Goal: Communication & Community: Answer question/provide support

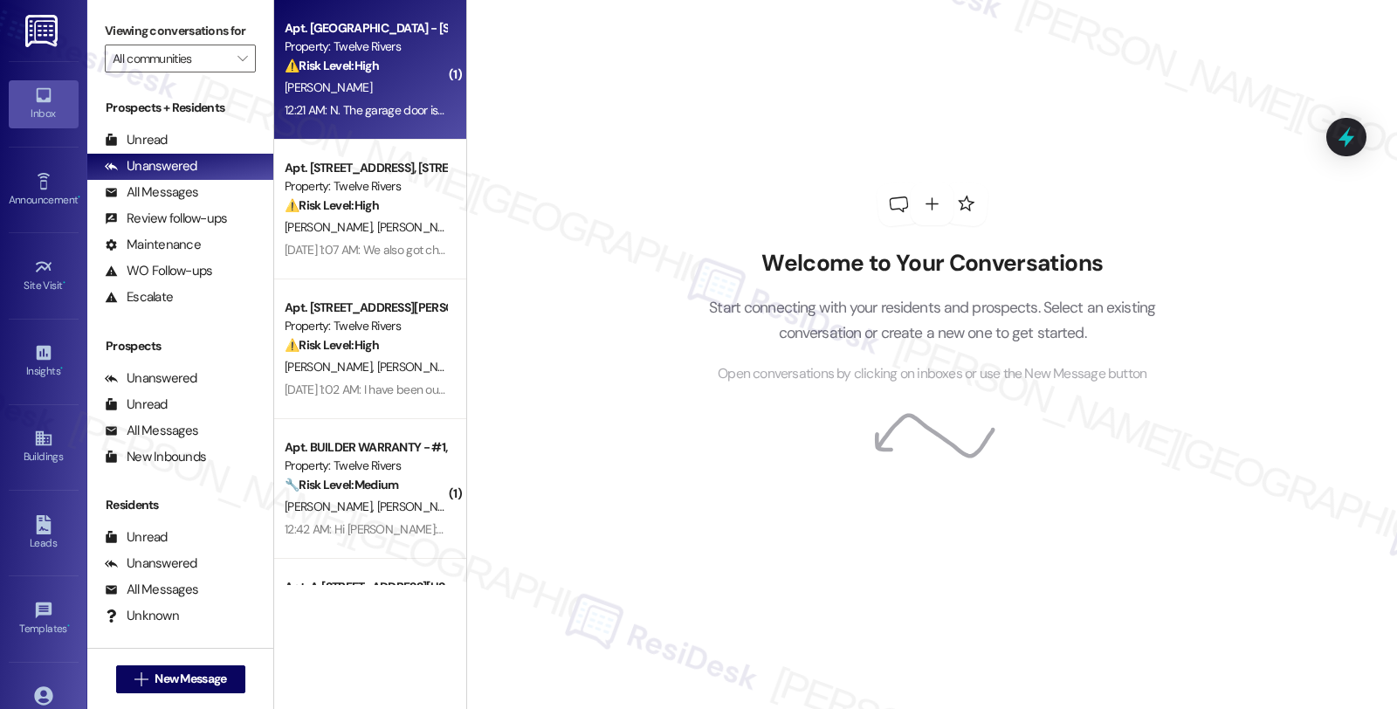
click at [341, 58] on strong "⚠️ Risk Level: High" at bounding box center [332, 66] width 94 height 16
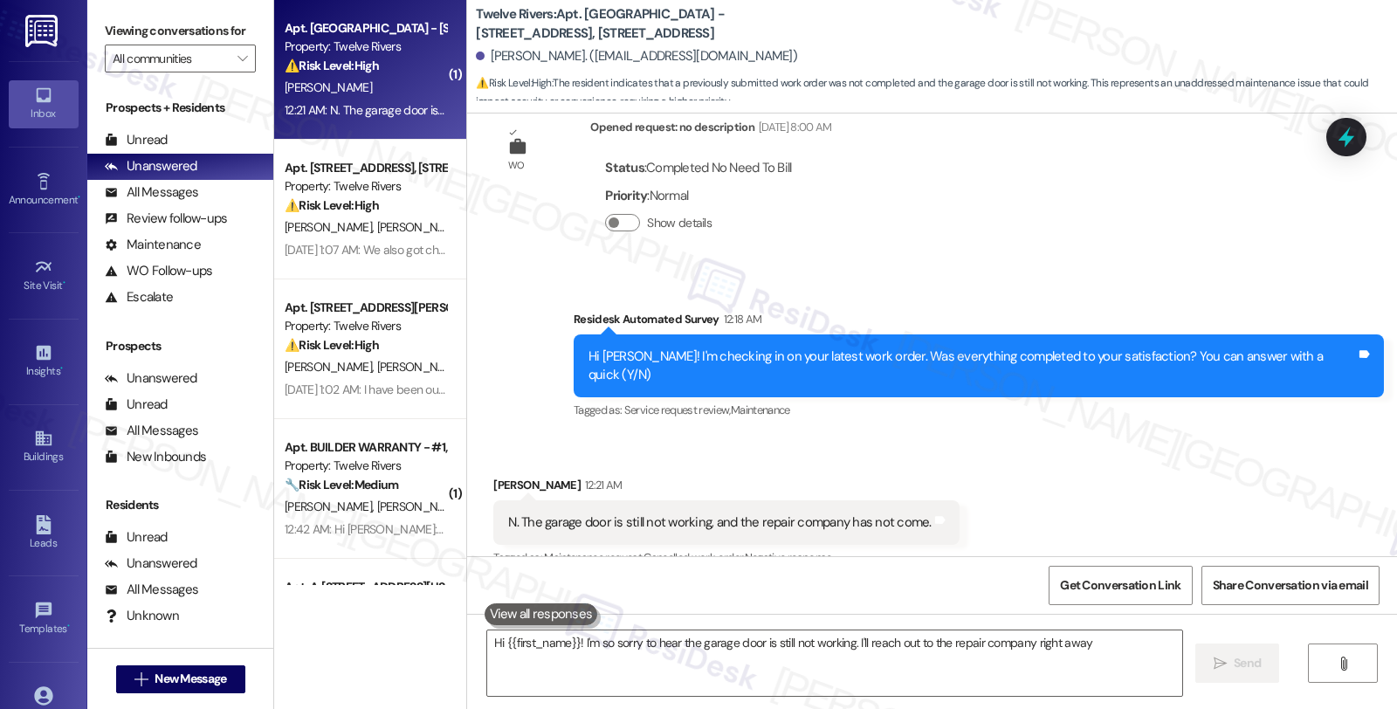
scroll to position [345, 0]
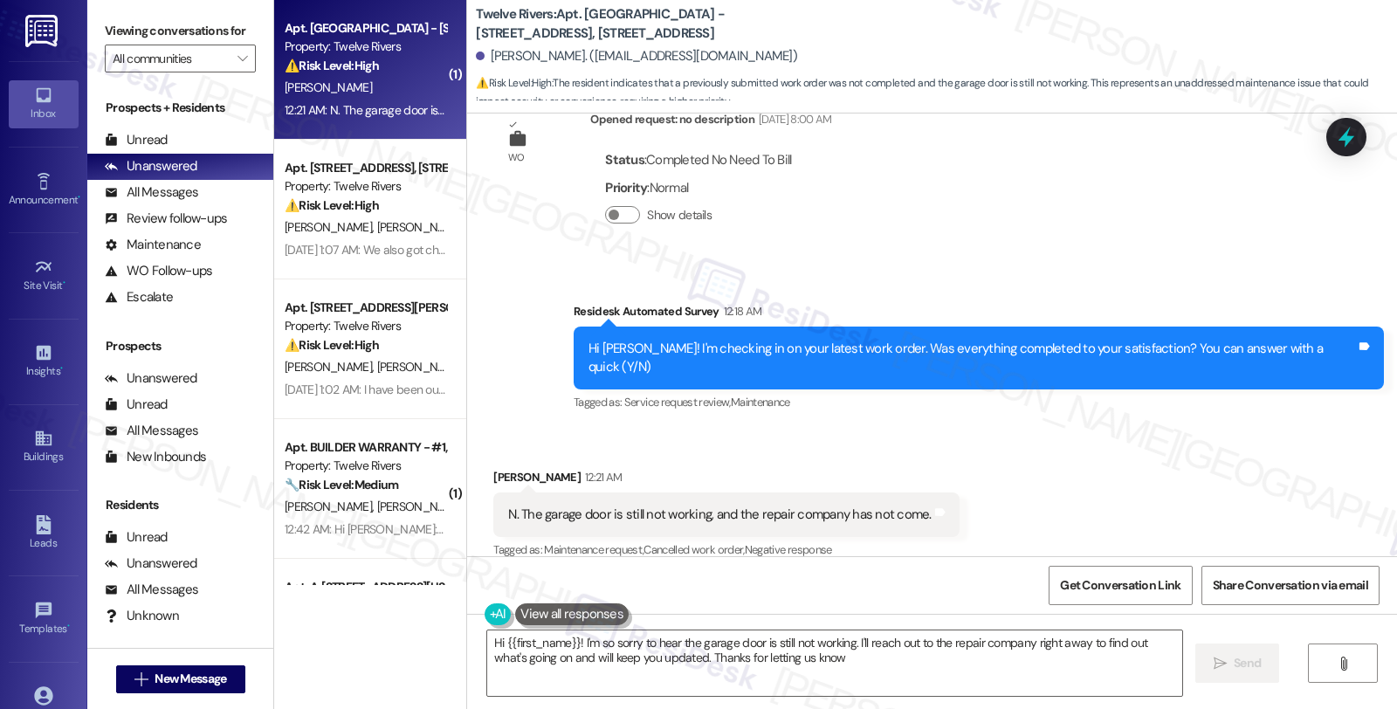
type textarea "Hi {{first_name}}! I'm so sorry to hear the garage door is still not working. I…"
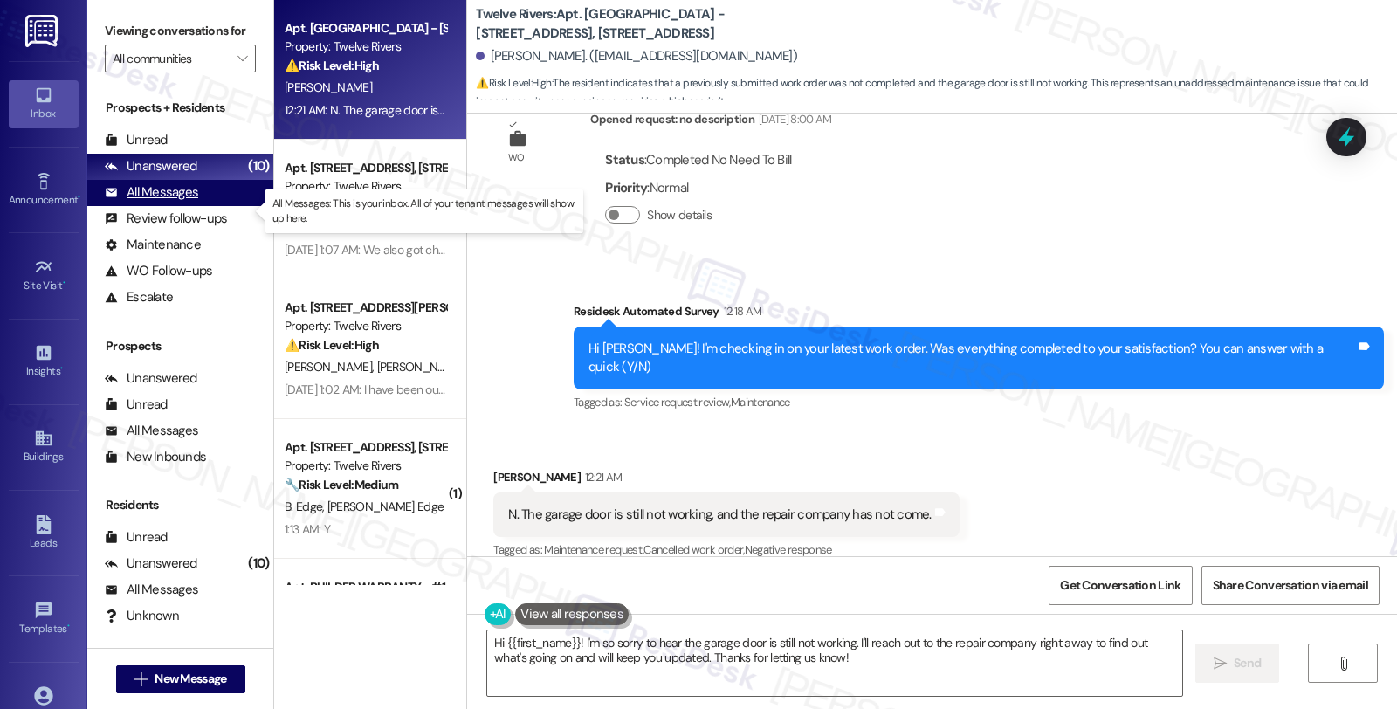
click at [164, 202] on div "All Messages" at bounding box center [151, 192] width 93 height 18
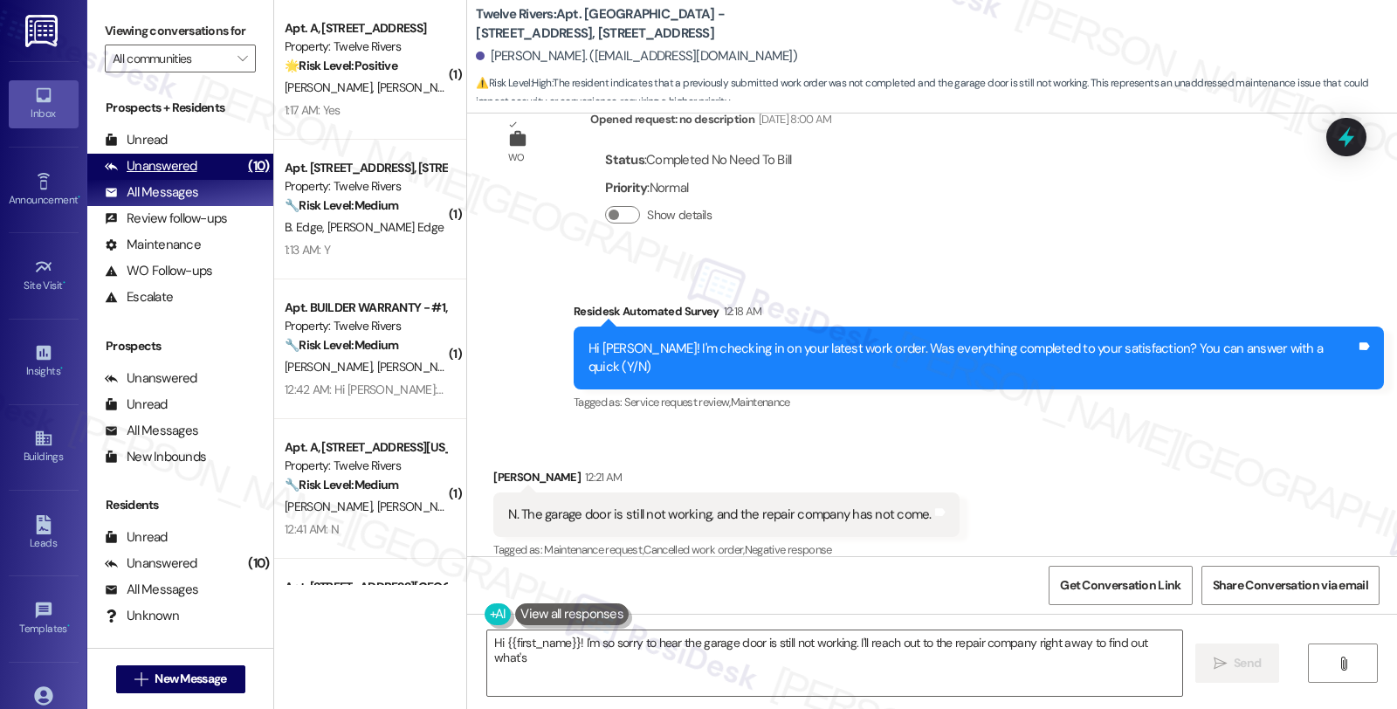
click at [173, 175] on div "Unanswered" at bounding box center [151, 166] width 93 height 18
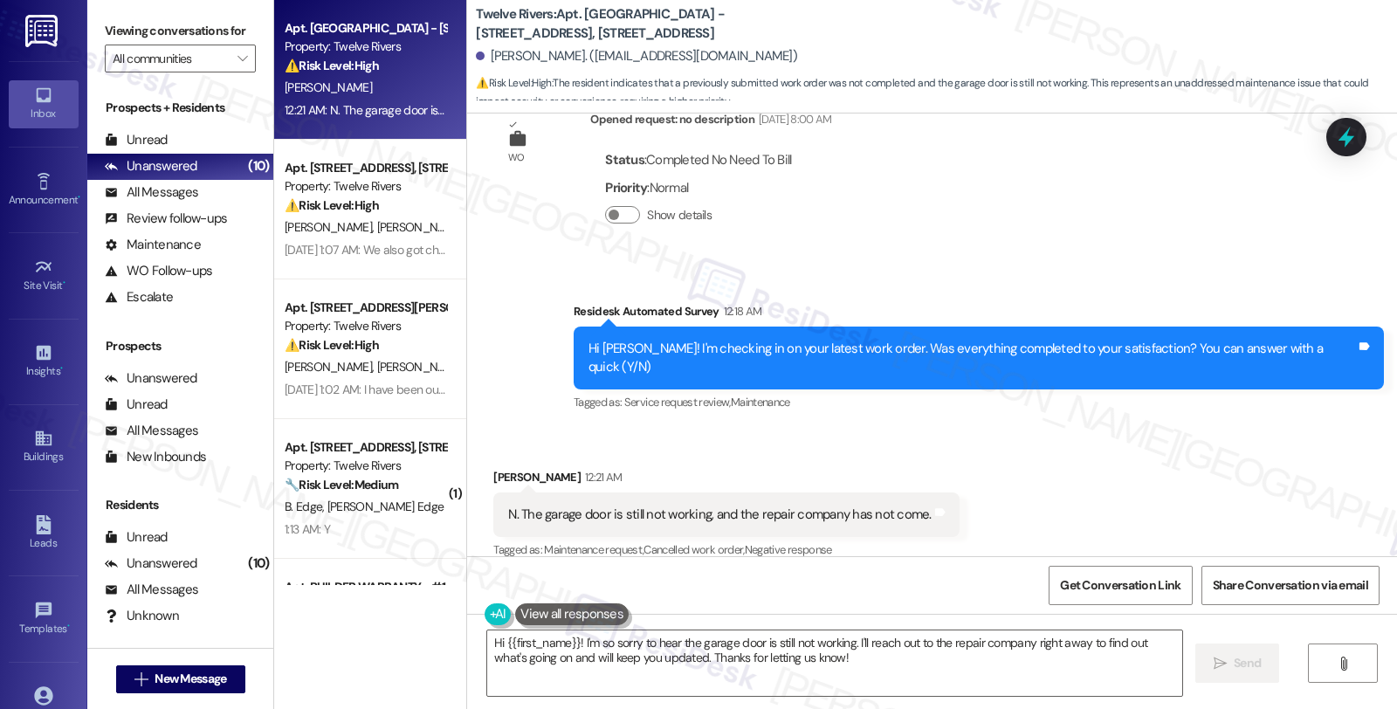
scroll to position [346, 0]
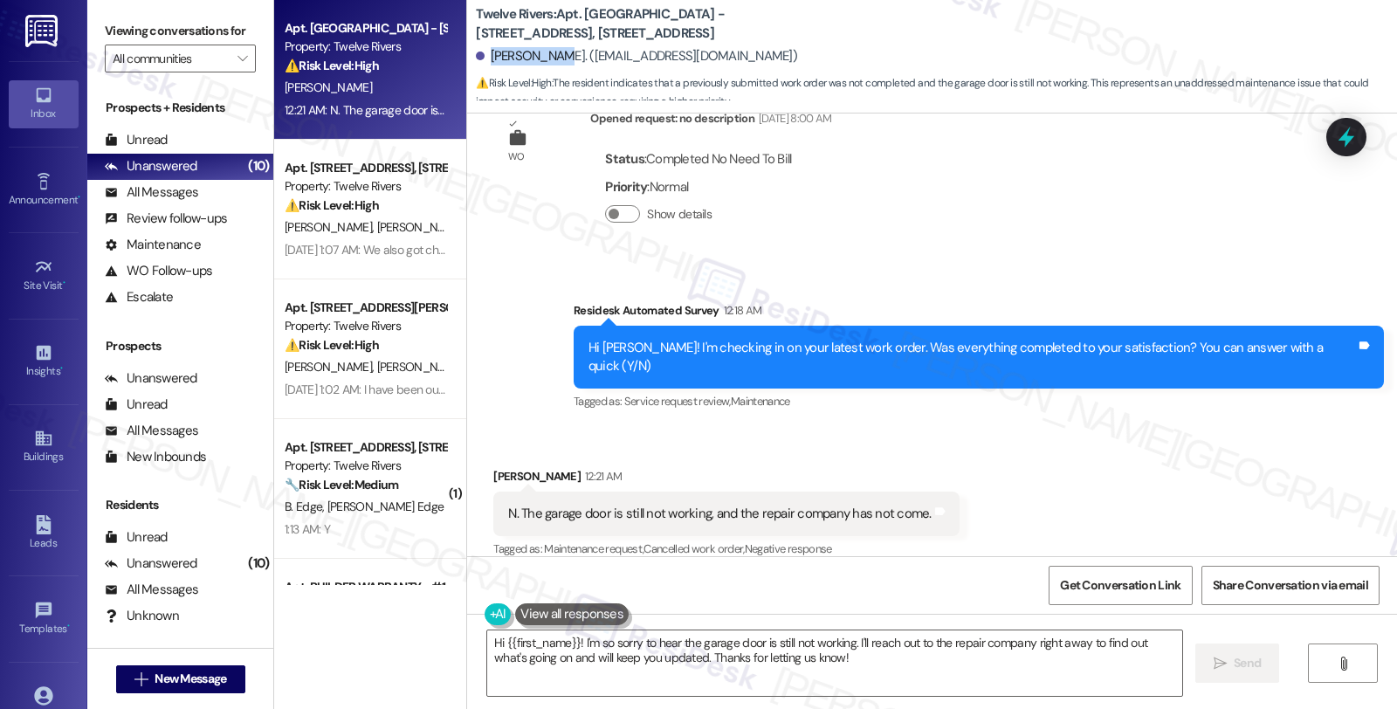
drag, startPoint x: 477, startPoint y: 51, endPoint x: 541, endPoint y: 54, distance: 64.7
click at [541, 54] on div "[PERSON_NAME]. ([EMAIL_ADDRESS][DOMAIN_NAME])" at bounding box center [636, 56] width 321 height 18
copy div "[PERSON_NAME]."
click at [851, 643] on textarea "Hi {{first_name}}! I'm so sorry to hear the garage door is still not working. I…" at bounding box center [834, 662] width 695 height 65
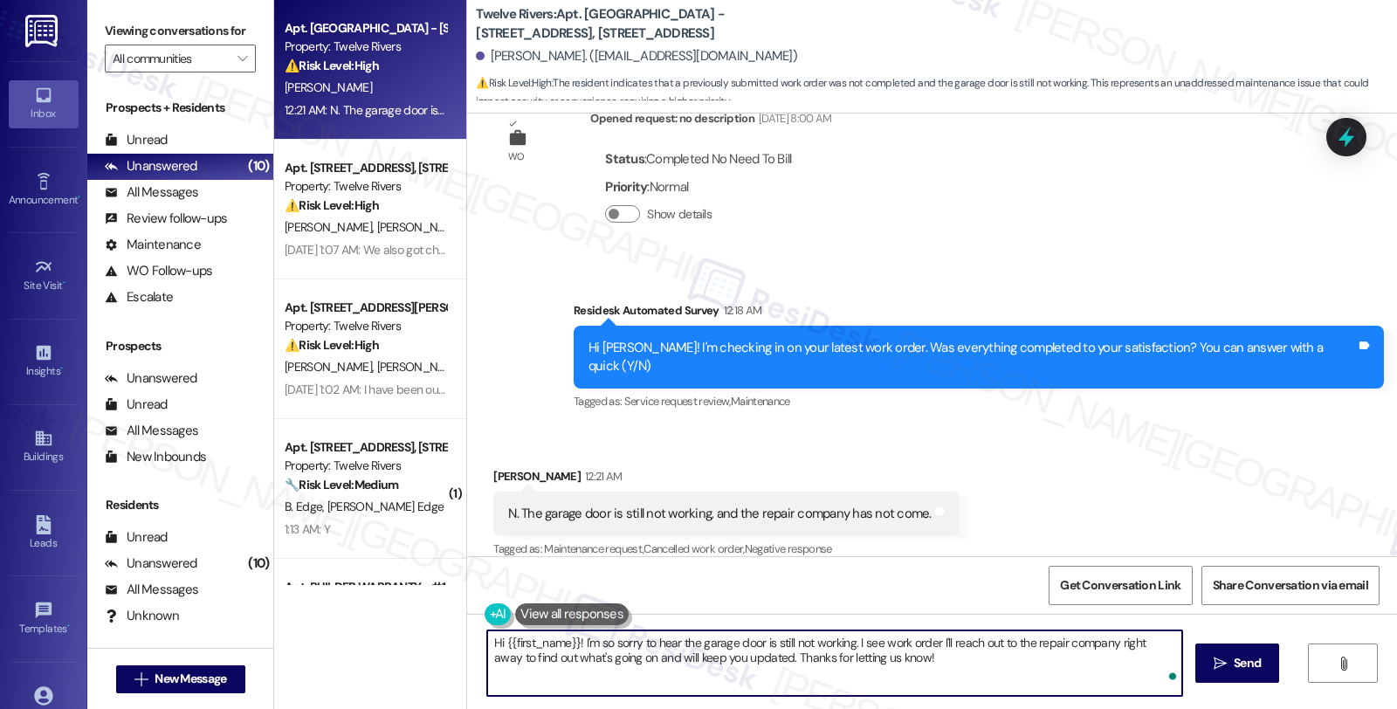
paste textarea "#14842-1"
drag, startPoint x: 1126, startPoint y: 658, endPoint x: 1132, endPoint y: 673, distance: 16.1
click at [1132, 673] on div "Hi {{first_name}}! I'm so sorry to hear the garage door is still not working. I…" at bounding box center [834, 662] width 697 height 67
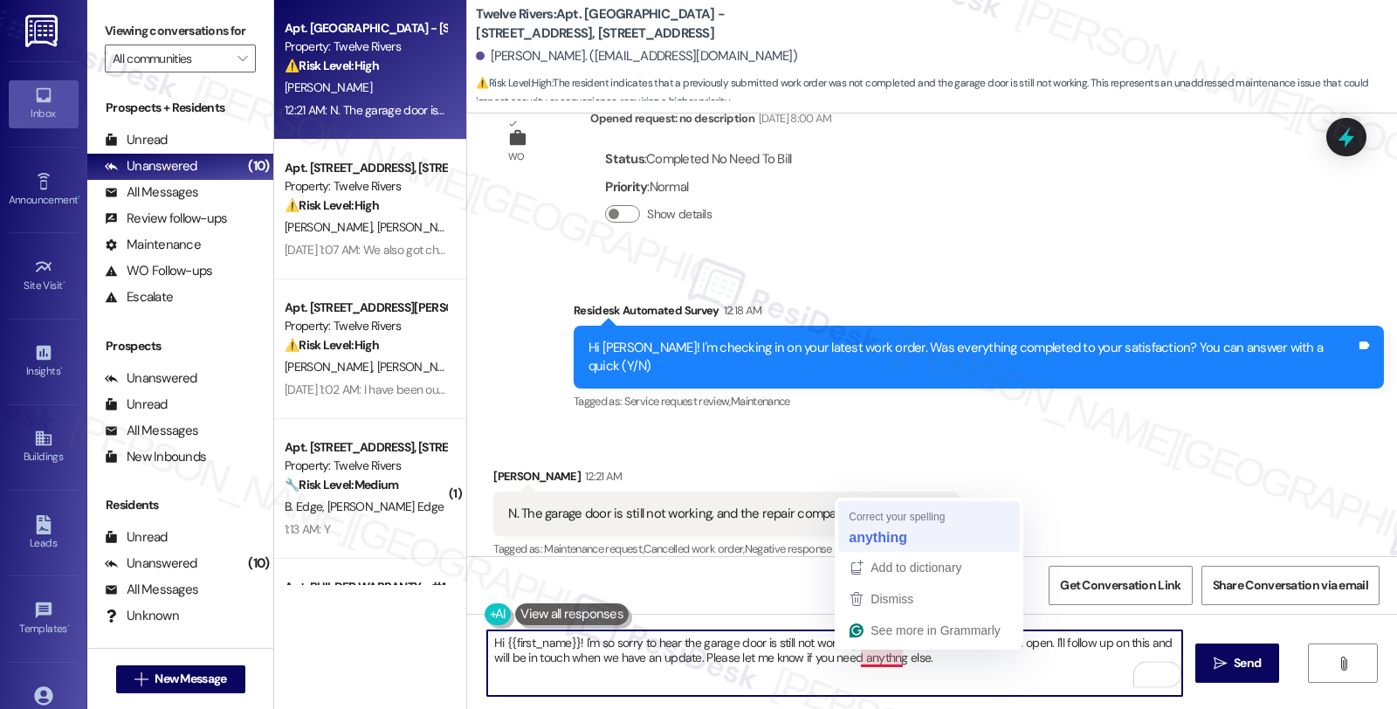
type textarea "Hi {{first_name}}! I'm so sorry to hear the garage door is still not working. I…"
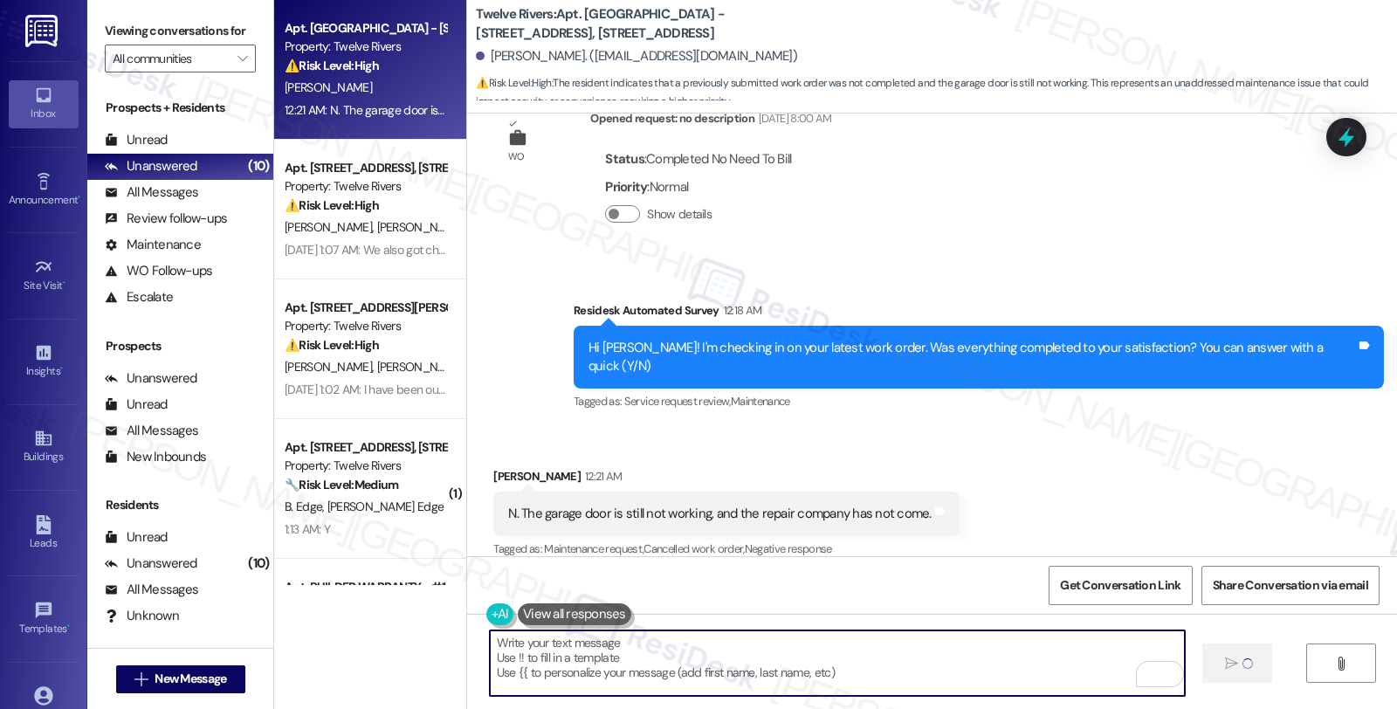
type textarea "Fetching suggested responses. Please feel free to read through the conversation…"
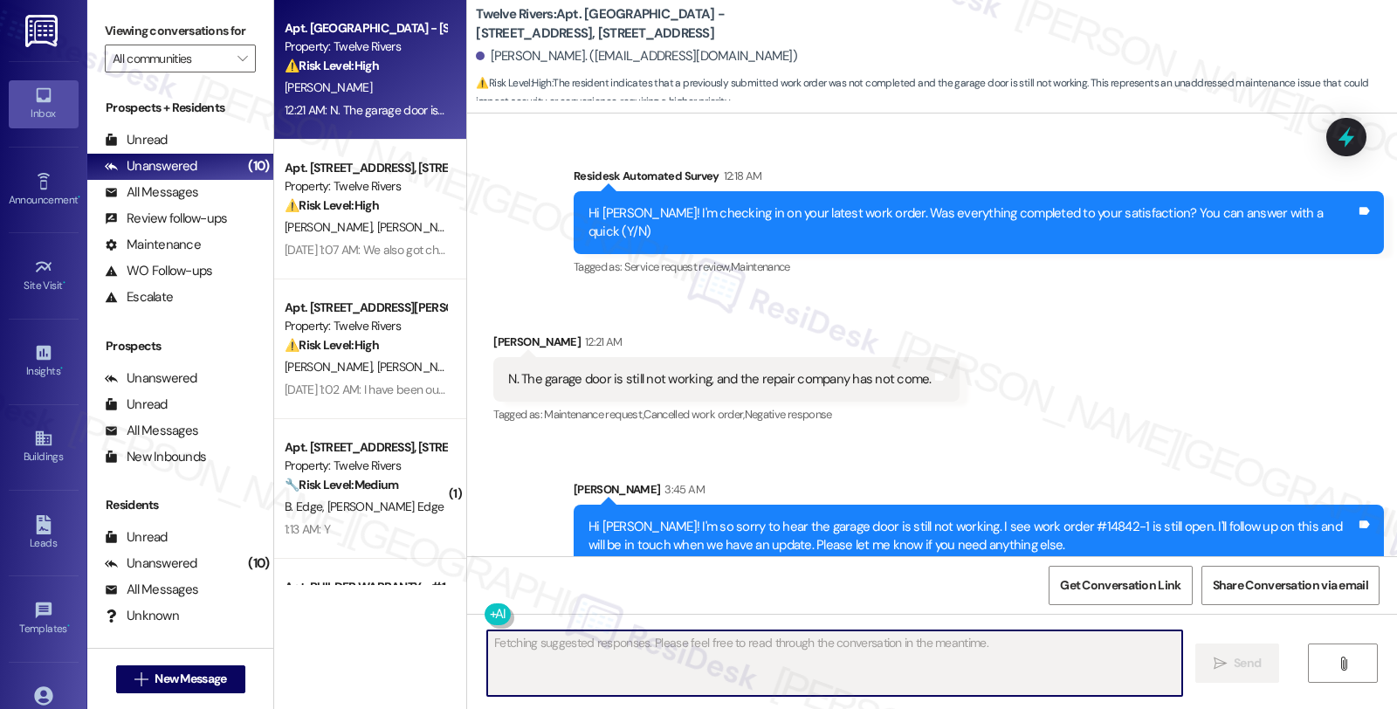
scroll to position [485, 0]
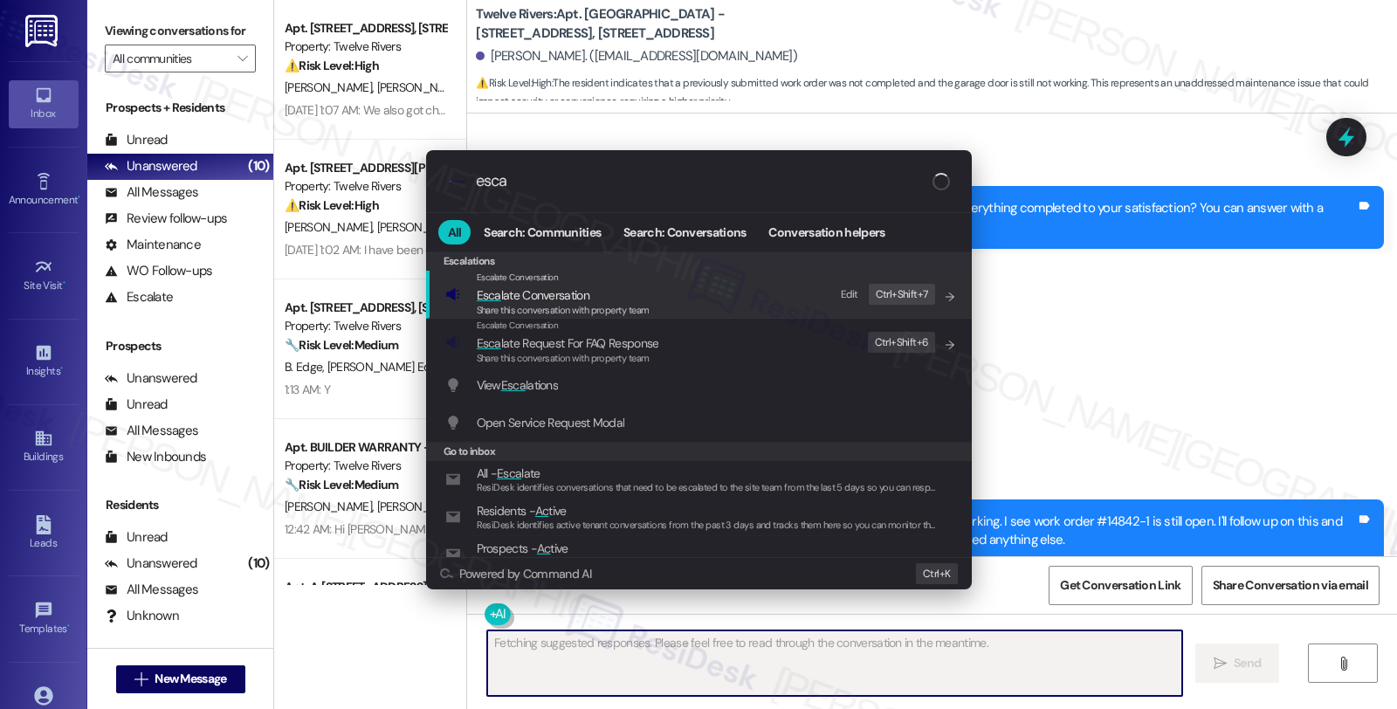
type input "escal"
type textarea "Updating..."
type input "escala"
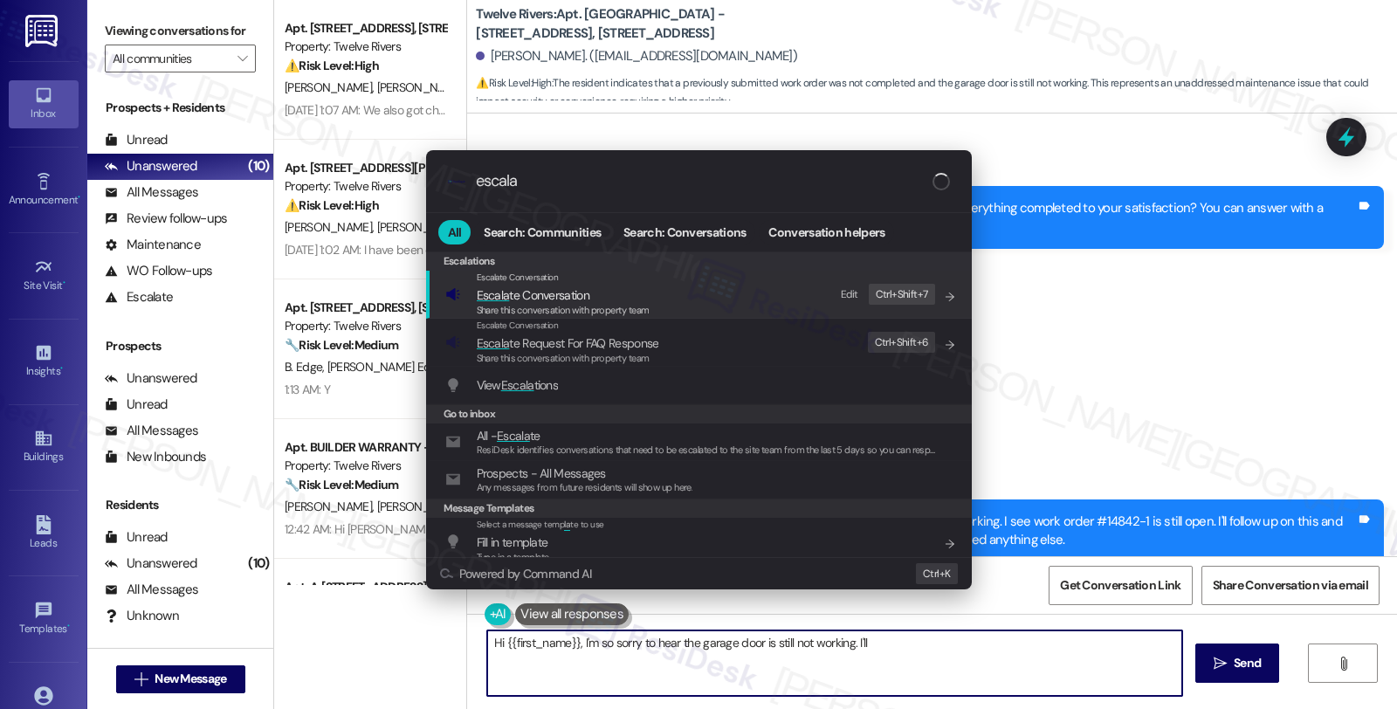
type textarea "Hi {{first_name}}, I'm so sorry to hear the garage door is still not working. I…"
type input "escala"
click at [626, 307] on span "Share this conversation with property team" at bounding box center [563, 310] width 173 height 12
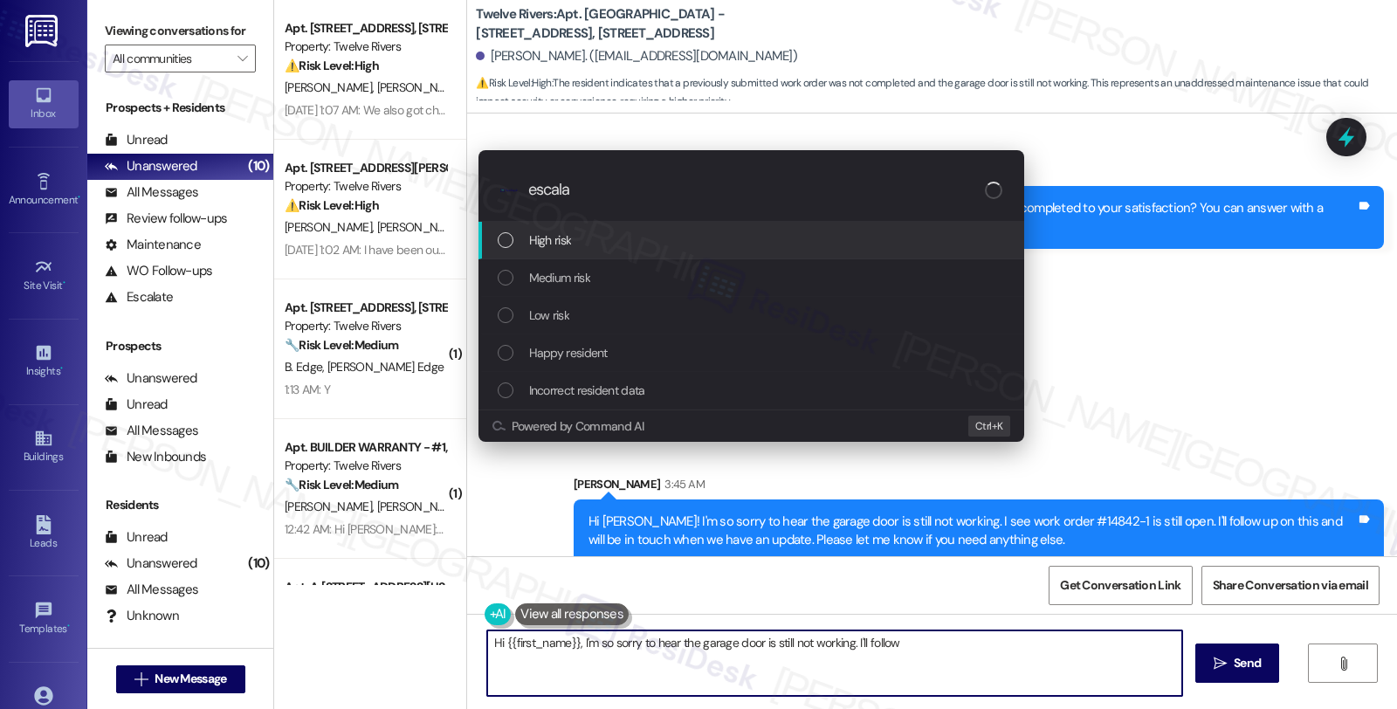
type textarea "Hi {{first_name}}, I'm so sorry to hear the garage door is still not working. I…"
click at [617, 278] on div "Medium risk" at bounding box center [753, 277] width 511 height 19
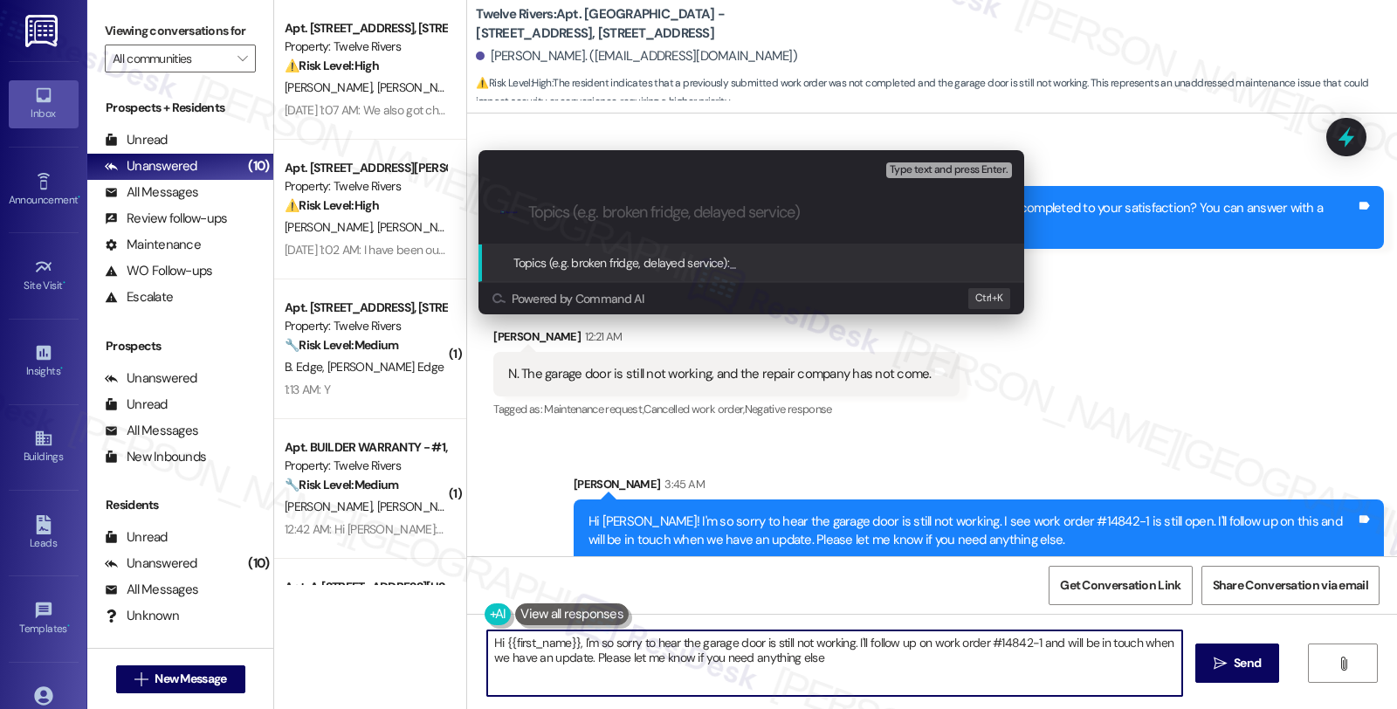
type textarea "Hi {{first_name}}, I'm so sorry to hear the garage door is still not working. I…"
paste input "#14842-1"
click at [739, 213] on input "Follow up WO #14842-1 (garagedoor)" at bounding box center [758, 212] width 460 height 18
type input "Follow up WO #14842-1 (garage door)"
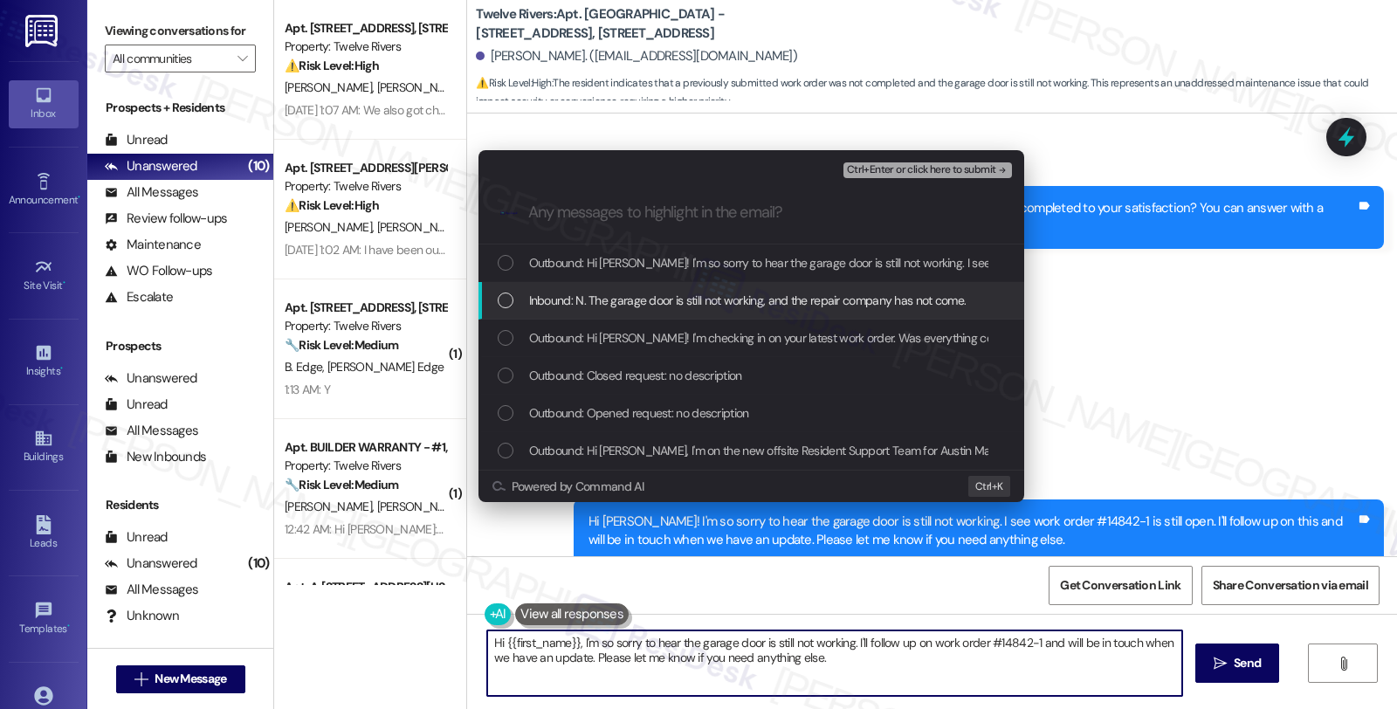
click at [614, 299] on span "Inbound: N. The garage door is still not working, and the repair company has no…" at bounding box center [747, 300] width 437 height 19
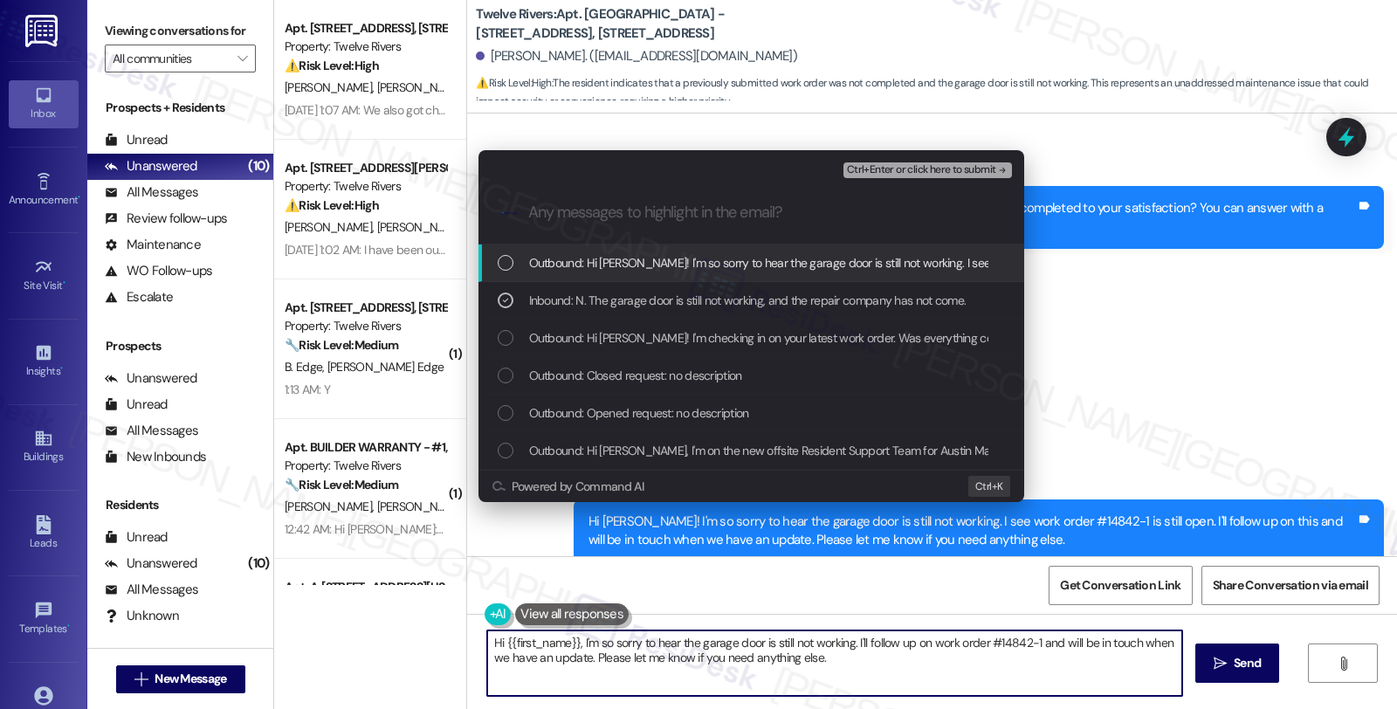
click at [903, 167] on span "Ctrl+Enter or click here to submit" at bounding box center [921, 170] width 149 height 12
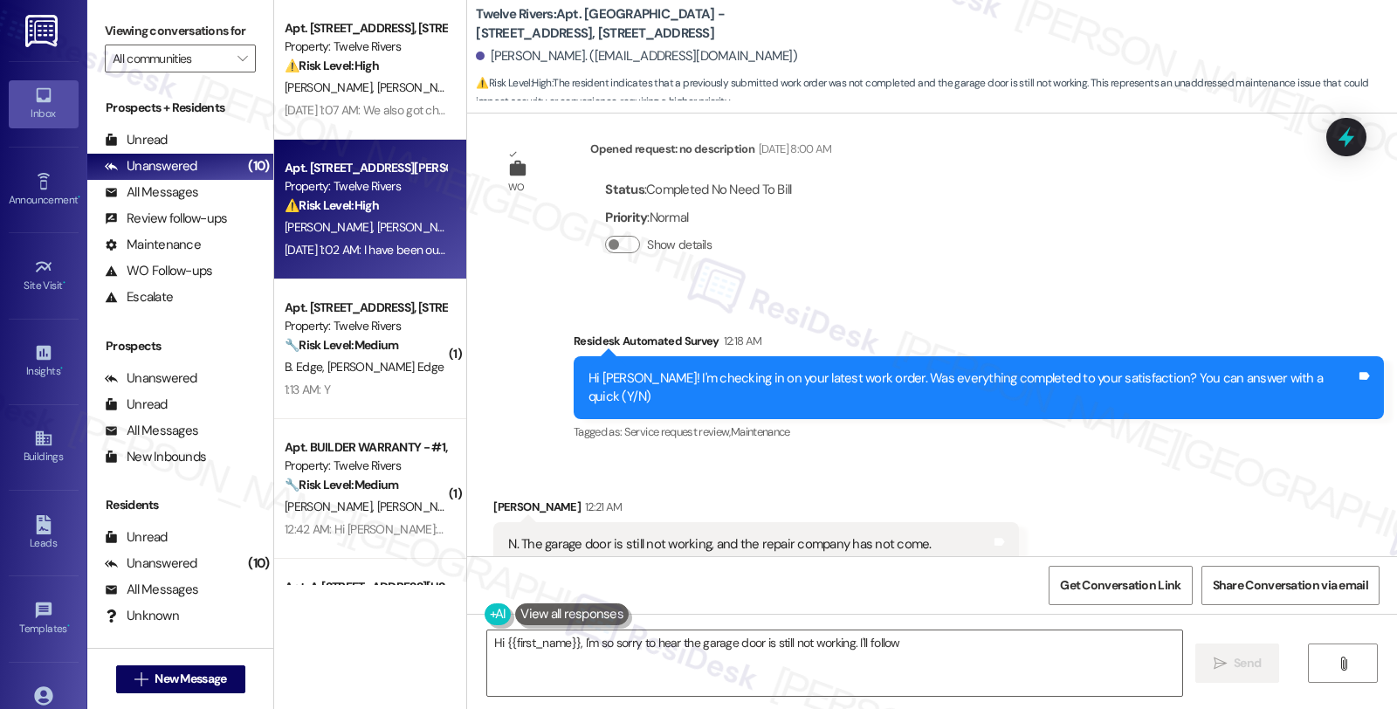
scroll to position [345, 0]
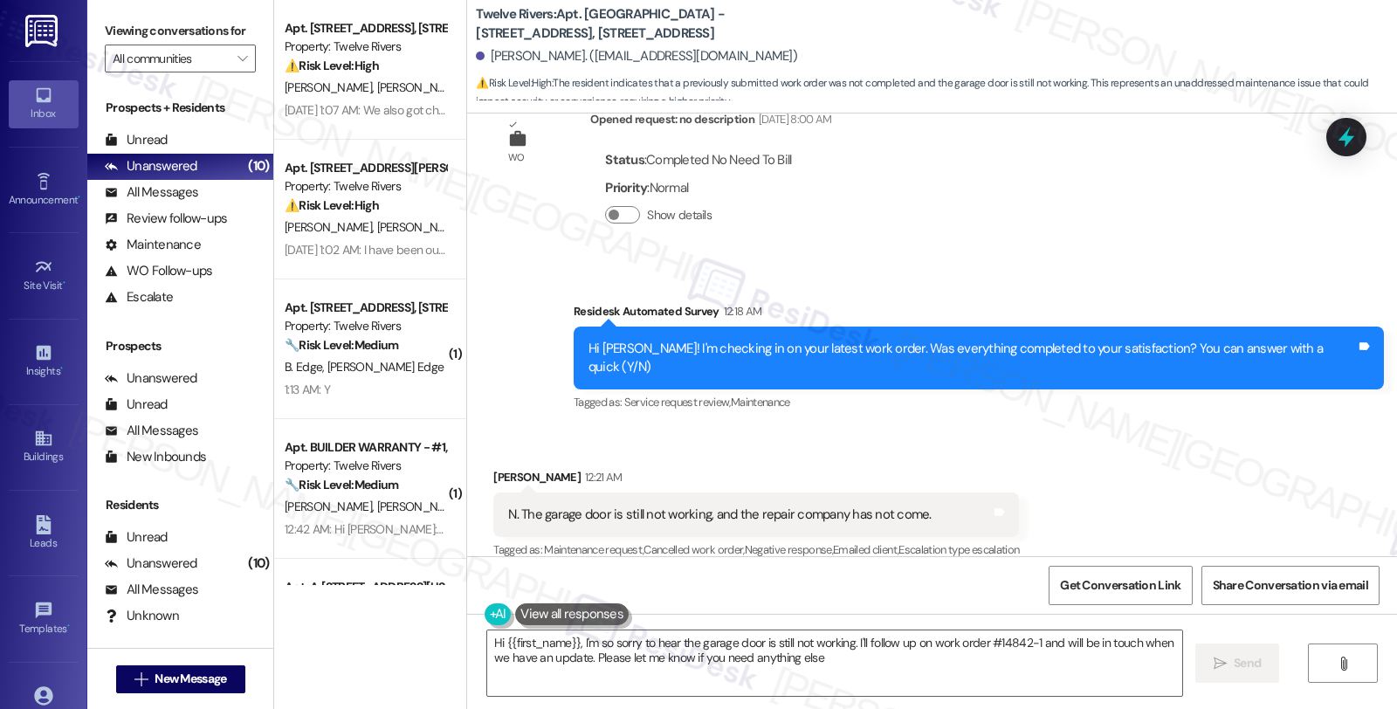
type textarea "Hi {{first_name}}, I'm so sorry to hear the garage door is still not working. I…"
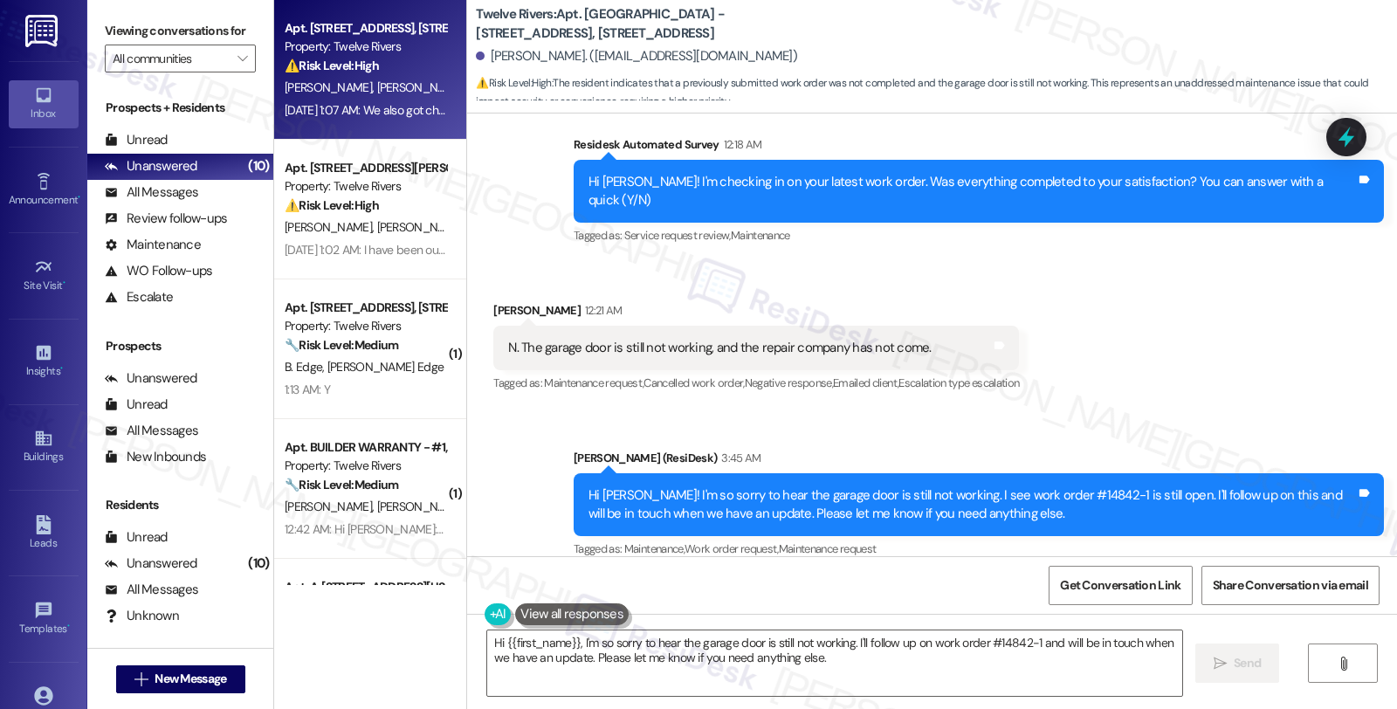
click at [387, 93] on div "[PERSON_NAME] [PERSON_NAME]" at bounding box center [365, 88] width 165 height 22
type textarea "Hi {{first_name}}, I'm so sorry to hear the garage door is still not working. I…"
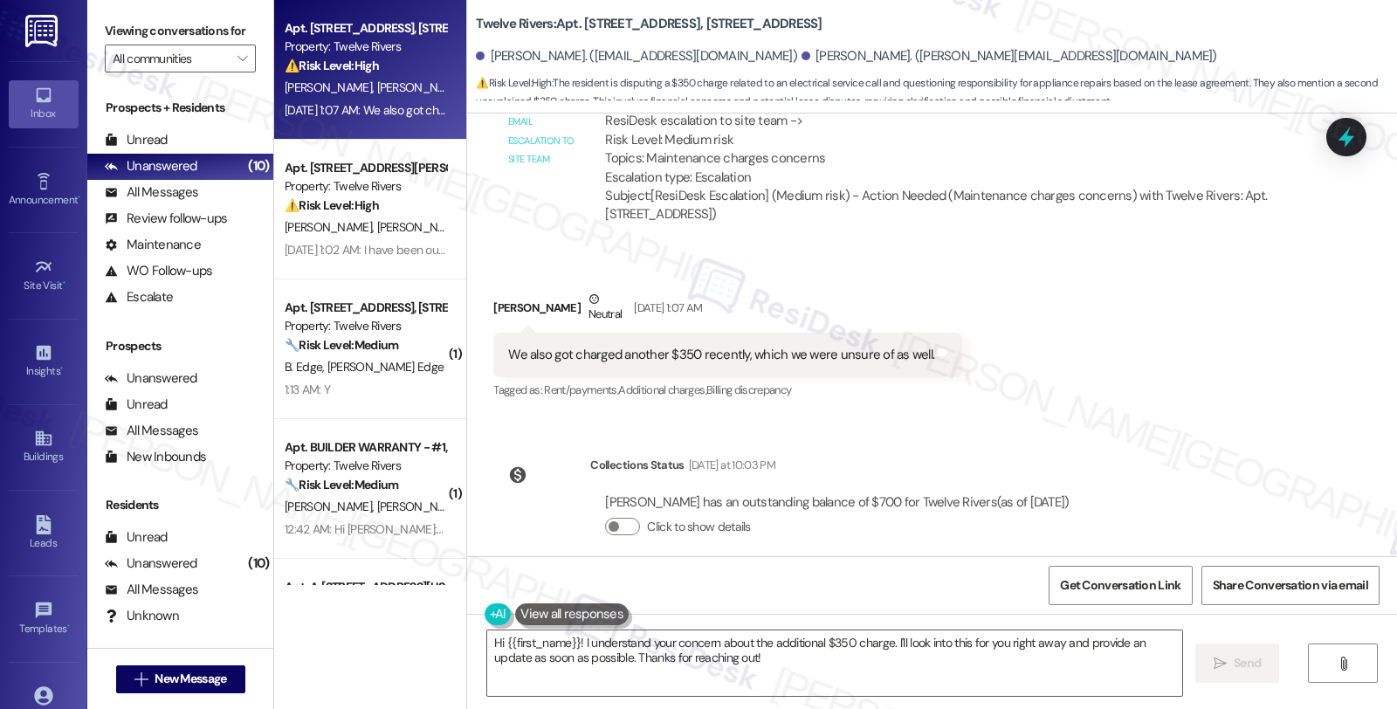
scroll to position [3304, 0]
click at [494, 288] on div "[PERSON_NAME] Neutral [DATE] 1:07 AM" at bounding box center [727, 309] width 469 height 43
copy div "Austin"
click at [495, 643] on textarea "Hi {{first_name}}! I understand your concern about the additional $350 charge. …" at bounding box center [834, 662] width 695 height 65
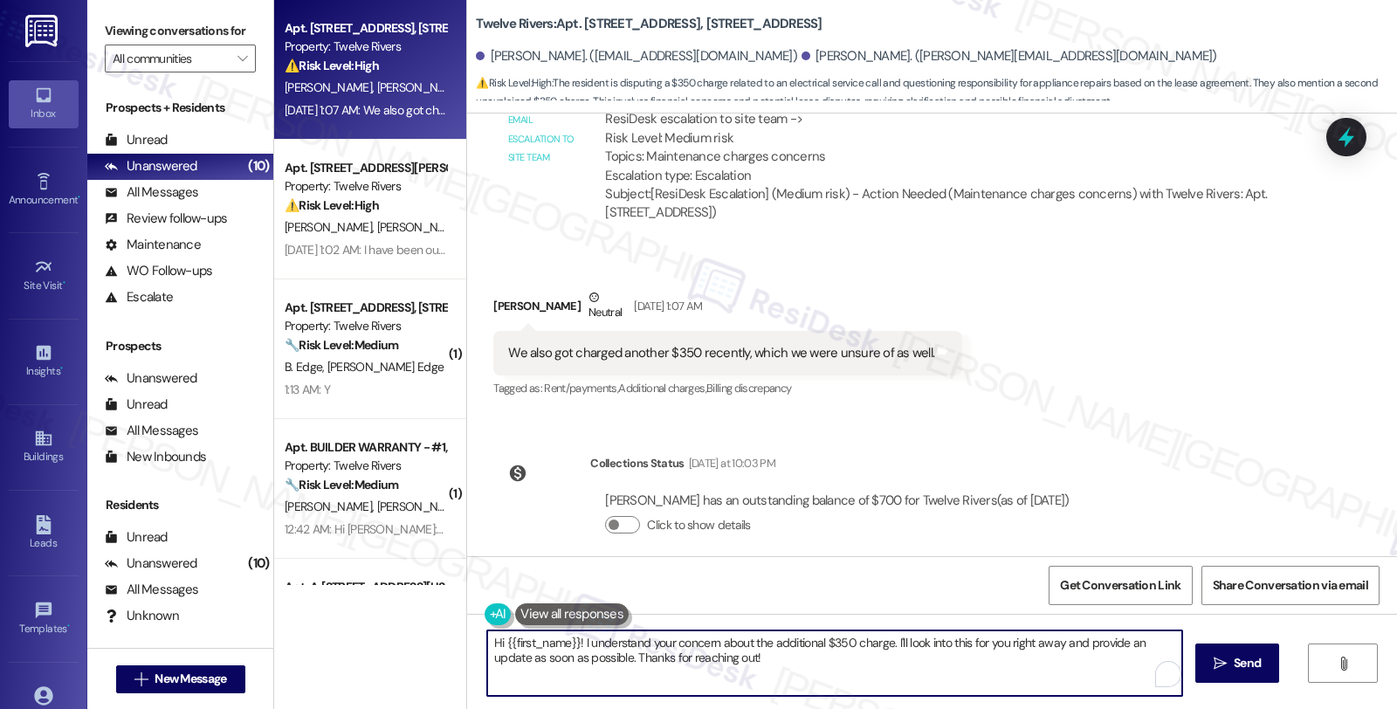
paste textarea "Austin"
click at [842, 641] on textarea "Hi [PERSON_NAME], I understand your concern about the additional $350 charge. I…" at bounding box center [834, 662] width 695 height 65
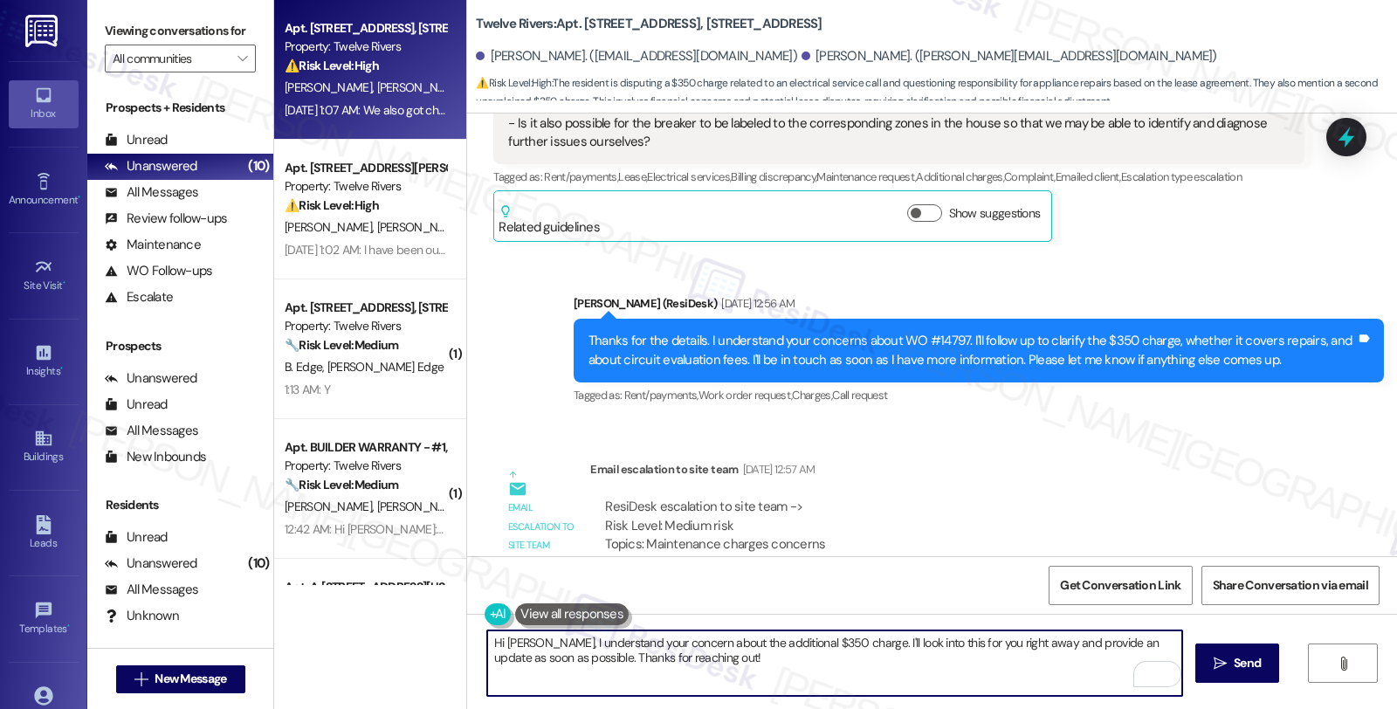
click at [571, 643] on textarea "Hi [PERSON_NAME], I understand your concern about the additional $350 charge. I…" at bounding box center [834, 662] width 695 height 65
click at [801, 639] on textarea "Hi [PERSON_NAME], I see your concern about the additional $350 charge. I'll loo…" at bounding box center [834, 662] width 695 height 65
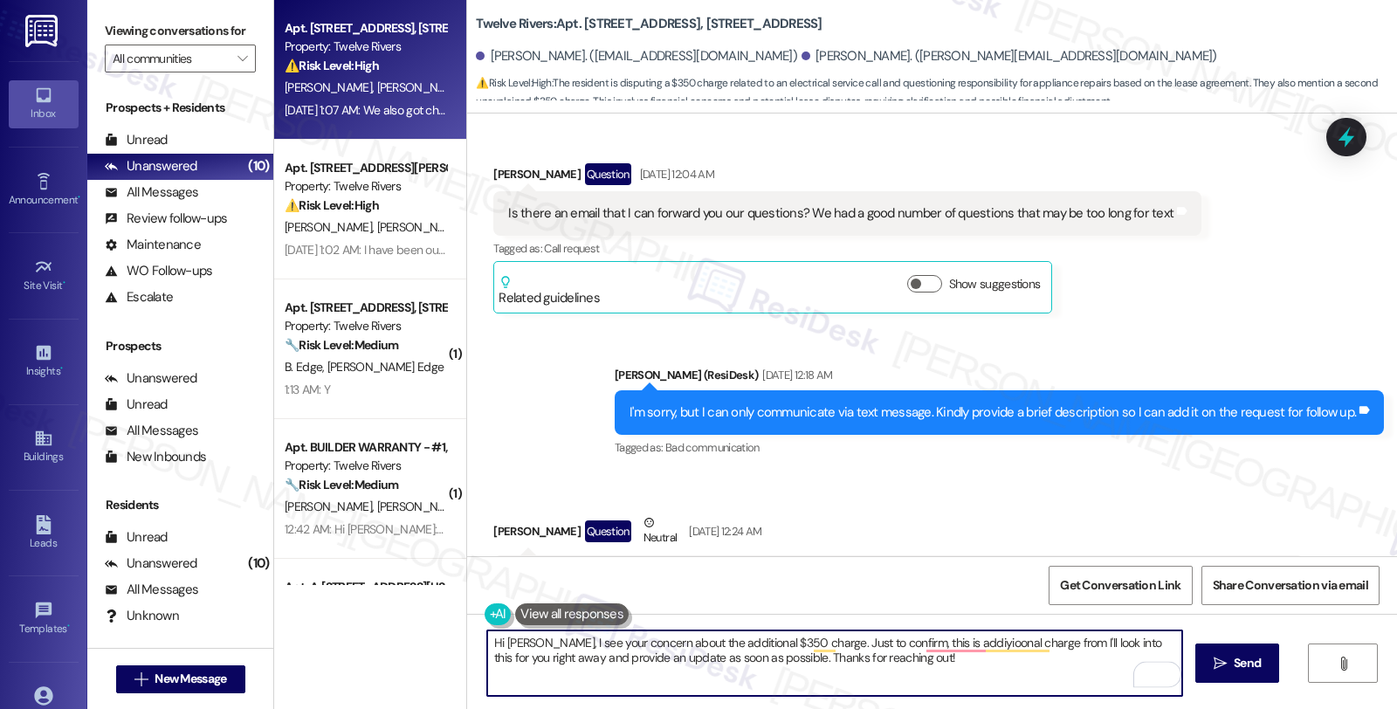
scroll to position [2528, 0]
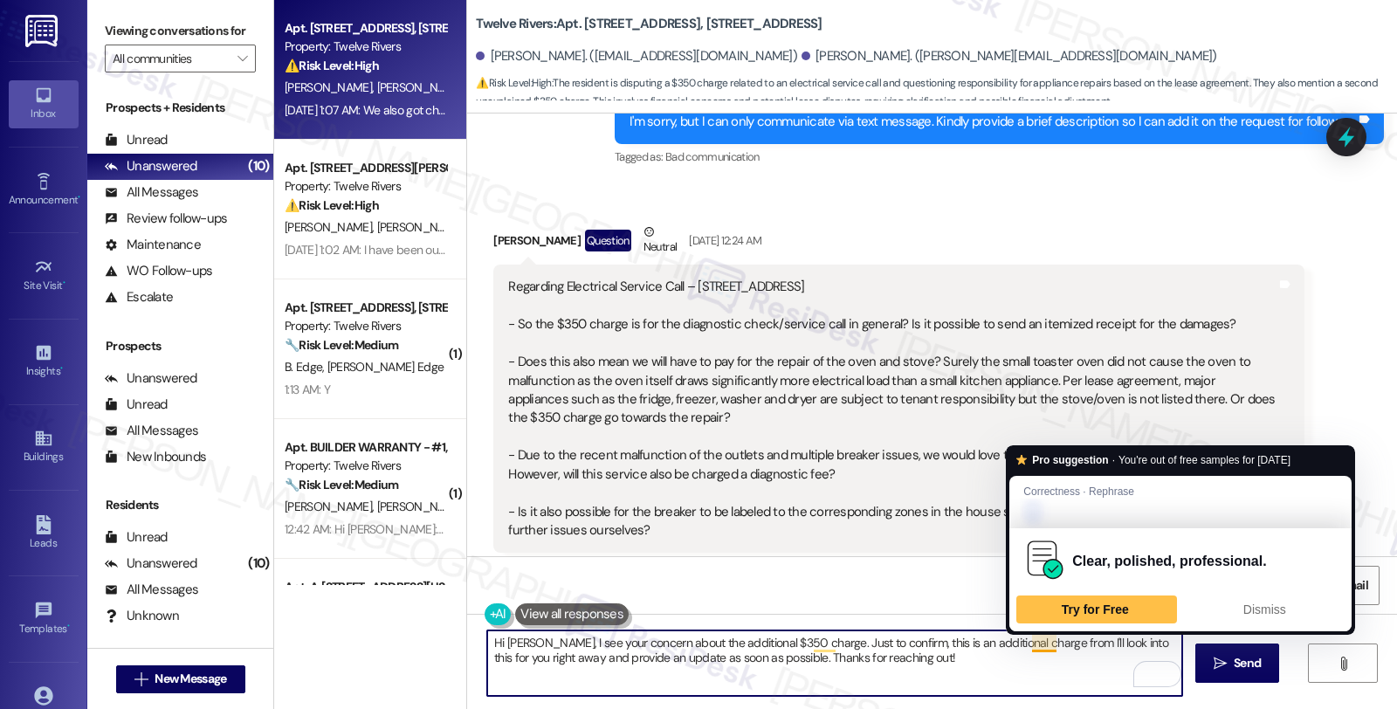
click at [1045, 642] on textarea "Hi [PERSON_NAME], I see your concern about the additional $350 charge. Just to …" at bounding box center [834, 662] width 695 height 65
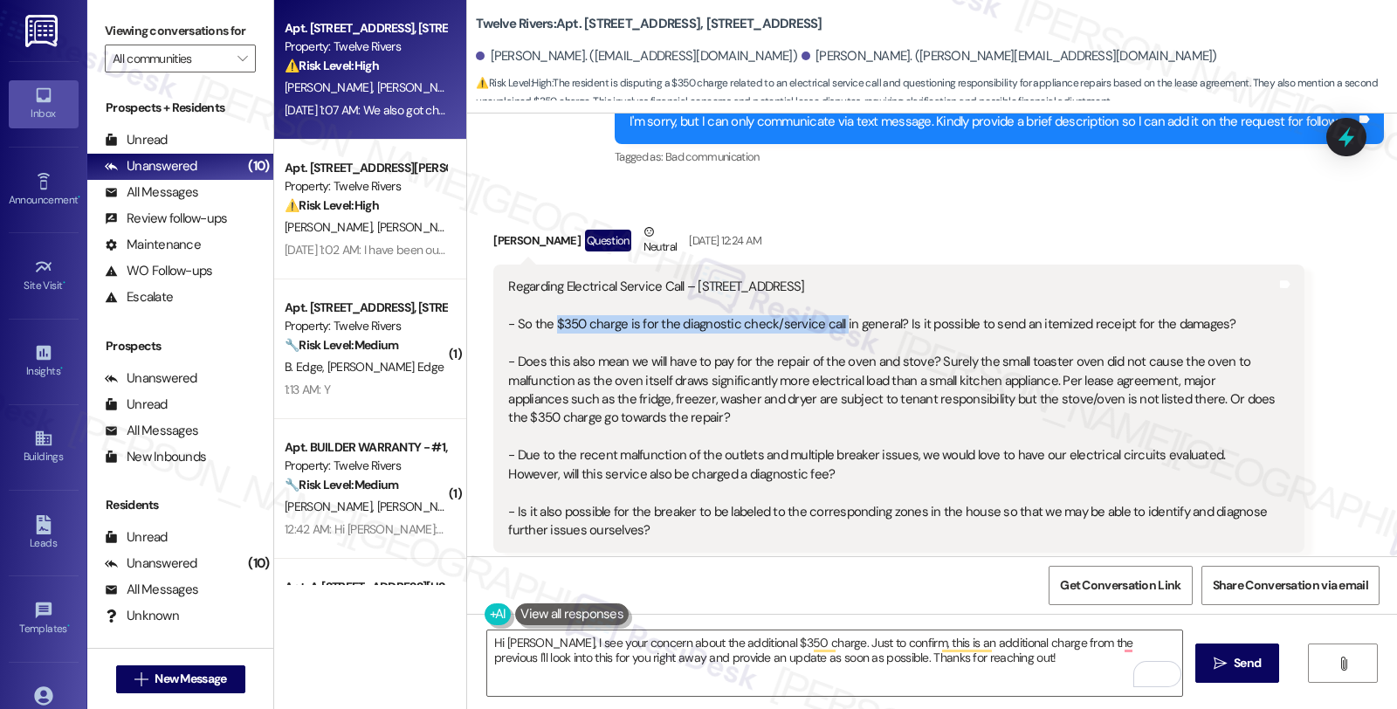
drag, startPoint x: 544, startPoint y: 306, endPoint x: 824, endPoint y: 306, distance: 280.2
click at [824, 306] on div "Regarding Electrical Service Call – [STREET_ADDRESS] - So the $350 charge is fo…" at bounding box center [891, 409] width 767 height 262
copy div "$350 charge is for the diagnostic check/service call"
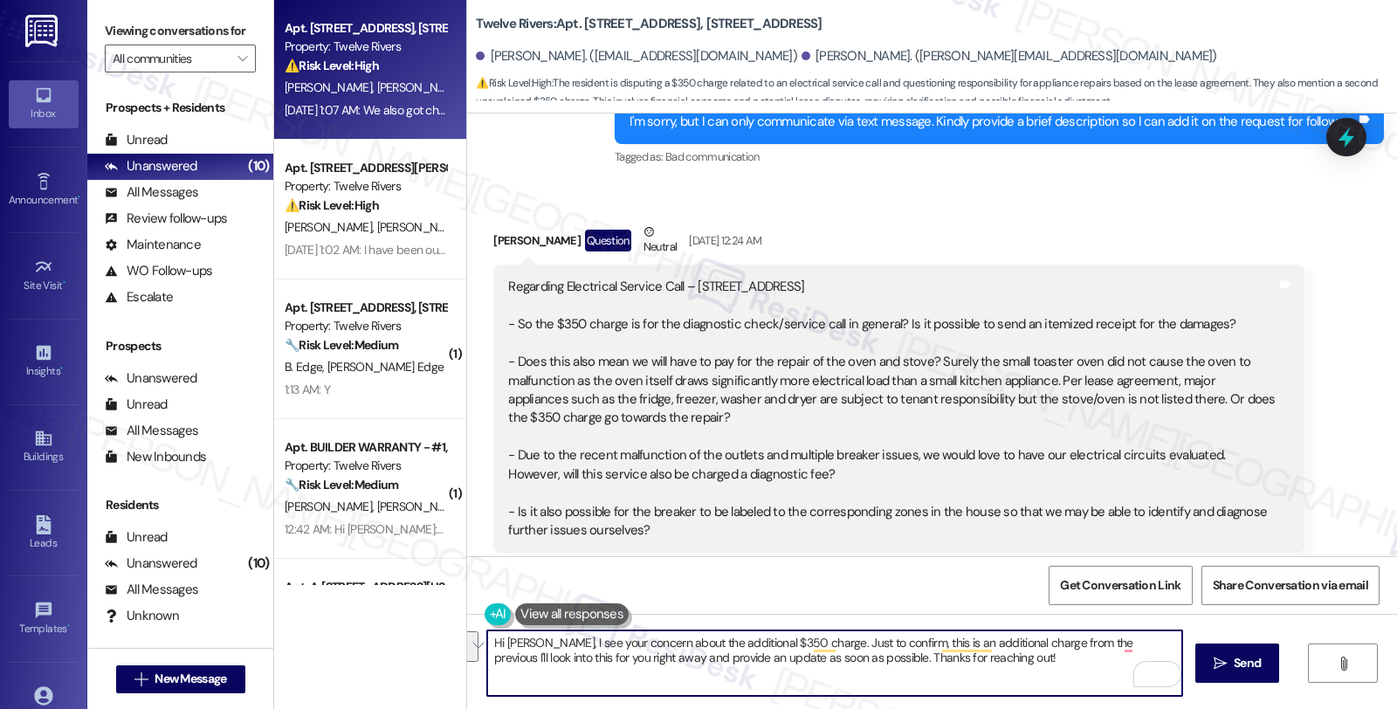
drag, startPoint x: 1110, startPoint y: 642, endPoint x: 1104, endPoint y: 662, distance: 21.0
click at [1104, 662] on textarea "Hi [PERSON_NAME], I see your concern about the additional $350 charge. Just to …" at bounding box center [834, 662] width 695 height 65
paste textarea "$350 charge is for the diagnostic check/service call"
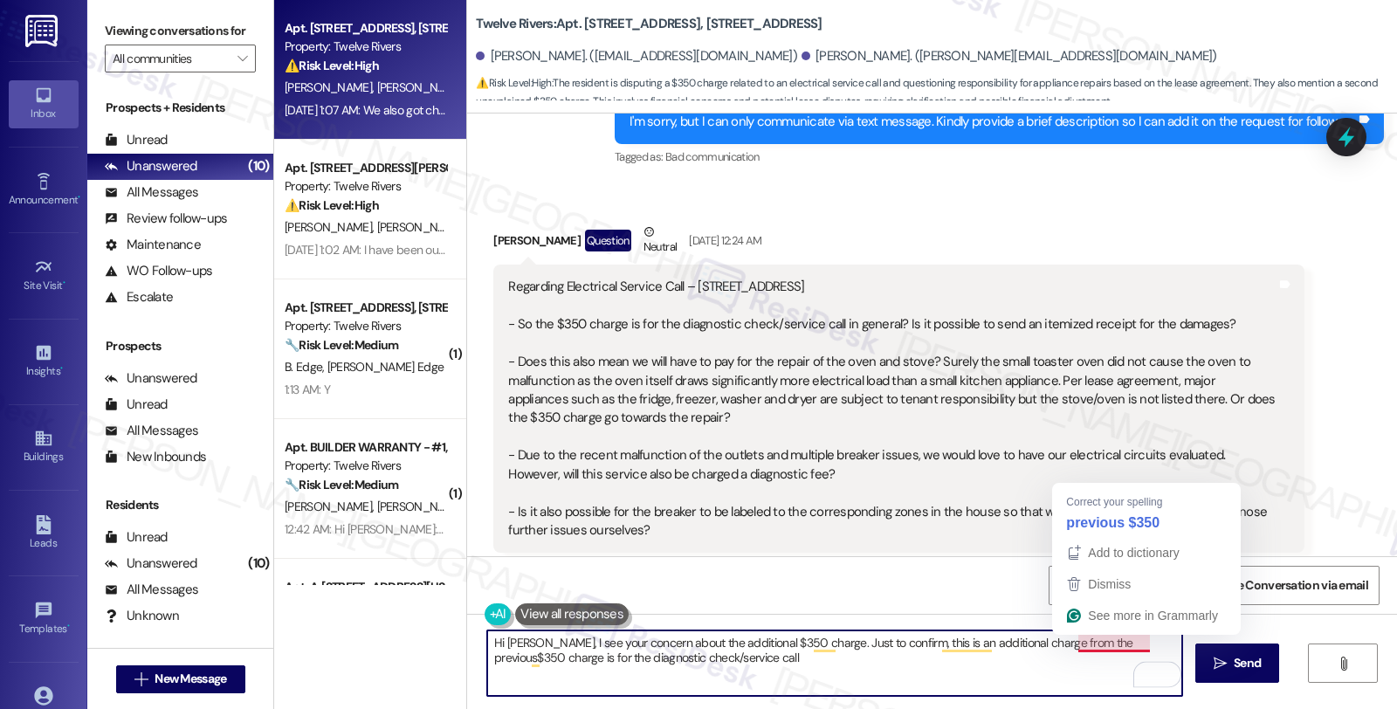
click at [1111, 643] on textarea "Hi [PERSON_NAME], I see your concern about the additional $350 charge. Just to …" at bounding box center [834, 662] width 695 height 65
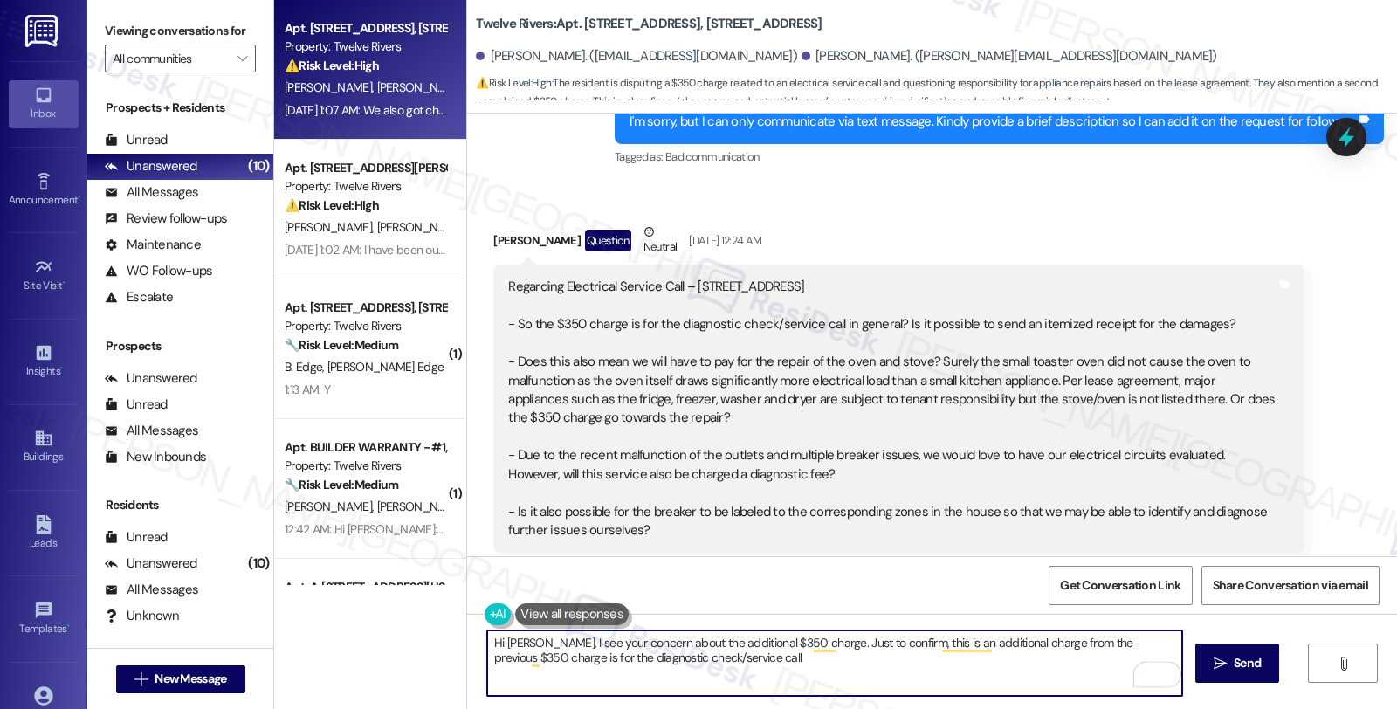
click at [747, 653] on textarea "Hi [PERSON_NAME], I see your concern about the additional $350 charge. Just to …" at bounding box center [834, 662] width 695 height 65
type textarea "Hi [PERSON_NAME], I see your concern about the additional $350 charge. Just to …"
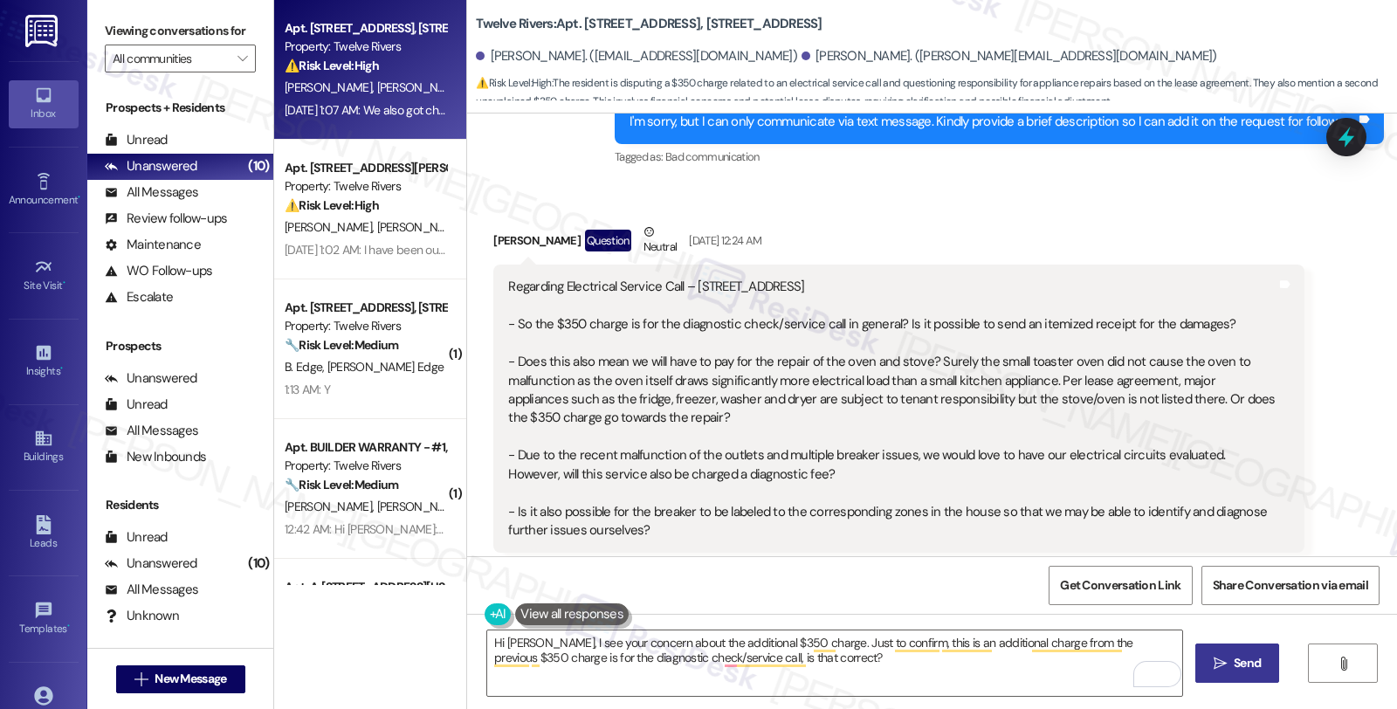
click at [1214, 660] on icon "" at bounding box center [1220, 664] width 13 height 14
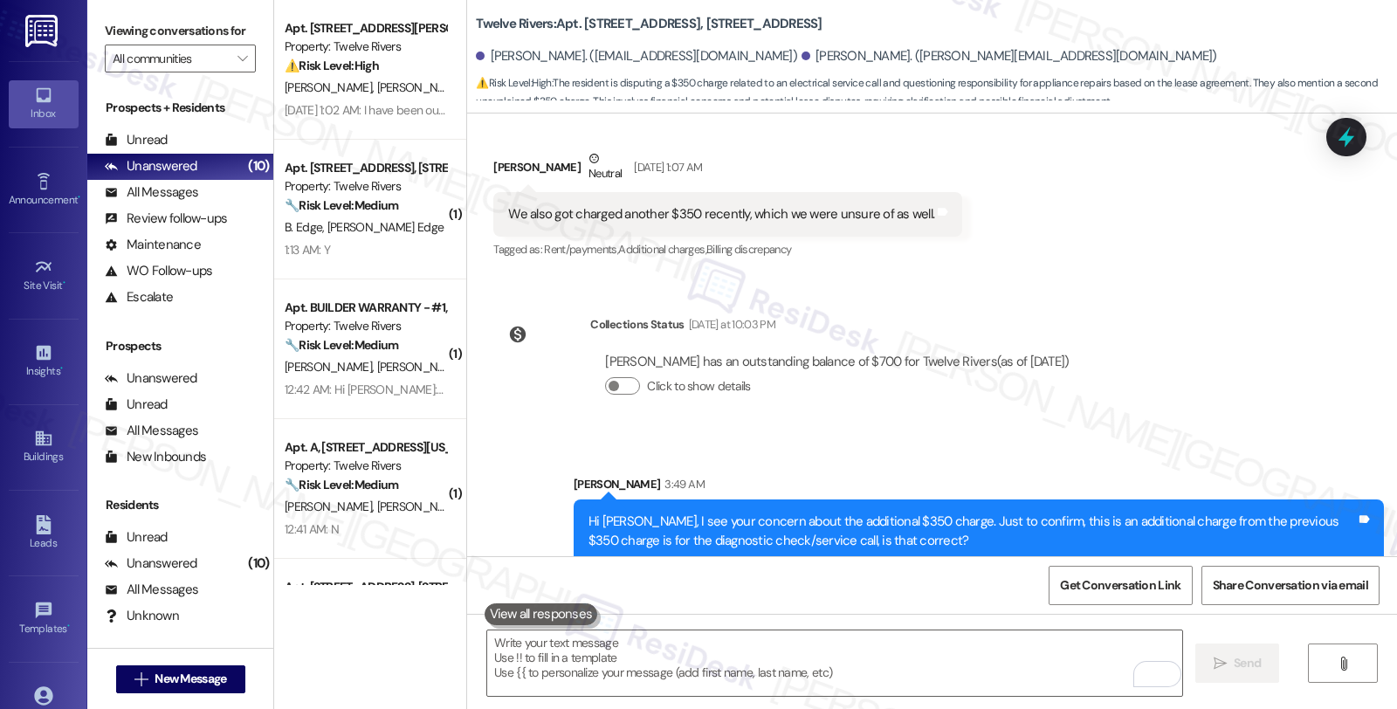
scroll to position [3445, 0]
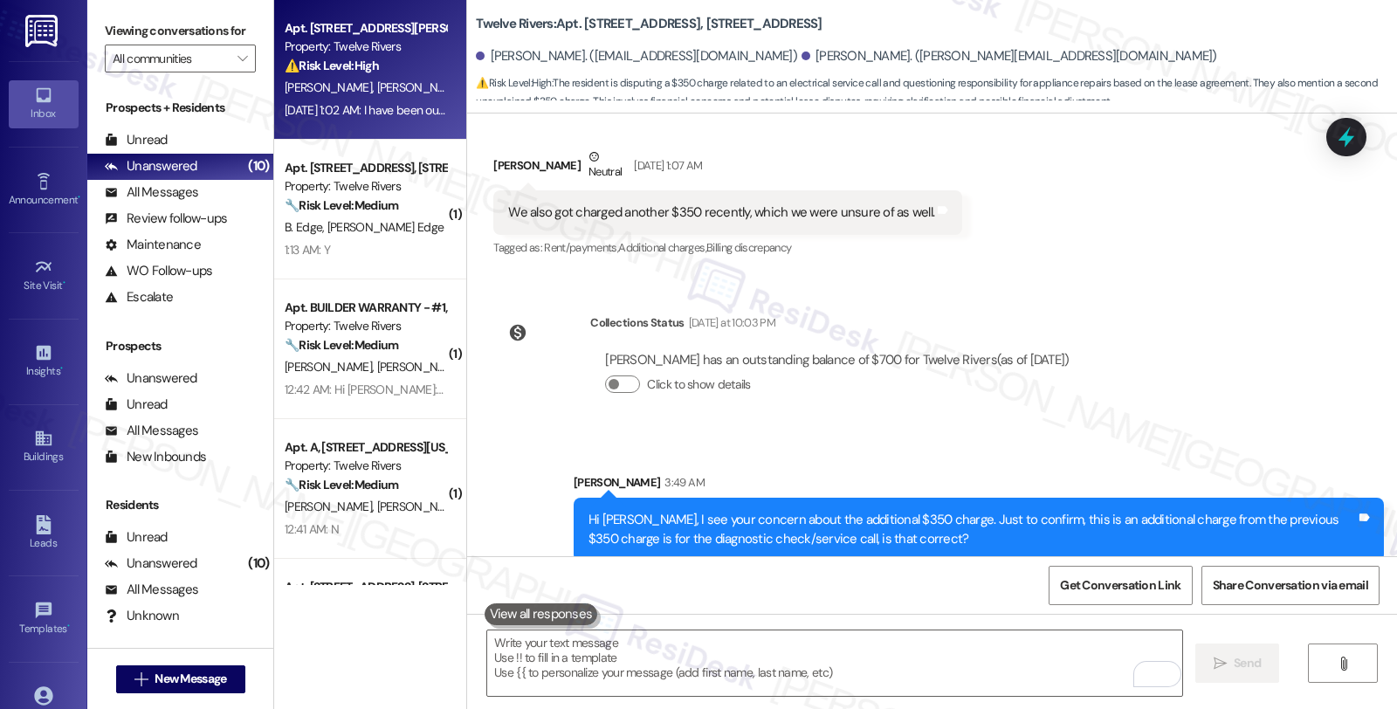
click at [373, 93] on div "[PERSON_NAME] [PERSON_NAME]" at bounding box center [365, 88] width 165 height 22
type textarea "Fetching suggested responses. Please feel free to read through the conversation…"
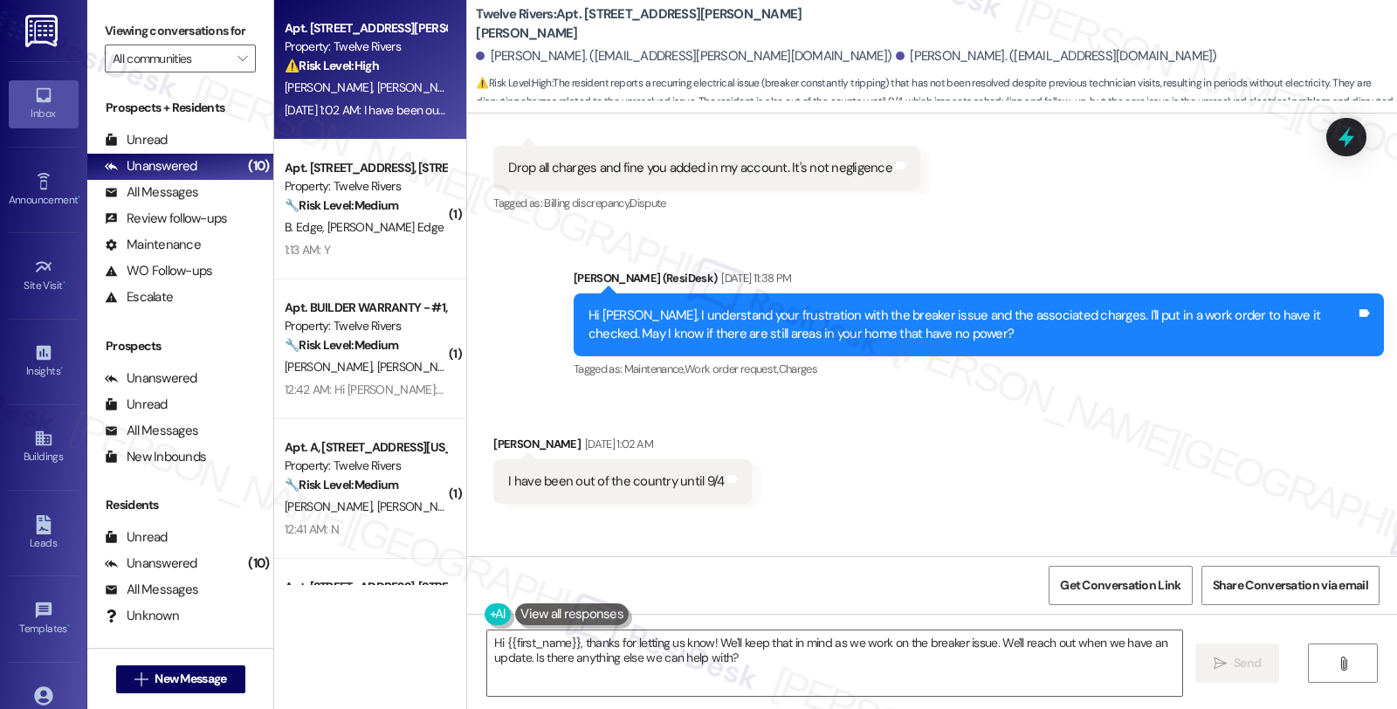
scroll to position [3830, 0]
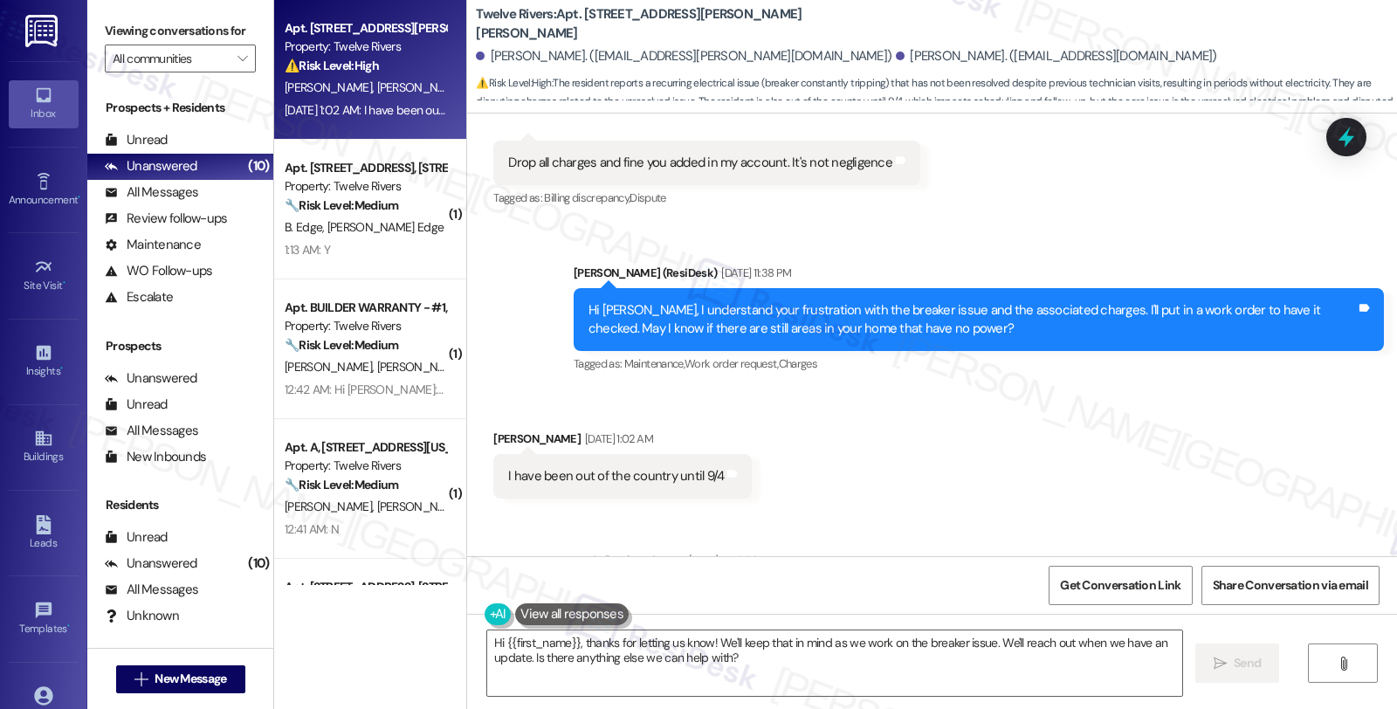
click at [495, 430] on div "[PERSON_NAME] [DATE] 1:02 AM" at bounding box center [622, 442] width 258 height 24
copy div "Hee"
click at [496, 637] on textarea "Hi {{first_name}}, thanks for letting us know! We'll keep that in mind as we wo…" at bounding box center [834, 662] width 695 height 65
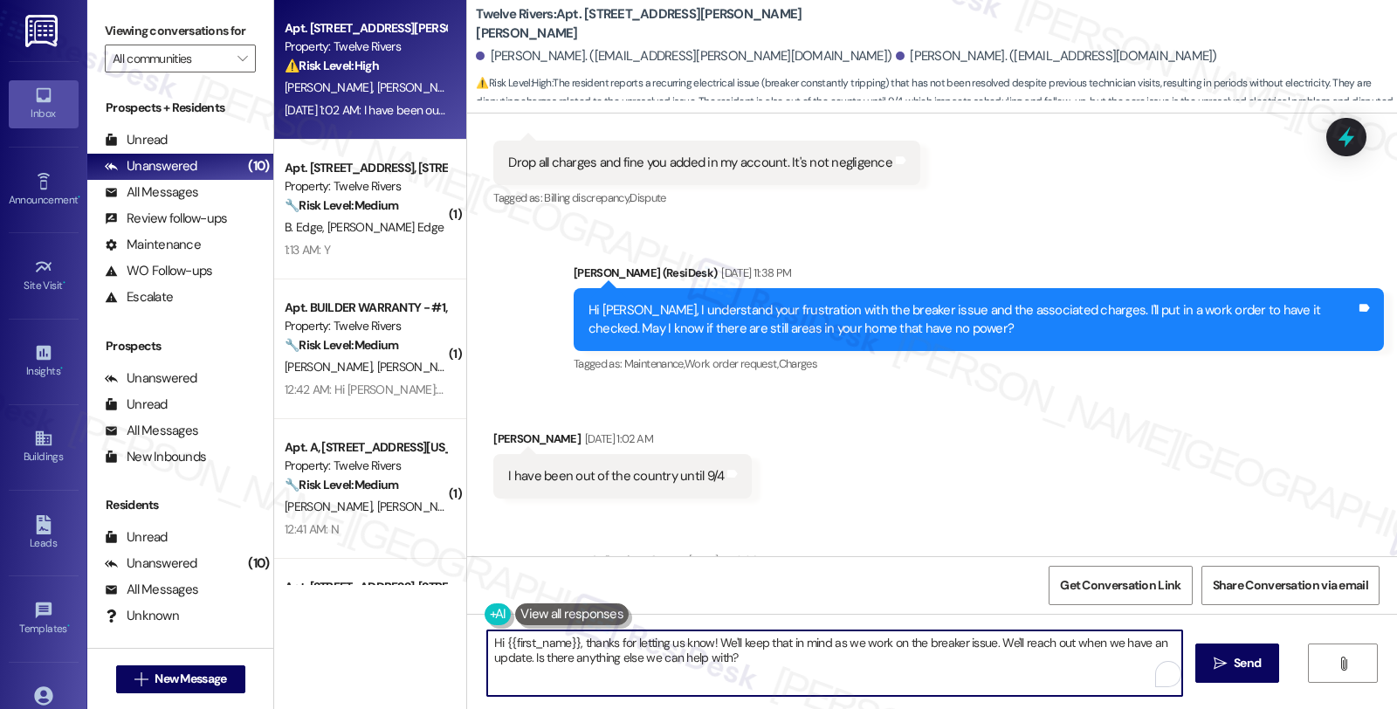
paste textarea "Hee"
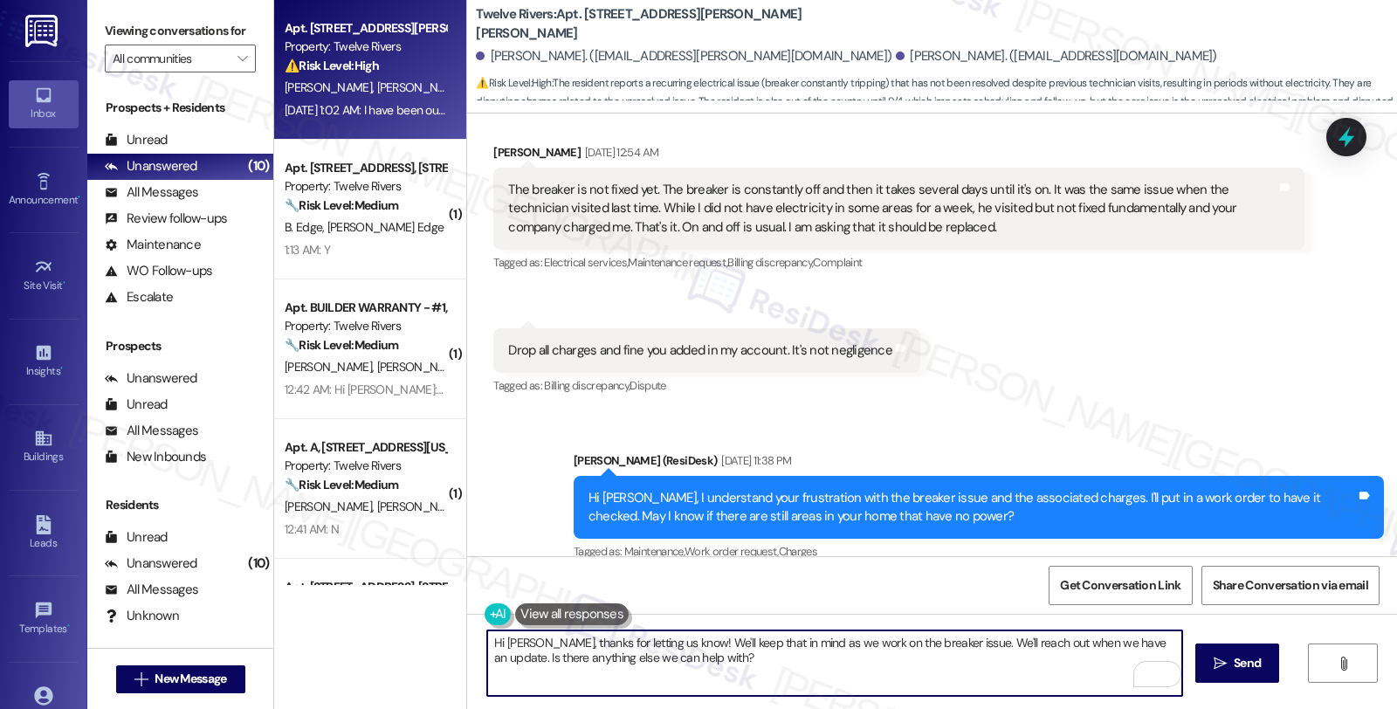
scroll to position [3636, 0]
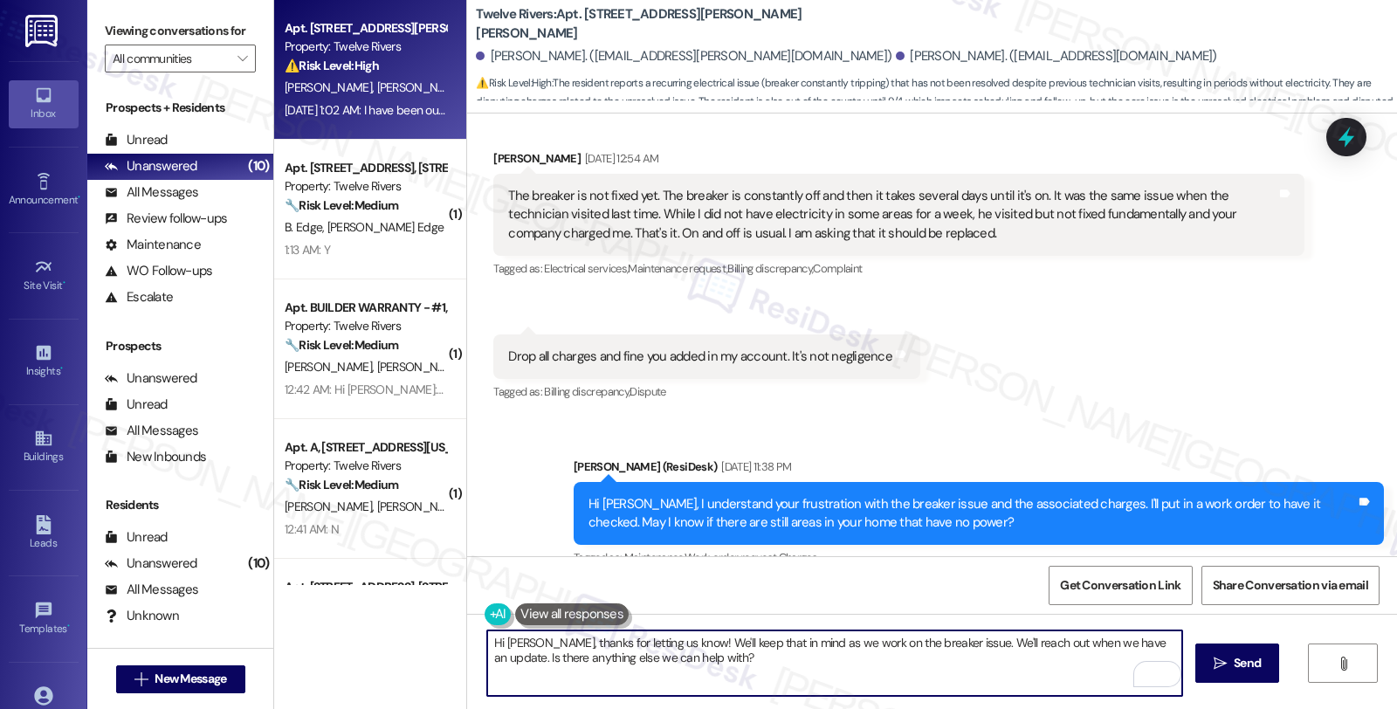
click at [647, 640] on textarea "Hi [PERSON_NAME], thanks for letting us know! We'll keep that in mind as we wor…" at bounding box center [834, 662] width 695 height 65
click at [519, 644] on textarea "Hi [PERSON_NAME], thanks for letting us know! We'll keep that in mind as we wor…" at bounding box center [834, 662] width 695 height 65
click at [521, 647] on textarea "Hi [PERSON_NAME], thanks for letting us know! We'll keep that in mind as we wor…" at bounding box center [834, 662] width 695 height 65
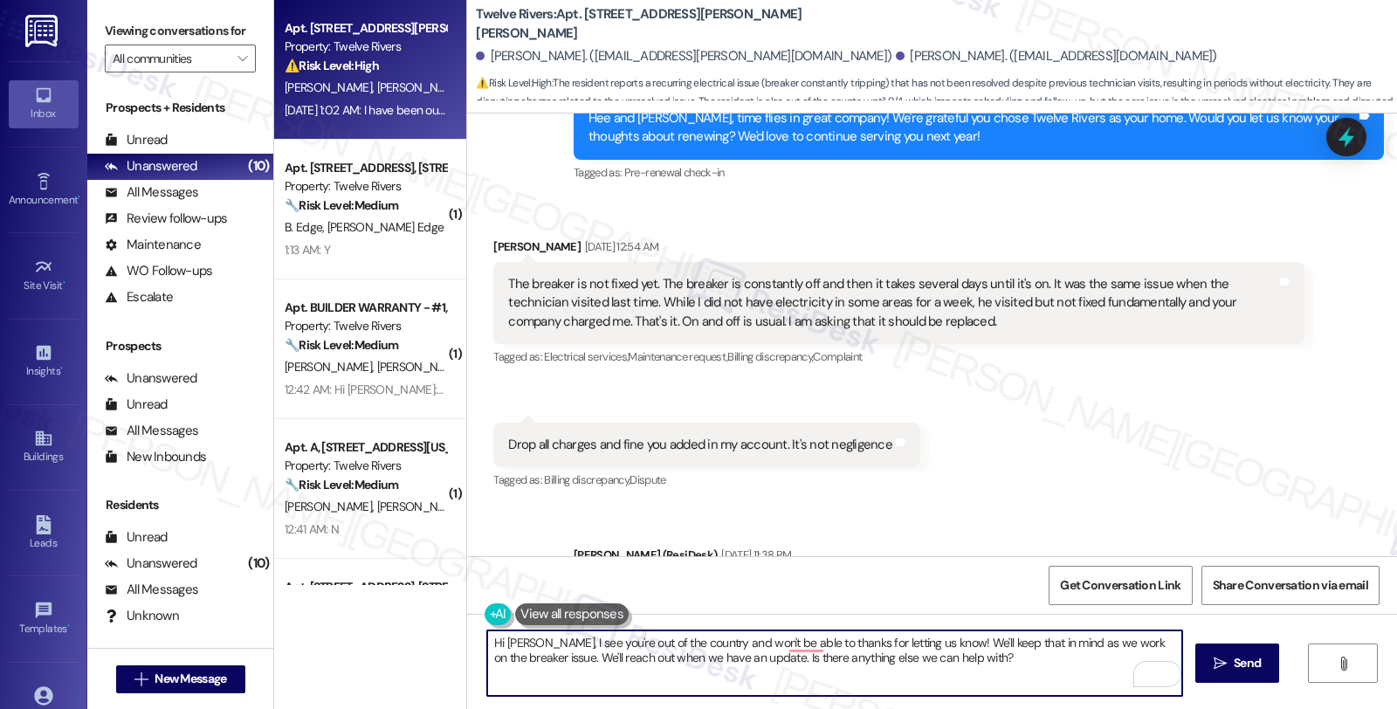
scroll to position [3539, 0]
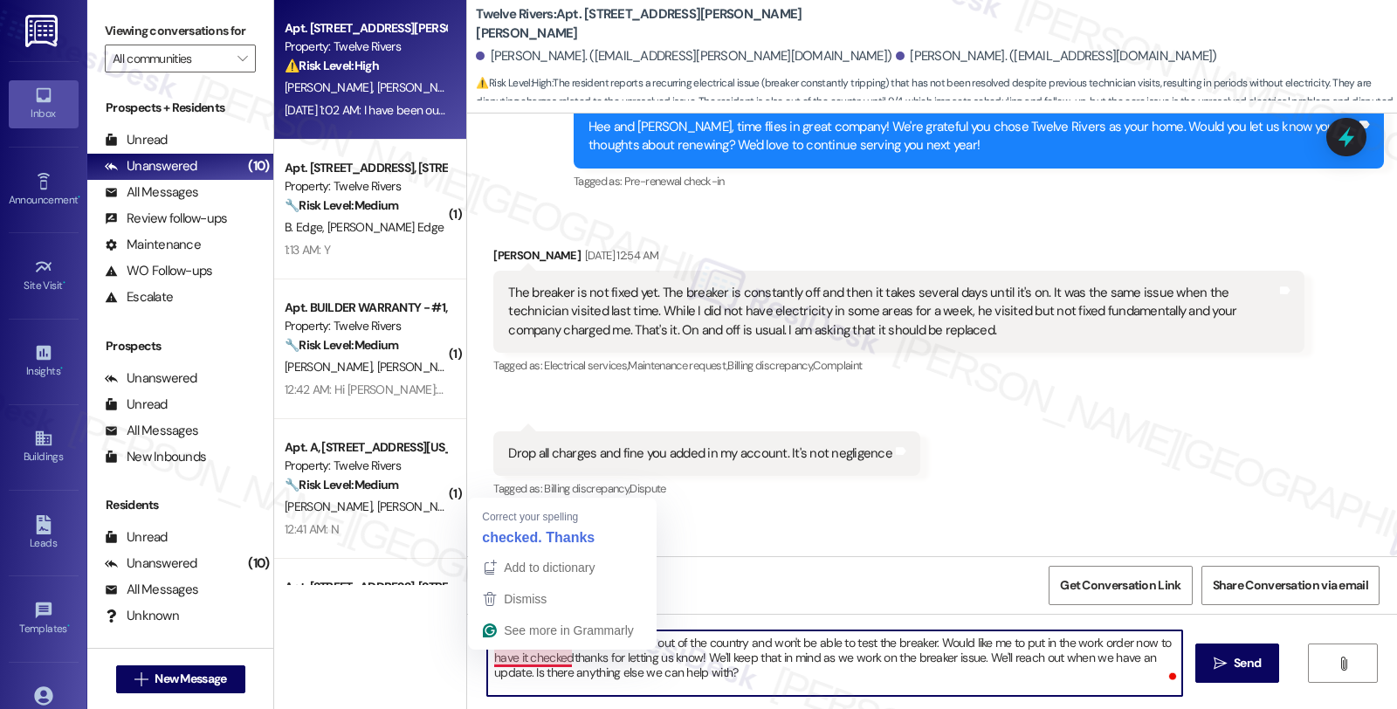
click at [526, 662] on textarea "Hi [PERSON_NAME], I see you're out of the country and won't be able to test the…" at bounding box center [834, 662] width 695 height 65
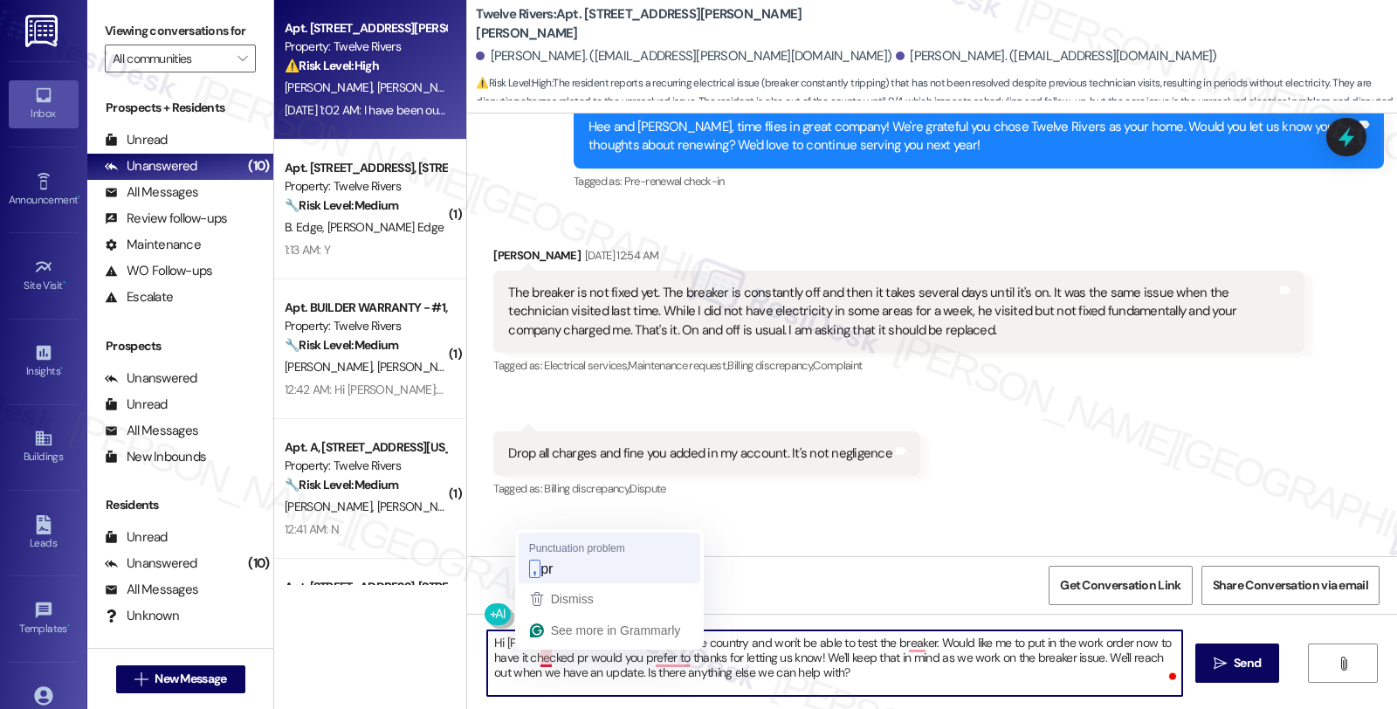
type textarea "Hi [PERSON_NAME], I see you're out of the country and won't be able to test the…"
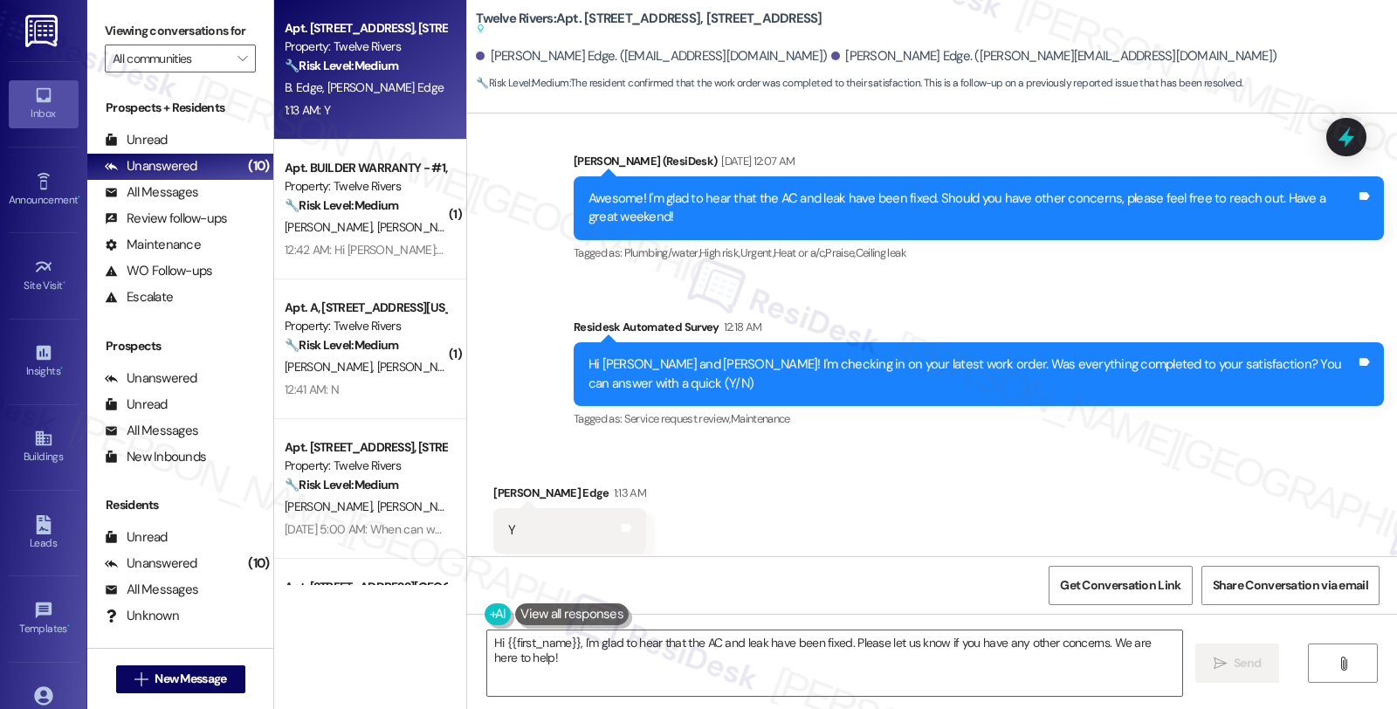
scroll to position [4308, 0]
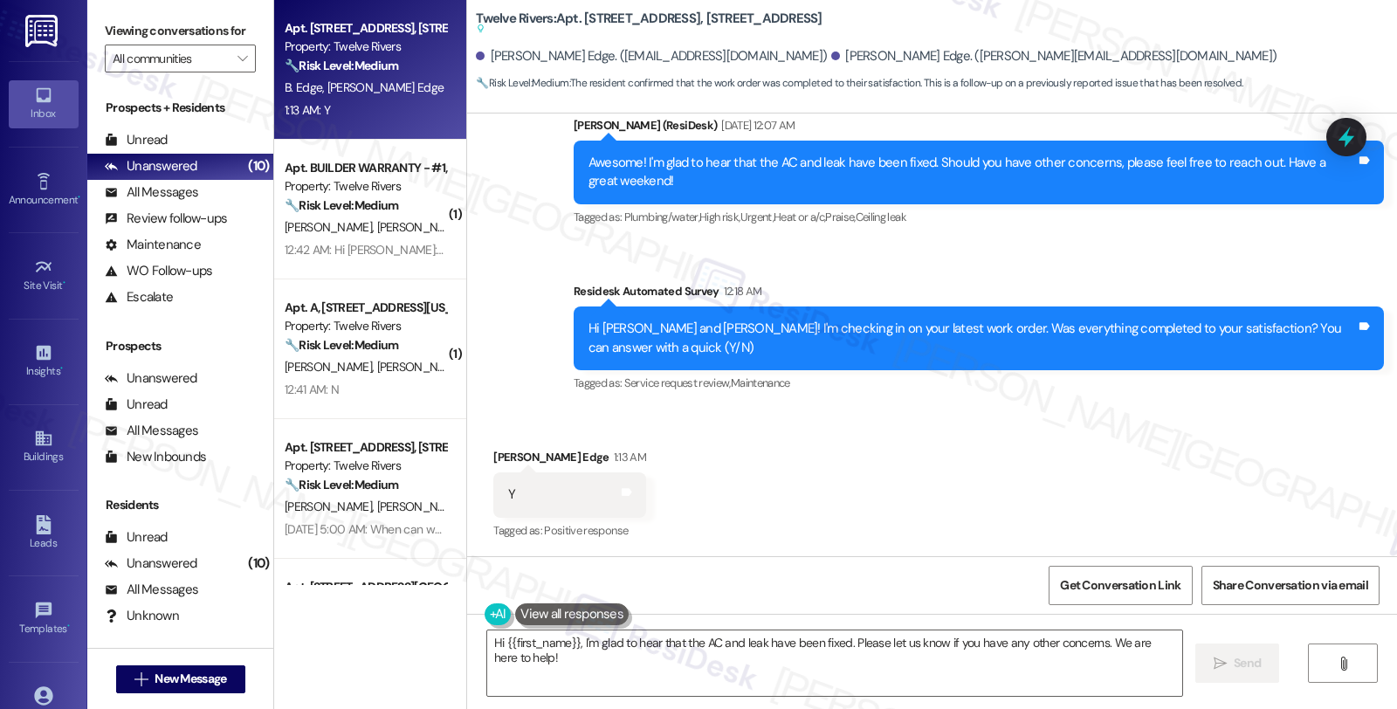
click at [493, 455] on div "Beau D. Edge 1:13 AM" at bounding box center [569, 460] width 153 height 24
copy div "Beau"
click at [494, 637] on textarea "Hi {{first_name}}, I'm glad to hear that the AC and leak have been fixed. Pleas…" at bounding box center [834, 662] width 695 height 65
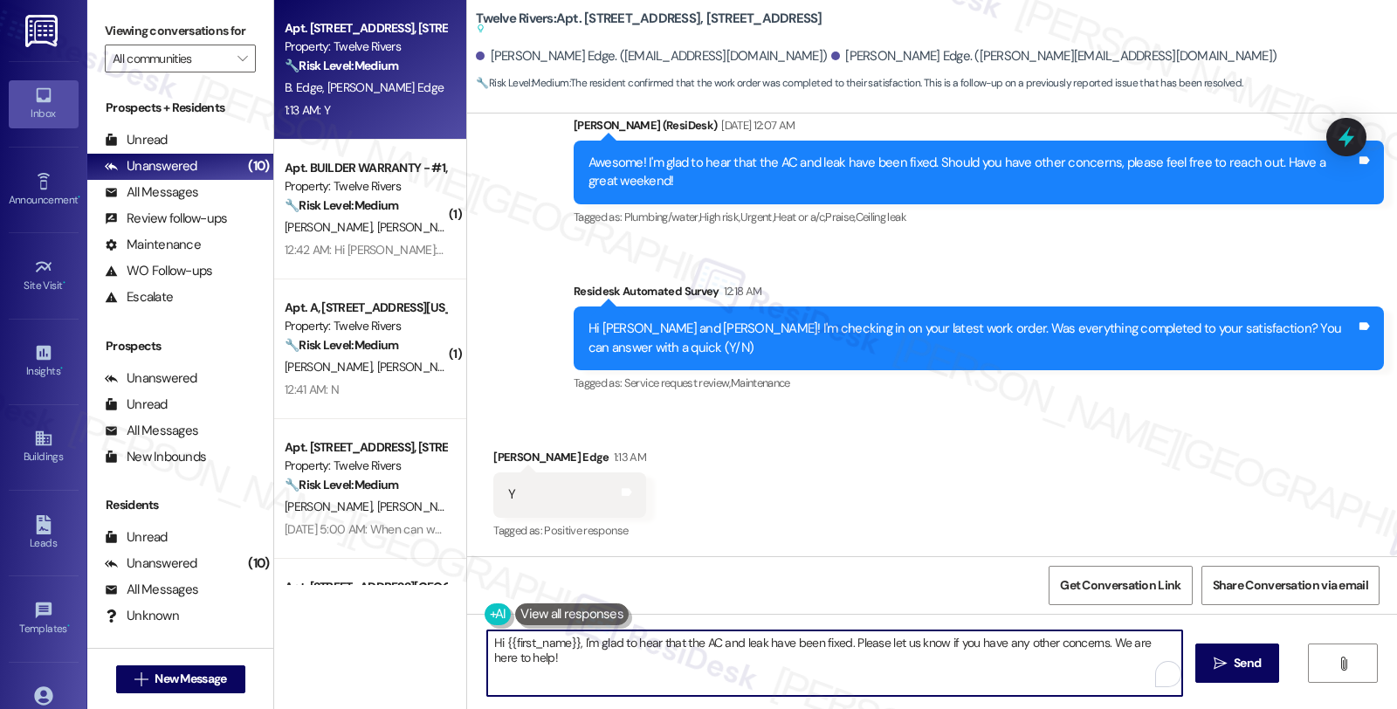
paste textarea "Beau"
drag, startPoint x: 567, startPoint y: 643, endPoint x: 607, endPoint y: 640, distance: 39.4
click at [607, 640] on textarea "Hi Beau, I'm glad to hear that the AC and leak have been fixed. Please let us k…" at bounding box center [834, 662] width 695 height 65
drag, startPoint x: 1008, startPoint y: 642, endPoint x: 1166, endPoint y: 643, distance: 157.2
click at [1166, 643] on textarea "Hi Beau, I'm glad that the AC and leak have been fixed. Please let us know if y…" at bounding box center [834, 662] width 695 height 65
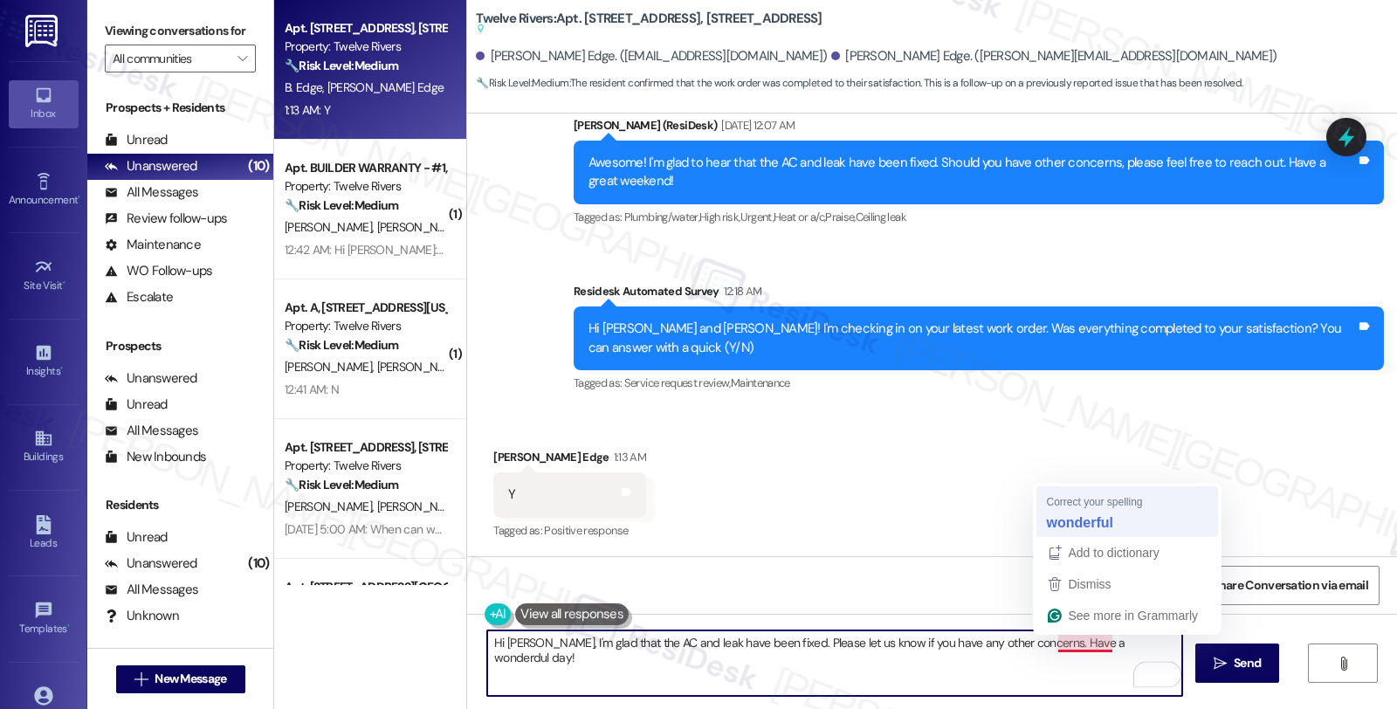
type textarea "Hi Beau, I'm glad that the AC and leak have been fixed. Please let us know if y…"
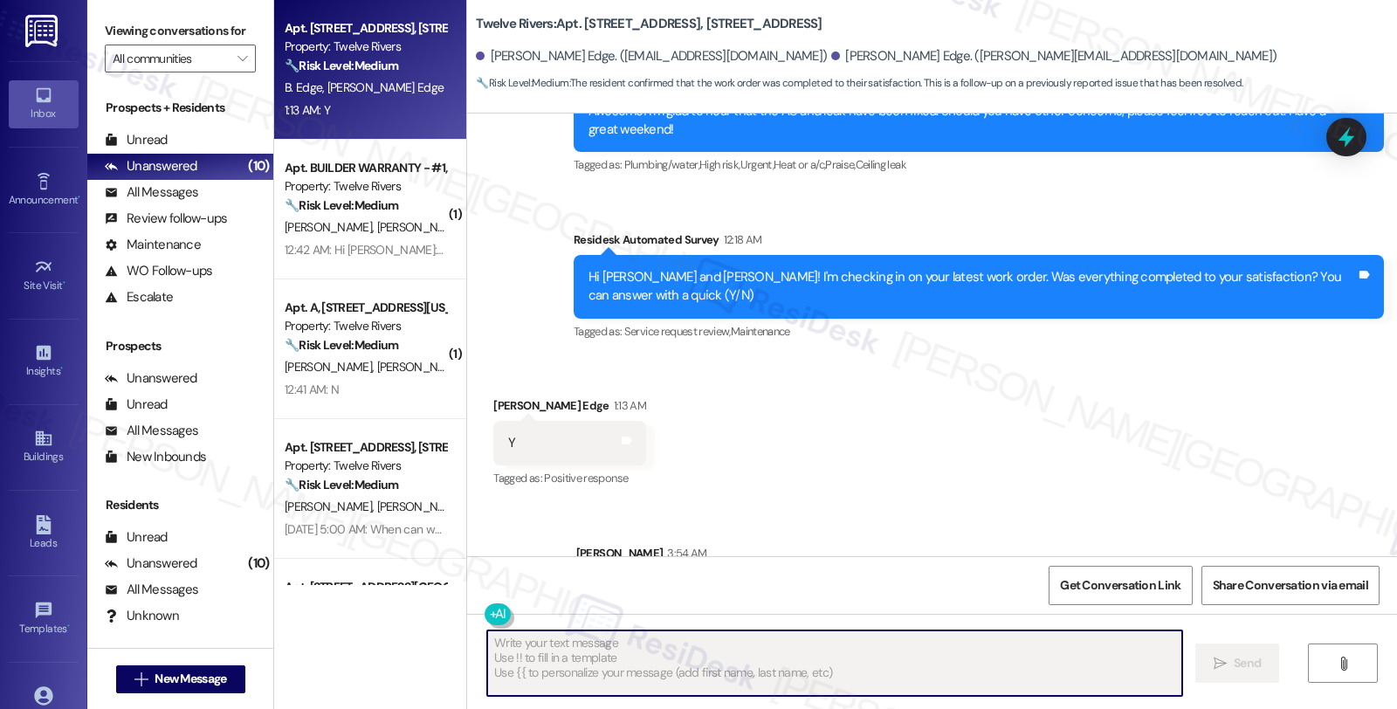
scroll to position [4255, 0]
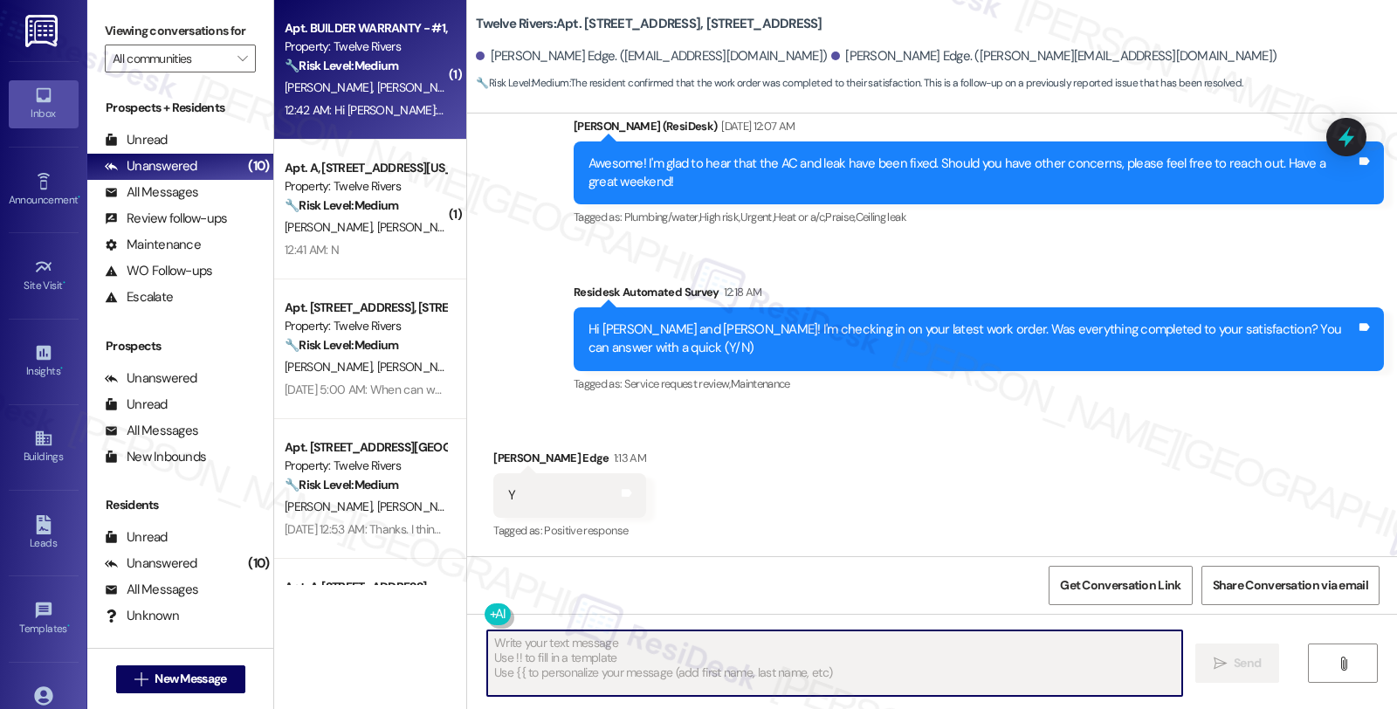
click at [403, 90] on div "L. Abbott P. Abbott" at bounding box center [365, 88] width 165 height 22
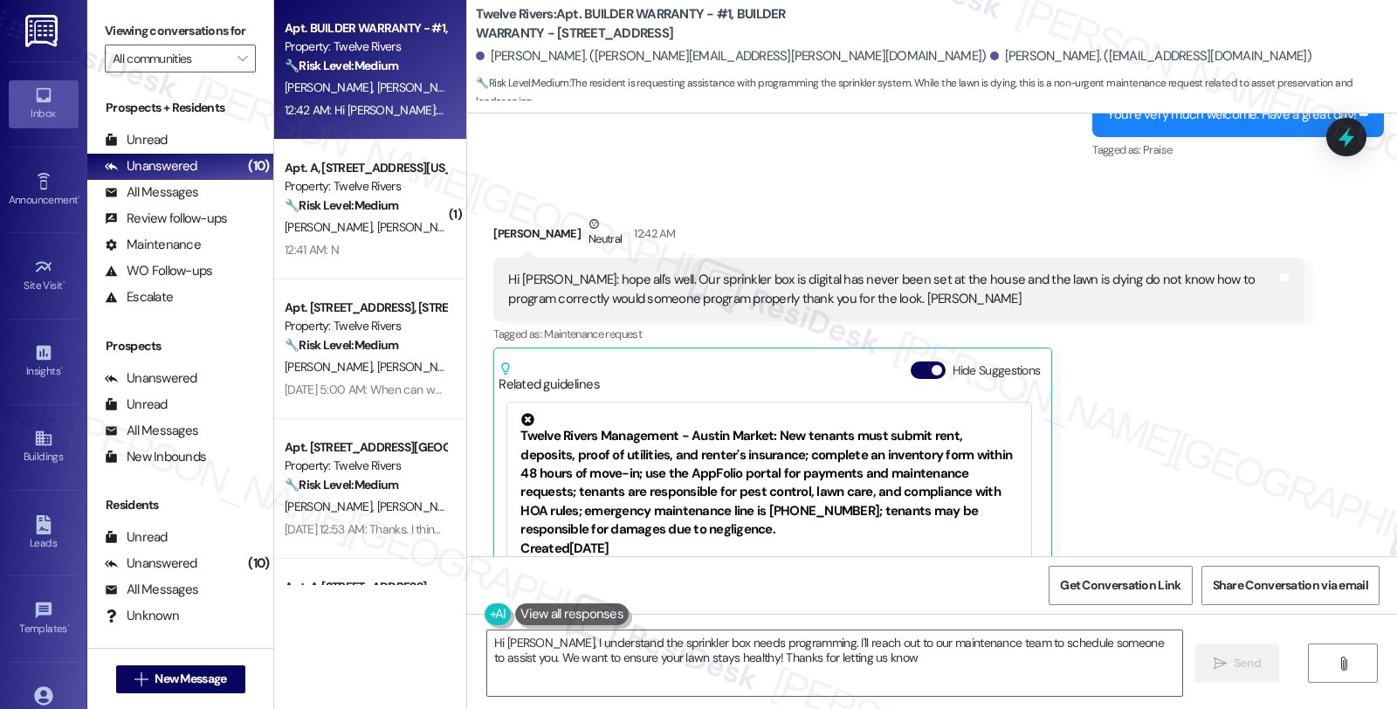
type textarea "Hi Paul, I understand the sprinkler box needs programming. I'll reach out to ou…"
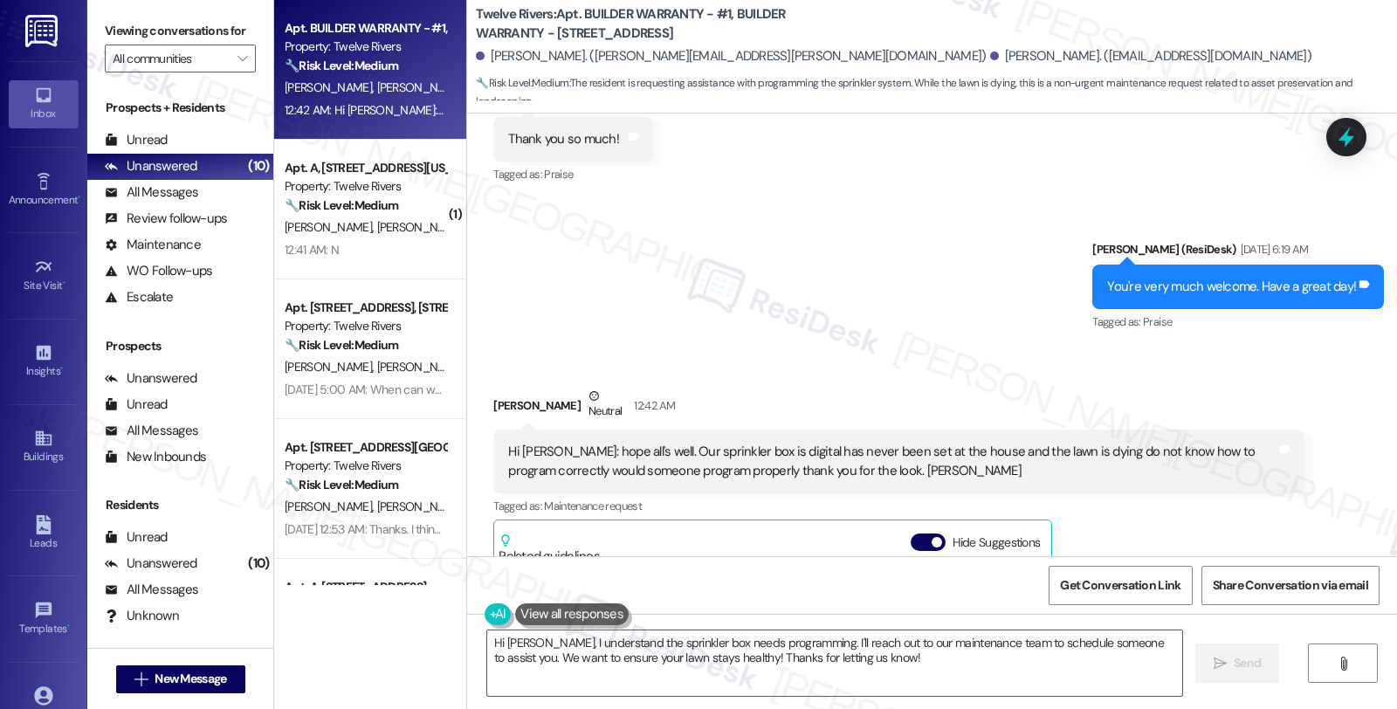
scroll to position [2756, 0]
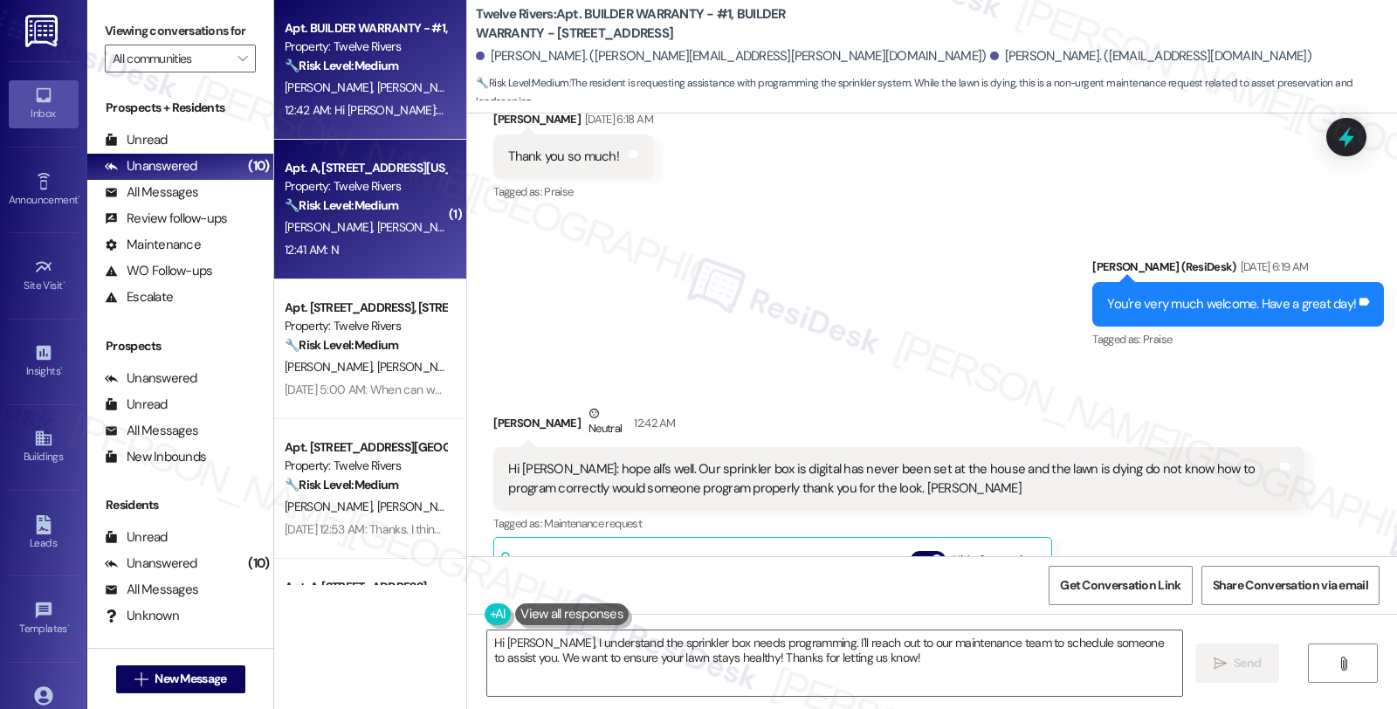
click at [410, 203] on div "🔧 Risk Level: Medium The resident responded negatively to a follow-up question …" at bounding box center [366, 205] width 162 height 18
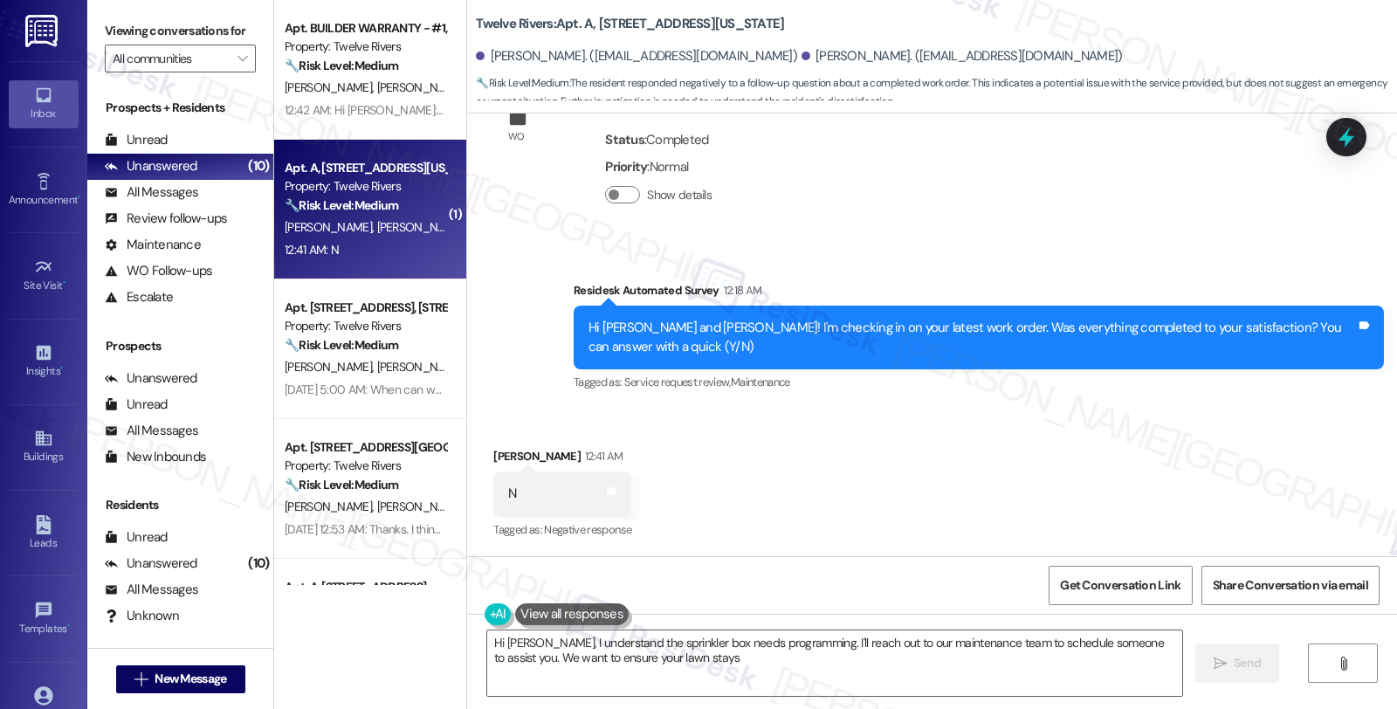
scroll to position [870, 0]
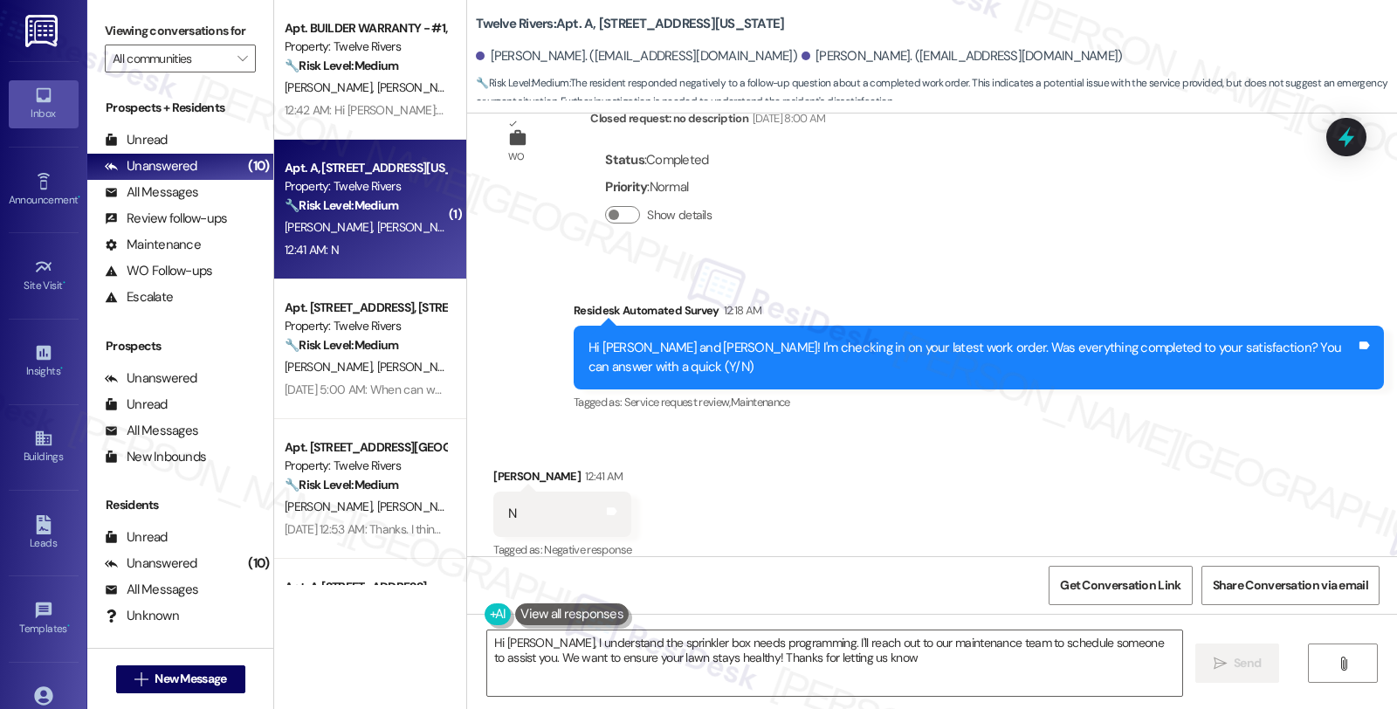
type textarea "Hi Paul, I understand the sprinkler box needs programming. I'll reach out to ou…"
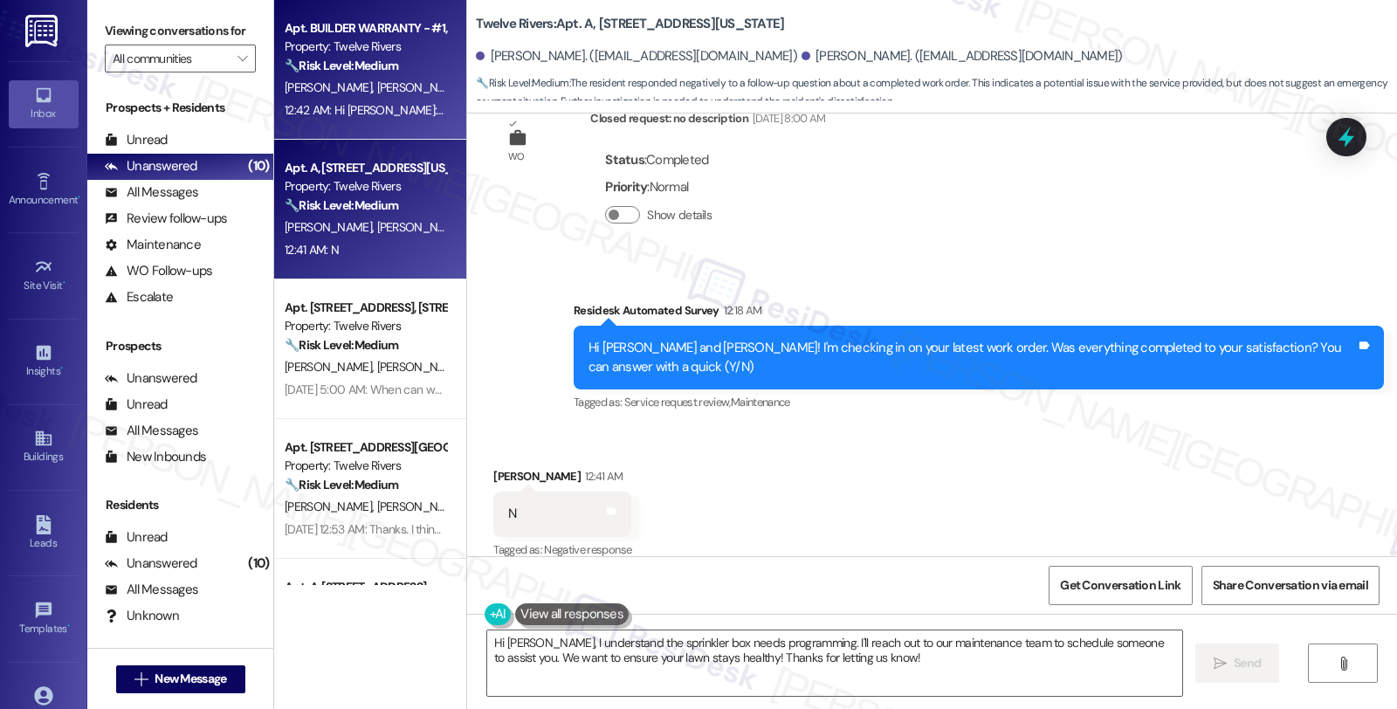
click at [377, 86] on span "[PERSON_NAME]" at bounding box center [420, 87] width 87 height 16
type textarea "Hi {{first_name}}, I understand your work order wasn't completed to your satisf…"
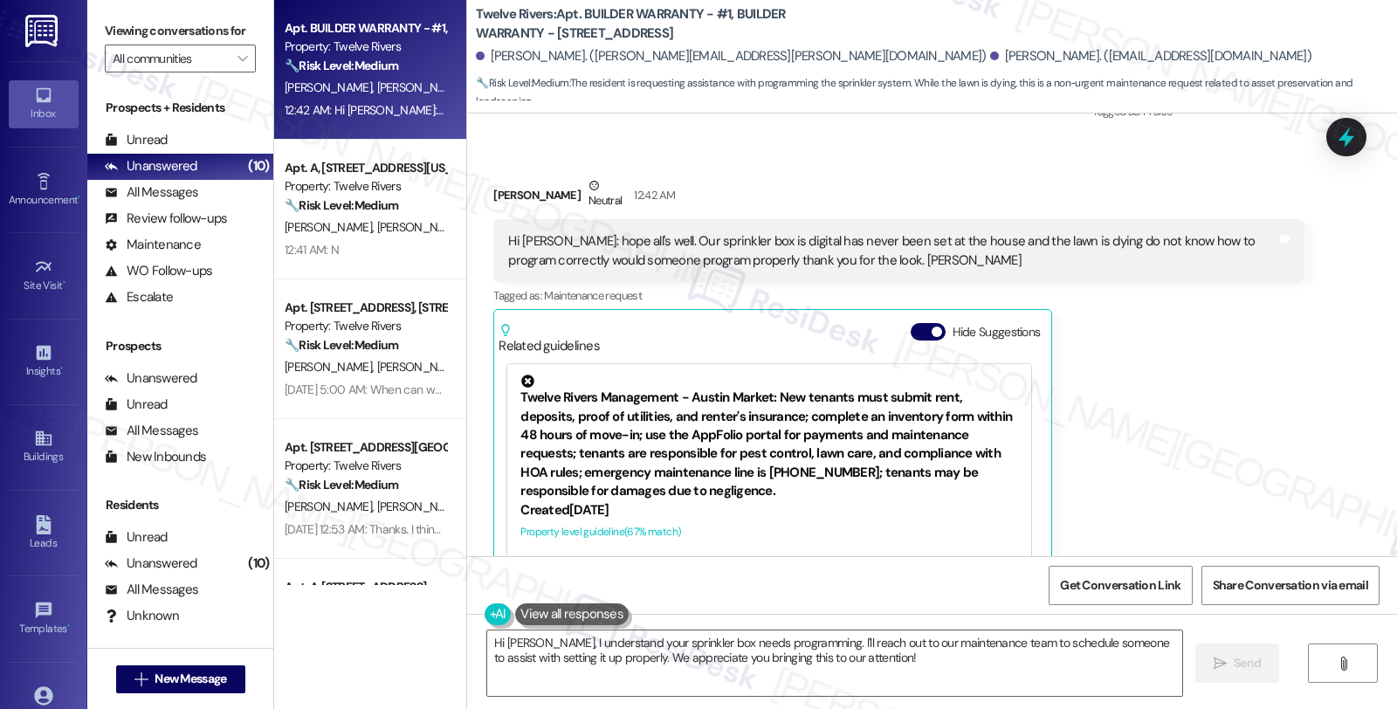
scroll to position [2951, 0]
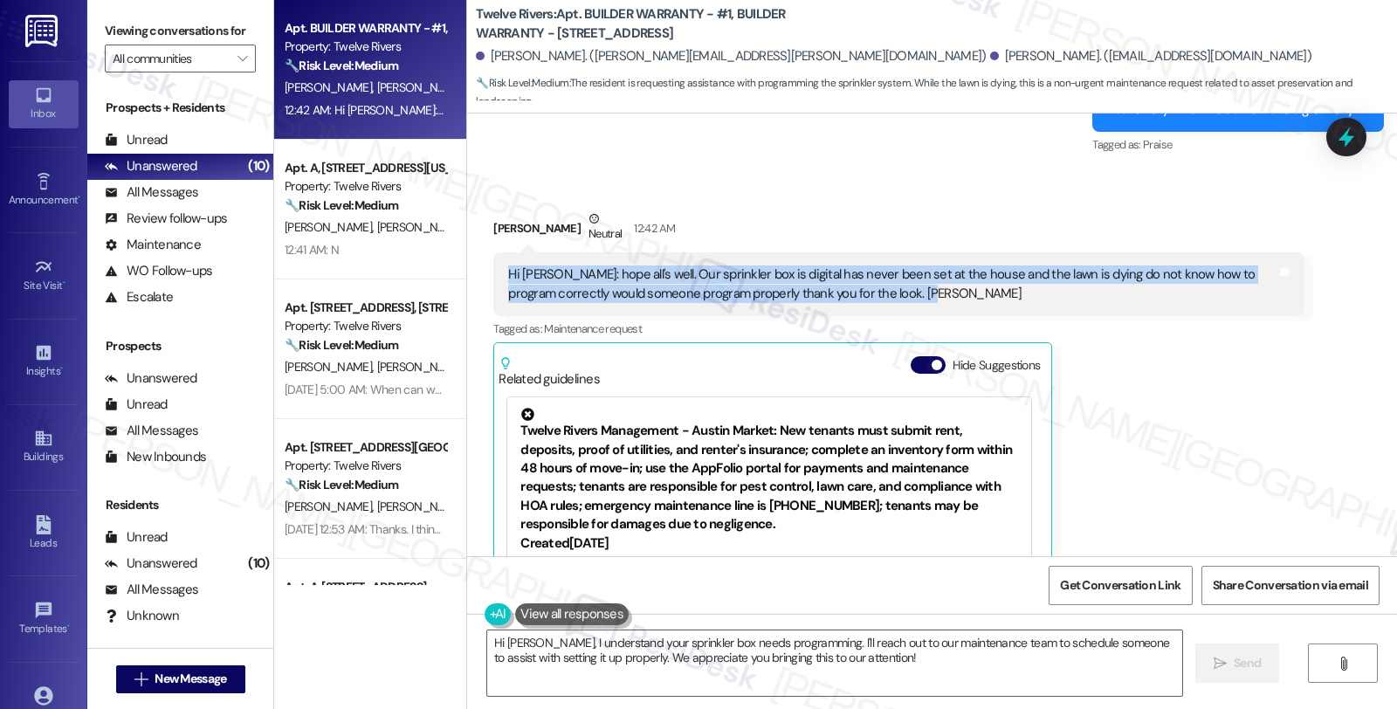
drag, startPoint x: 878, startPoint y: 249, endPoint x: 495, endPoint y: 239, distance: 383.4
click at [508, 265] on div "Hi Sarah: hope all's well. Our sprinkler box is digital has never been set at t…" at bounding box center [891, 284] width 767 height 38
copy div "Hi Sarah: hope all's well. Our sprinkler box is digital has never been set at t…"
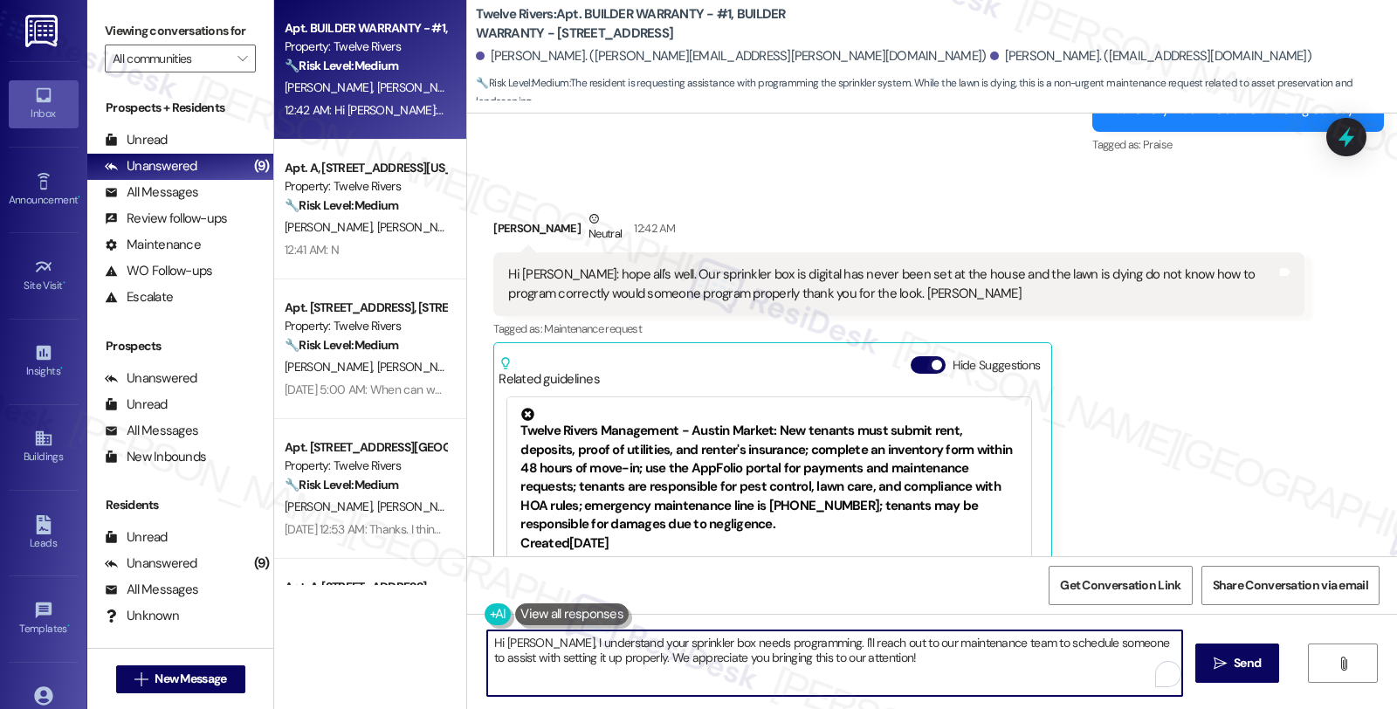
drag, startPoint x: 787, startPoint y: 637, endPoint x: 873, endPoint y: 672, distance: 92.4
click at [873, 672] on textarea "Hi Paul, I understand your sprinkler box needs programming. I'll reach out to o…" at bounding box center [834, 662] width 695 height 65
click at [550, 643] on textarea "Hi Paul, I understand your sprinkler box needs programming. I'm happy to assist…" at bounding box center [834, 662] width 695 height 65
click at [994, 650] on textarea "Hi Paul, I see your sprinkler box needs programming. I'm happy to assist. I nee…" at bounding box center [834, 662] width 695 height 65
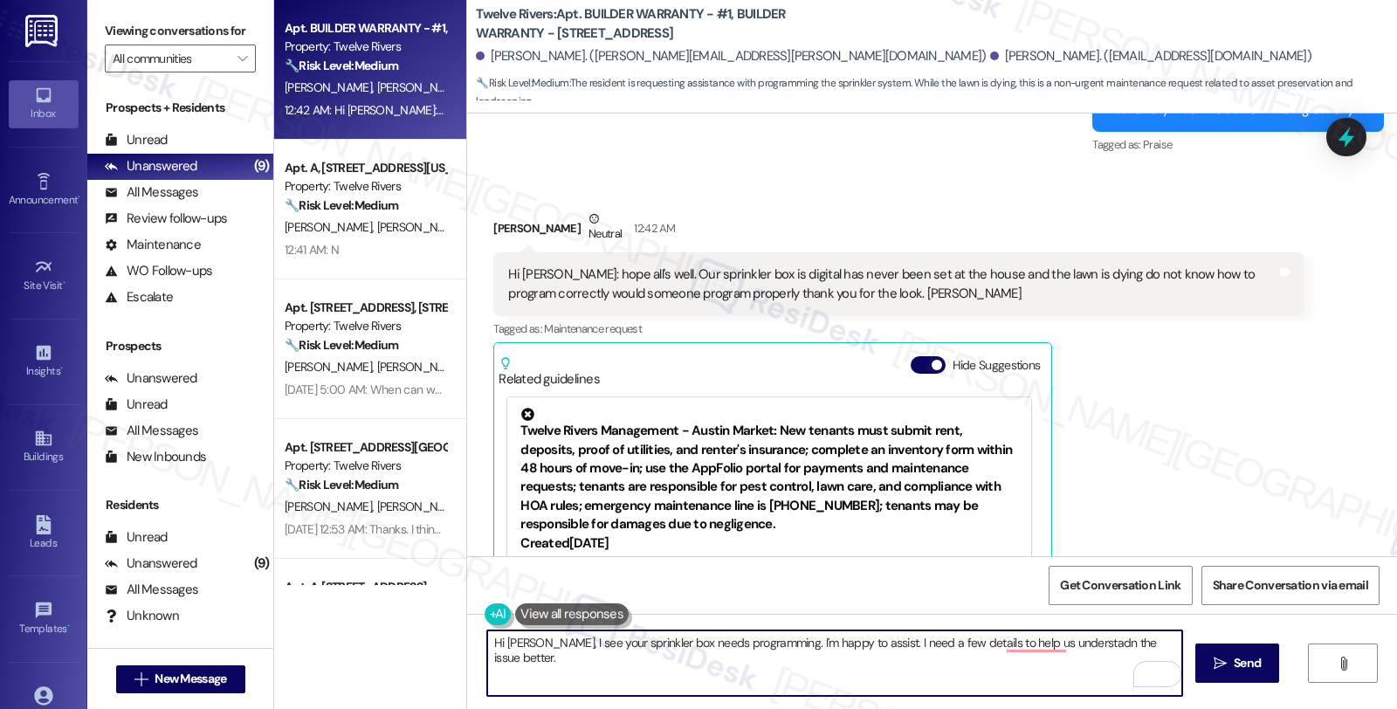
paste textarea "Can you confirm where the sprinkler control box is located (garage, outside wal…"
drag, startPoint x: 946, startPoint y: 657, endPoint x: 1105, endPoint y: 660, distance: 159.8
click at [1105, 660] on textarea "Hi Paul, I see your sprinkler box needs programming. I'm happy to assist. I nee…" at bounding box center [834, 662] width 695 height 65
type textarea "Hi Paul, I see your sprinkler box needs programming. I'm happy to assist. I nee…"
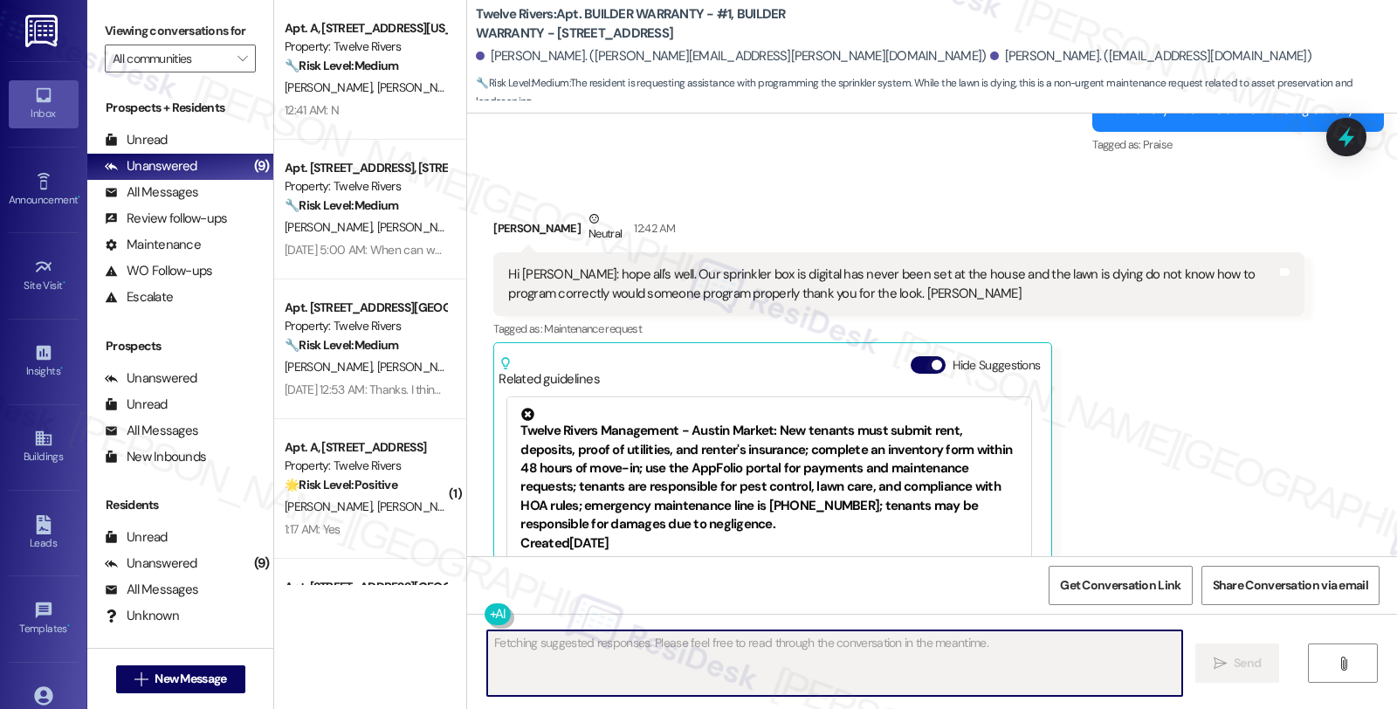
scroll to position [3048, 0]
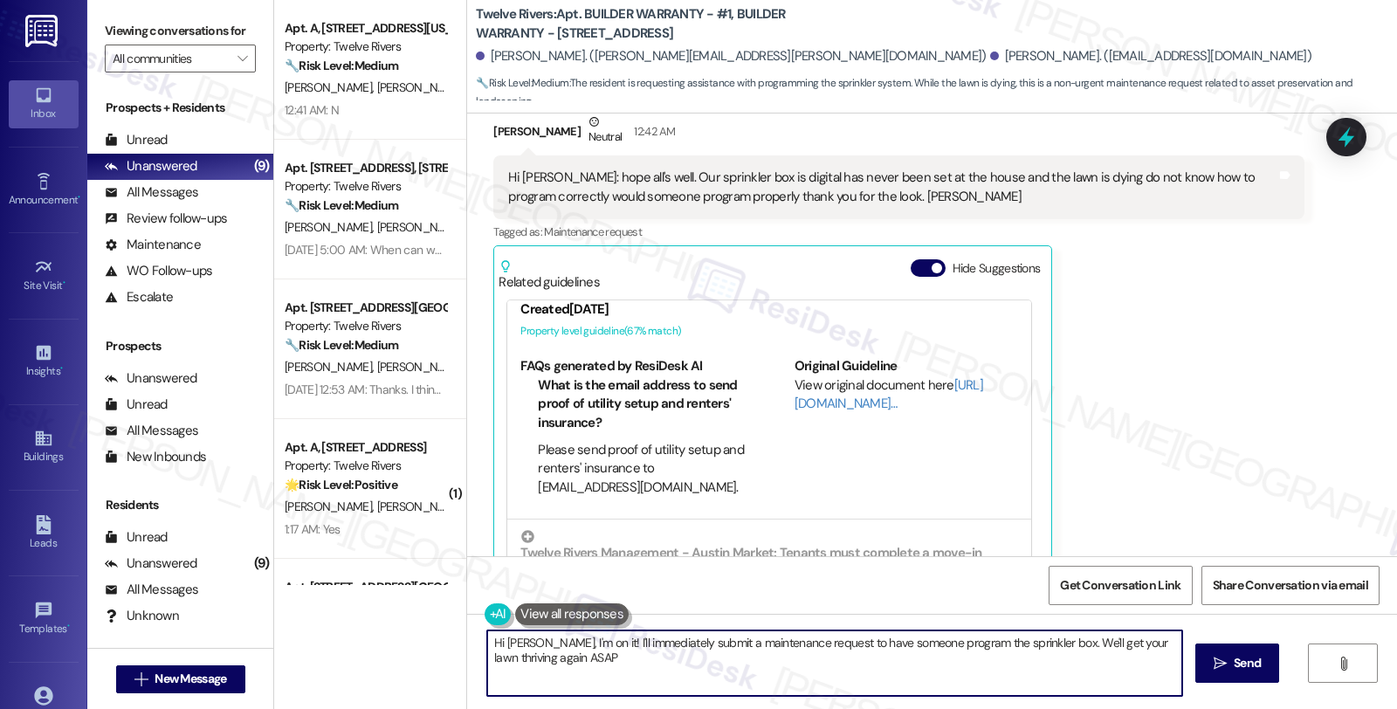
type textarea "Hi Paul, I'm on it! I'll immediately submit a maintenance request to have someo…"
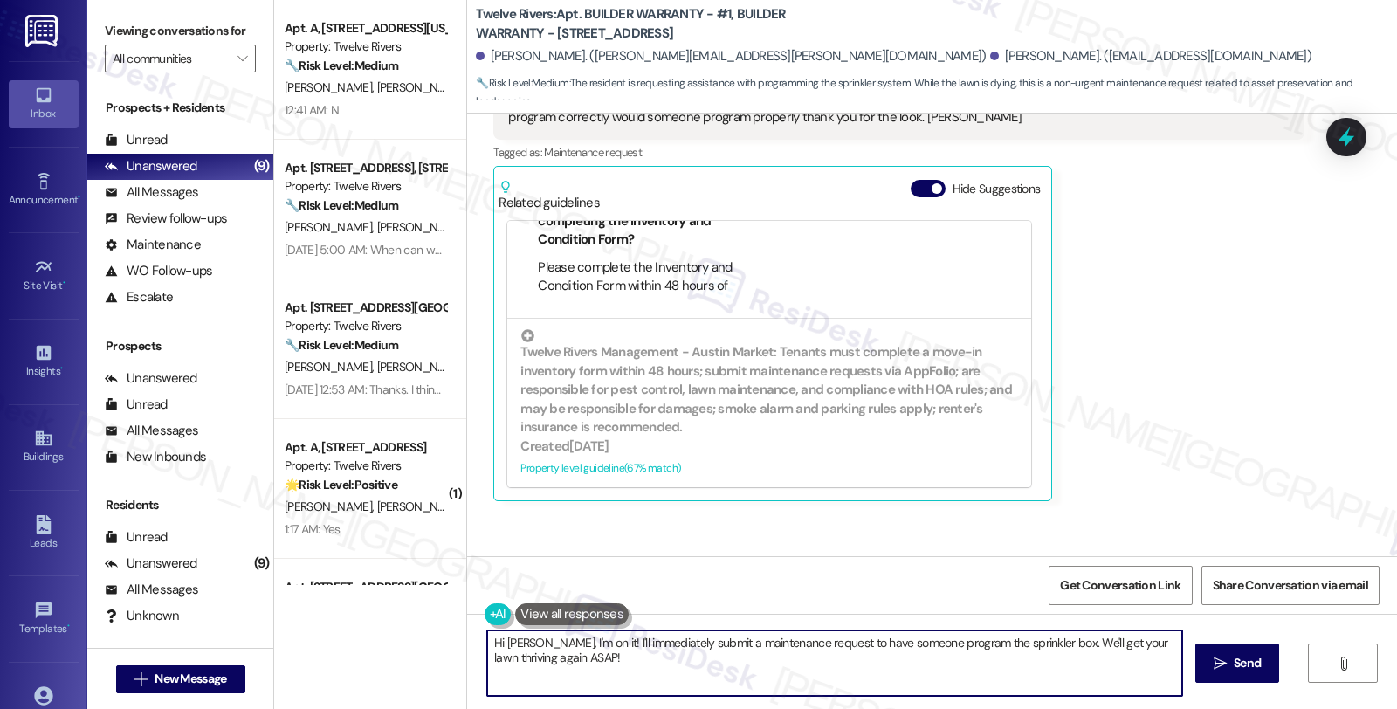
scroll to position [3188, 0]
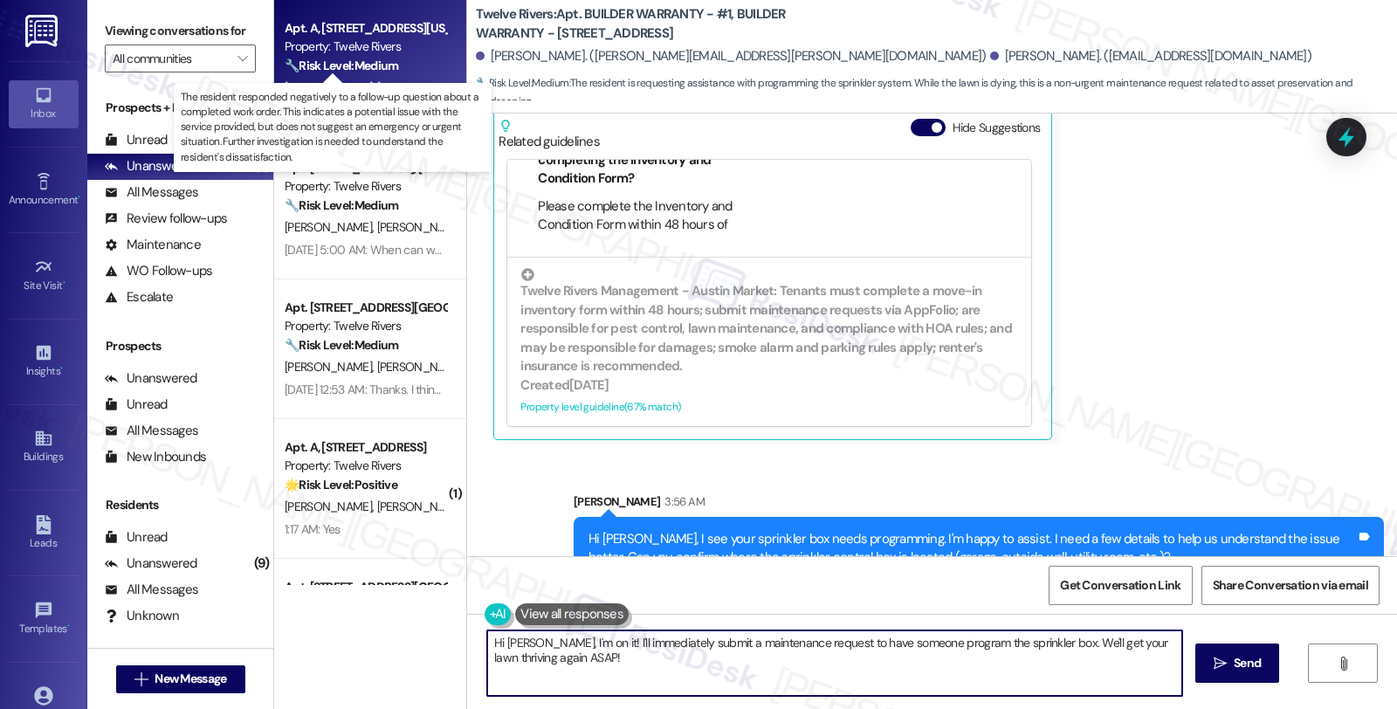
click at [370, 71] on strong "🔧 Risk Level: Medium" at bounding box center [341, 66] width 113 height 16
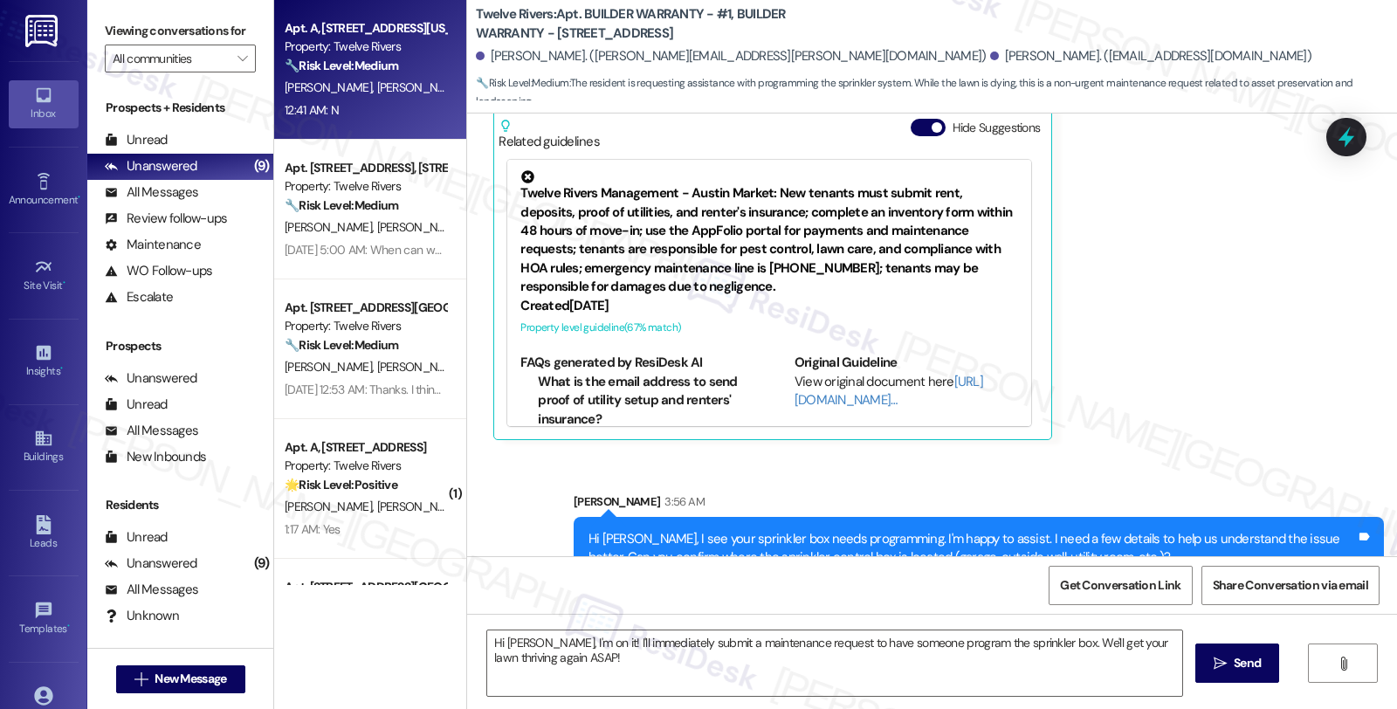
type textarea "Fetching suggested responses. Please feel free to read through the conversation…"
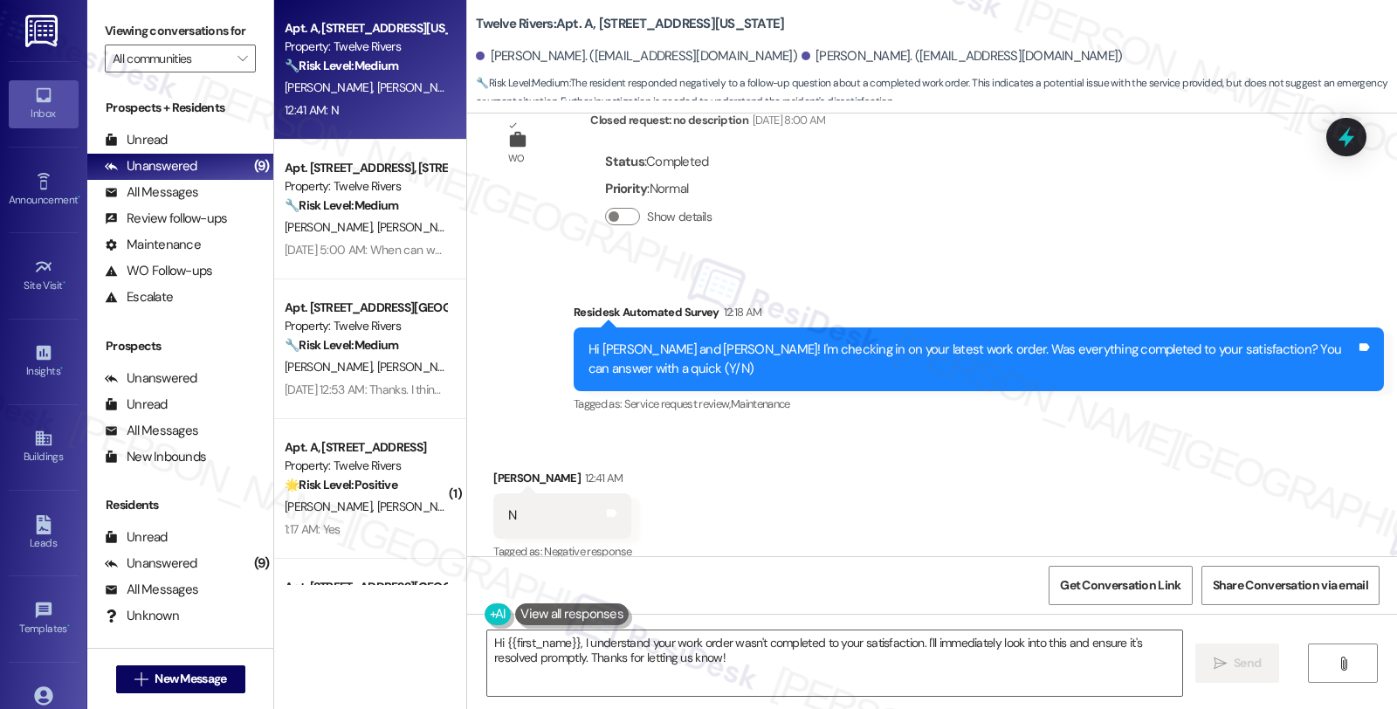
scroll to position [870, 0]
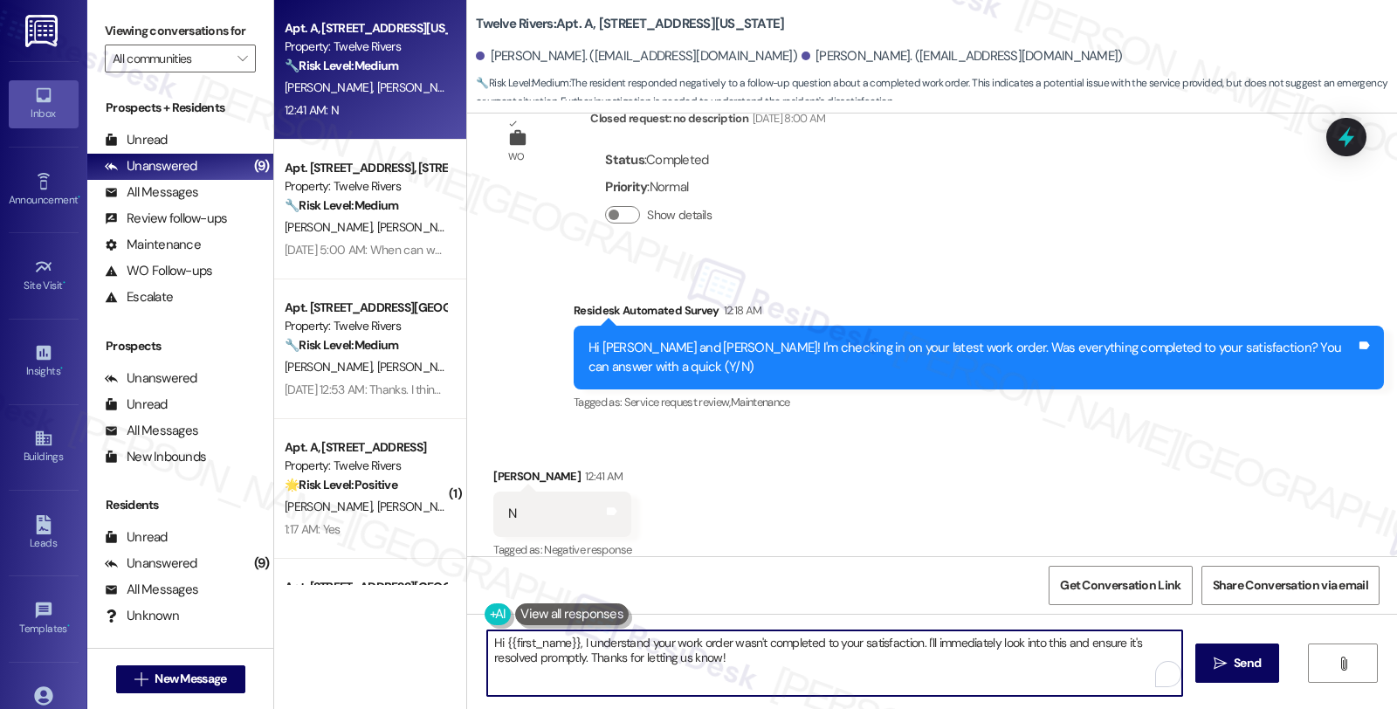
drag, startPoint x: 919, startPoint y: 643, endPoint x: 920, endPoint y: 672, distance: 29.7
click at [950, 681] on textarea "Hi {{first_name}}, I understand your work order wasn't completed to your satisf…" at bounding box center [834, 662] width 695 height 65
click at [493, 467] on div "Alexandra Hamby 12:41 AM" at bounding box center [562, 479] width 138 height 24
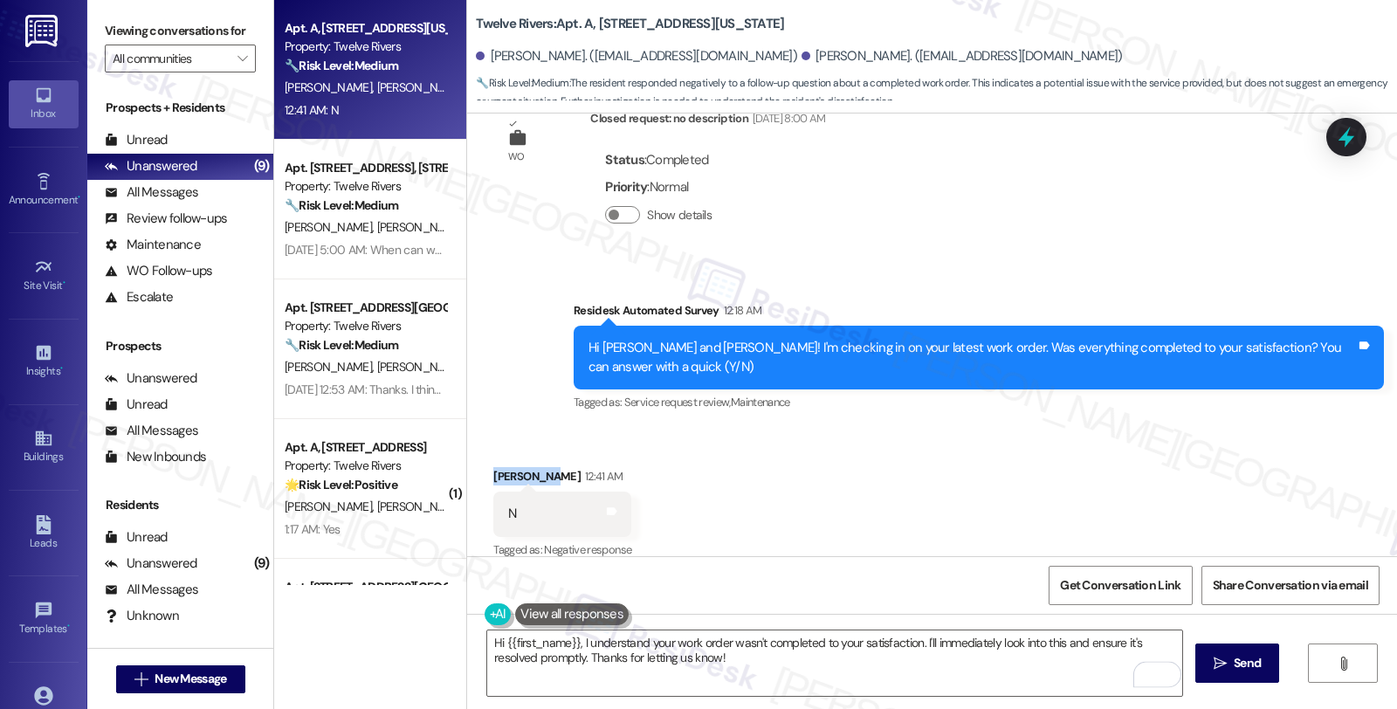
click at [493, 467] on div "Alexandra Hamby 12:41 AM" at bounding box center [562, 479] width 138 height 24
copy div "Alexandra"
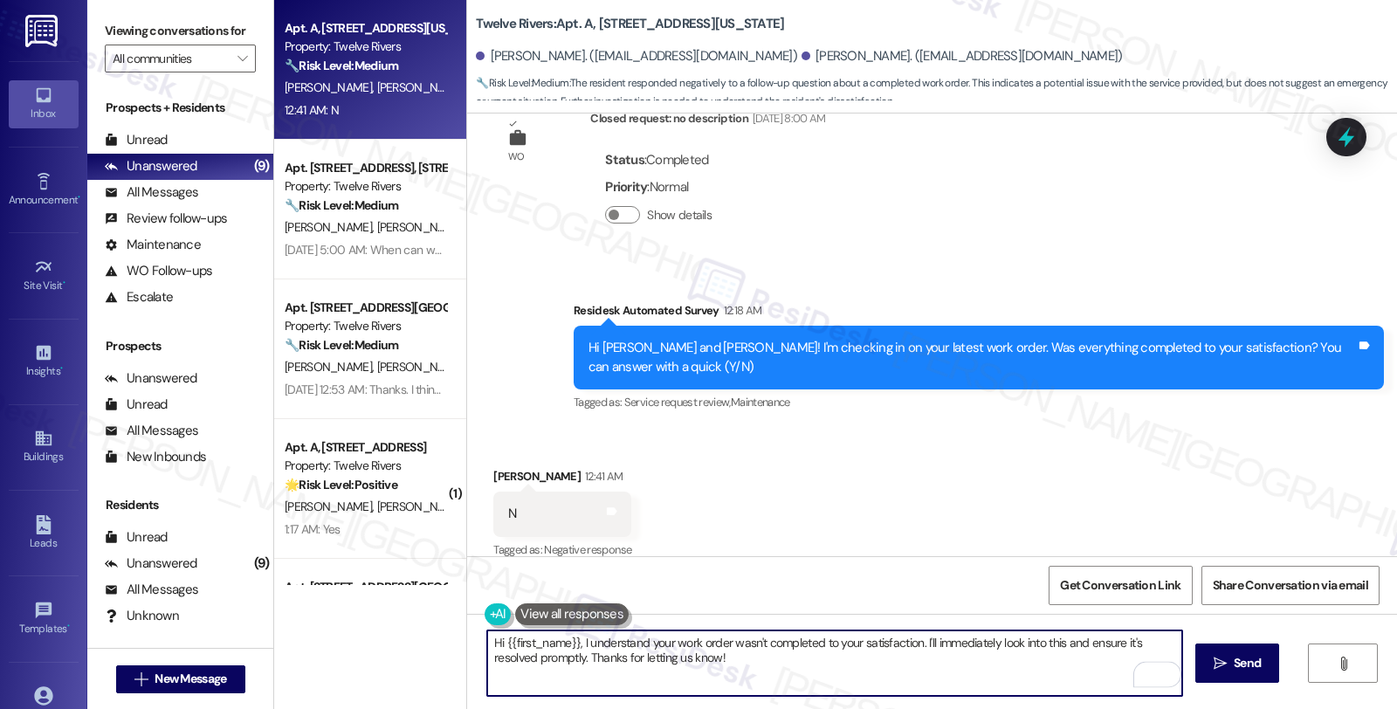
click at [526, 639] on textarea "Hi {{first_name}}, I understand your work order wasn't completed to your satisf…" at bounding box center [834, 662] width 695 height 65
paste textarea "Alexandra"
drag, startPoint x: 906, startPoint y: 648, endPoint x: 946, endPoint y: 694, distance: 61.3
click at [946, 694] on textarea "Hi Alexandra, I understand your work order wasn't completed to your satisfactio…" at bounding box center [834, 662] width 695 height 65
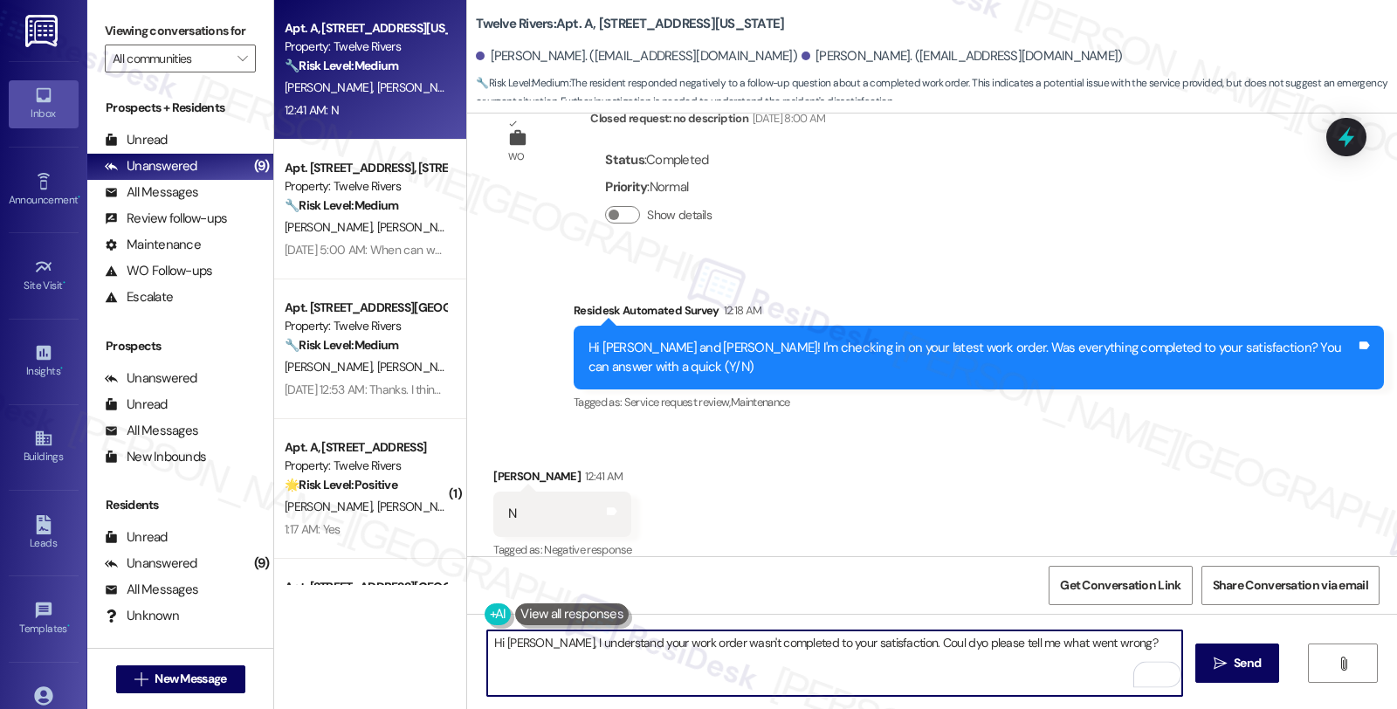
click at [926, 638] on textarea "Hi Alexandra, I understand your work order wasn't completed to your satisfactio…" at bounding box center [834, 662] width 695 height 65
click at [1041, 652] on textarea "Hi Alexandra, I understand your work order wasn't completed to your satisfactio…" at bounding box center [834, 662] width 695 height 65
type textarea "Hi Alexandra, I understand your work order wasn't completed to your satisfactio…"
click at [1235, 651] on button " Send" at bounding box center [1237, 662] width 85 height 39
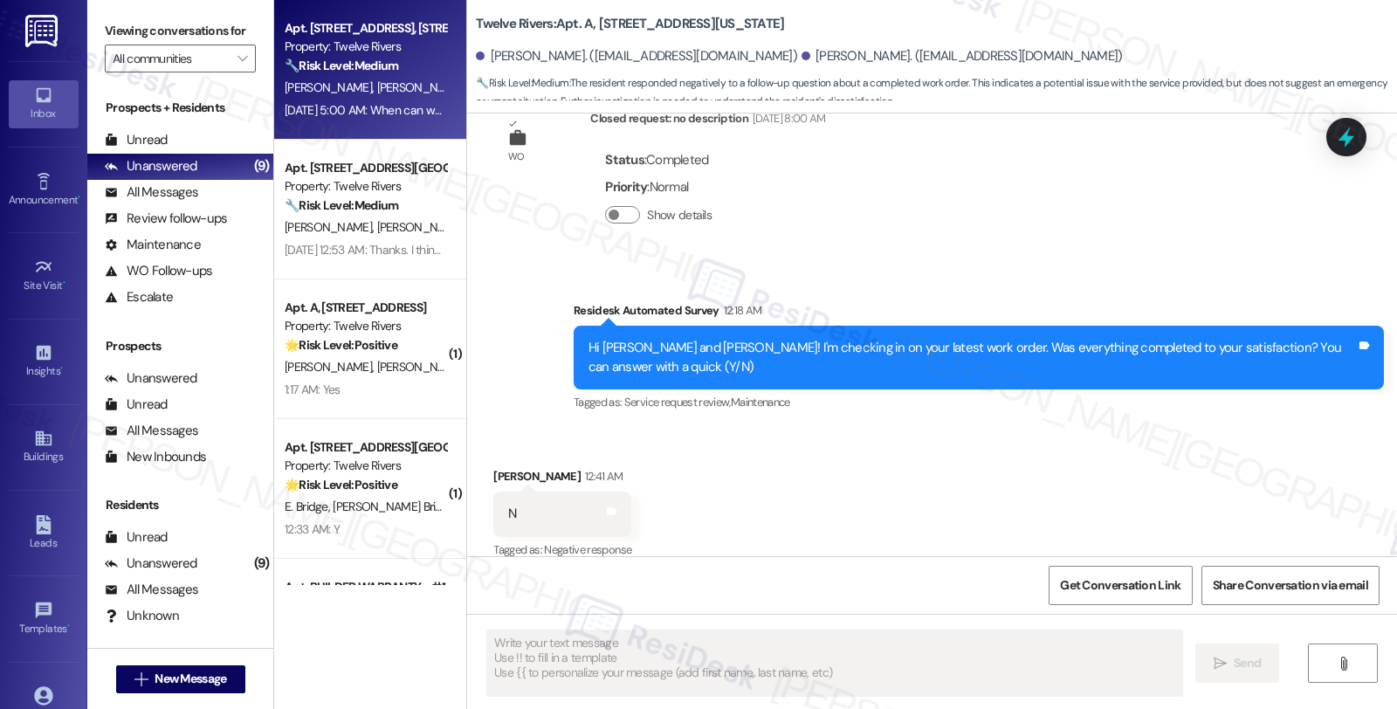
click at [408, 82] on div "J. Webber, Jr. O. Zydel" at bounding box center [365, 88] width 165 height 22
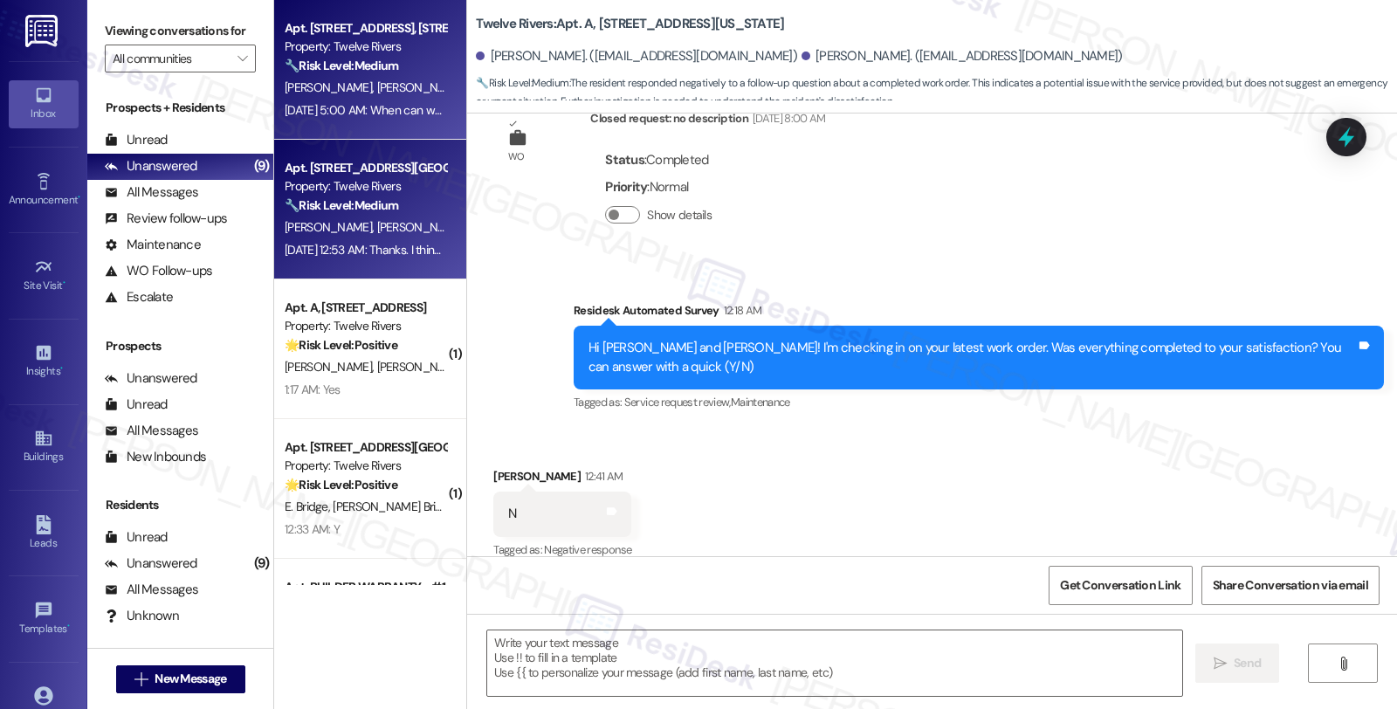
type textarea "Fetching suggested responses. Please feel free to read through the conversation…"
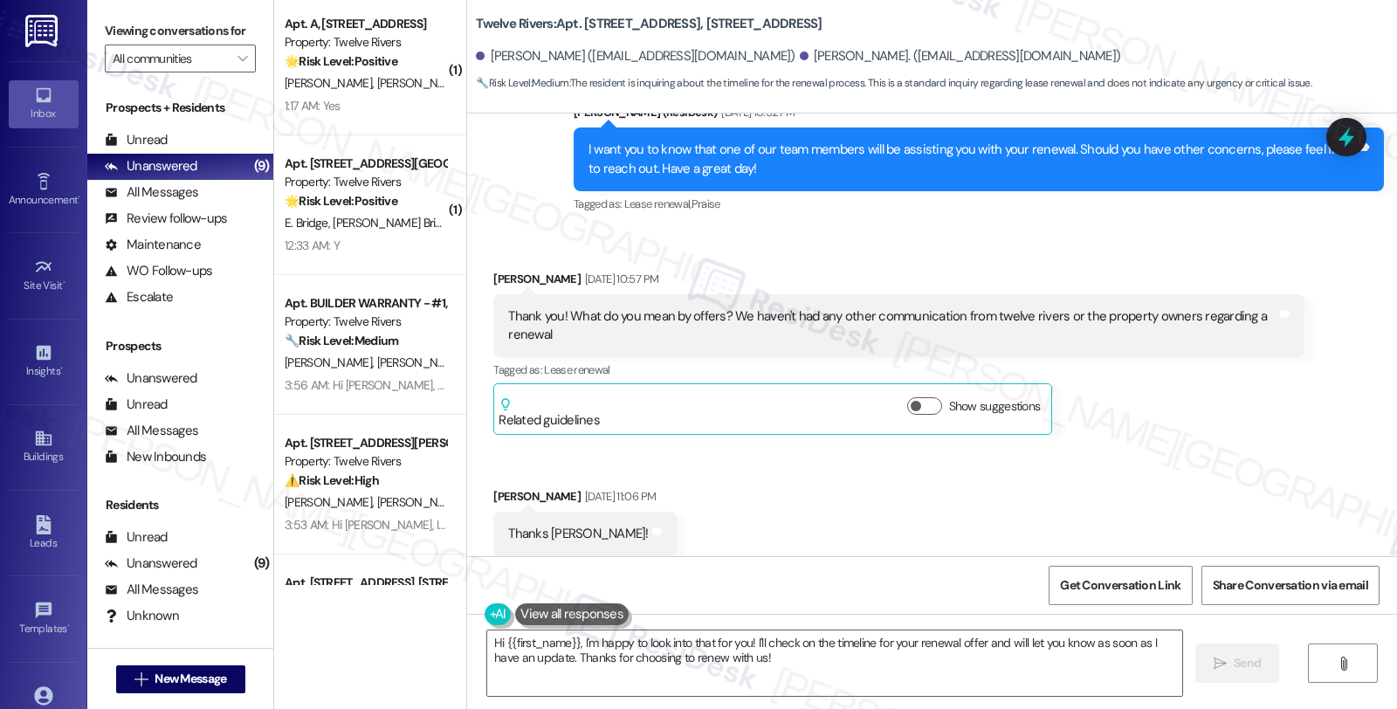
scroll to position [1665, 0]
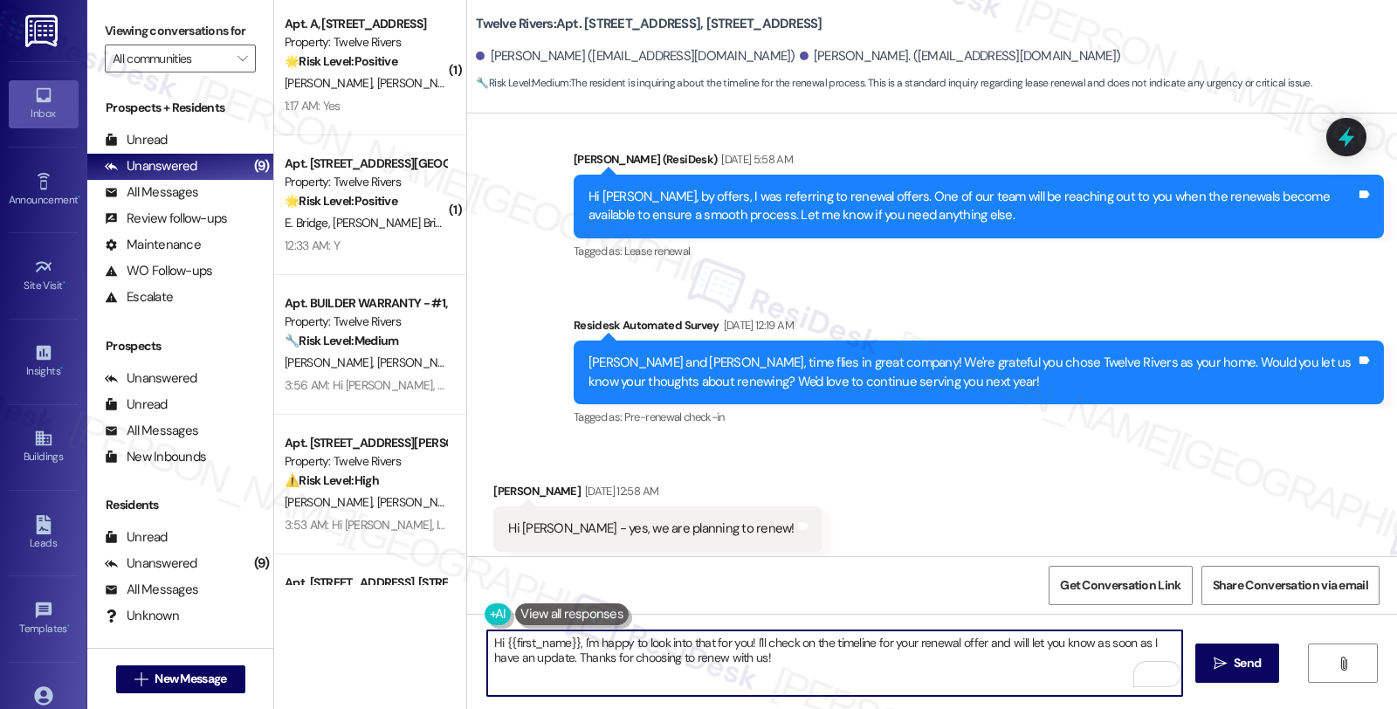
drag, startPoint x: 569, startPoint y: 643, endPoint x: 481, endPoint y: 636, distance: 88.5
click at [487, 637] on textarea "Hi {{first_name}}, I'm happy to look into that for you! I'll check on the timel…" at bounding box center [834, 662] width 695 height 65
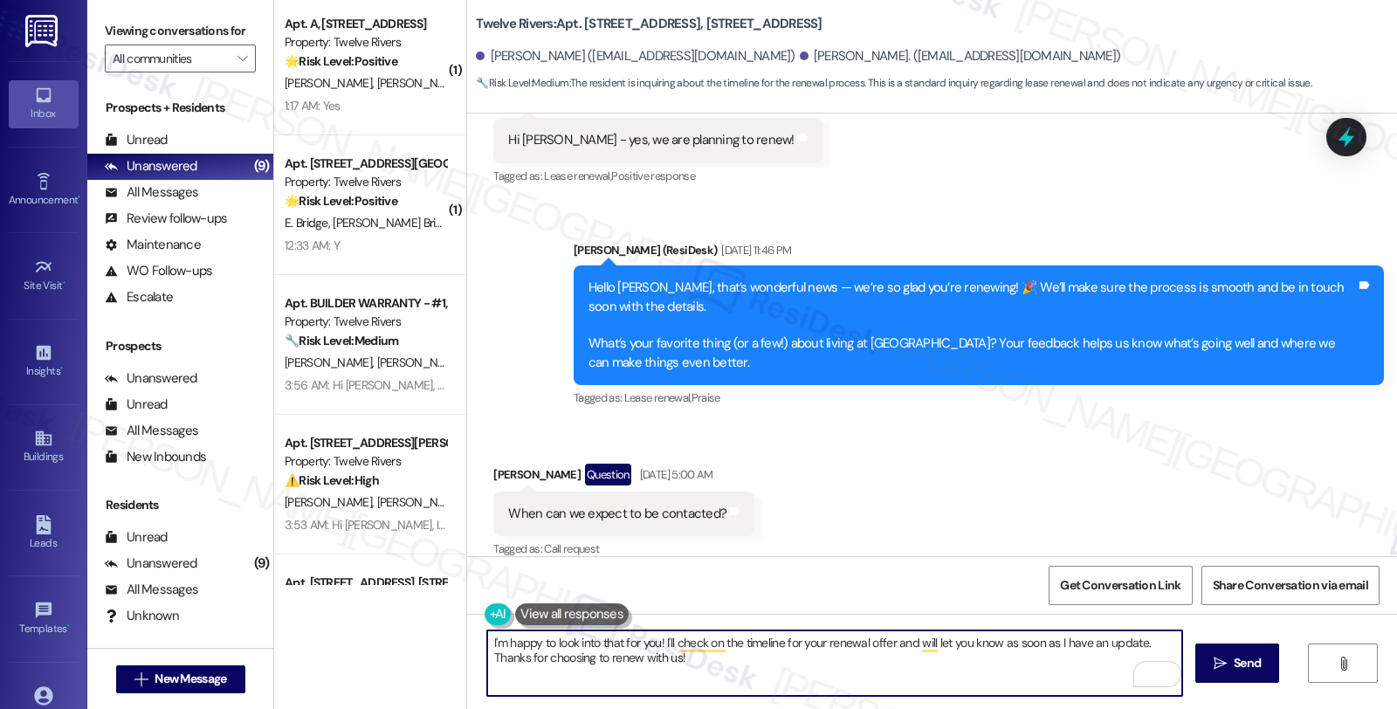
click at [1155, 636] on textarea "I'm happy to look into that for you! I'll check on the timeline for your renewa…" at bounding box center [834, 662] width 695 height 65
click at [747, 664] on textarea "I'm happy to look into that for you! I'll check on the timeline for your renewa…" at bounding box center [834, 662] width 695 height 65
type textarea "I'm happy to look into that for you! I'll check on the timeline for your renewa…"
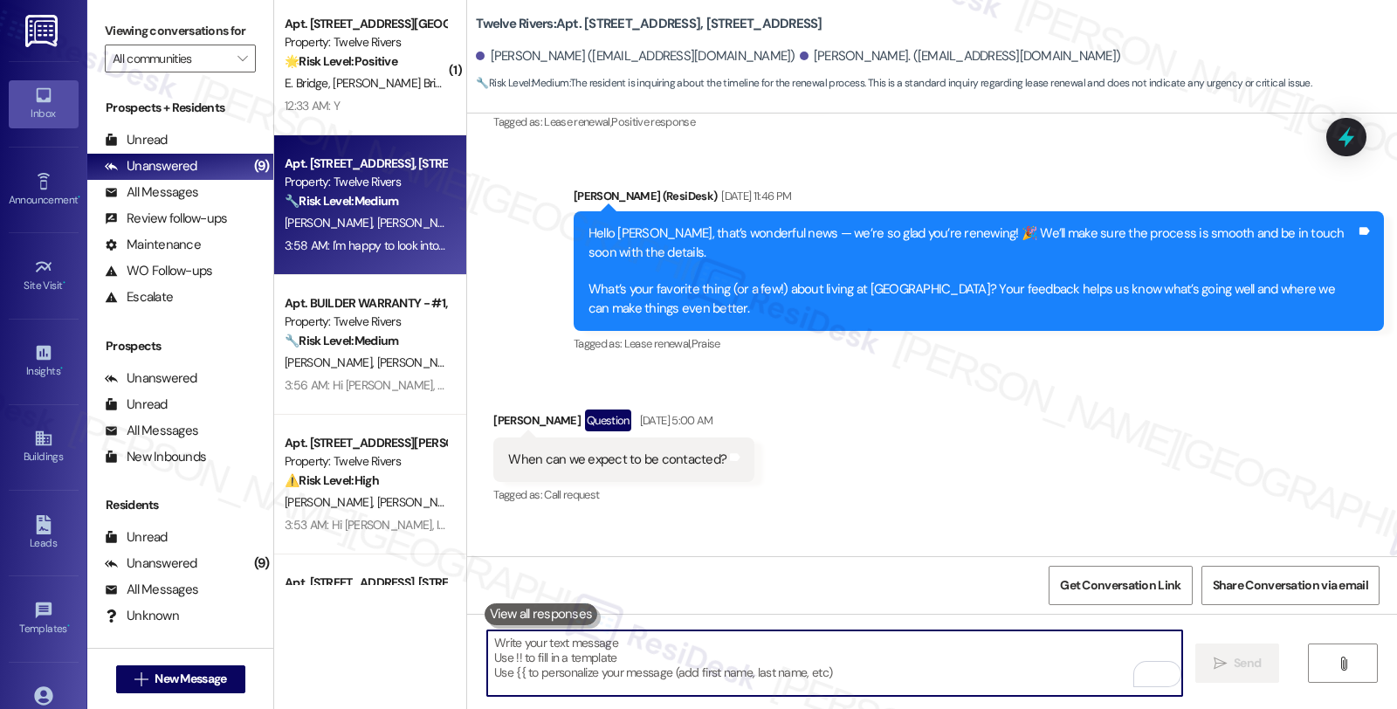
scroll to position [2194, 0]
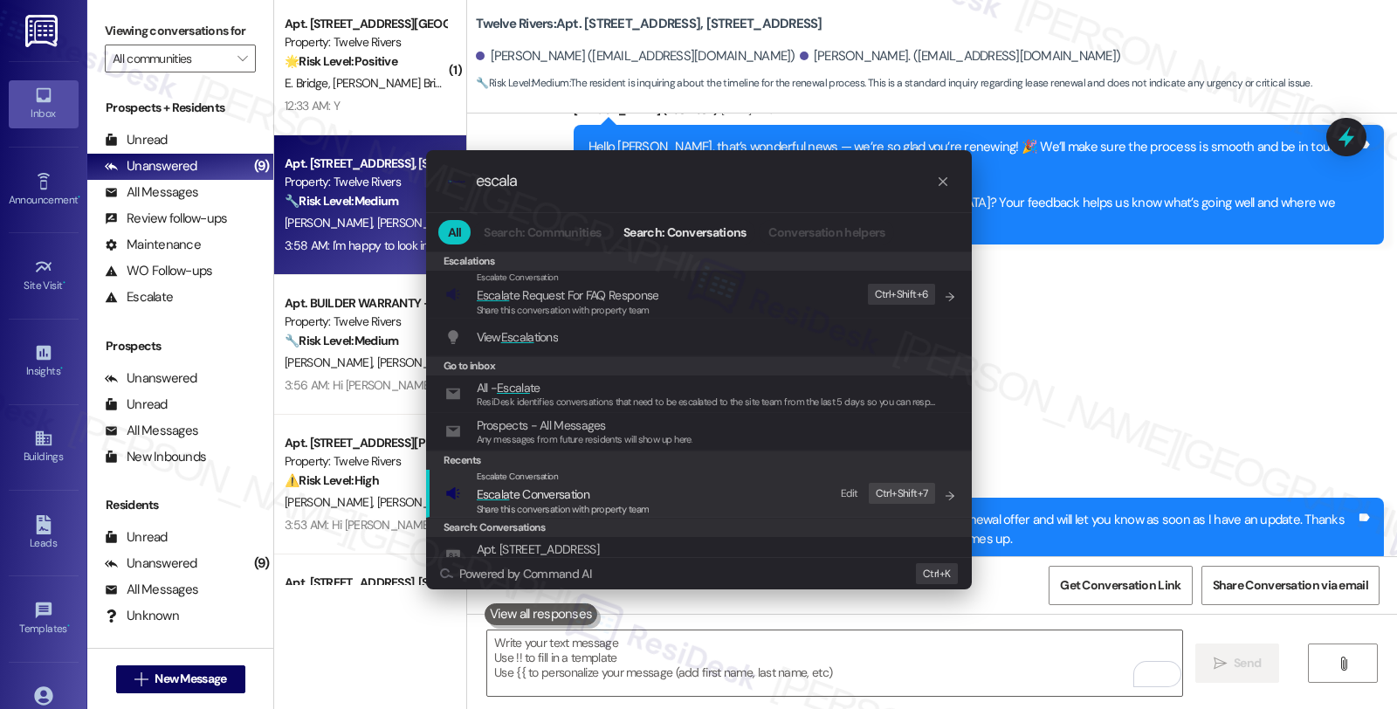
type input "escala"
drag, startPoint x: 581, startPoint y: 499, endPoint x: 581, endPoint y: 455, distance: 43.7
click at [581, 496] on span "Escala te Conversation" at bounding box center [533, 494] width 113 height 16
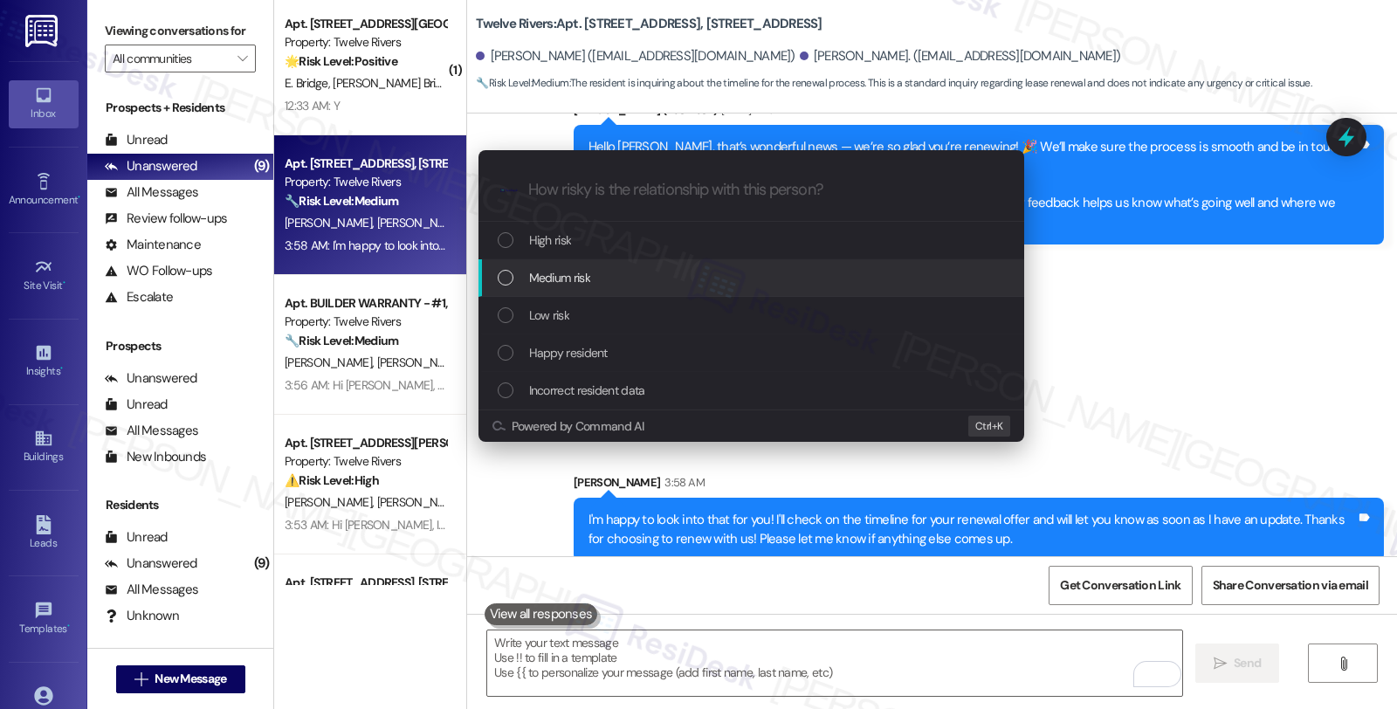
click at [582, 286] on span "Medium risk" at bounding box center [559, 277] width 61 height 19
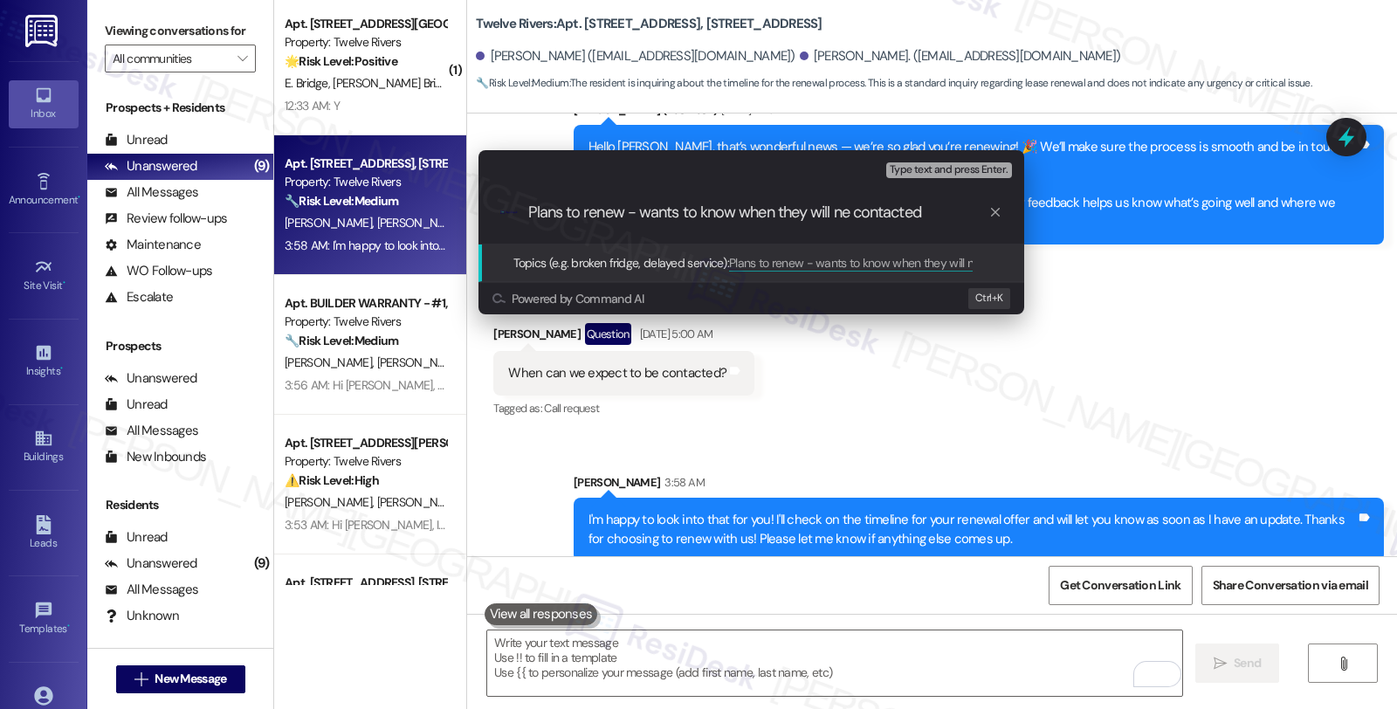
click at [842, 215] on input "Plans to renew - wants to know when they will ne contacted" at bounding box center [758, 212] width 460 height 18
type input "Plans to renew - wants to know when they will be contacted"
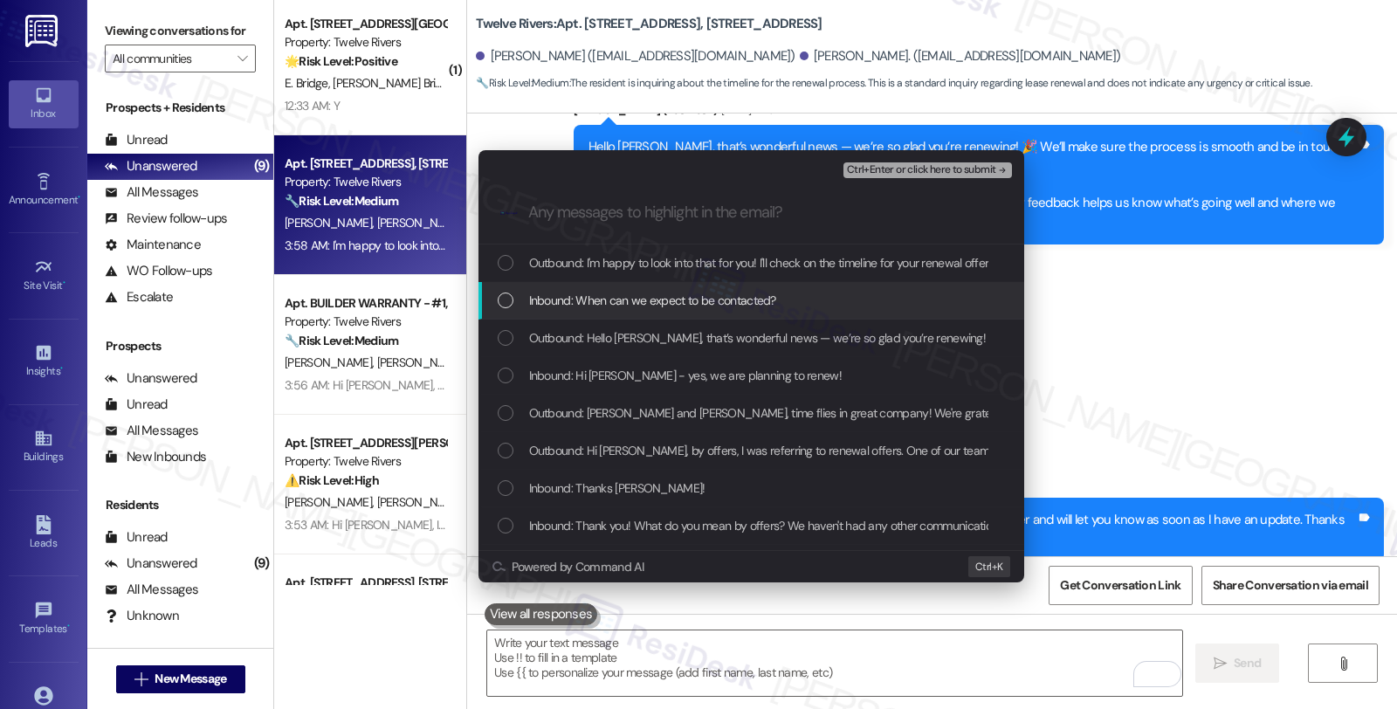
click at [720, 291] on span "Inbound: When can we expect to be contacted?" at bounding box center [652, 300] width 247 height 19
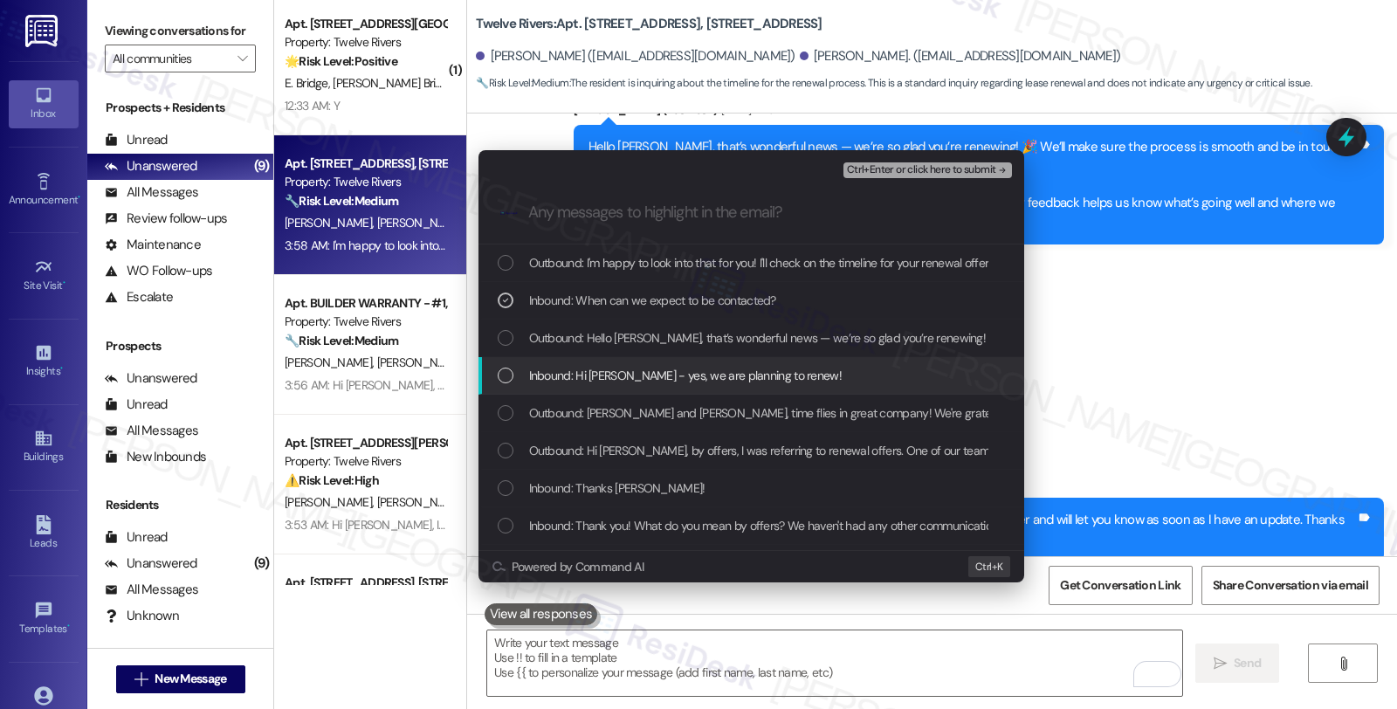
click at [708, 387] on div "Inbound: Hi Sarah - yes, we are planning to renew!" at bounding box center [751, 376] width 546 height 38
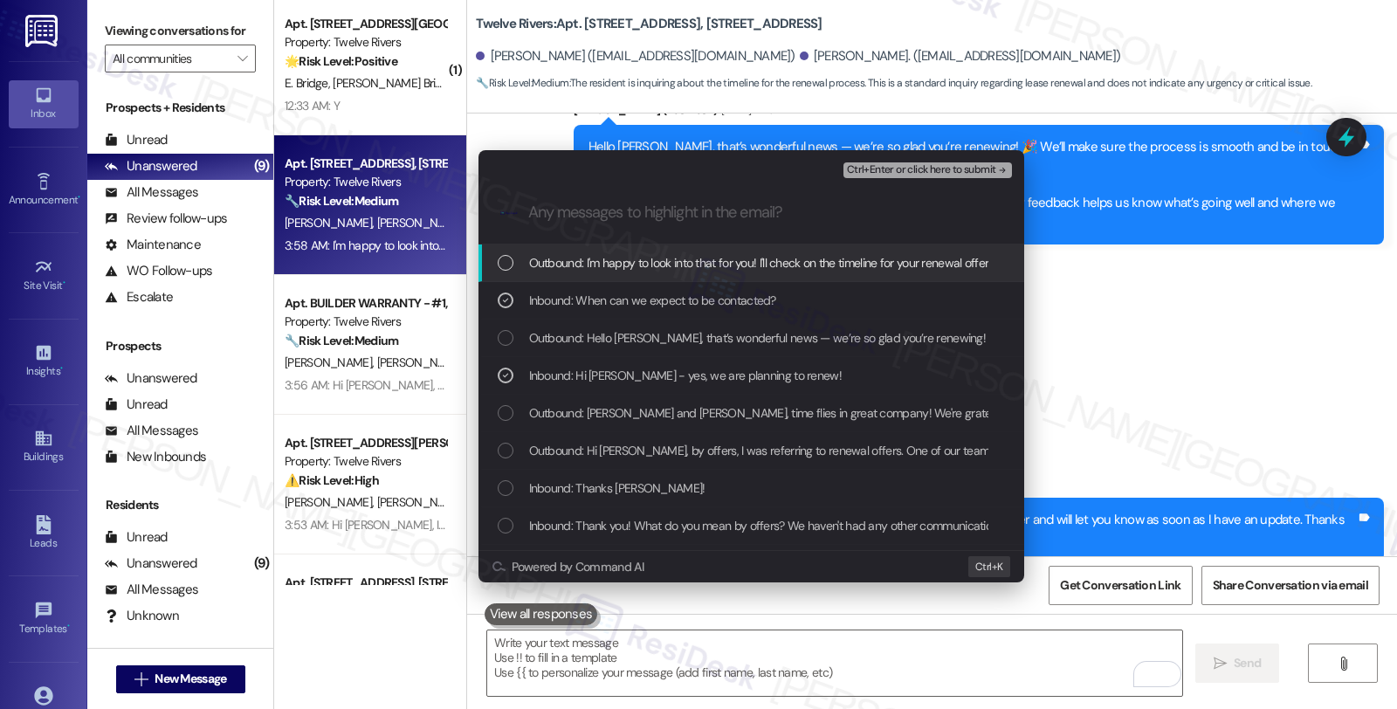
click at [966, 169] on span "Ctrl+Enter or click here to submit" at bounding box center [921, 170] width 149 height 12
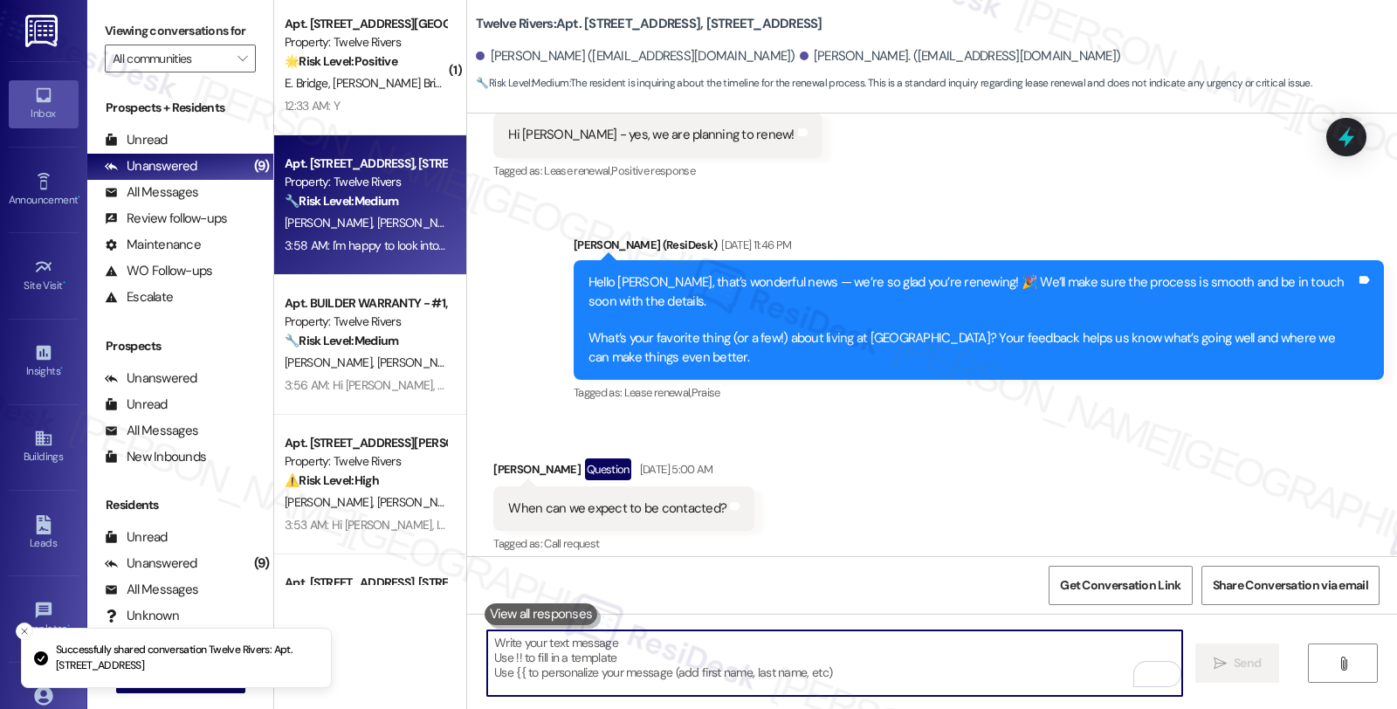
scroll to position [2053, 0]
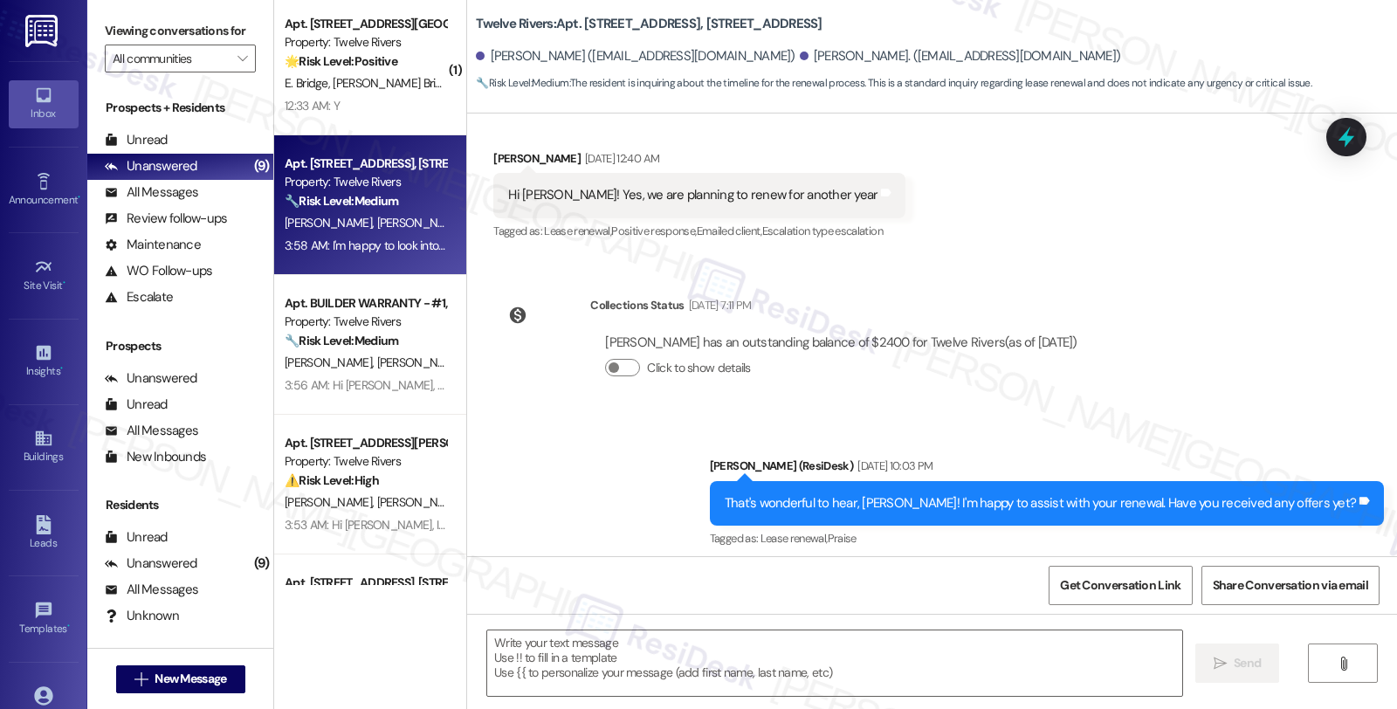
type textarea "Fetching suggested responses. Please feel free to read through the conversation…"
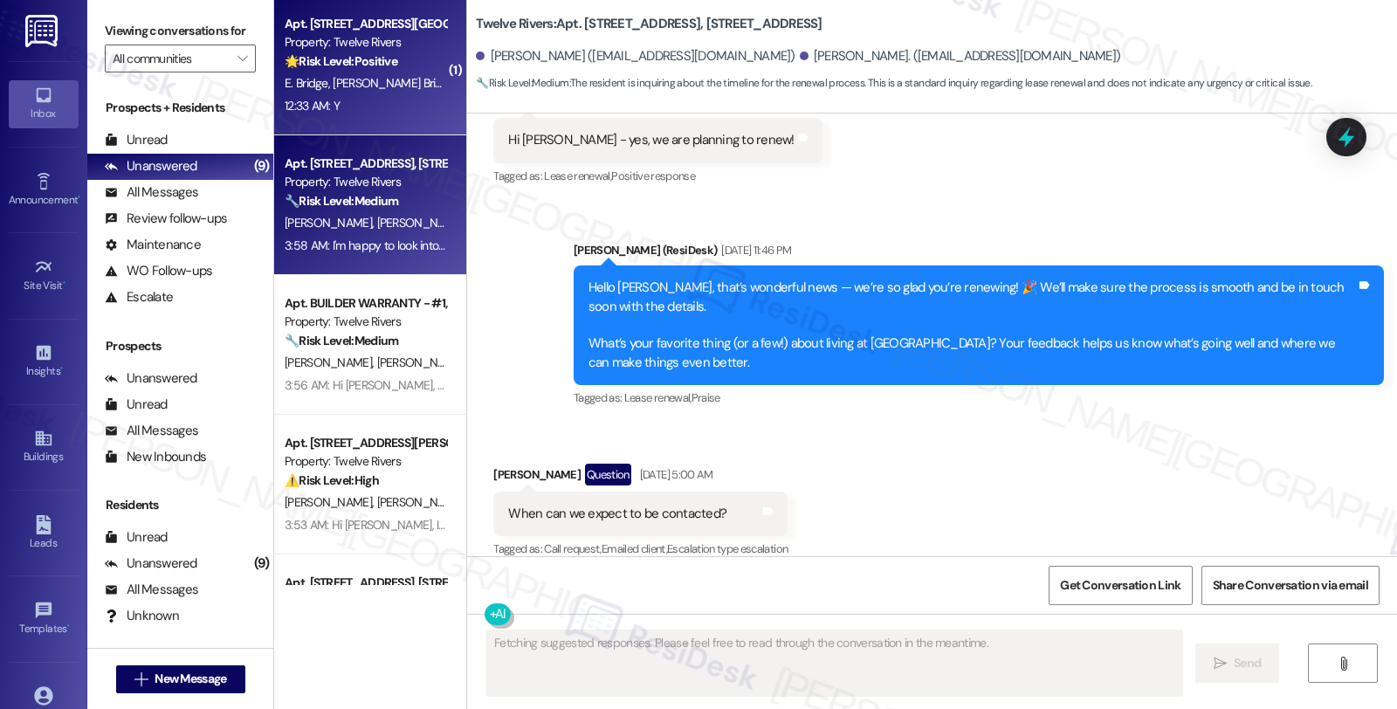
click at [387, 87] on div "E. Bridge J. Bridge" at bounding box center [365, 83] width 165 height 22
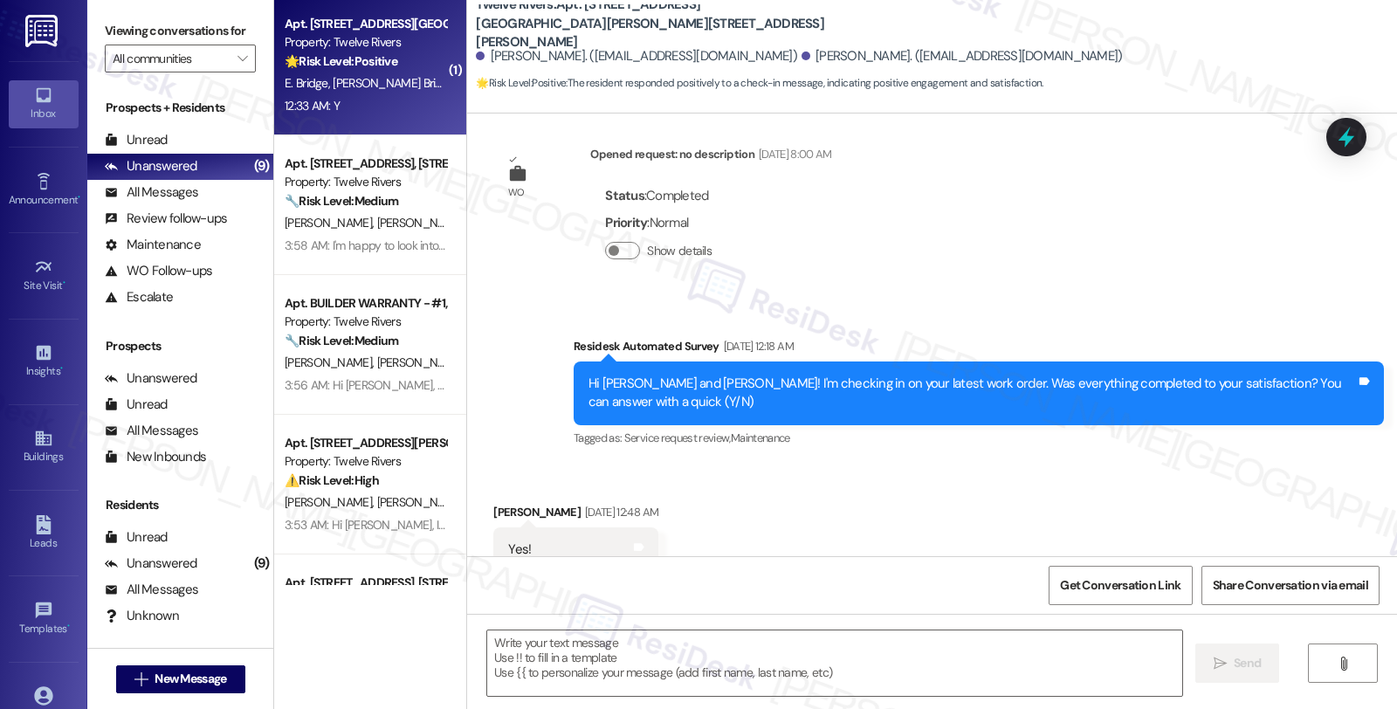
type textarea "Fetching suggested responses. Please feel free to read through the conversation…"
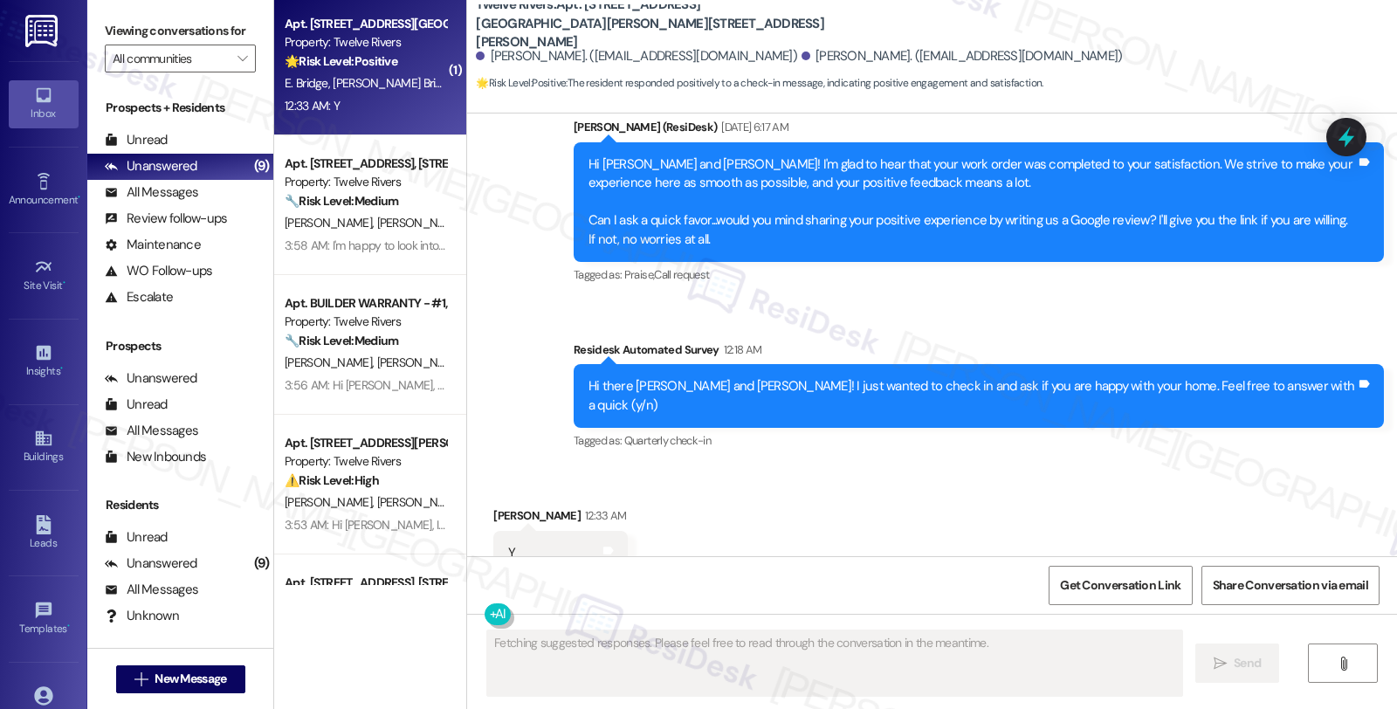
scroll to position [915, 0]
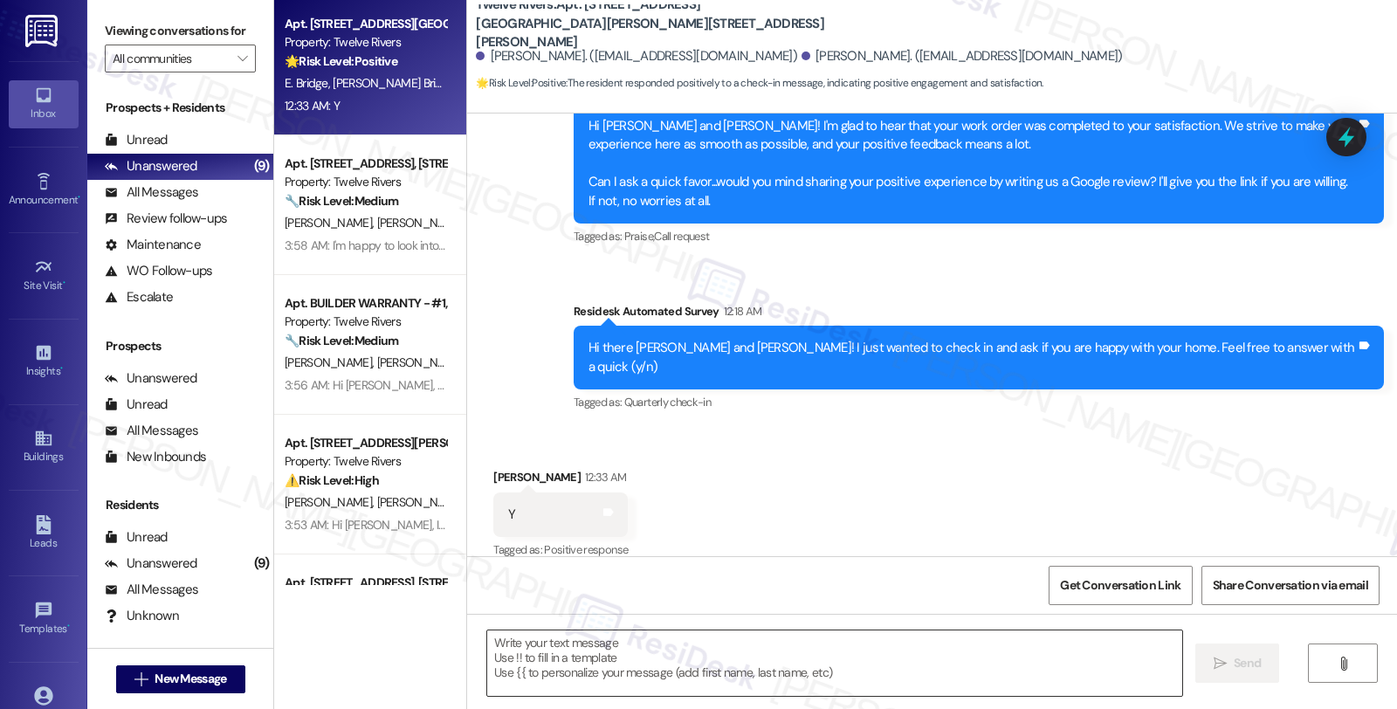
click at [547, 642] on textarea at bounding box center [834, 662] width 695 height 65
click at [493, 468] on div "Jessica Bridge 12:33 AM" at bounding box center [560, 480] width 134 height 24
copy div "Jessica"
click at [652, 648] on textarea "To enrich screen reader interactions, please activate Accessibility in Grammarl…" at bounding box center [834, 662] width 695 height 65
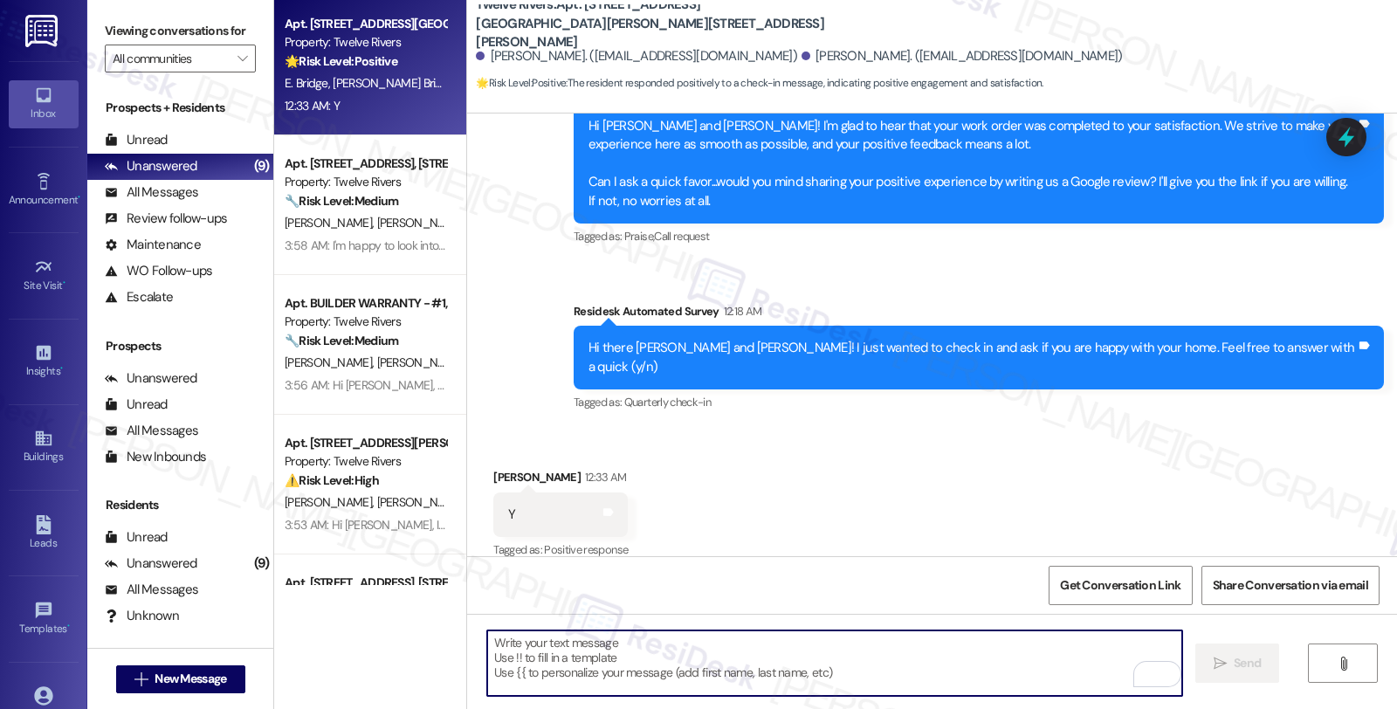
click at [598, 665] on textarea "To enrich screen reader interactions, please activate Accessibility in Grammarl…" at bounding box center [834, 662] width 695 height 65
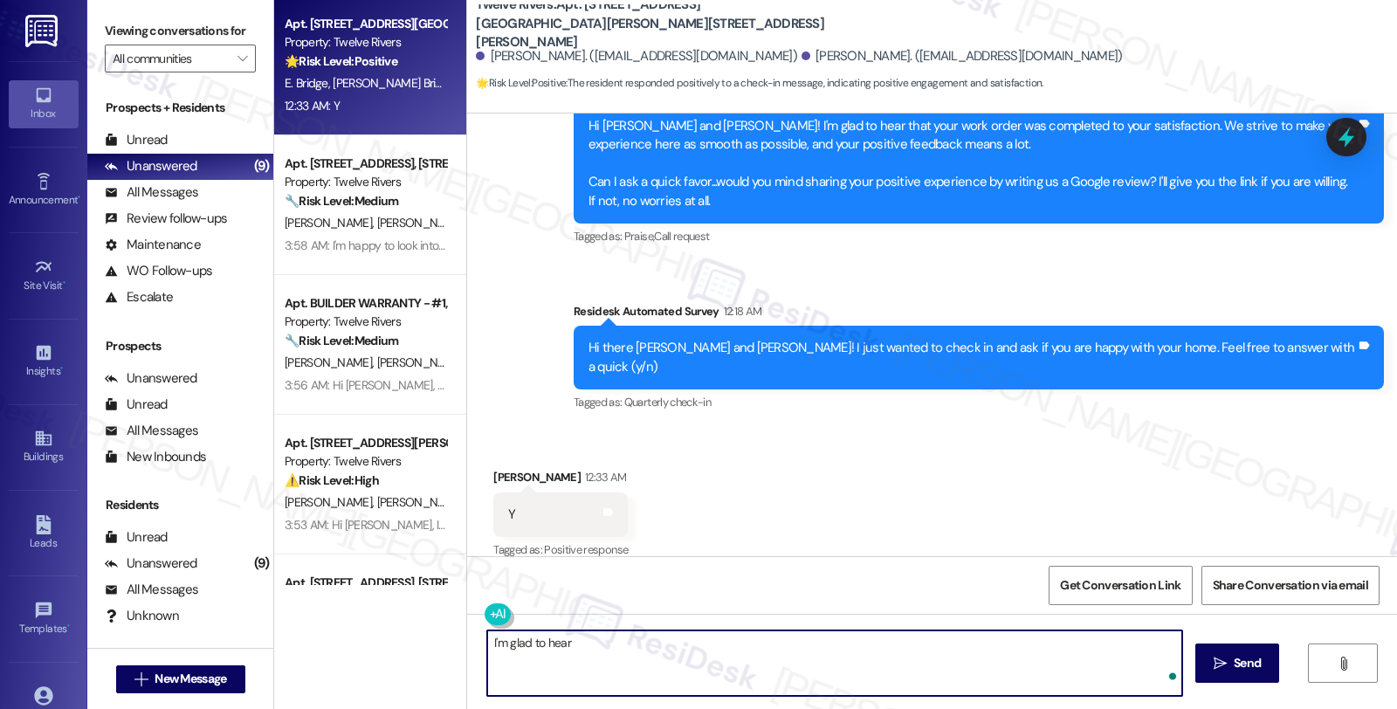
click at [581, 657] on textarea "I'm glad to hear" at bounding box center [834, 662] width 695 height 65
type textarea "We're"
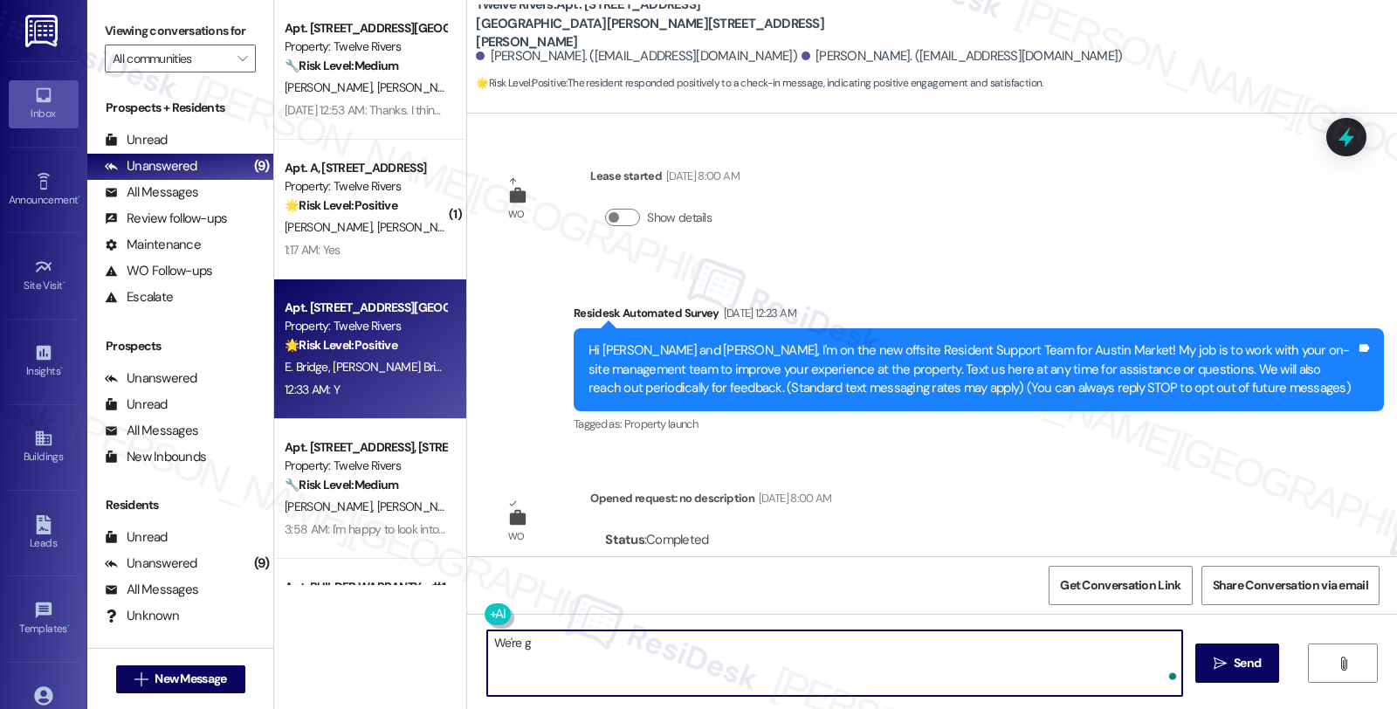
scroll to position [915, 0]
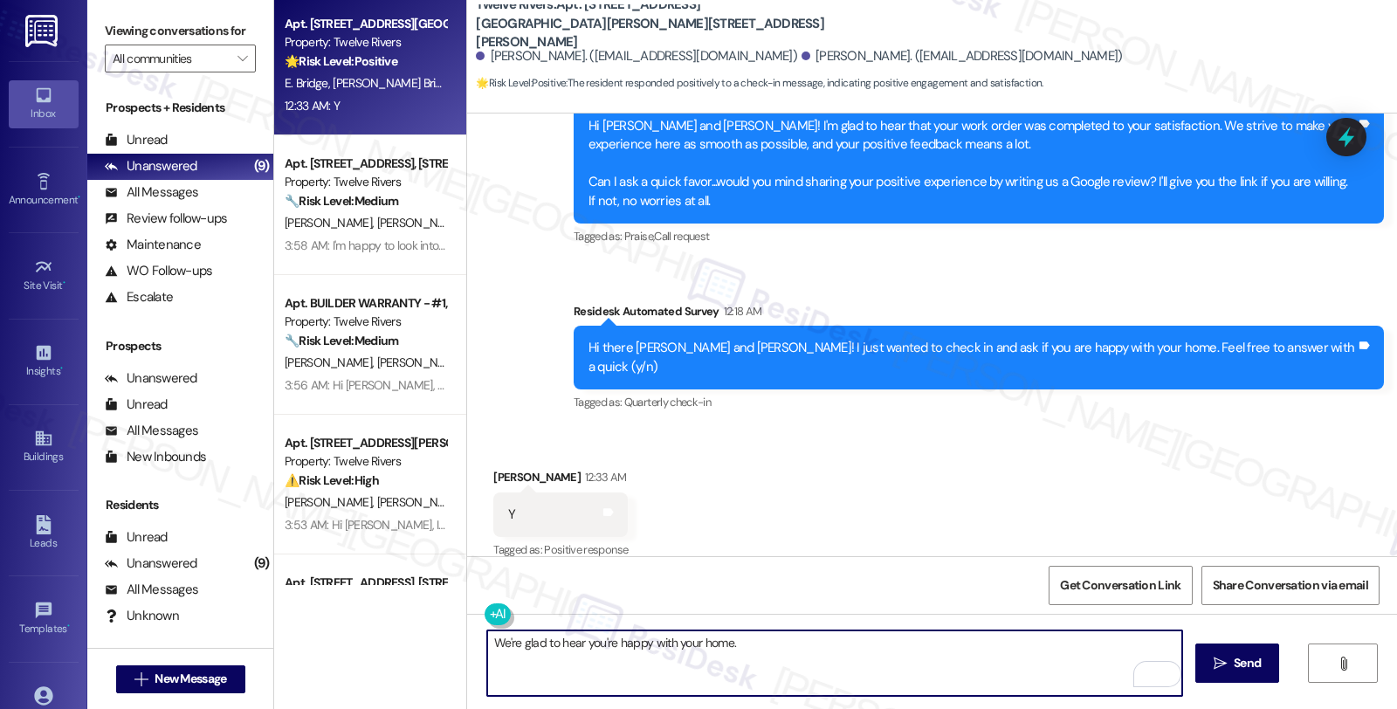
click at [807, 643] on textarea "We're glad to hear you're happy with your home." at bounding box center [834, 662] width 695 height 65
paste textarea "Your comfort and satisfaction are important to us."
click at [988, 638] on textarea "We're glad to hear you're happy with your home. Your comfort and satisfaction a…" at bounding box center [834, 662] width 695 height 65
paste textarea "I'd love to learn more about your living experience. Has the {{property}} lived…"
type textarea "We're glad to hear you're happy with your home. Your comfort and satisfaction a…"
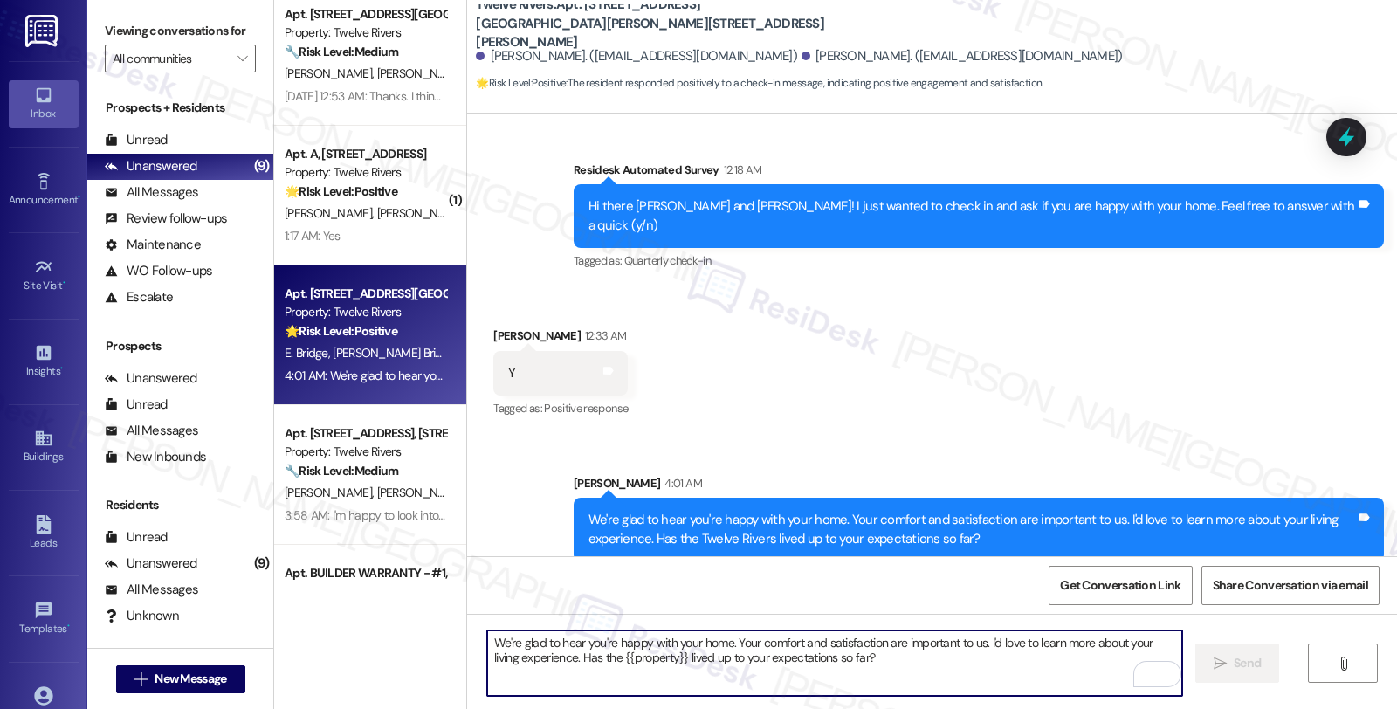
scroll to position [0, 0]
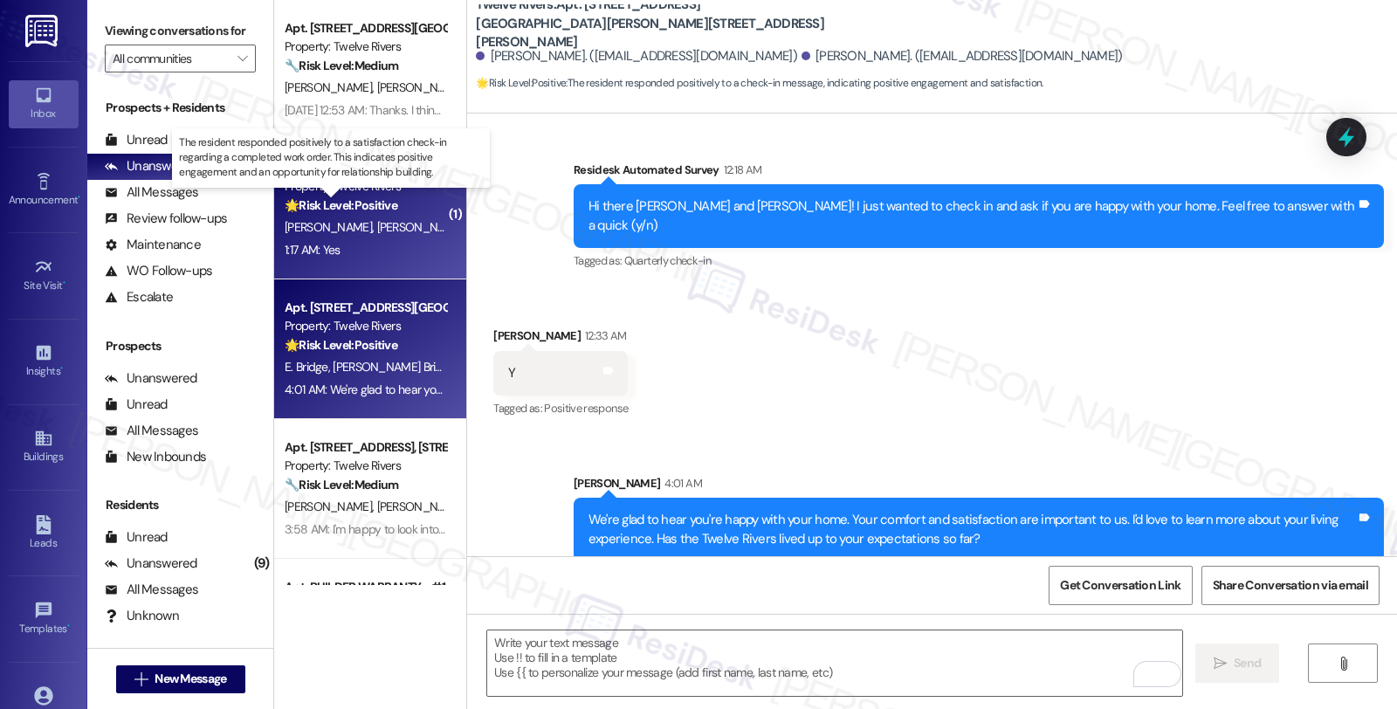
click at [386, 202] on strong "🌟 Risk Level: Positive" at bounding box center [341, 205] width 113 height 16
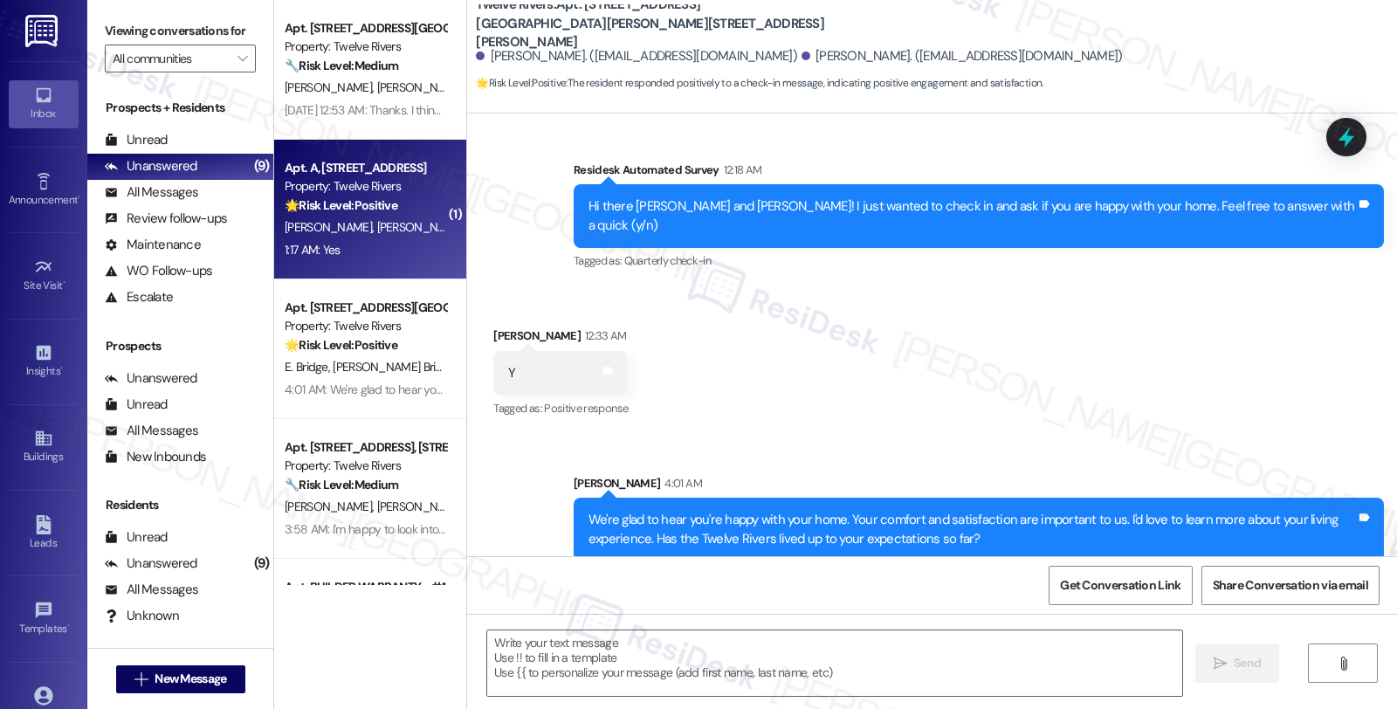
type textarea "Fetching suggested responses. Please feel free to read through the conversation…"
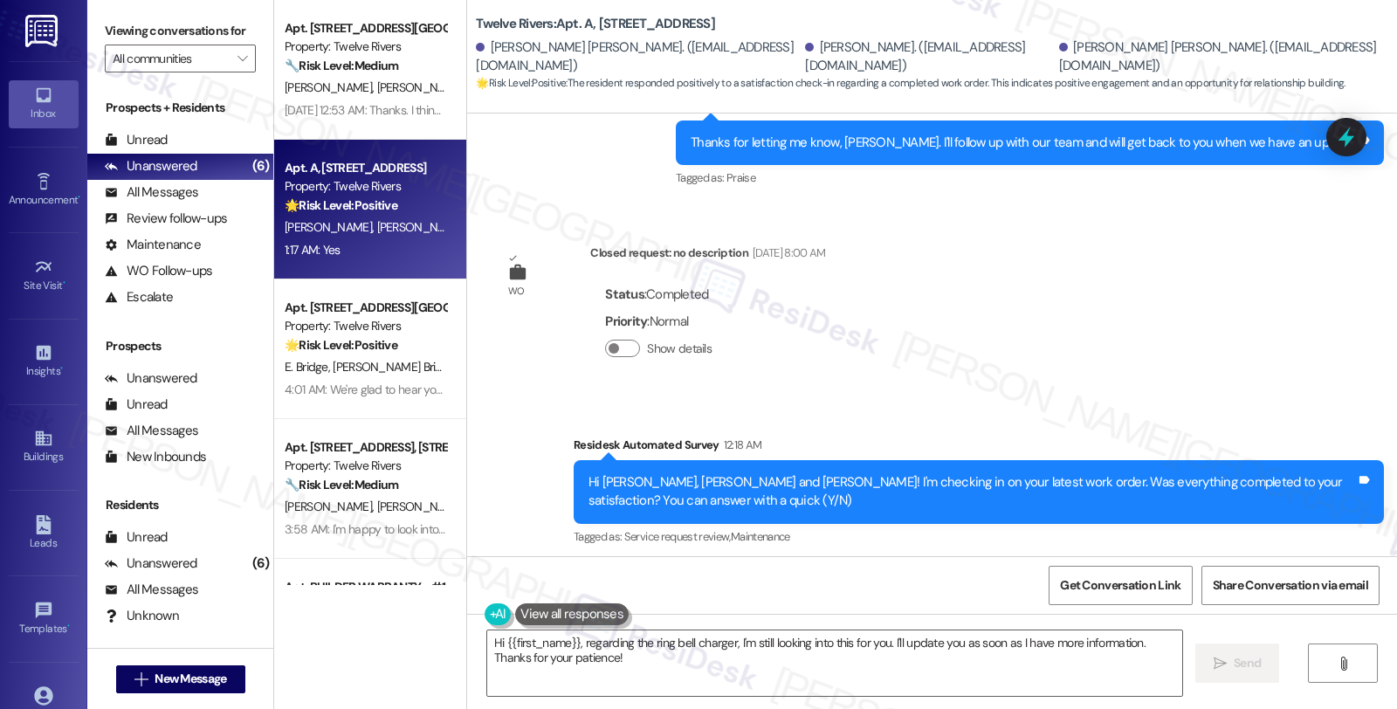
scroll to position [8260, 0]
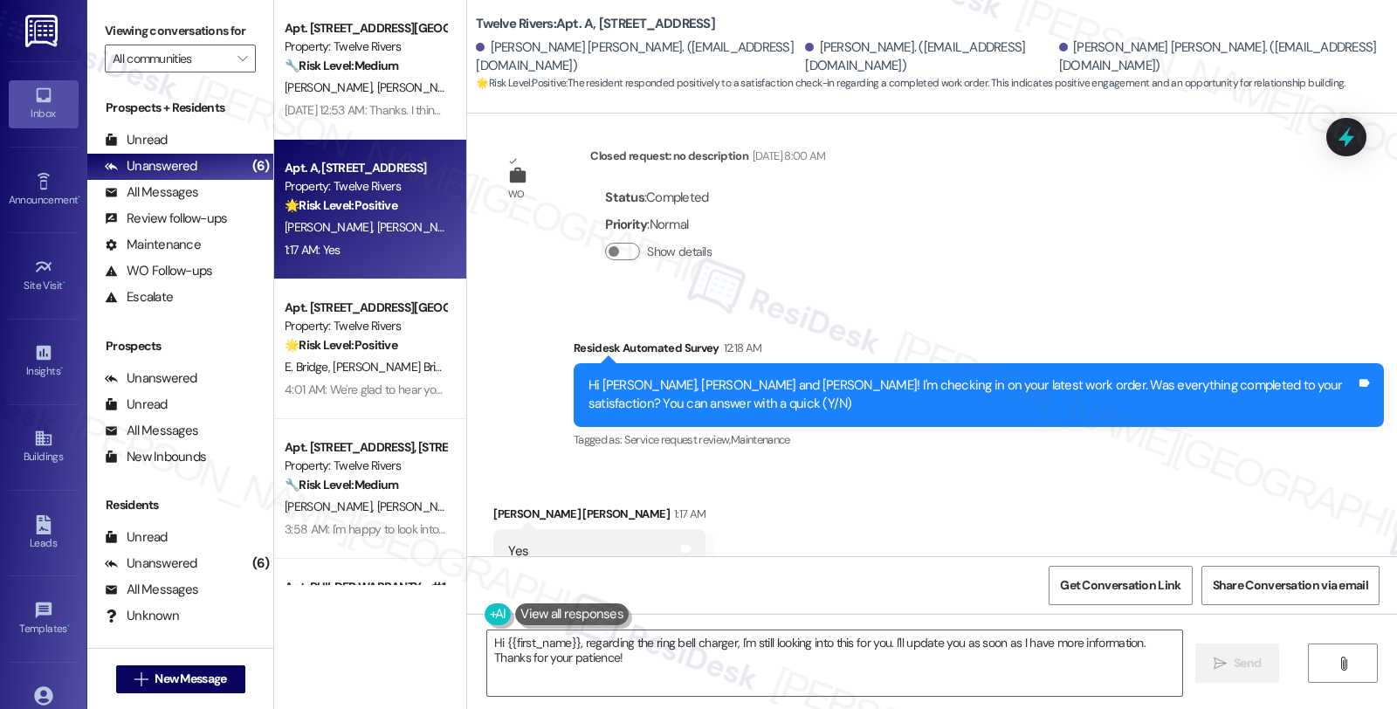
click at [493, 505] on div "Oscar J. Alvarado Cordero 1:17 AM" at bounding box center [599, 517] width 212 height 24
copy div "Oscar"
click at [513, 642] on textarea "Hi {{first_name}}, regarding the ring bell charger, I'm still looking into this…" at bounding box center [834, 662] width 695 height 65
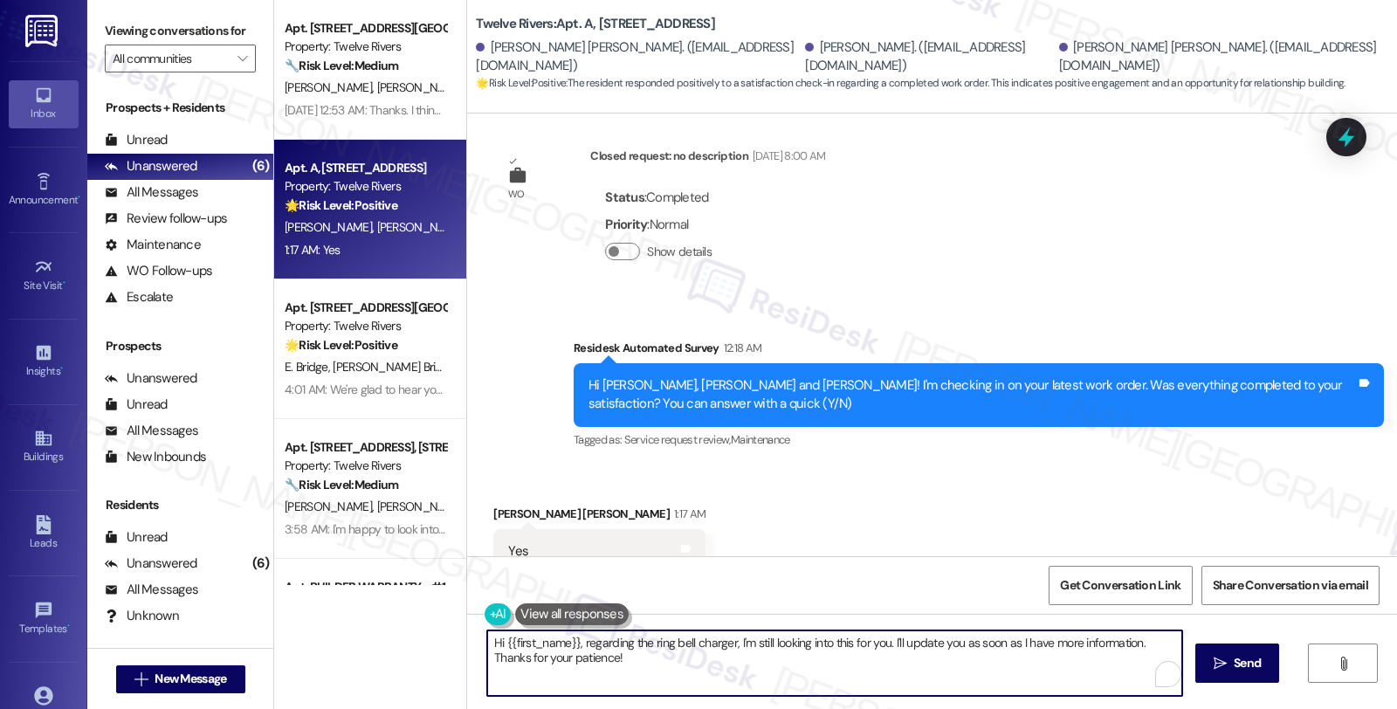
click at [513, 642] on textarea "Hi {{first_name}}, regarding the ring bell charger, I'm still looking into this…" at bounding box center [834, 662] width 695 height 65
paste textarea "Oscar"
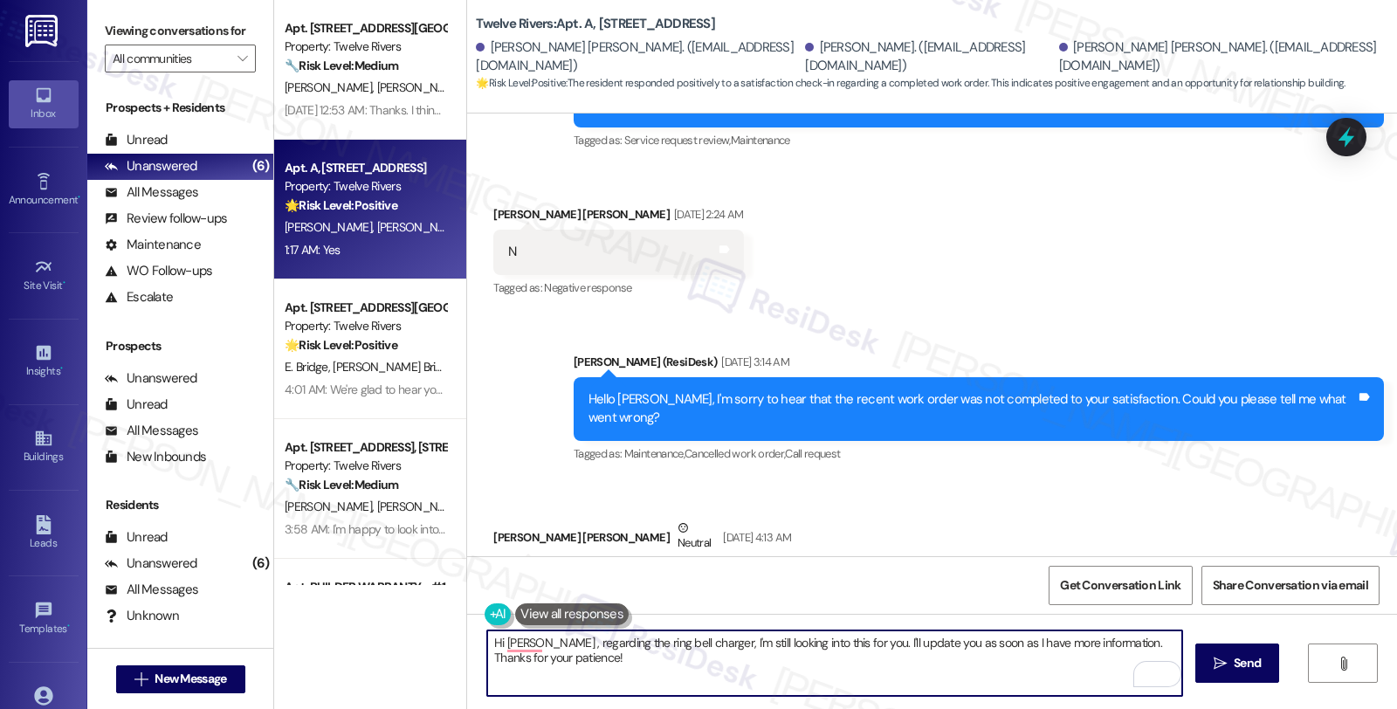
scroll to position [790, 0]
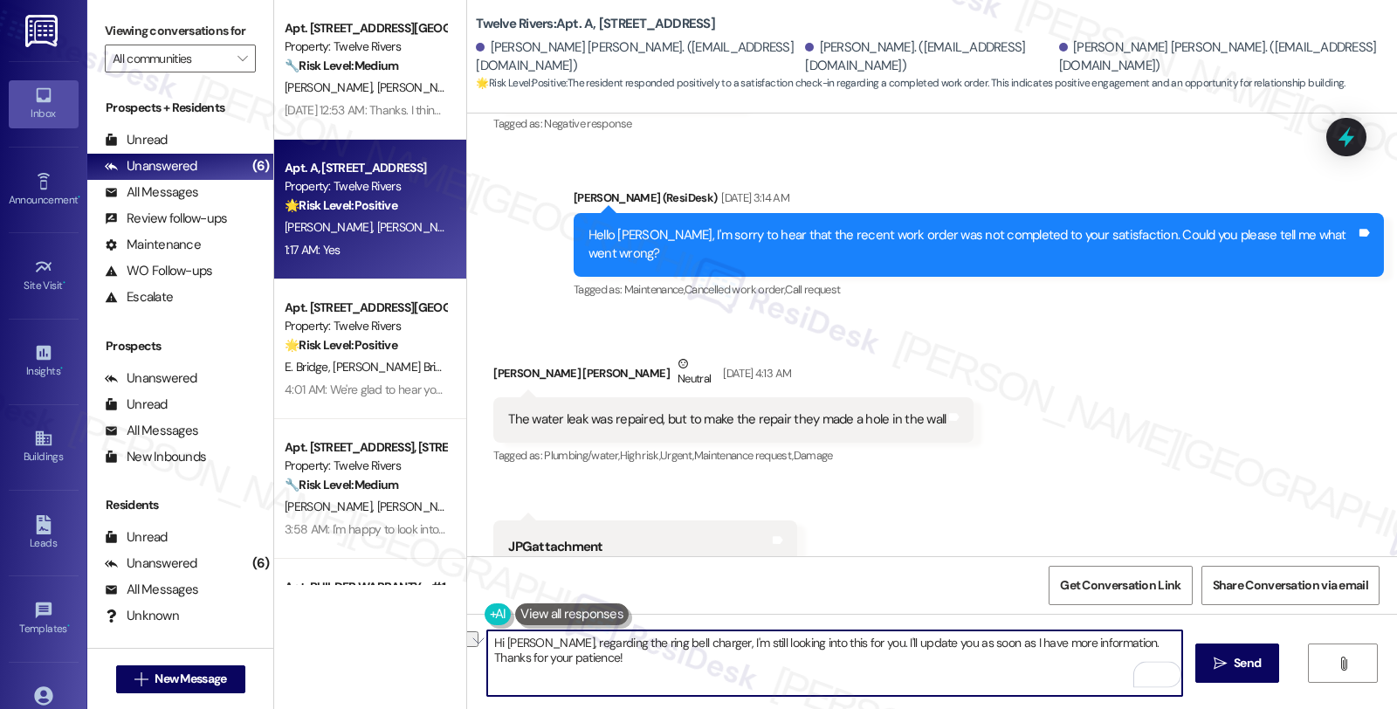
drag, startPoint x: 531, startPoint y: 640, endPoint x: 614, endPoint y: 650, distance: 83.6
click at [614, 650] on textarea "Hi Oscar, regarding the ring bell charger, I'm still looking into this for you.…" at bounding box center [834, 662] width 695 height 65
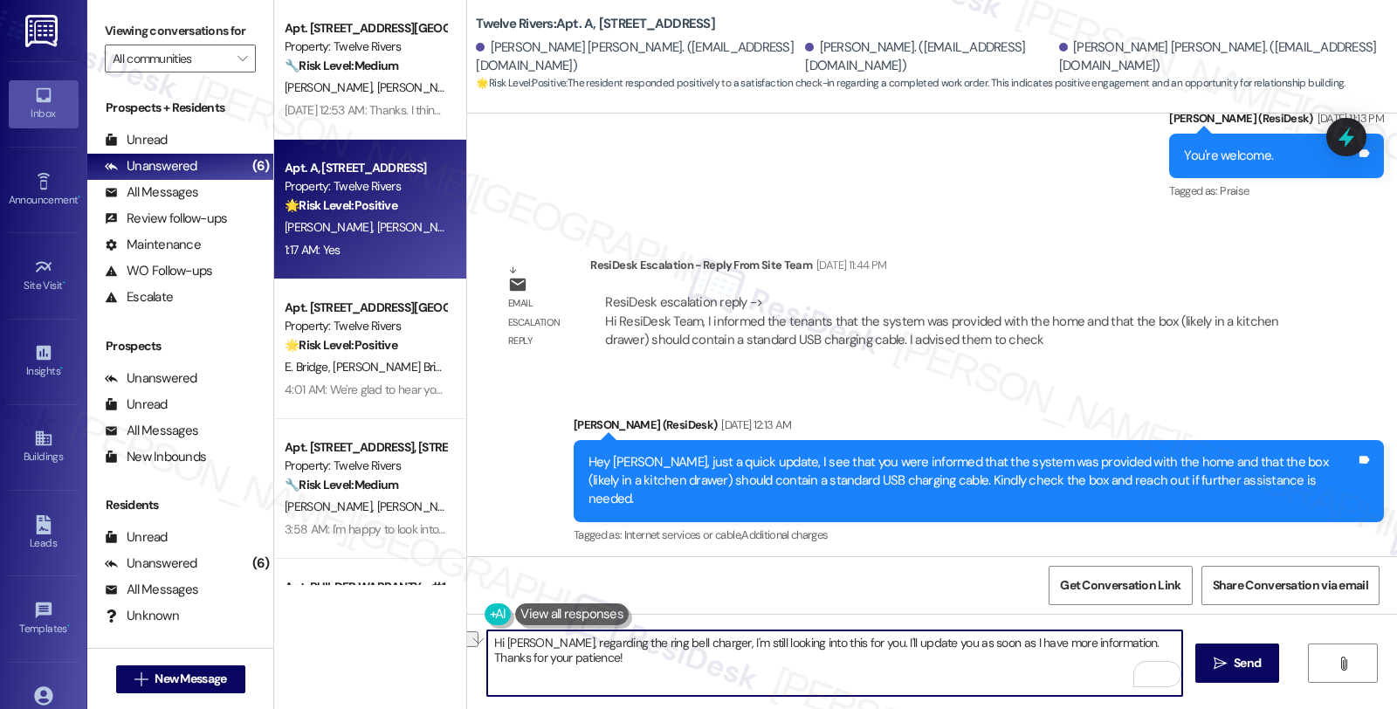
scroll to position [8260, 0]
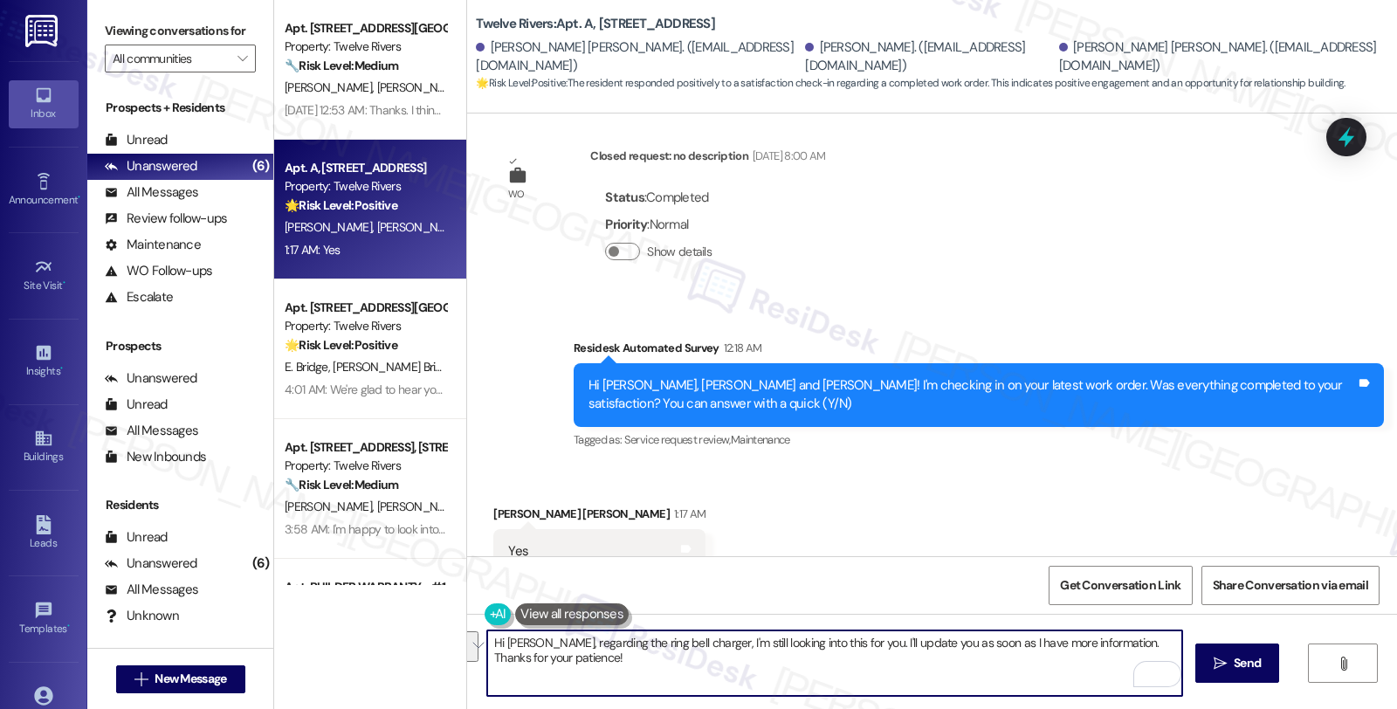
drag, startPoint x: 530, startPoint y: 644, endPoint x: 559, endPoint y: 670, distance: 38.4
click at [559, 670] on textarea "Hi Oscar, regarding the ring bell charger, I'm still looking into this for you.…" at bounding box center [834, 662] width 695 height 65
click at [913, 651] on textarea "Hi Oscar, I'm glad to hear your recent work order has been completed." at bounding box center [834, 662] width 695 height 65
paste textarea "We would love to hear your honest feedback. How would you rate your overall sat…"
type textarea "Hi Oscar, I'm glad to hear your recent work order has been completed. We would …"
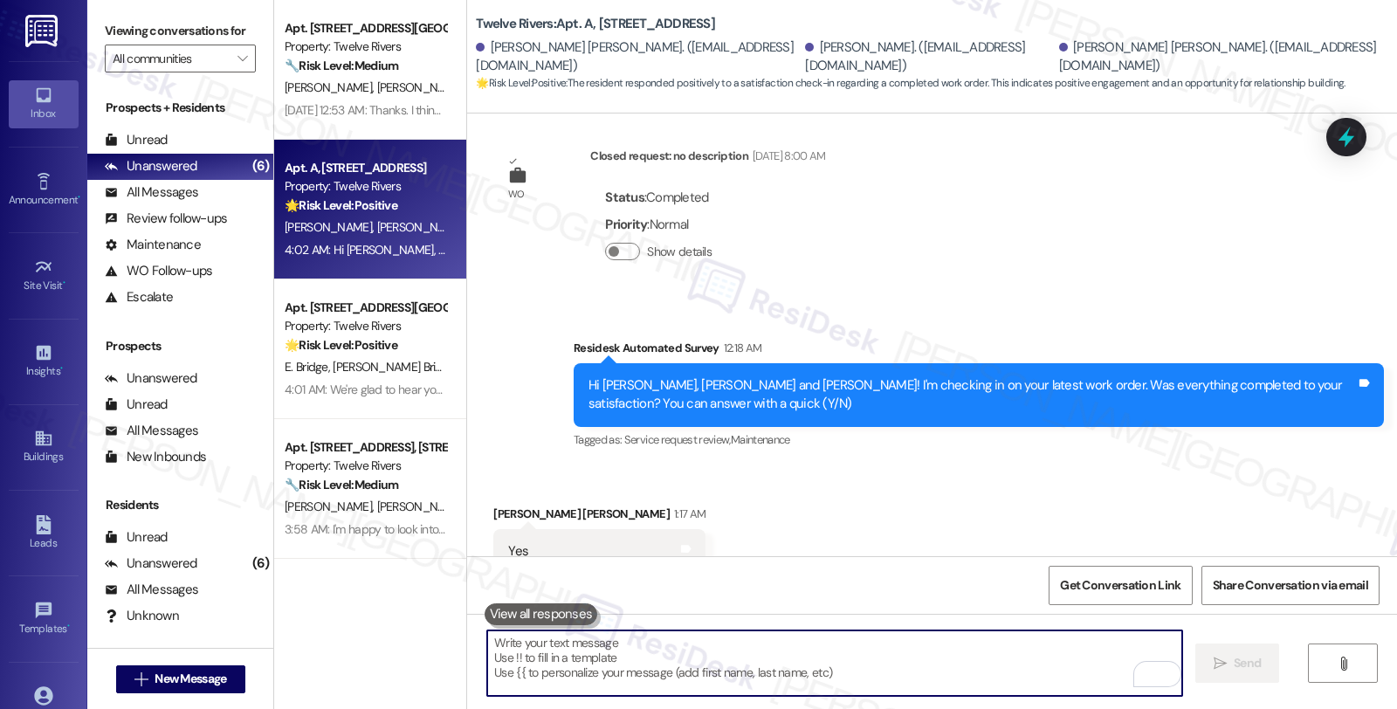
scroll to position [8400, 0]
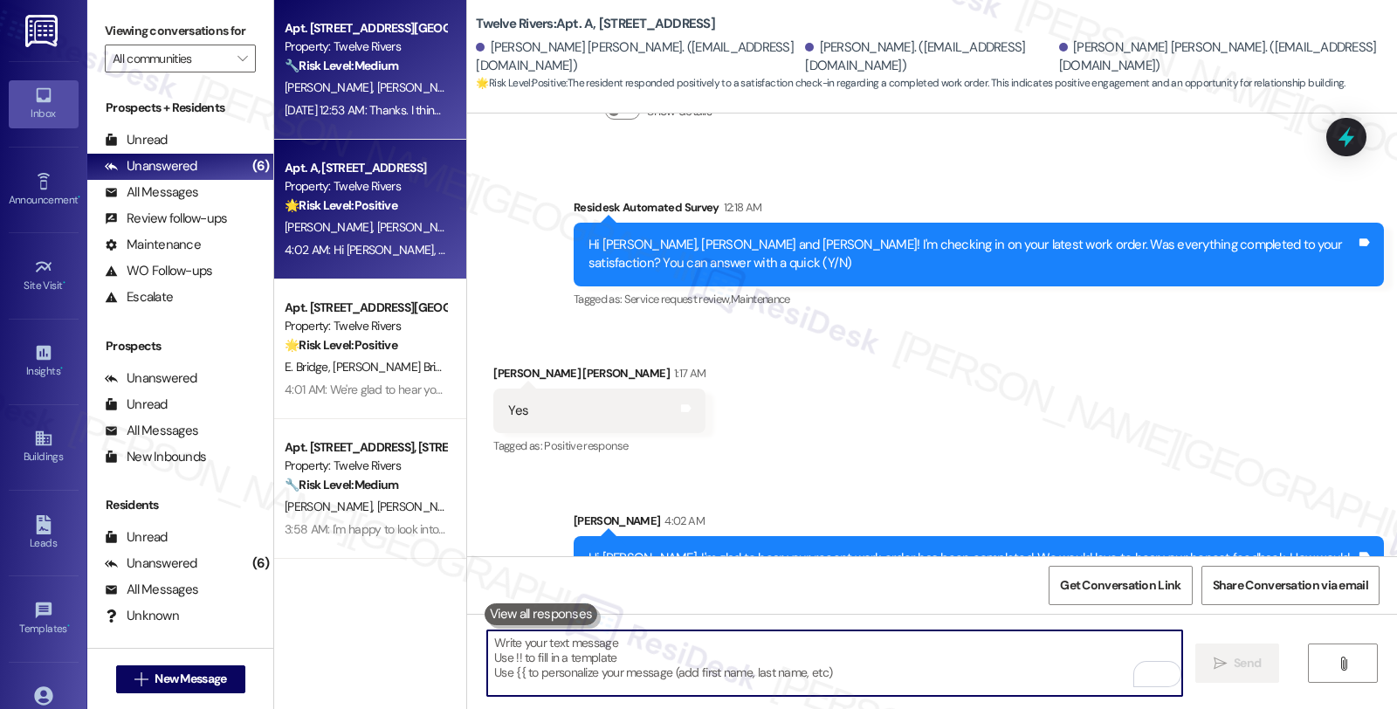
click at [434, 100] on div "Aug 09, 2025 at 12:53 AM: Thanks. I think my husband had asked about the key fo…" at bounding box center [365, 111] width 165 height 22
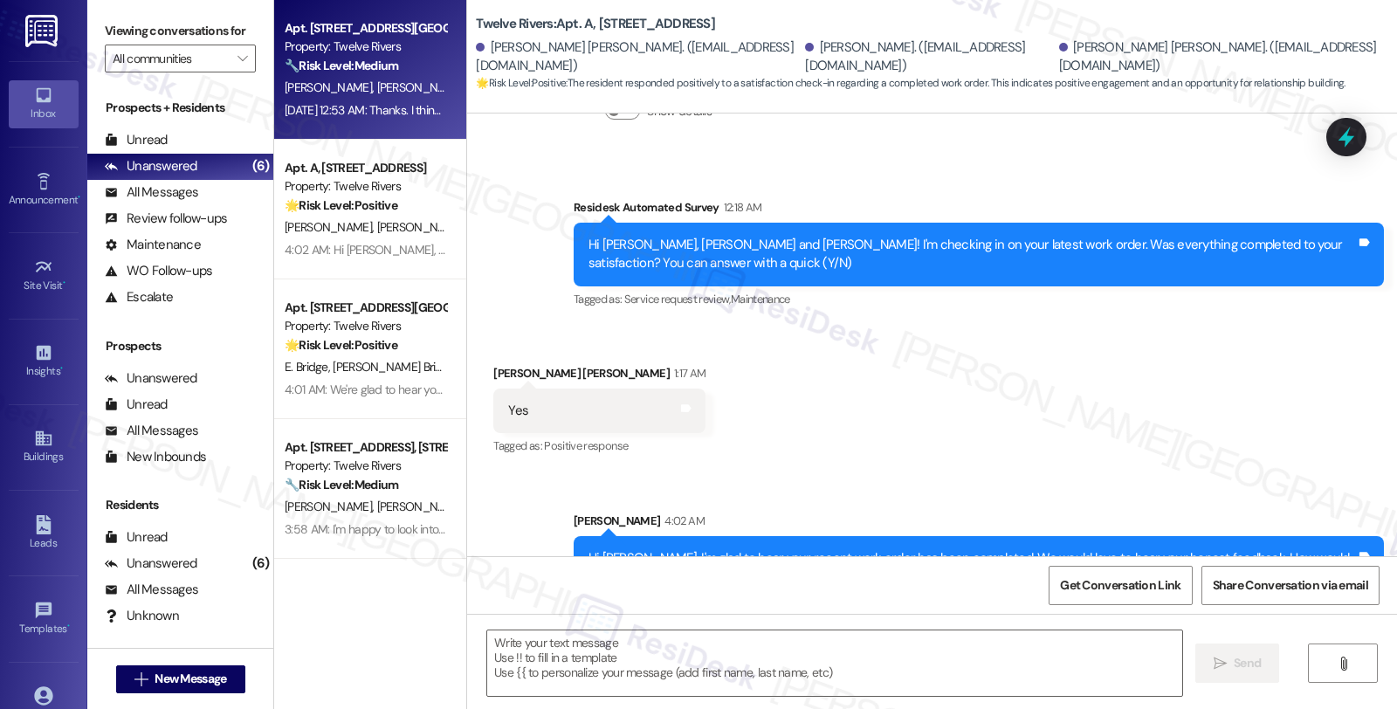
type textarea "Fetching suggested responses. Please feel free to read through the conversation…"
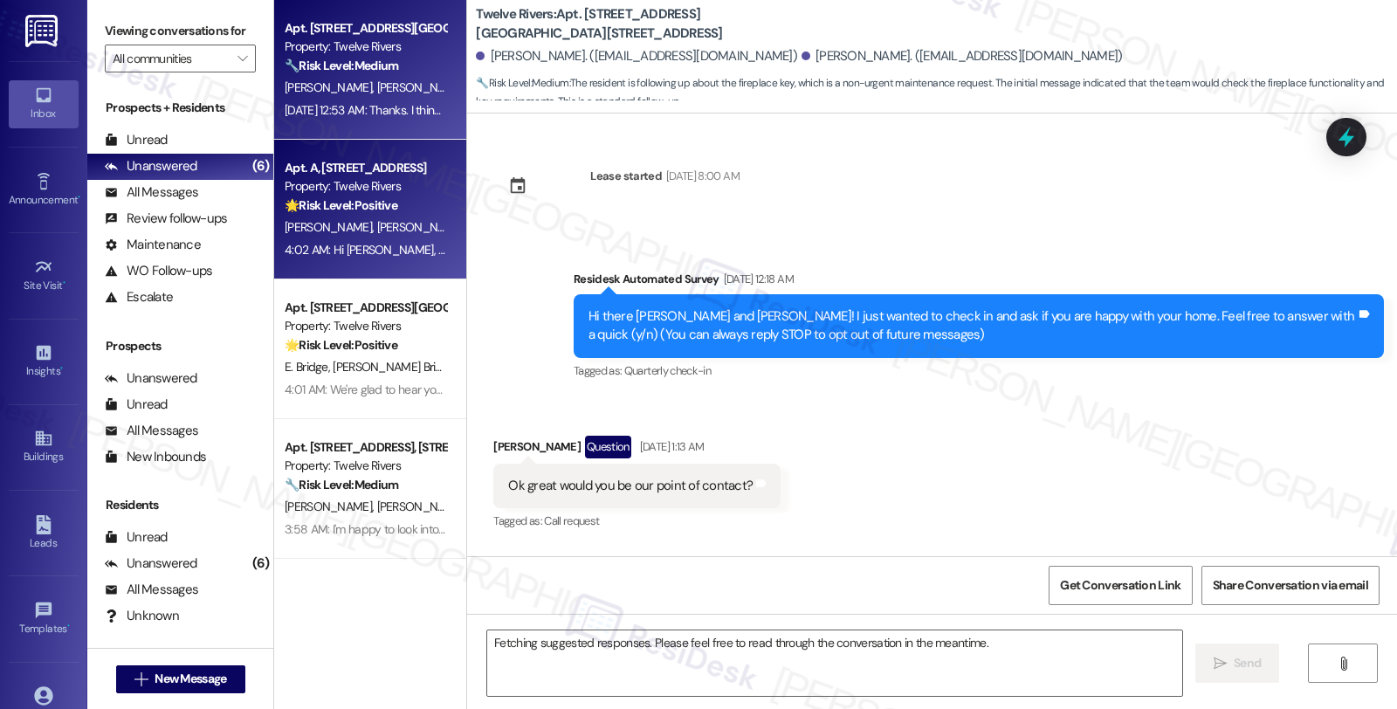
scroll to position [18425, 0]
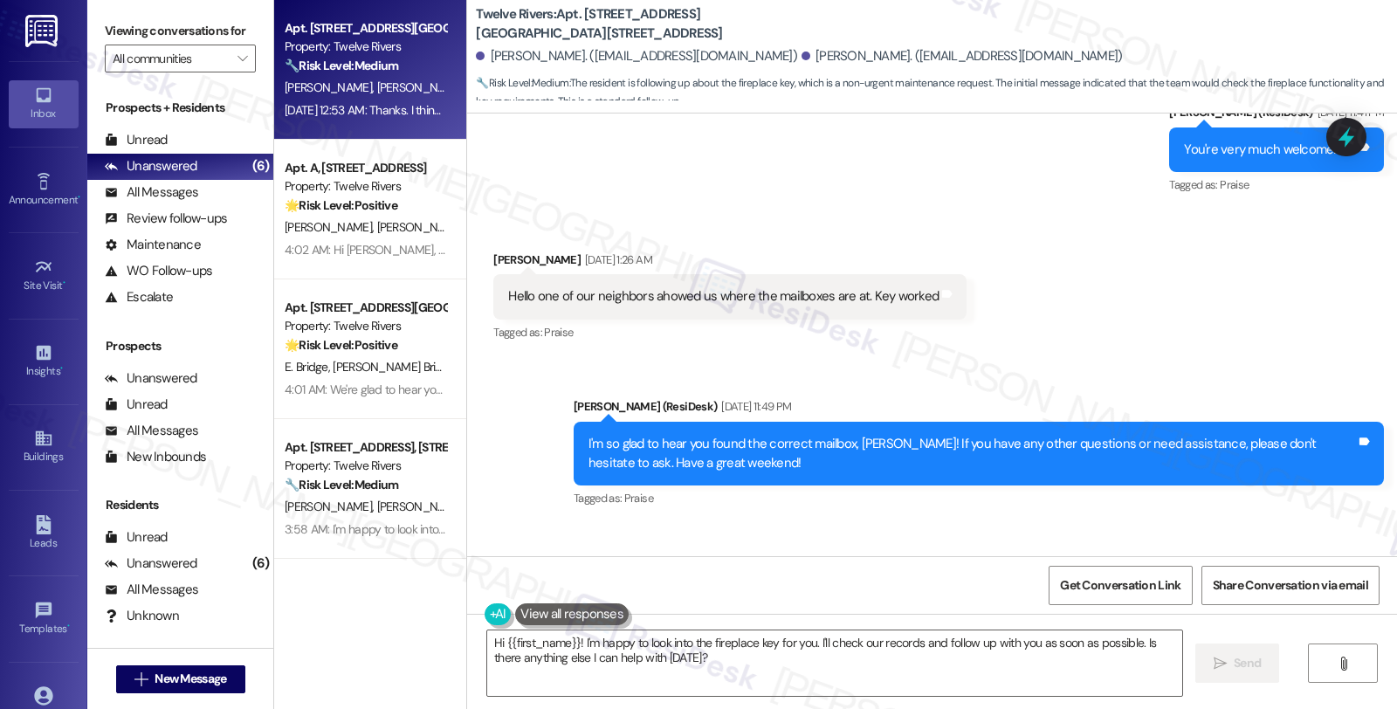
click at [499, 563] on div "Angelica G. Gurrola Aug 09, 2025 at 12:53 AM" at bounding box center [736, 575] width 486 height 24
copy div "Angelica"
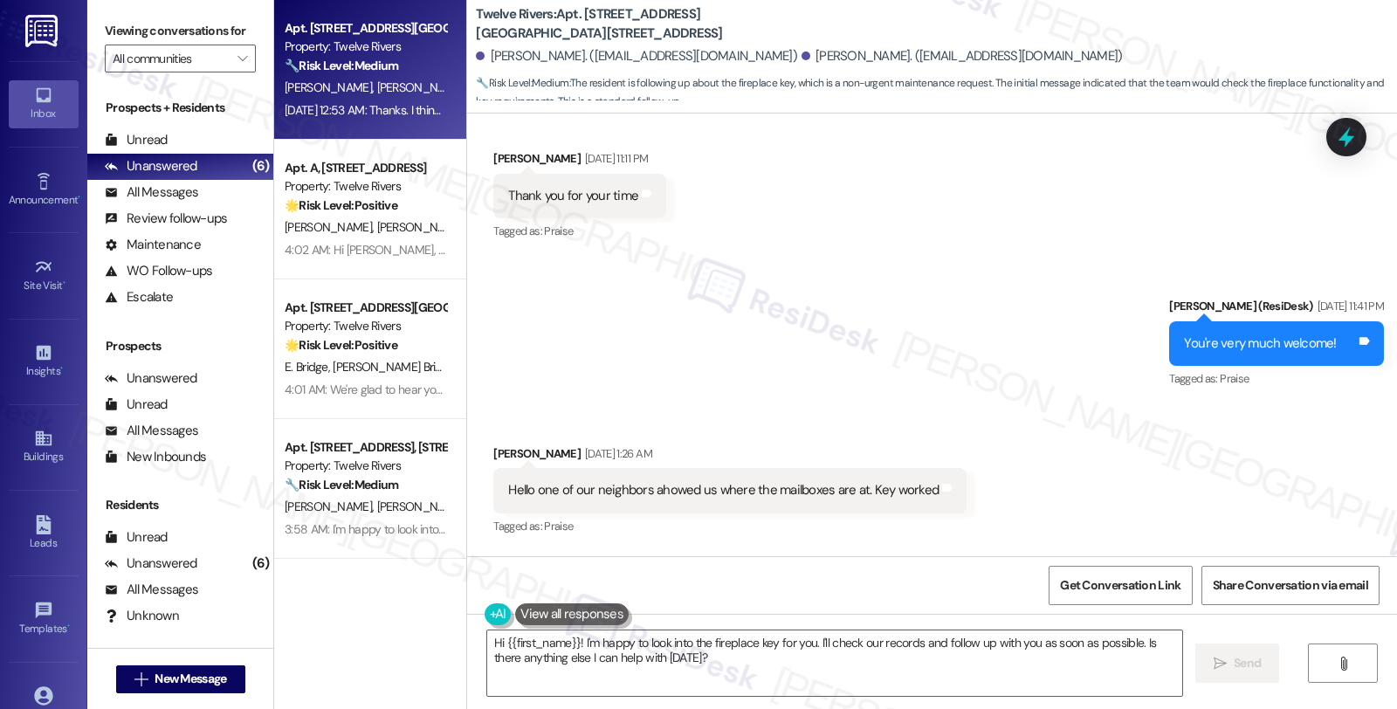
scroll to position [17939, 0]
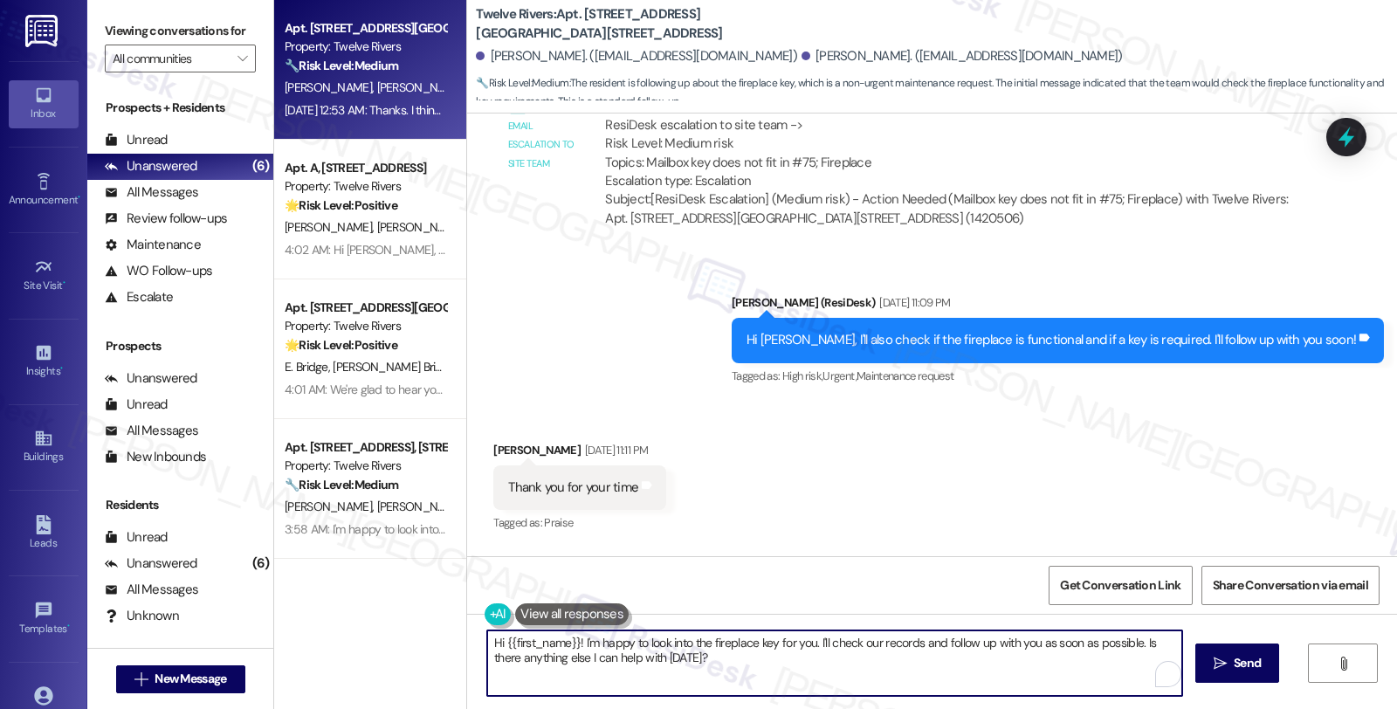
drag, startPoint x: 508, startPoint y: 638, endPoint x: 571, endPoint y: 642, distance: 63.0
click at [571, 642] on textarea "Hi {{first_name}}! I'm happy to look into the fireplace key for you. I'll check…" at bounding box center [834, 662] width 695 height 65
paste textarea "Angelica"
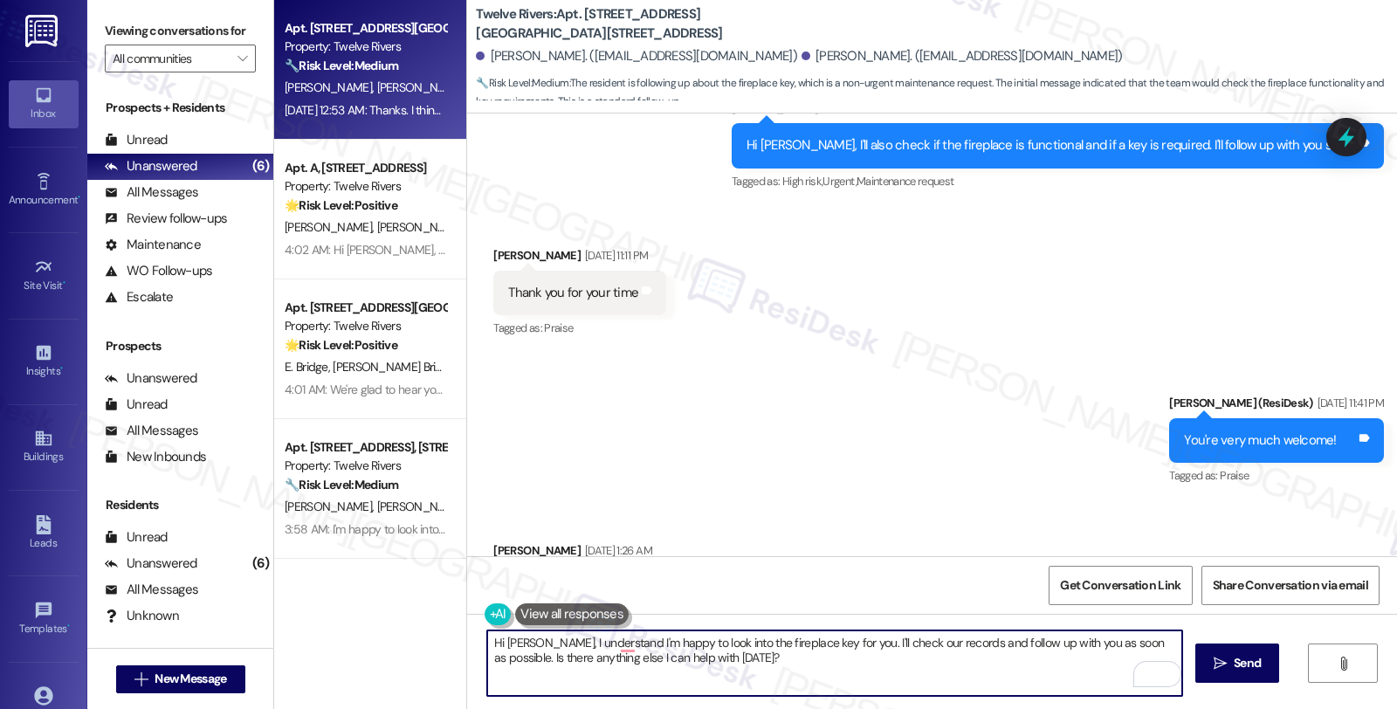
scroll to position [18425, 0]
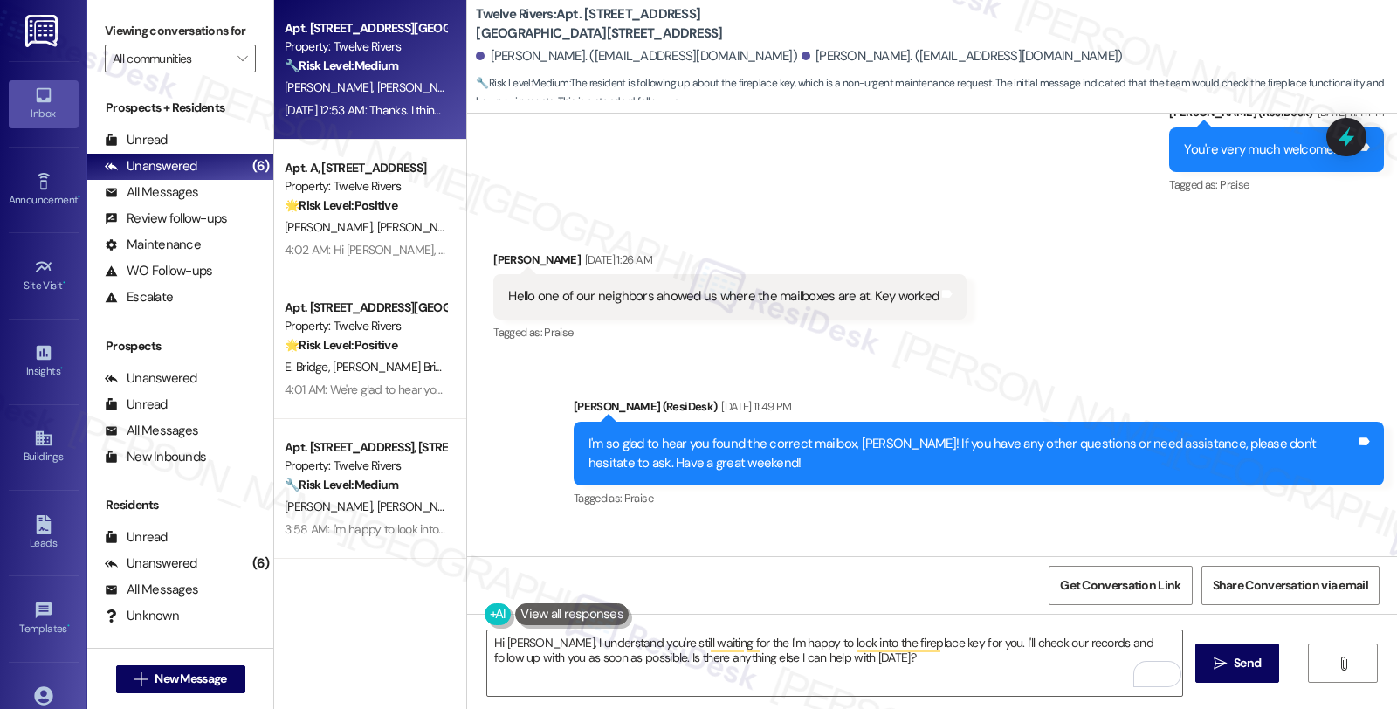
drag, startPoint x: 821, startPoint y: 492, endPoint x: 966, endPoint y: 495, distance: 144.9
click at [966, 550] on div "Received via SMS Angelica G. Gurrola Aug 09, 2025 at 12:53 AM Thanks. I think m…" at bounding box center [736, 610] width 512 height 121
copy div "key for the fire place Tags and notes"
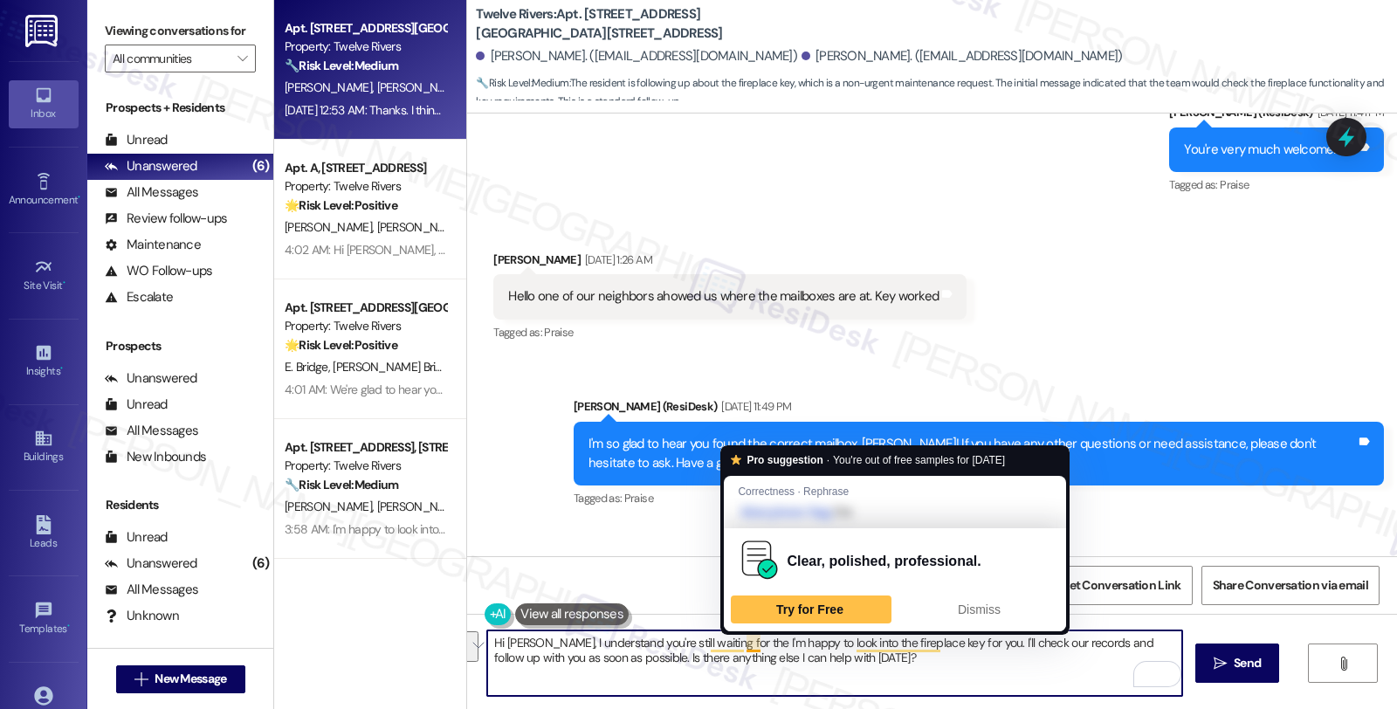
drag, startPoint x: 716, startPoint y: 643, endPoint x: 971, endPoint y: 686, distance: 258.6
click at [971, 686] on textarea "Hi Angelica, I understand you're still waiting for the I'm happy to look into t…" at bounding box center [834, 662] width 695 height 65
paste textarea "key for the fire place"
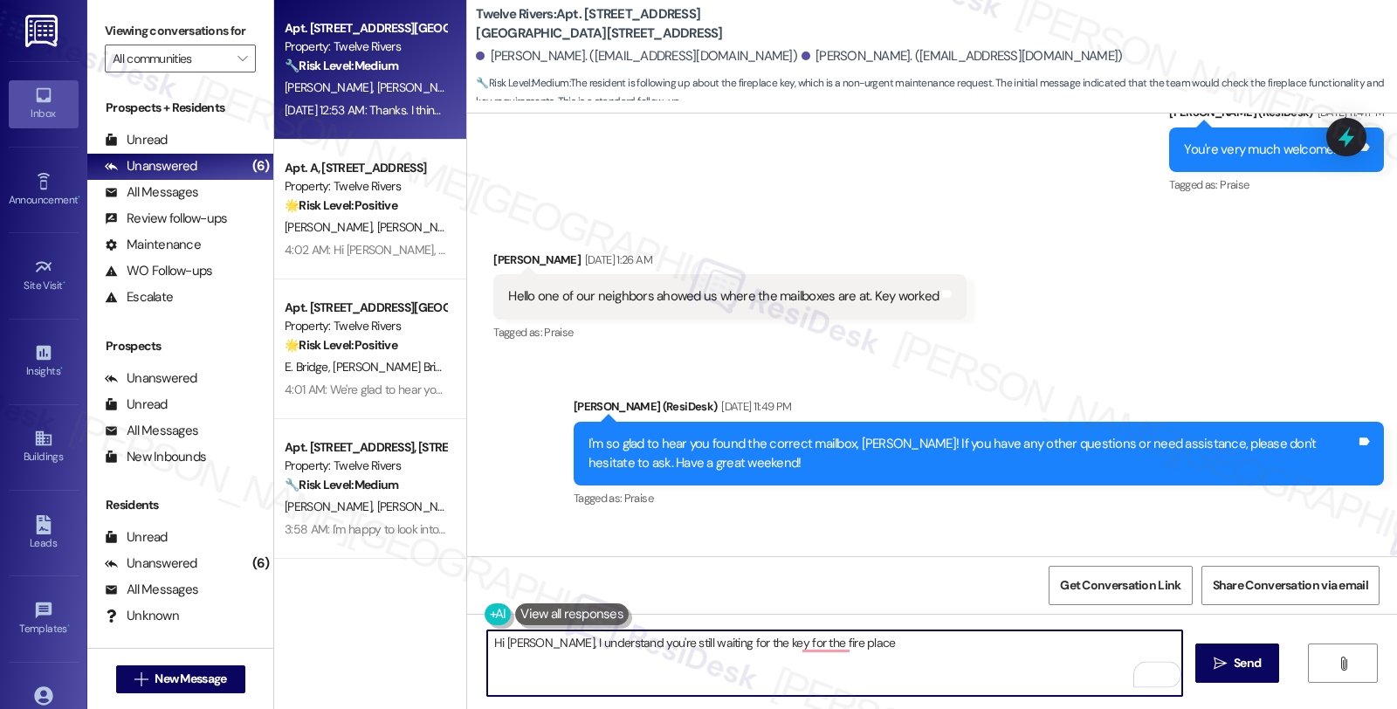
click at [755, 642] on textarea "Hi Angelica, I understand you're still waiting for the key for the fire place" at bounding box center [834, 662] width 695 height 65
click at [873, 662] on textarea "Hi Angelica, I understand you're still waiting for the key to the fireplace" at bounding box center [834, 662] width 695 height 65
click at [871, 648] on textarea "Hi Angelica, I understand you're still waiting for the key to the fireplace" at bounding box center [834, 662] width 695 height 65
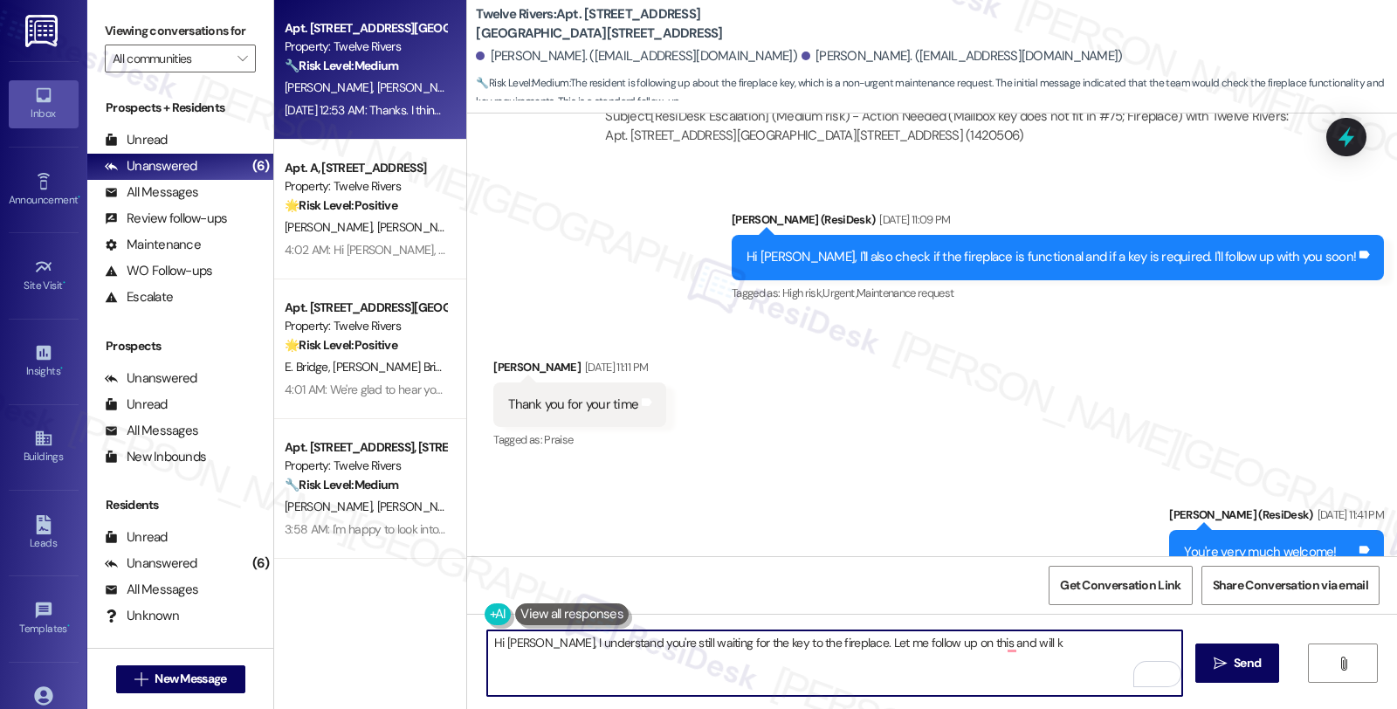
scroll to position [18037, 0]
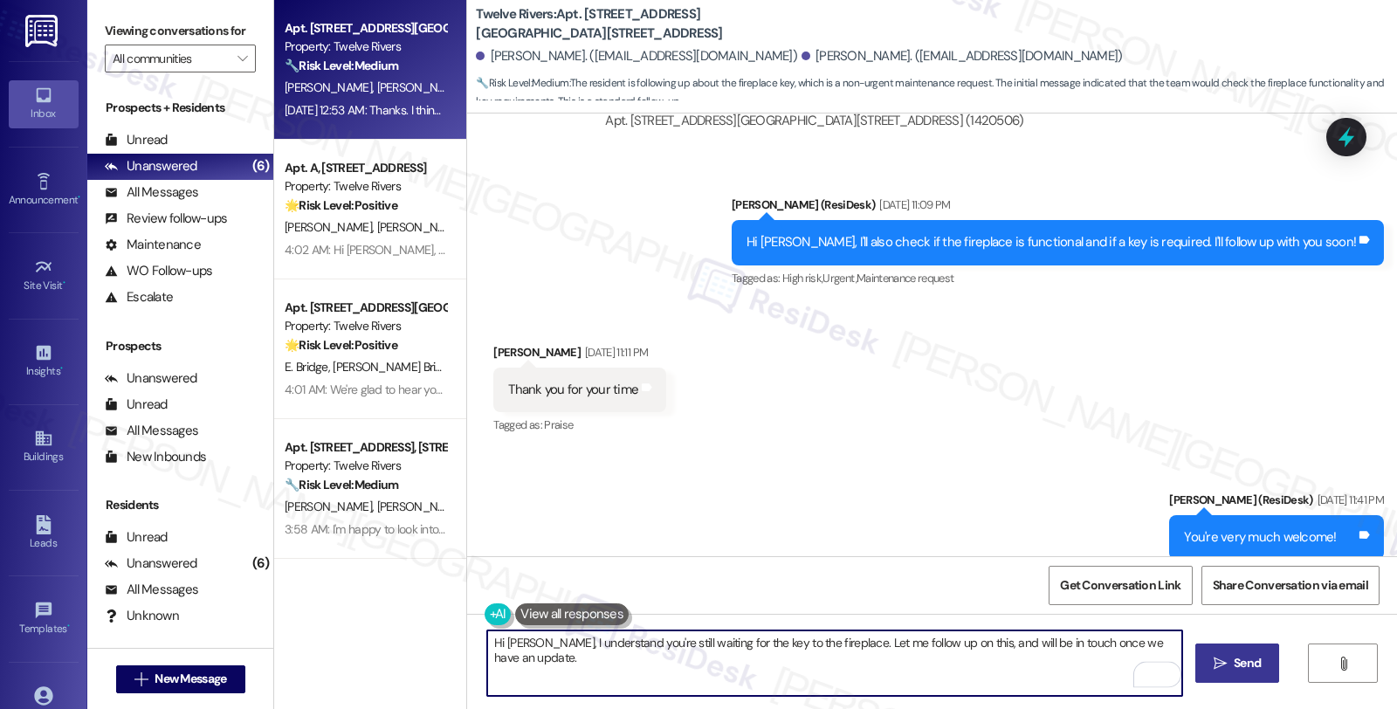
type textarea "Hi Angelica, I understand you're still waiting for the key to the fireplace. Le…"
click at [1214, 668] on icon "" at bounding box center [1220, 664] width 13 height 14
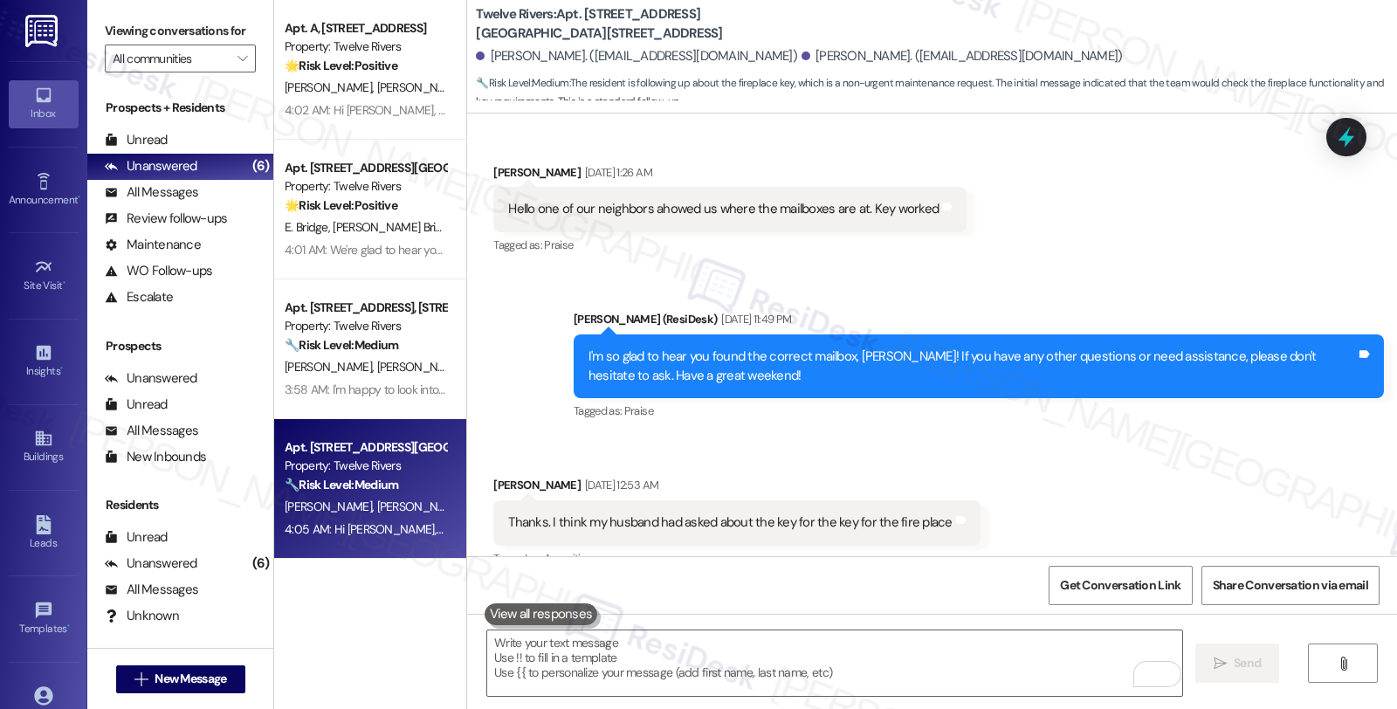
scroll to position [18546, 0]
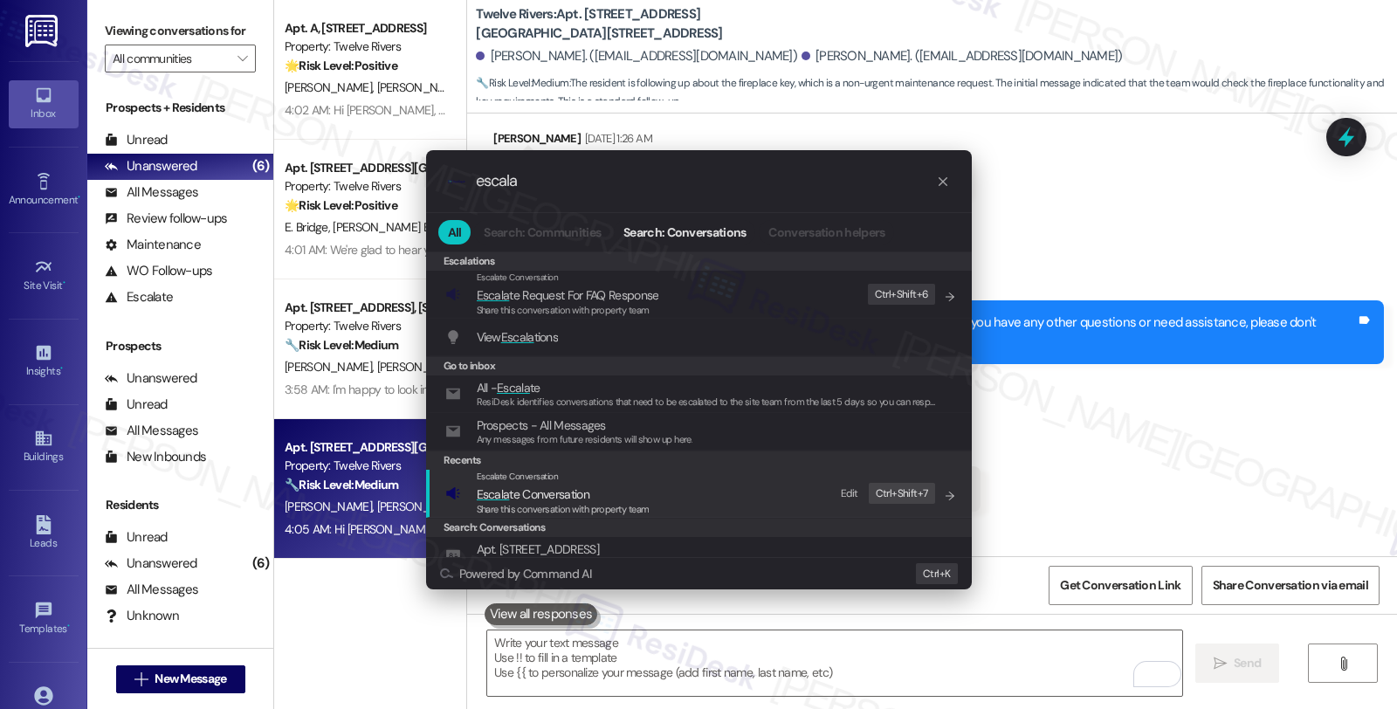
type input "escala"
click at [616, 492] on span "Escala te Conversation" at bounding box center [563, 494] width 173 height 19
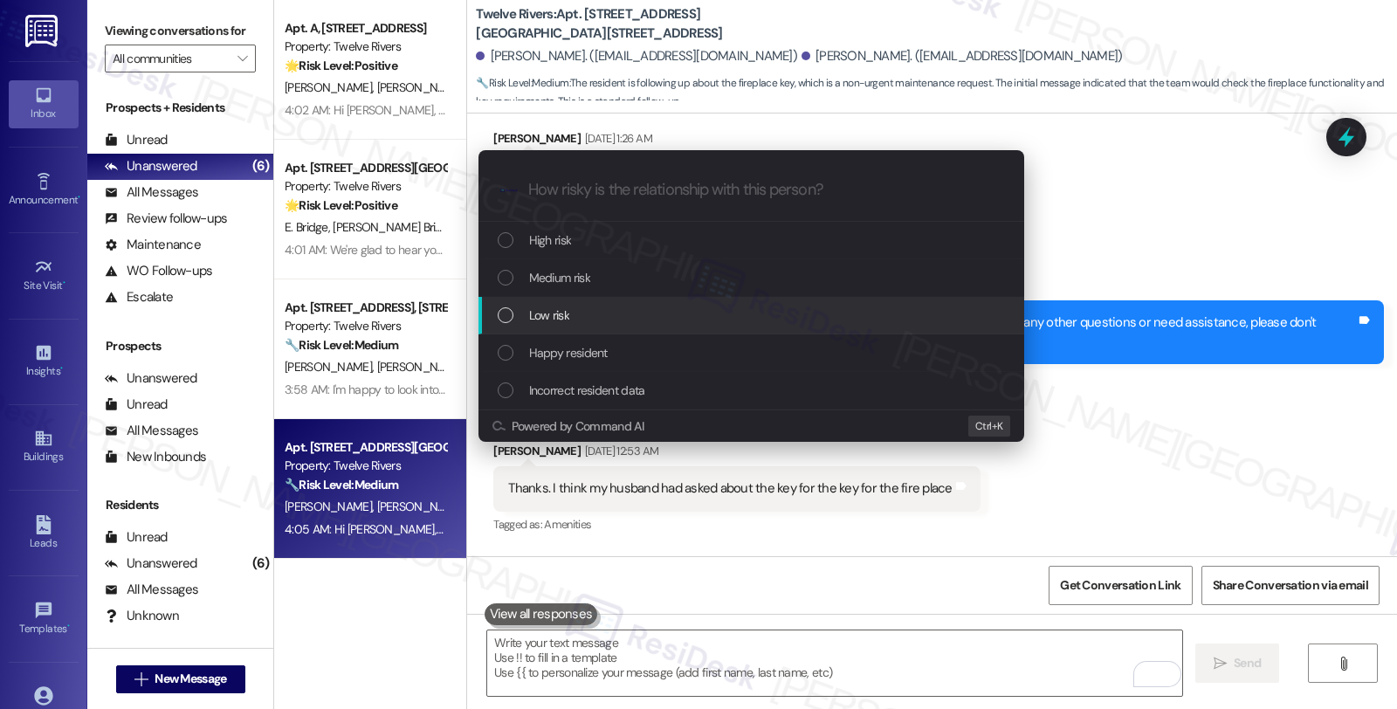
click at [590, 311] on div "Low risk" at bounding box center [753, 315] width 511 height 19
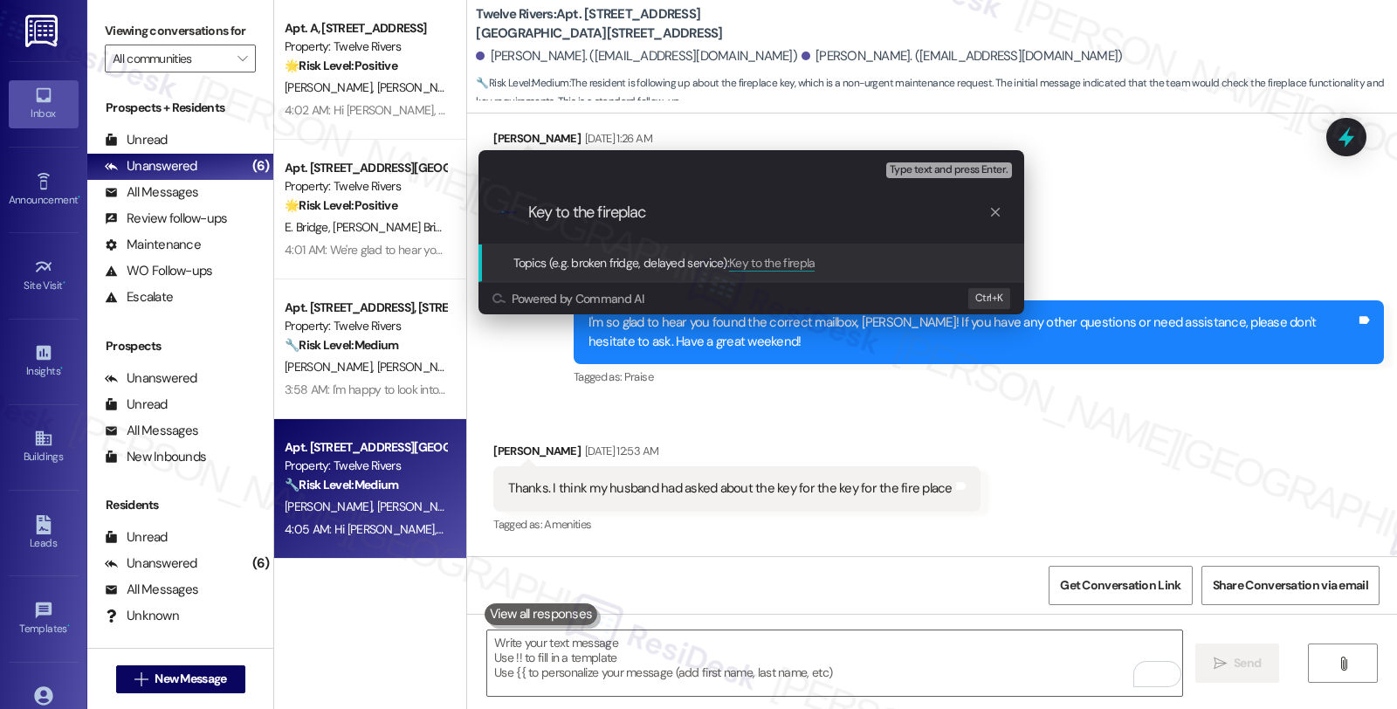
type input "Key to the fireplace"
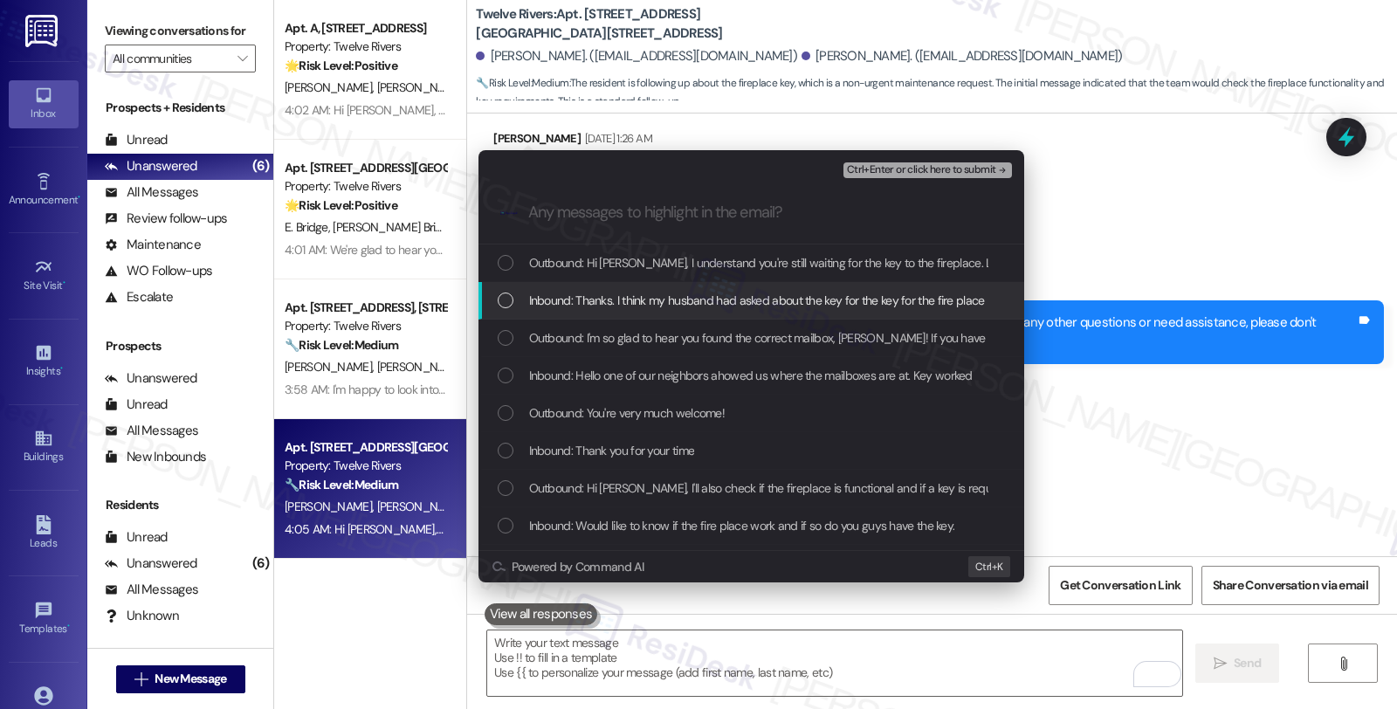
click at [595, 306] on span "Inbound: Thanks. I think my husband had asked about the key for the key for the…" at bounding box center [757, 300] width 456 height 19
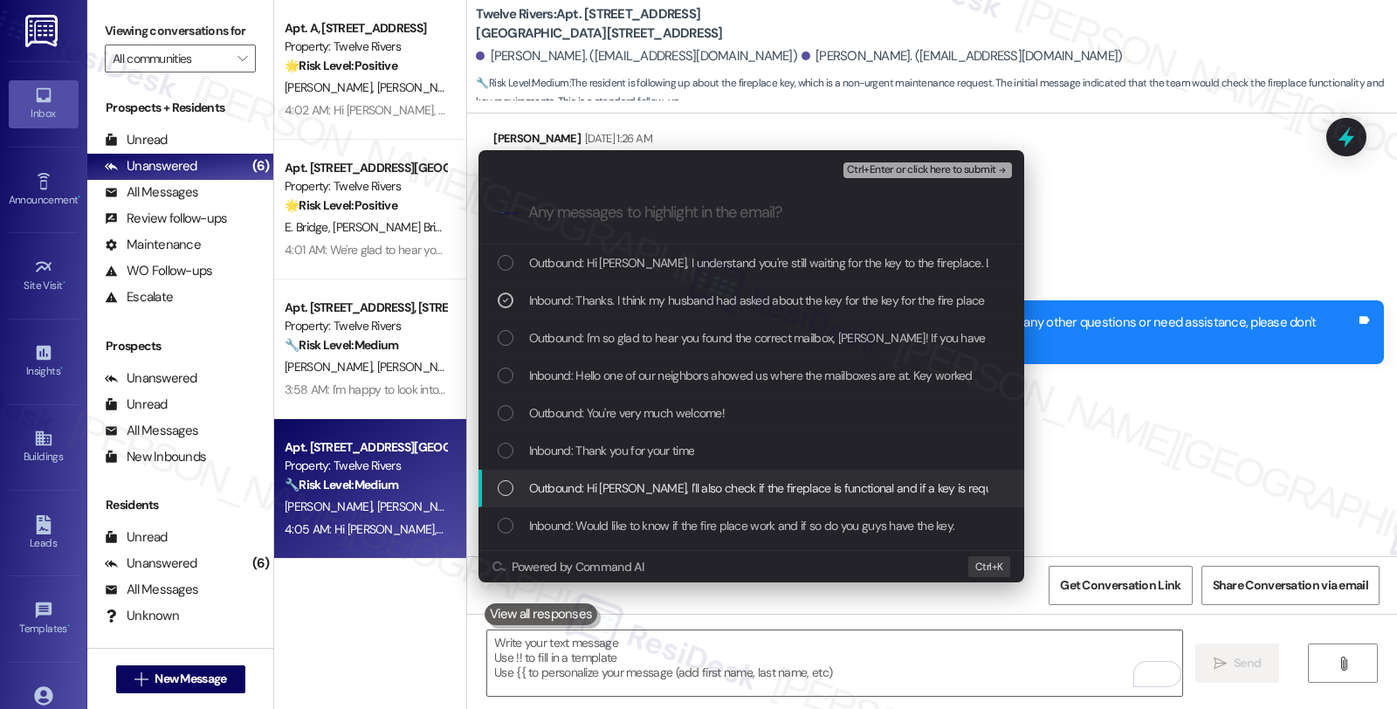
click at [753, 493] on span "Outbound: Hi Alfred, I'll also check if the fireplace is functional and if a ke…" at bounding box center [838, 487] width 619 height 19
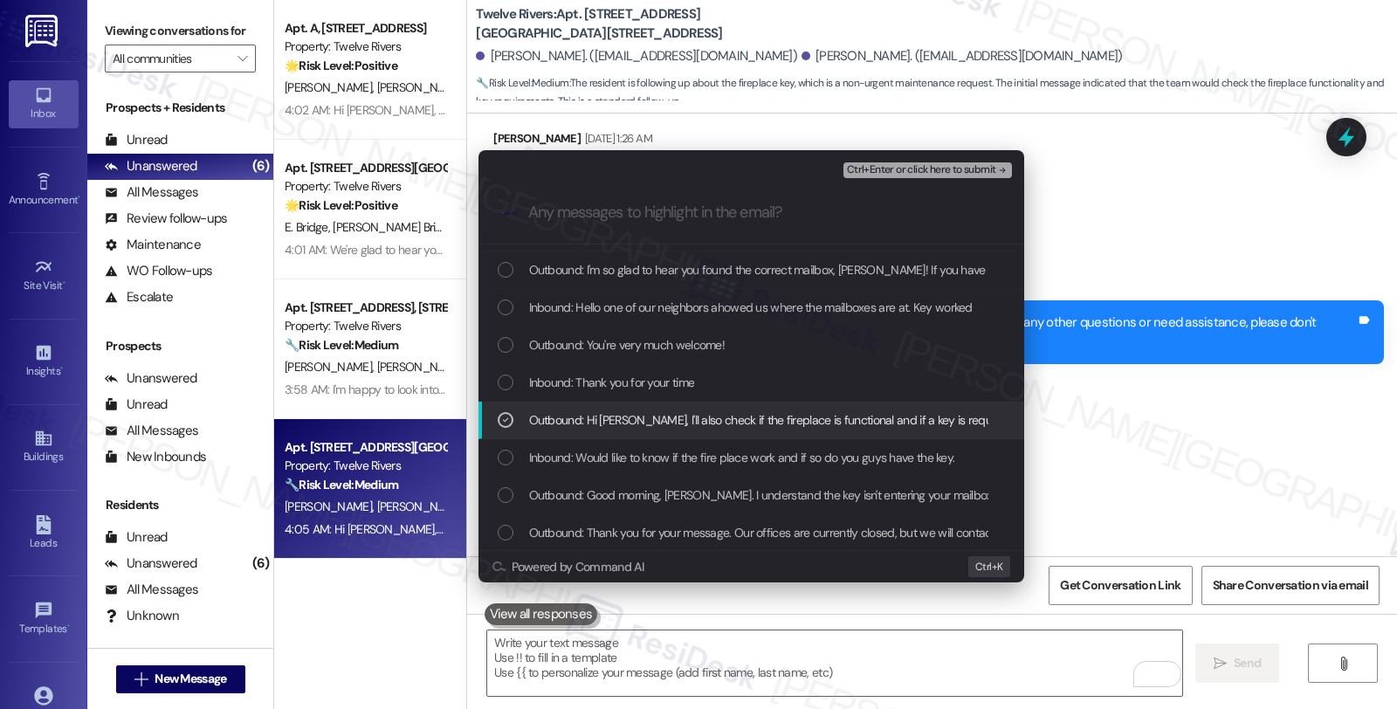
scroll to position [97, 0]
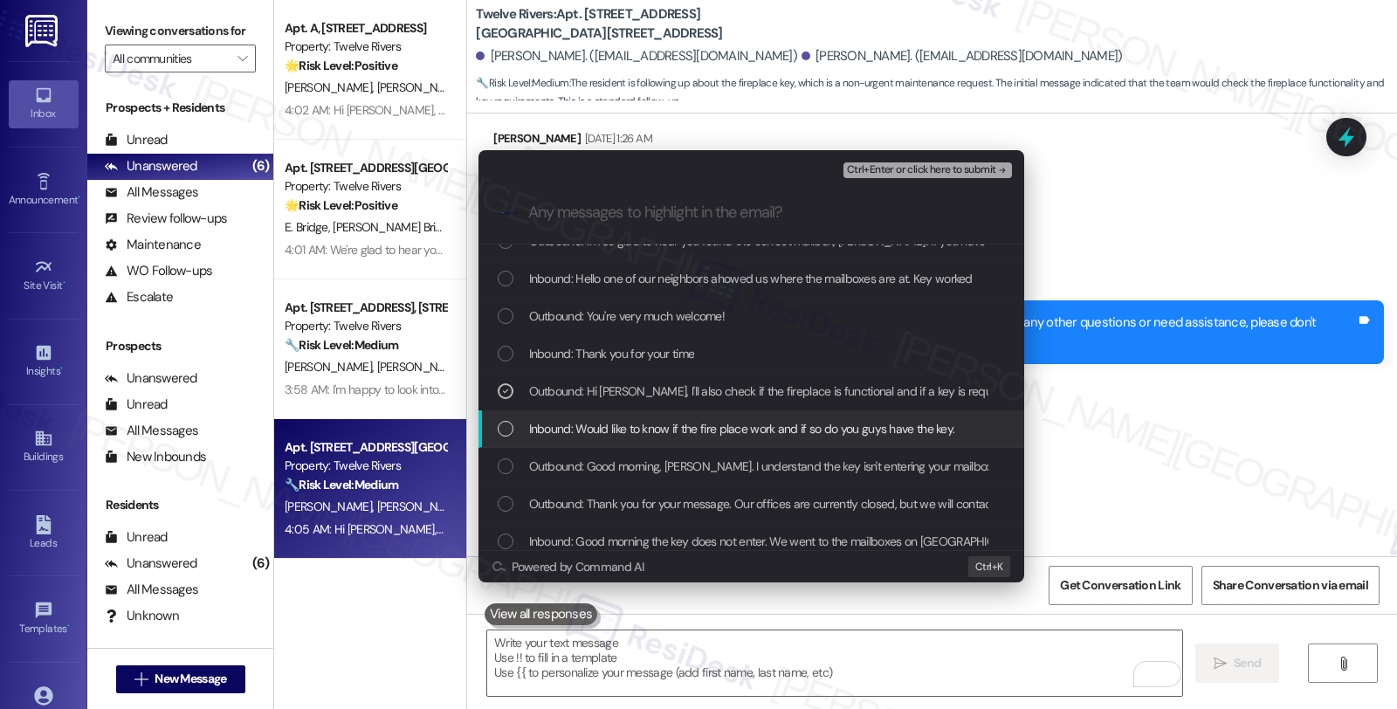
click at [757, 437] on span "Inbound: Would like to know if the fire place work and if so do you guys have t…" at bounding box center [742, 428] width 426 height 19
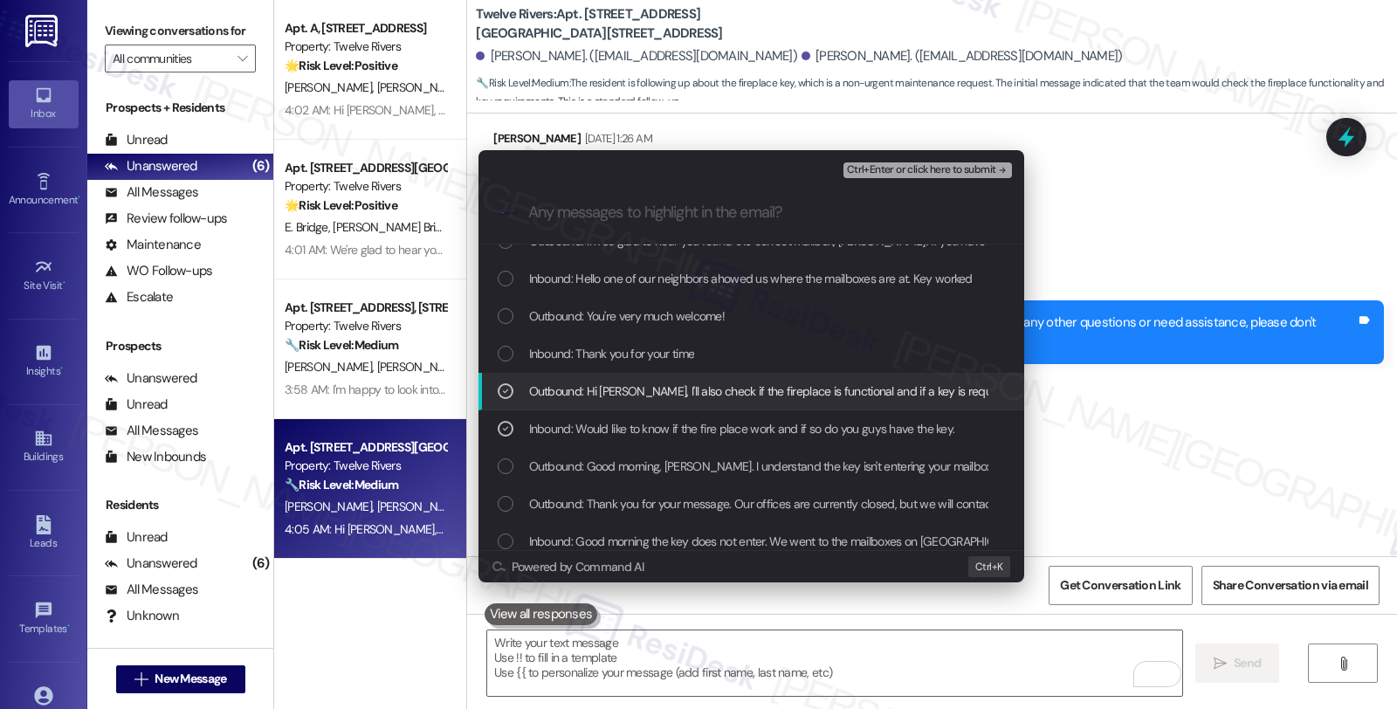
click at [753, 389] on span "Outbound: Hi Alfred, I'll also check if the fireplace is functional and if a ke…" at bounding box center [838, 391] width 619 height 19
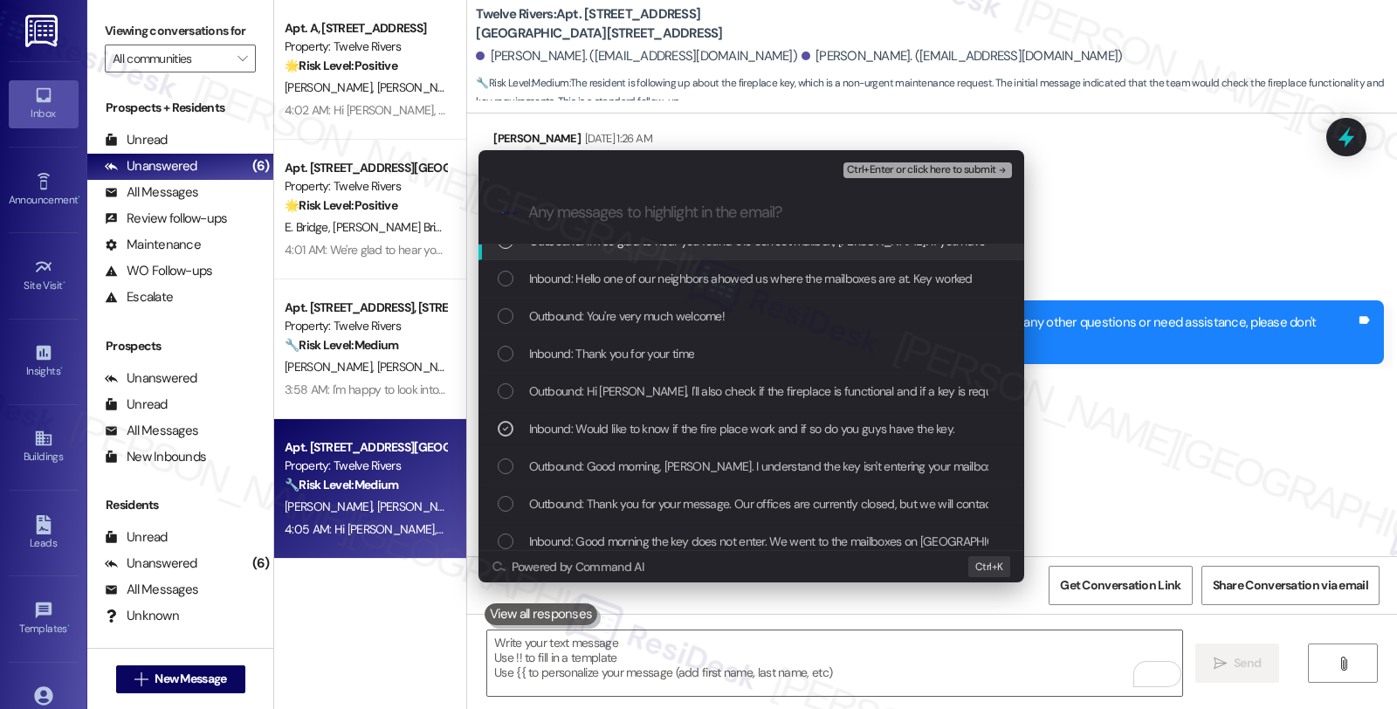
click at [910, 168] on span "Ctrl+Enter or click here to submit" at bounding box center [921, 170] width 149 height 12
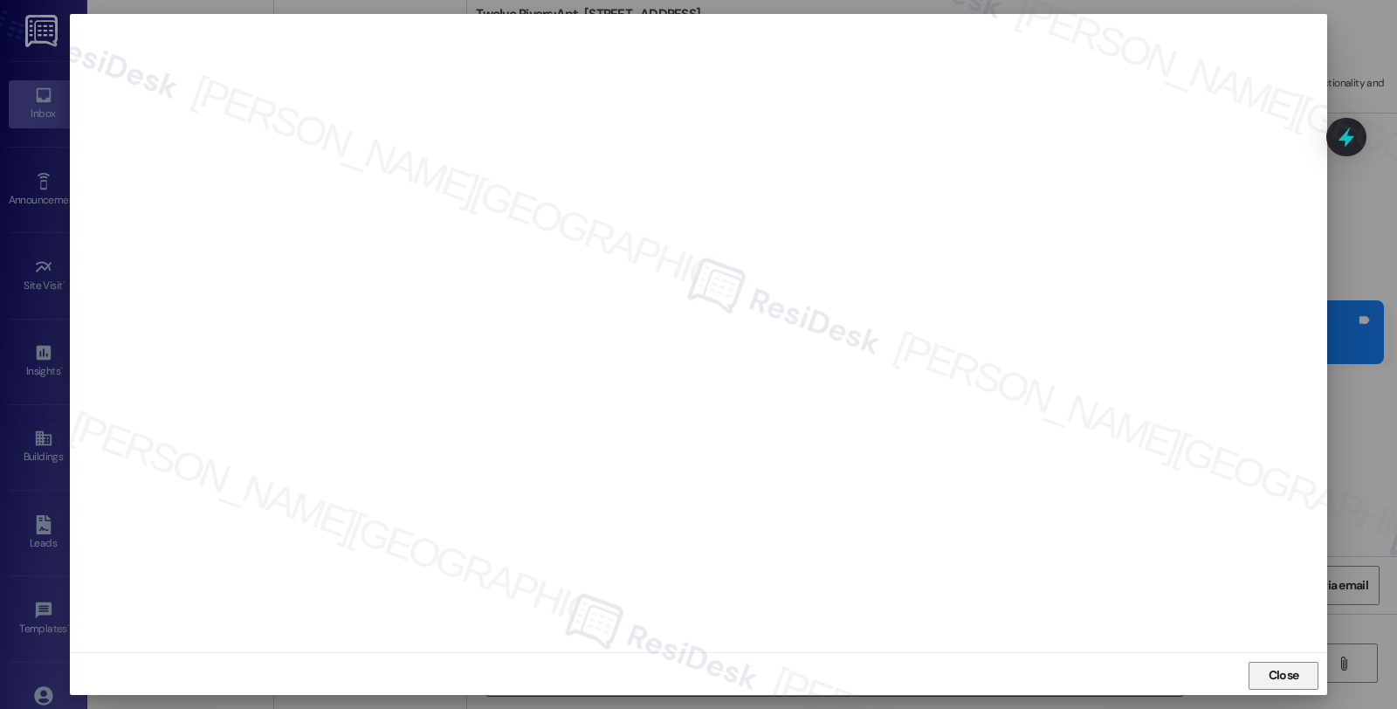
click at [1269, 677] on span "Close" at bounding box center [1284, 675] width 31 height 18
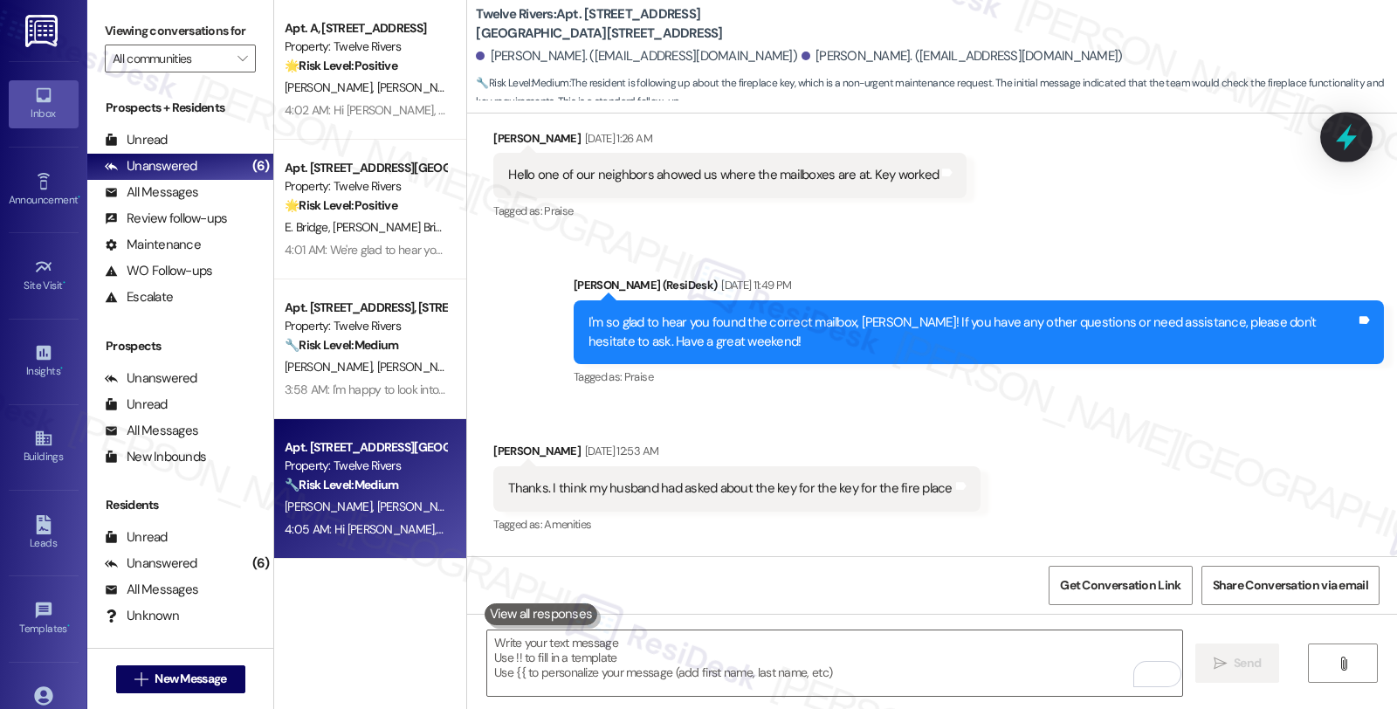
click at [1329, 126] on div at bounding box center [1346, 137] width 52 height 50
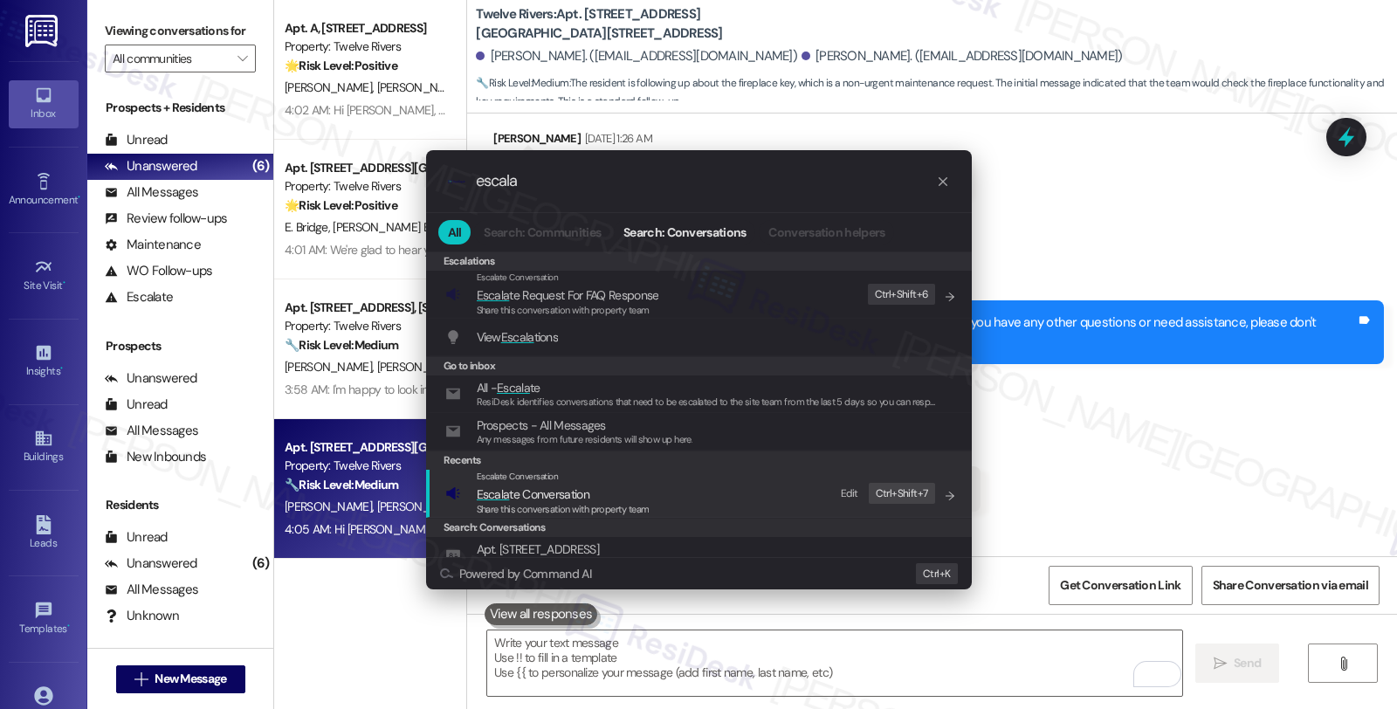
type input "escala"
click at [607, 482] on div "Escalate Conversation" at bounding box center [563, 477] width 173 height 14
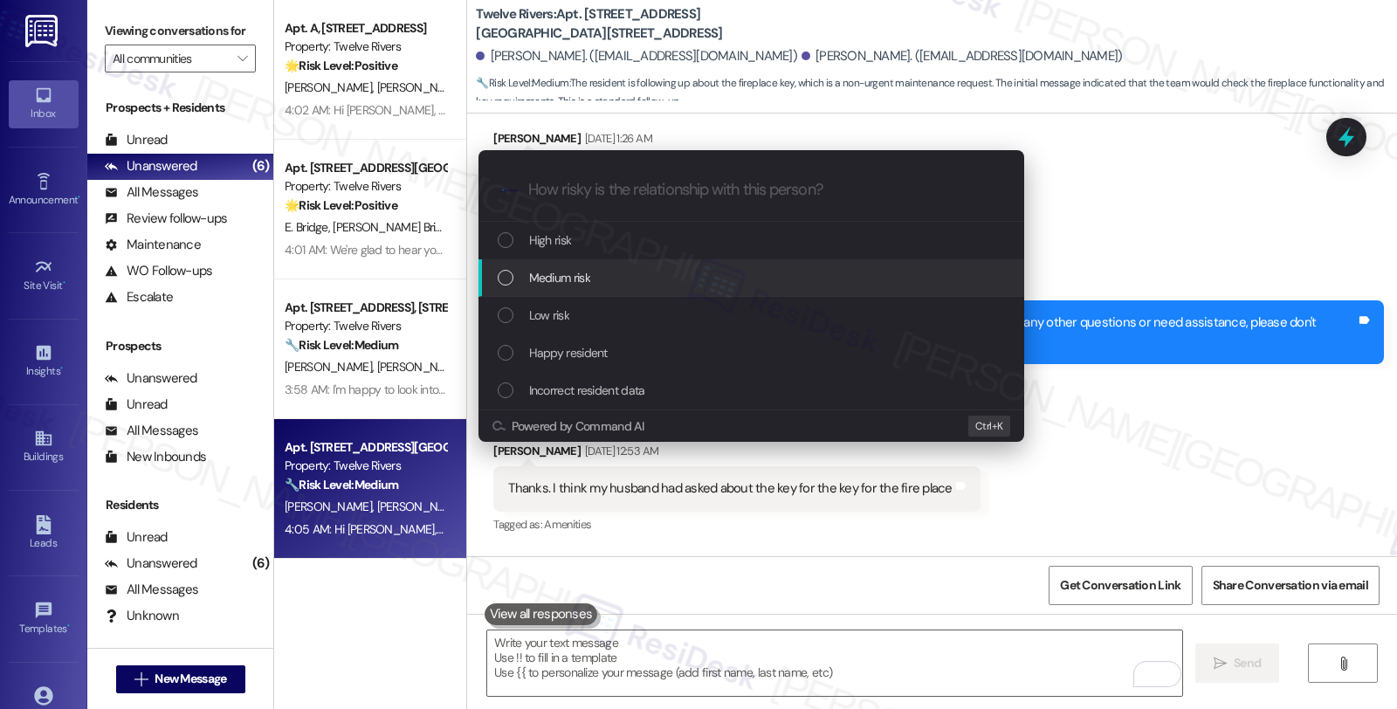
click at [603, 268] on div "Medium risk" at bounding box center [753, 277] width 511 height 19
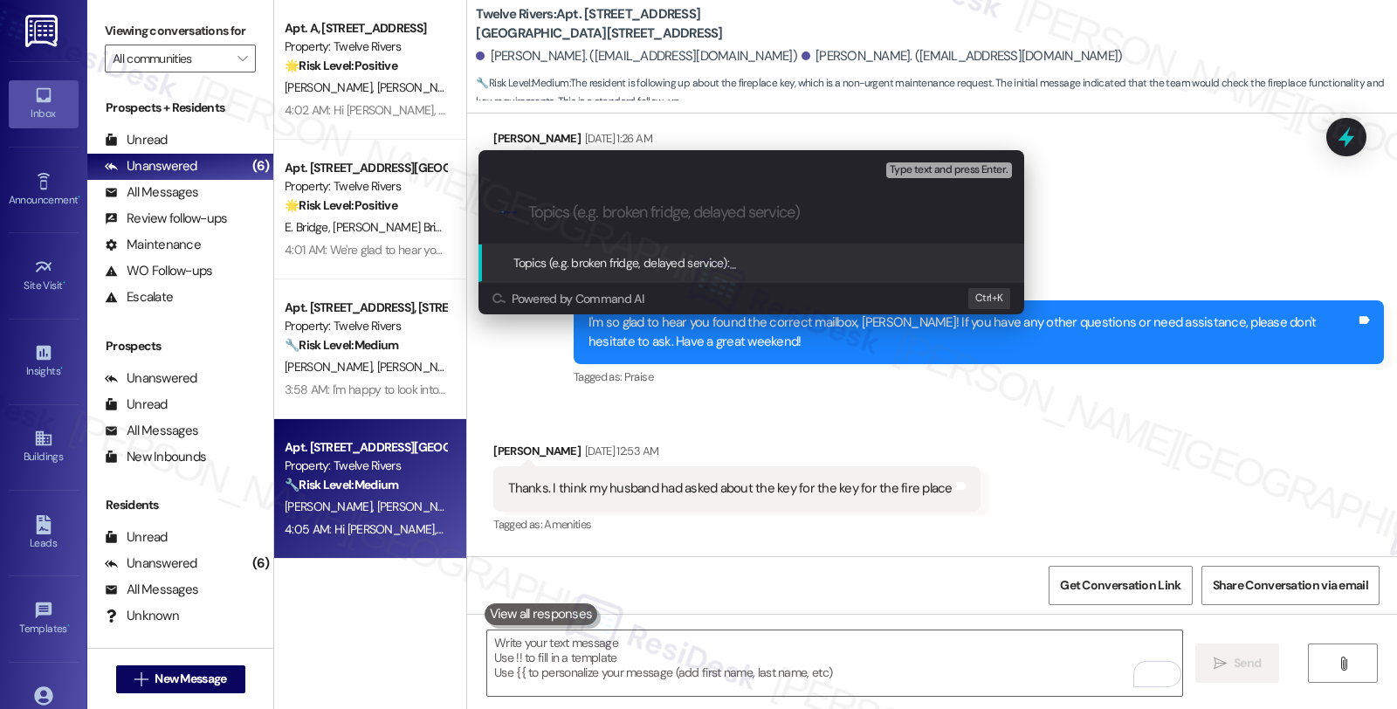
paste input "Key to the fireplace)"
type input "Key to the fireplace"
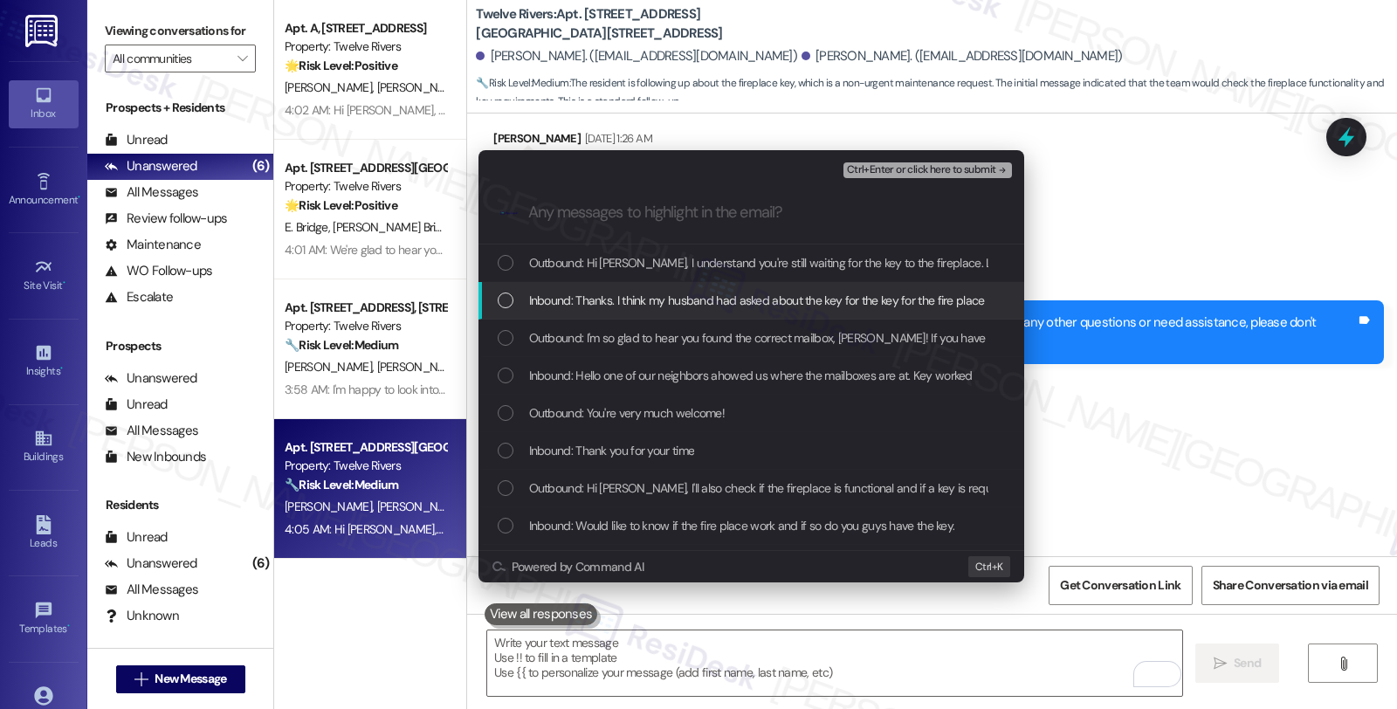
click at [603, 303] on span "Inbound: Thanks. I think my husband had asked about the key for the key for the…" at bounding box center [757, 300] width 456 height 19
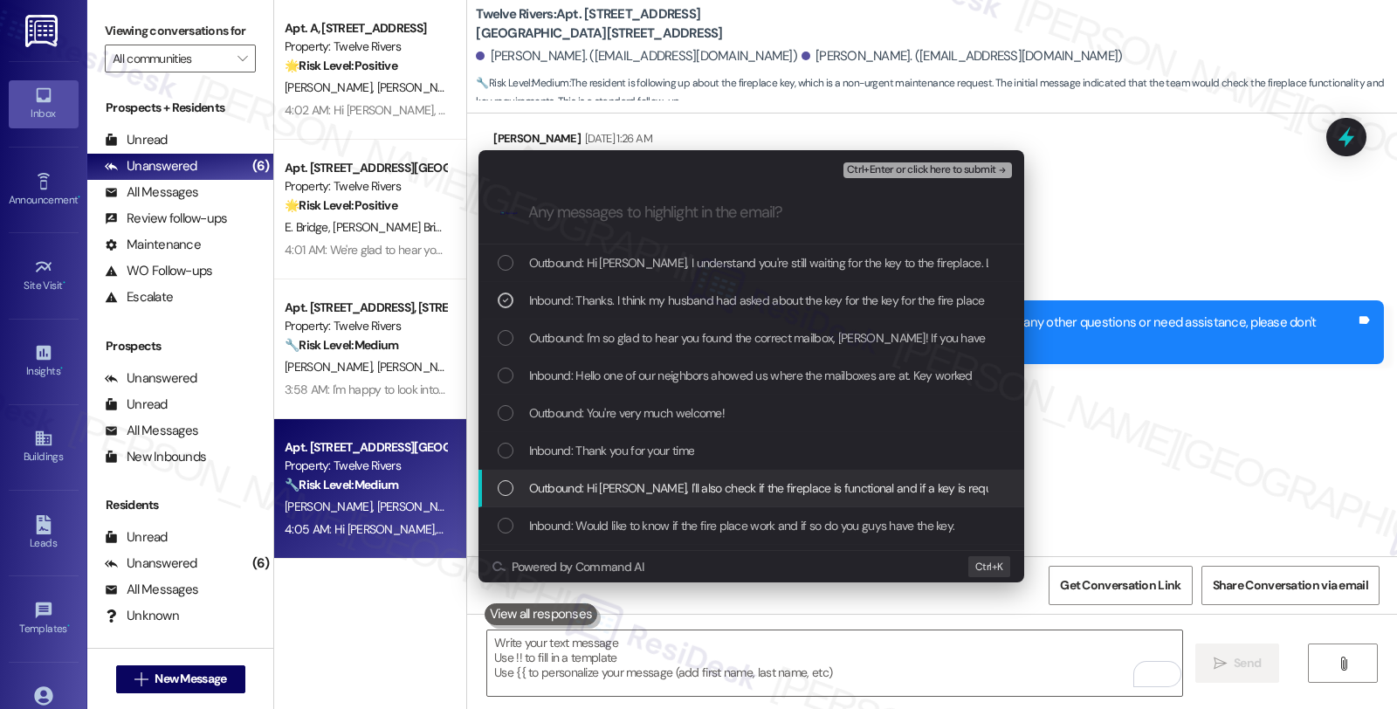
click at [651, 486] on span "Outbound: Hi Alfred, I'll also check if the fireplace is functional and if a ke…" at bounding box center [838, 487] width 619 height 19
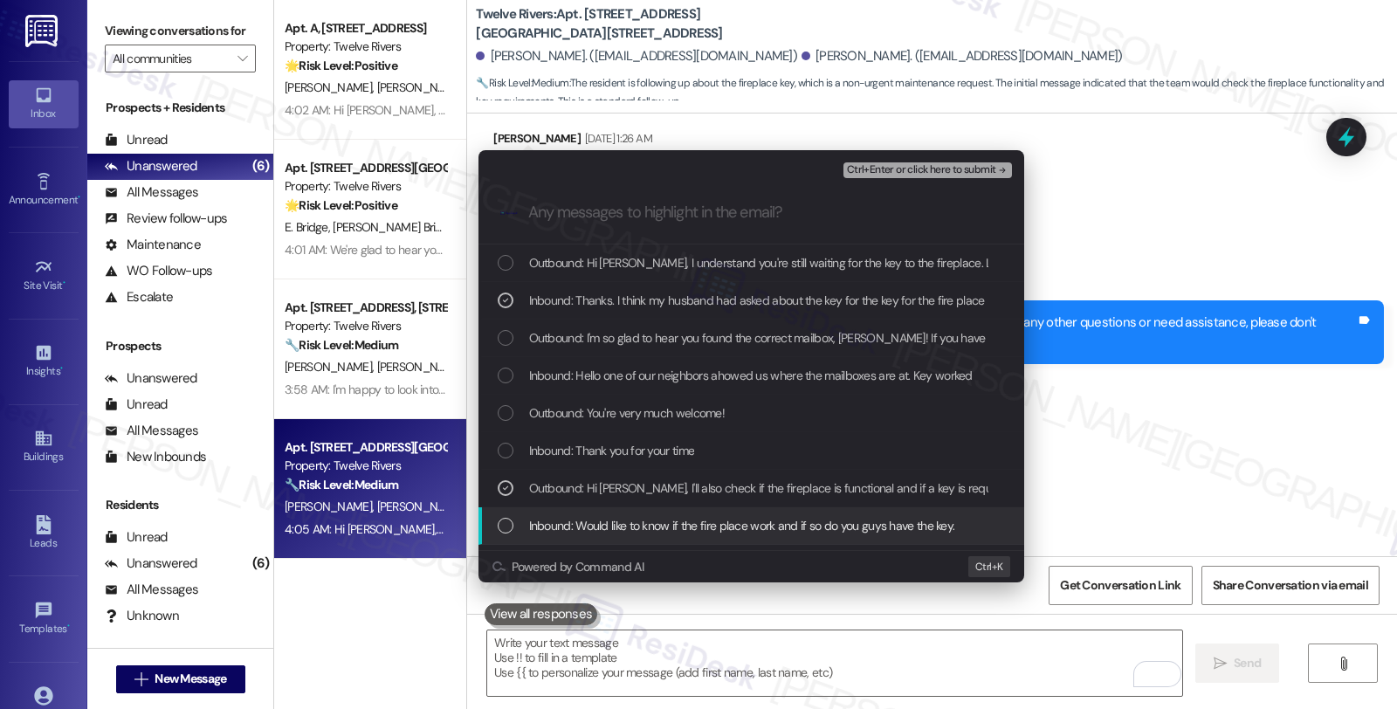
click at [655, 520] on span "Inbound: Would like to know if the fire place work and if so do you guys have t…" at bounding box center [742, 525] width 426 height 19
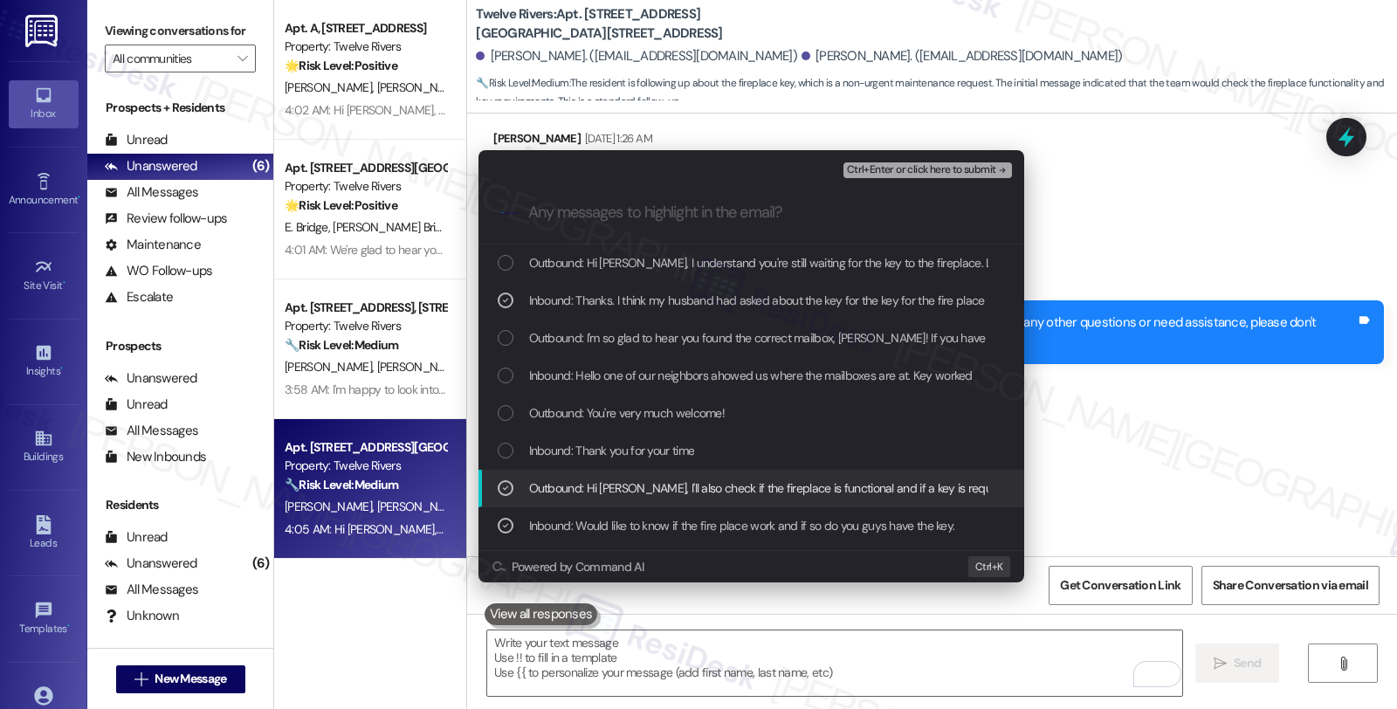
click at [653, 486] on span "Outbound: Hi Alfred, I'll also check if the fireplace is functional and if a ke…" at bounding box center [838, 487] width 619 height 19
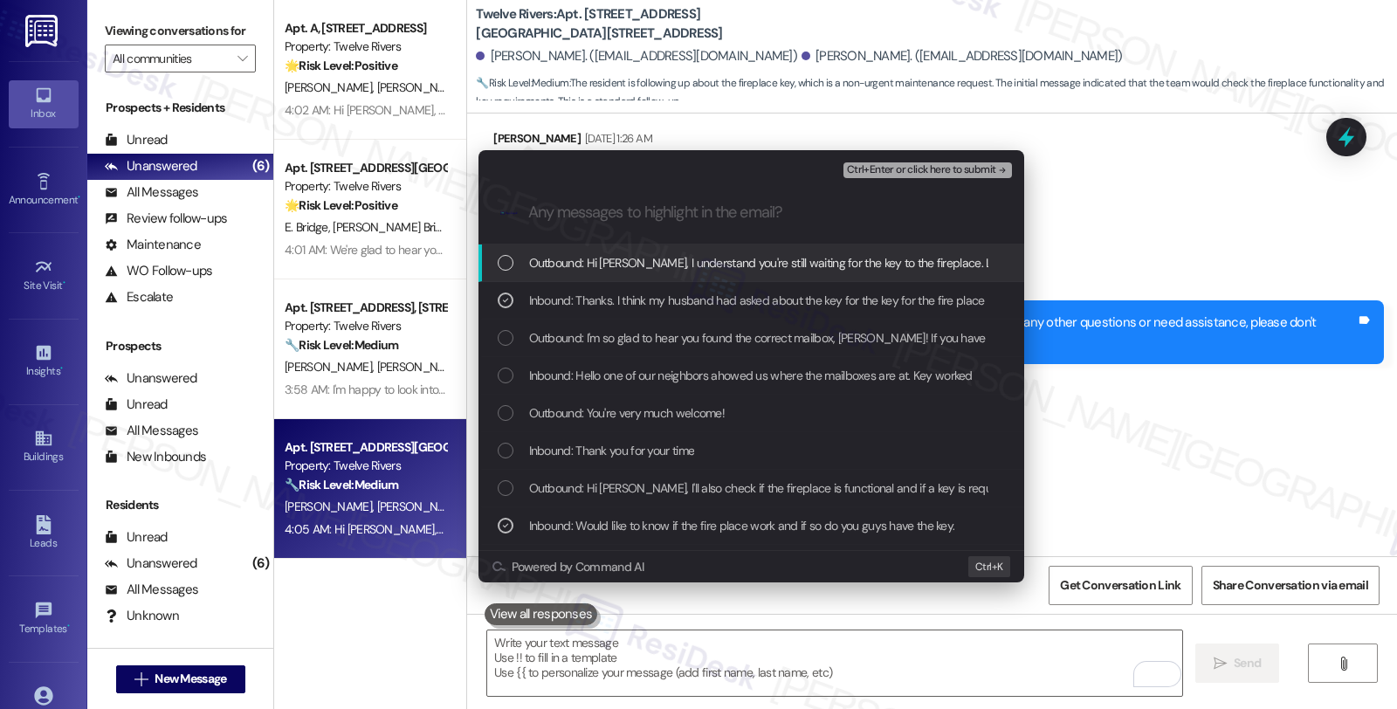
click at [899, 164] on span "Ctrl+Enter or click here to submit" at bounding box center [921, 170] width 149 height 12
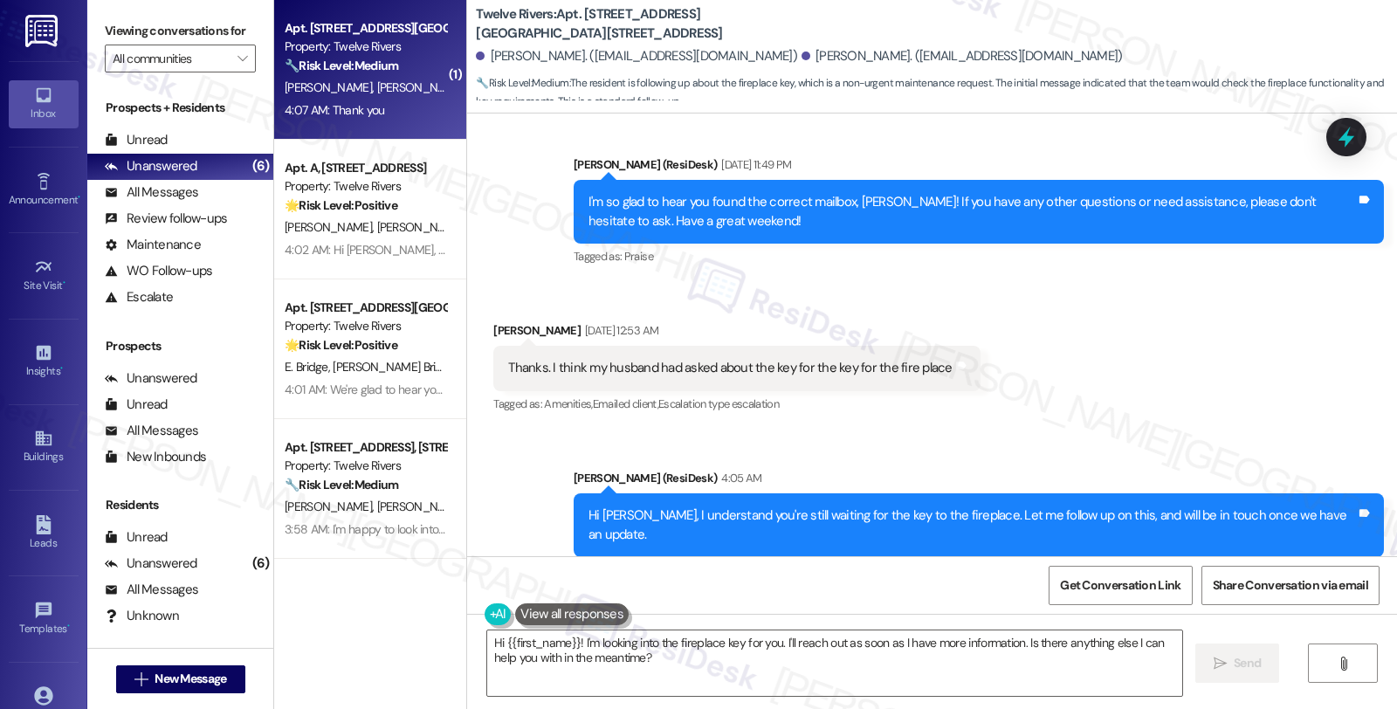
scroll to position [18694, 0]
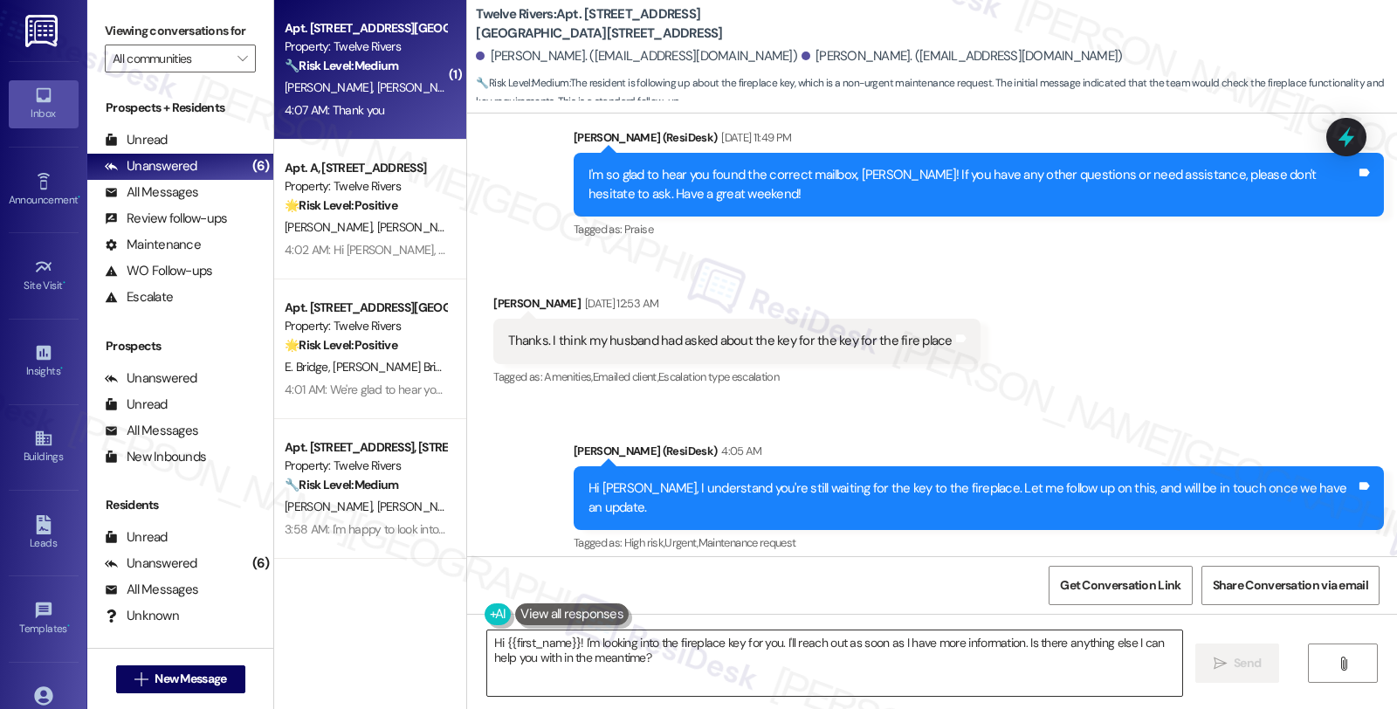
click at [541, 662] on textarea "Hi {{first_name}}! I'm looking into the fireplace key for you. I'll reach out a…" at bounding box center [834, 662] width 695 height 65
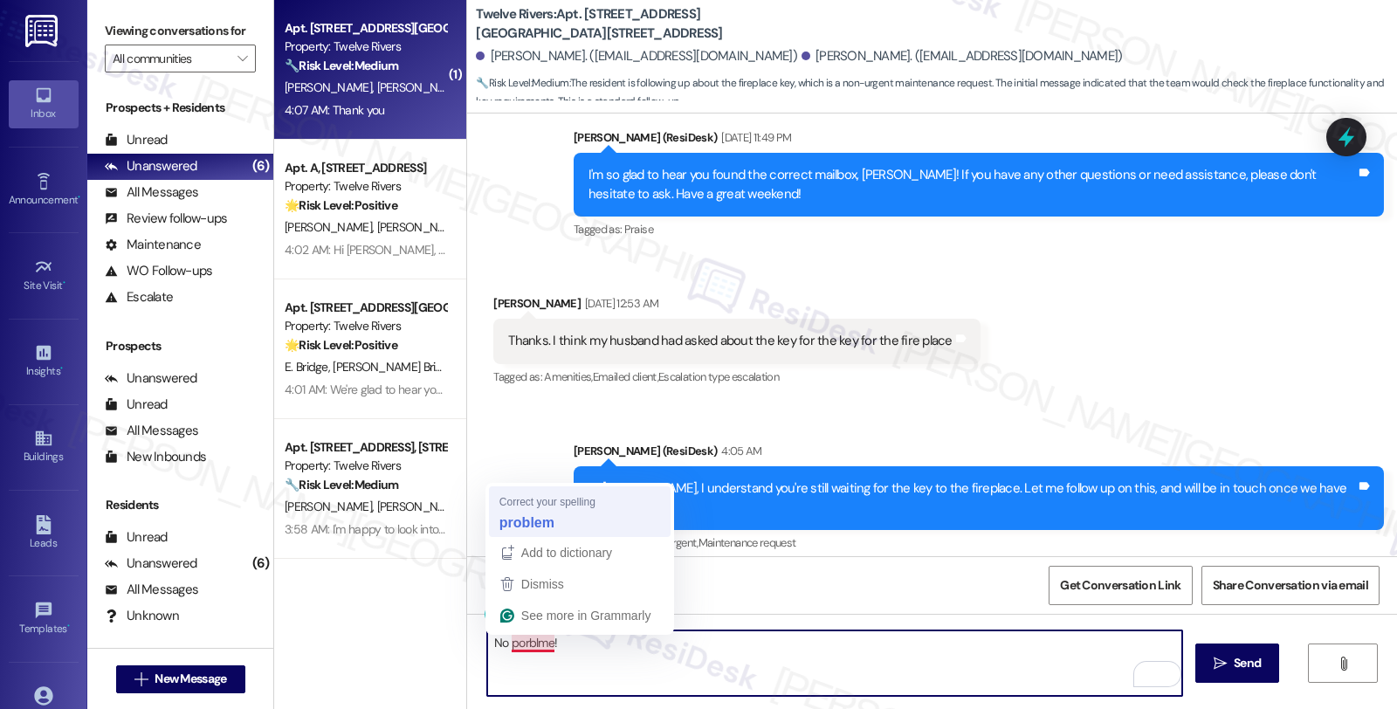
type textarea "No problem!"
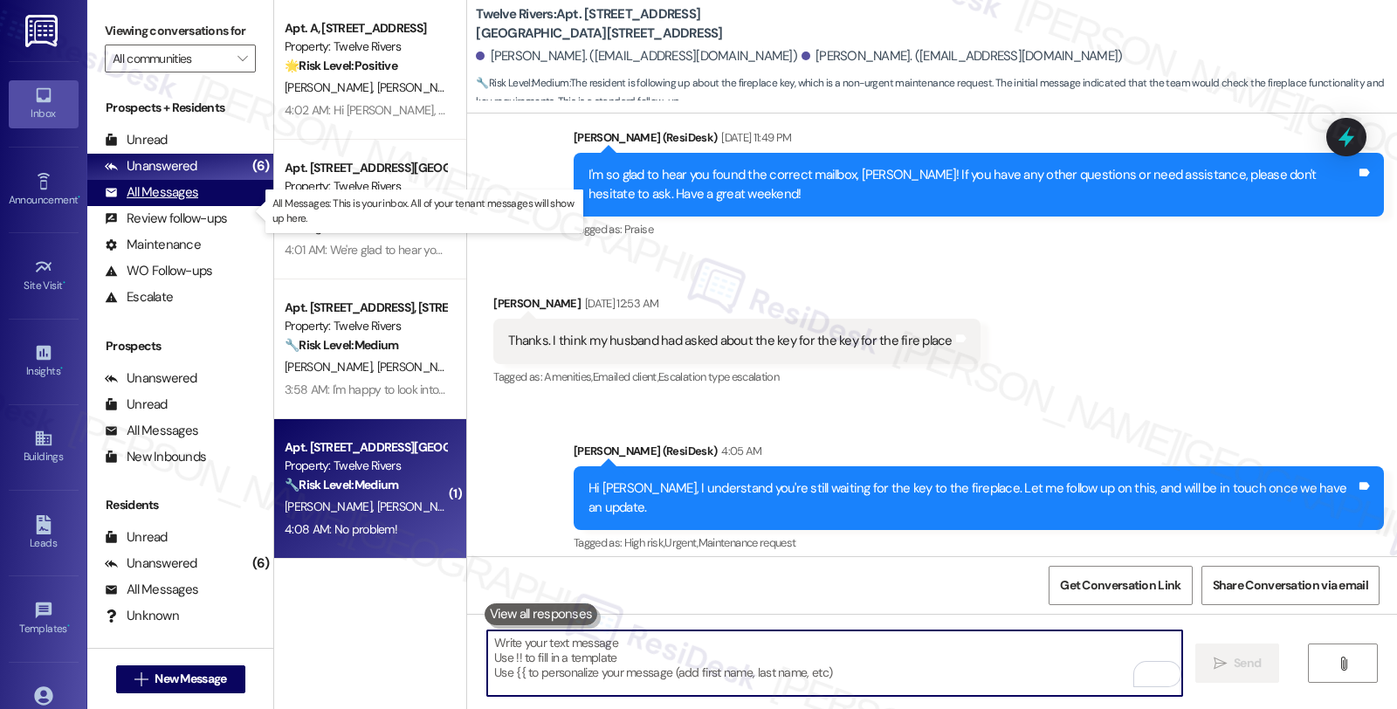
click at [192, 202] on div "All Messages" at bounding box center [151, 192] width 93 height 18
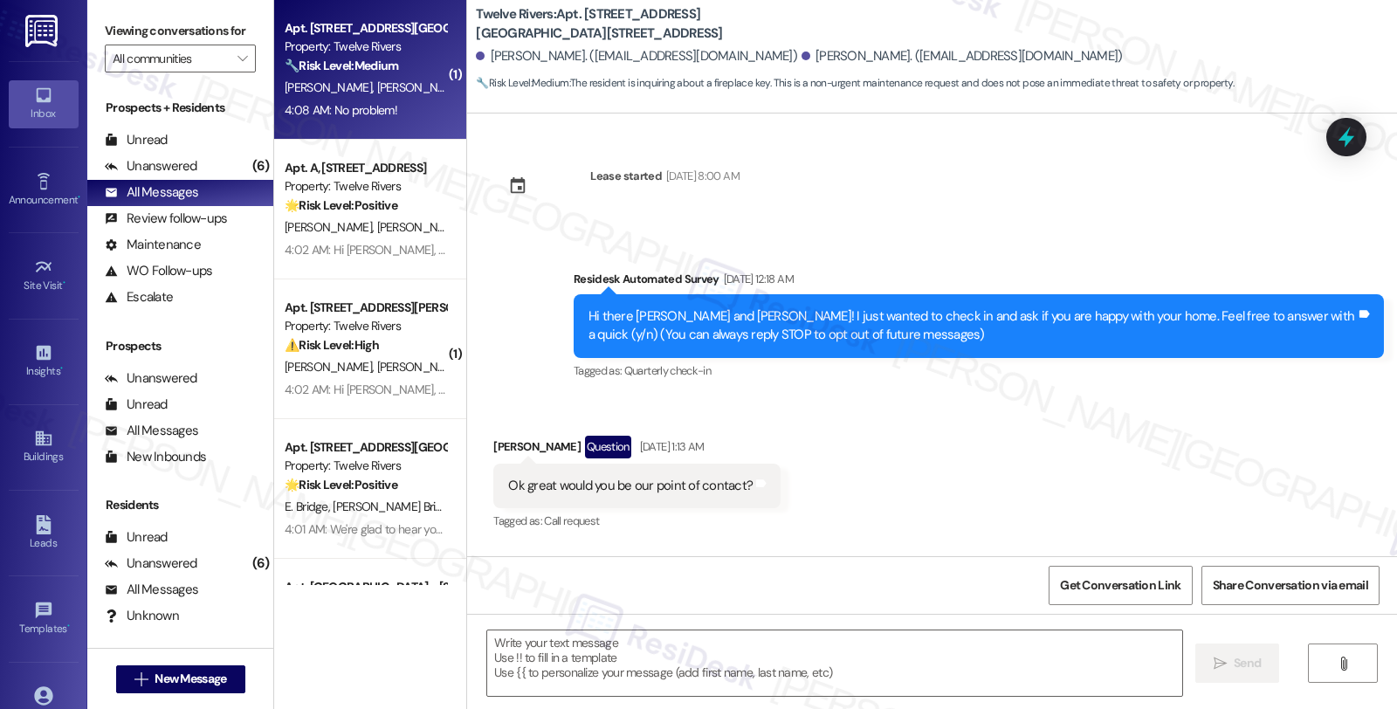
scroll to position [18934, 0]
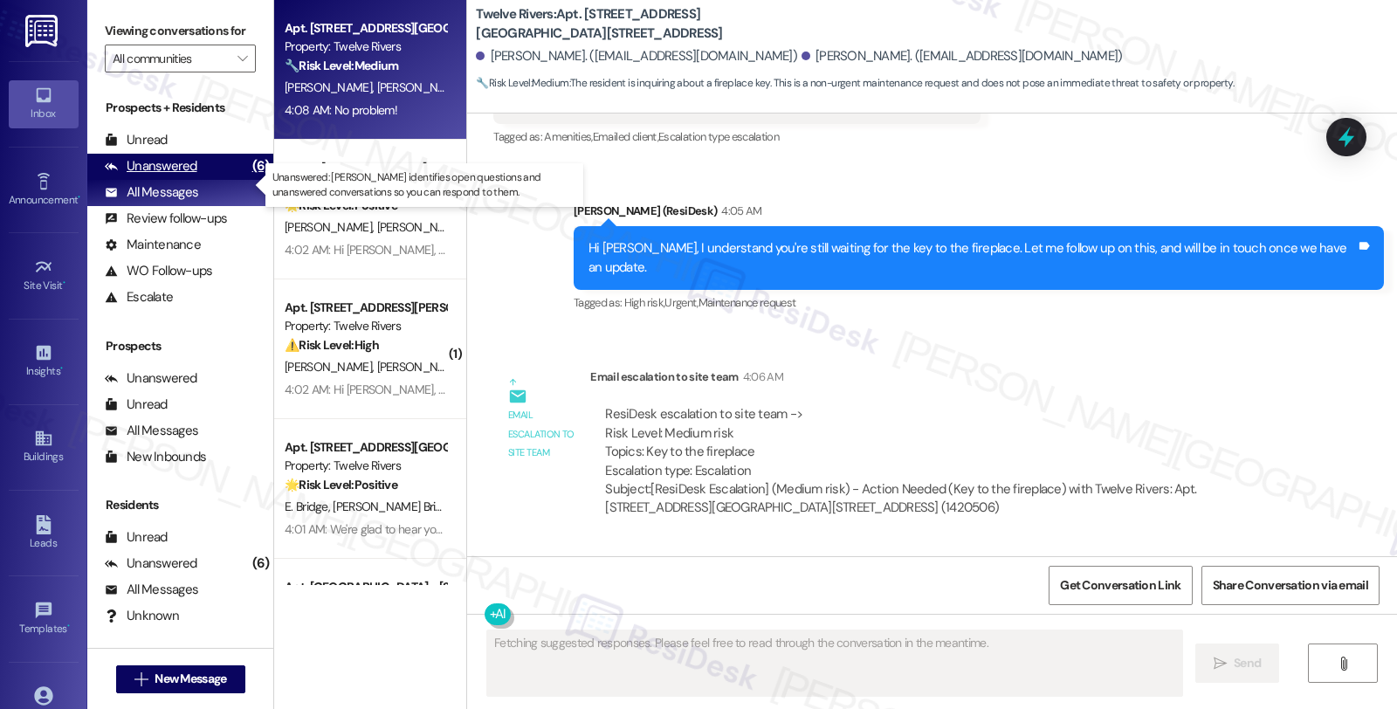
click at [179, 175] on div "Unanswered" at bounding box center [151, 166] width 93 height 18
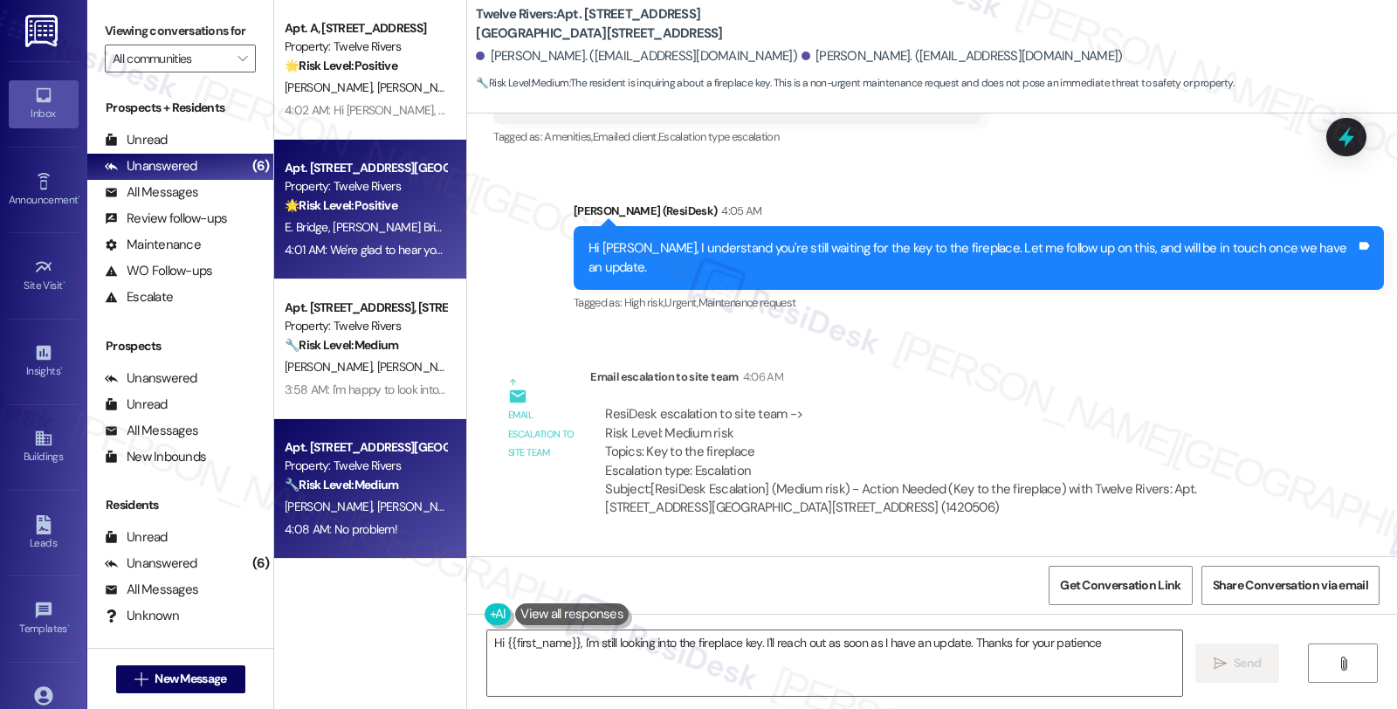
type textarea "Hi {{first_name}}, I'm still looking into the fireplace key. I'll reach out as …"
